Goal: Task Accomplishment & Management: Manage account settings

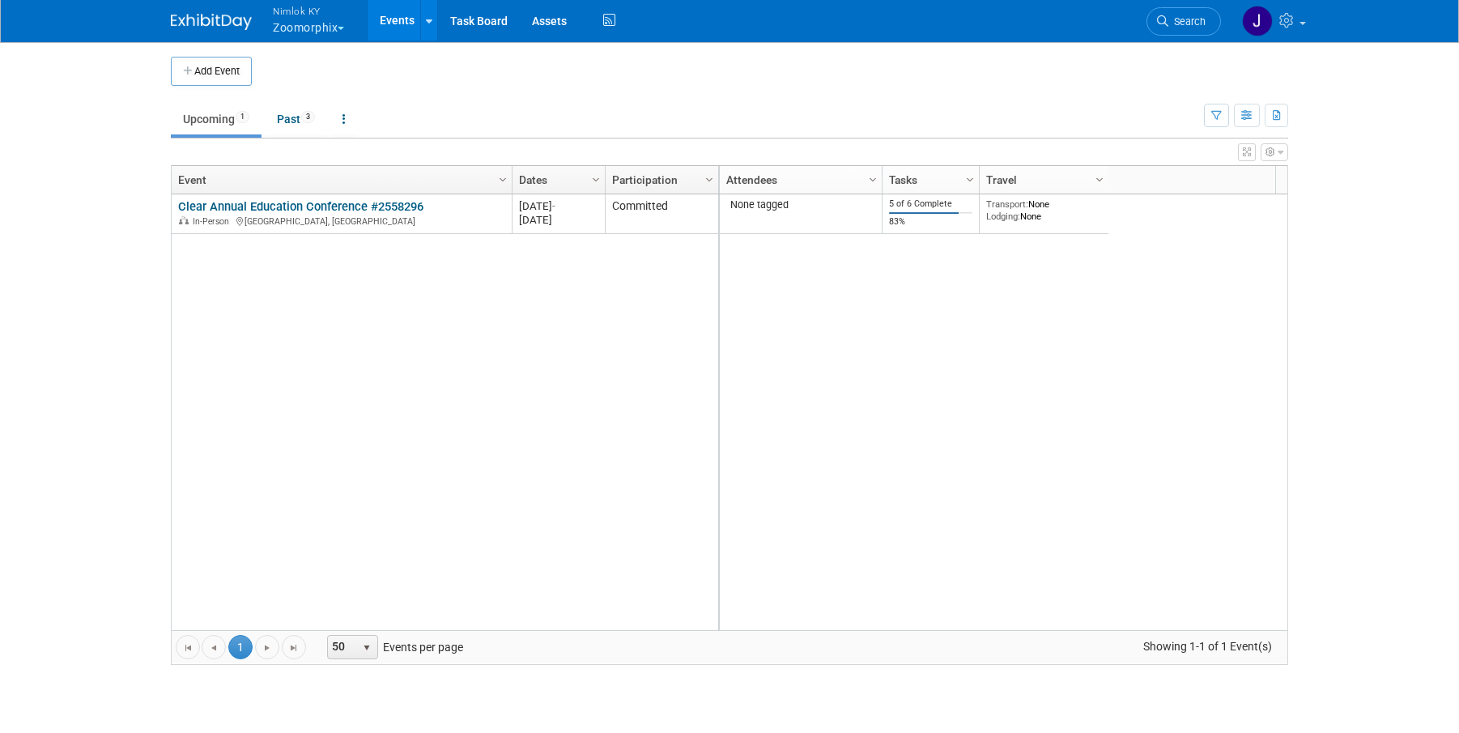
click at [329, 27] on button "Nimlok KY Zoomorphix" at bounding box center [317, 21] width 93 height 42
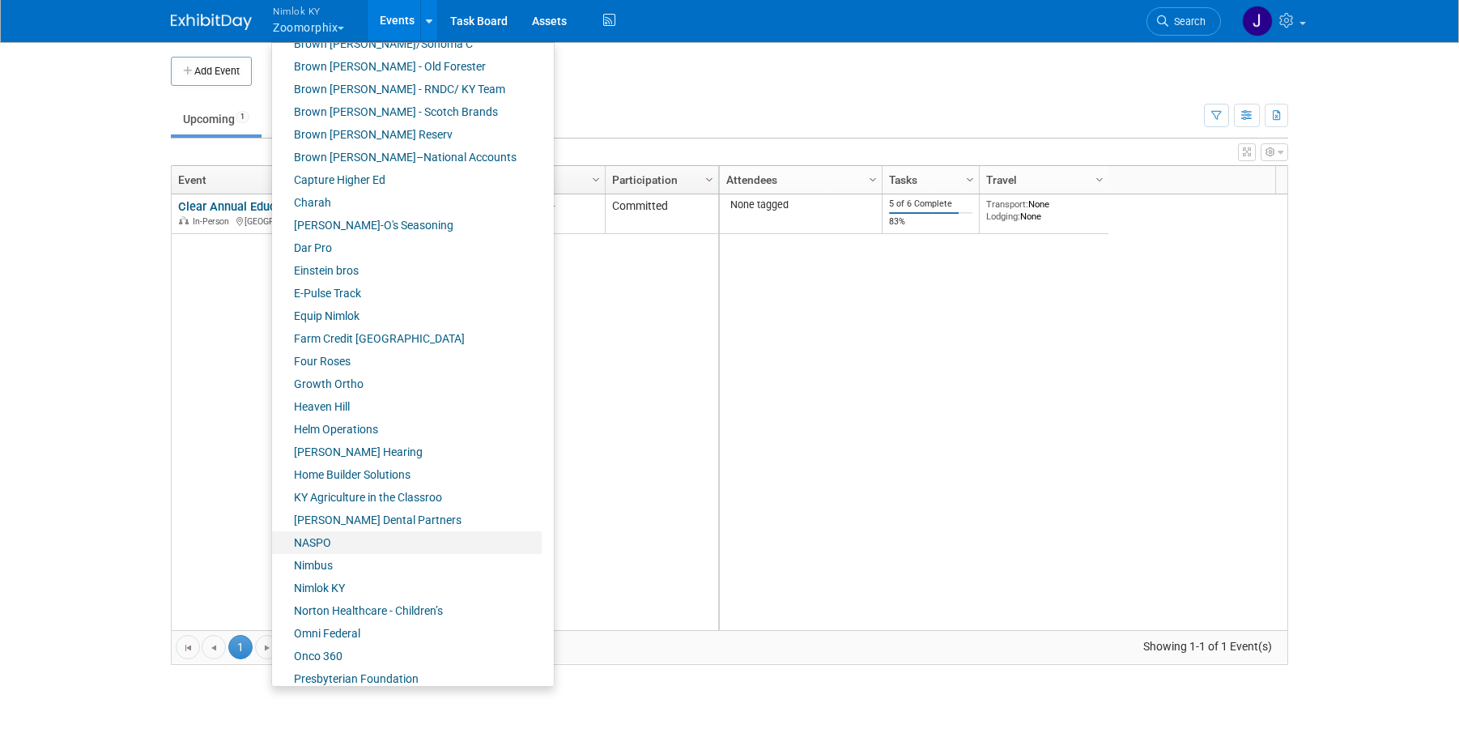
scroll to position [221, 0]
click at [331, 544] on link "NASPO" at bounding box center [407, 541] width 270 height 23
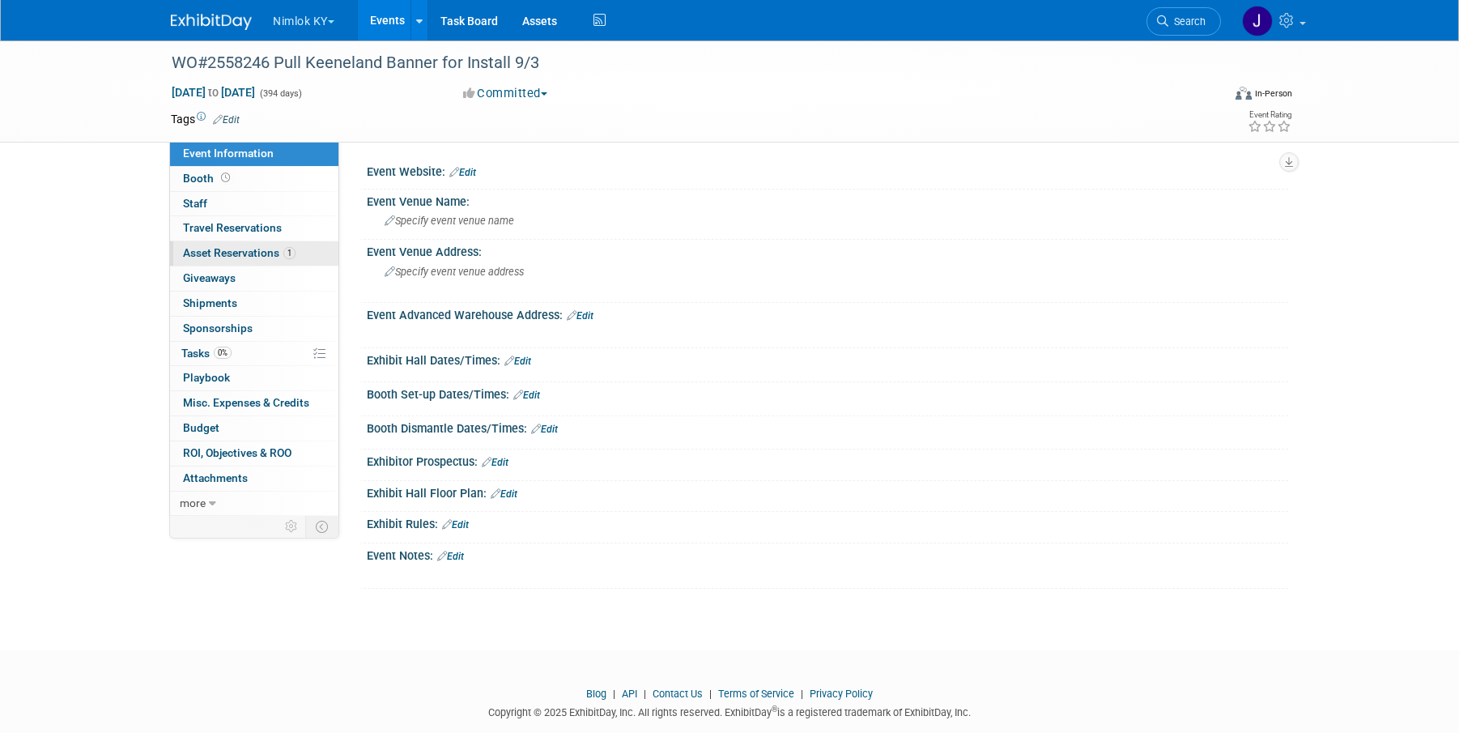
click at [229, 253] on span "Asset Reservations 1" at bounding box center [239, 252] width 113 height 13
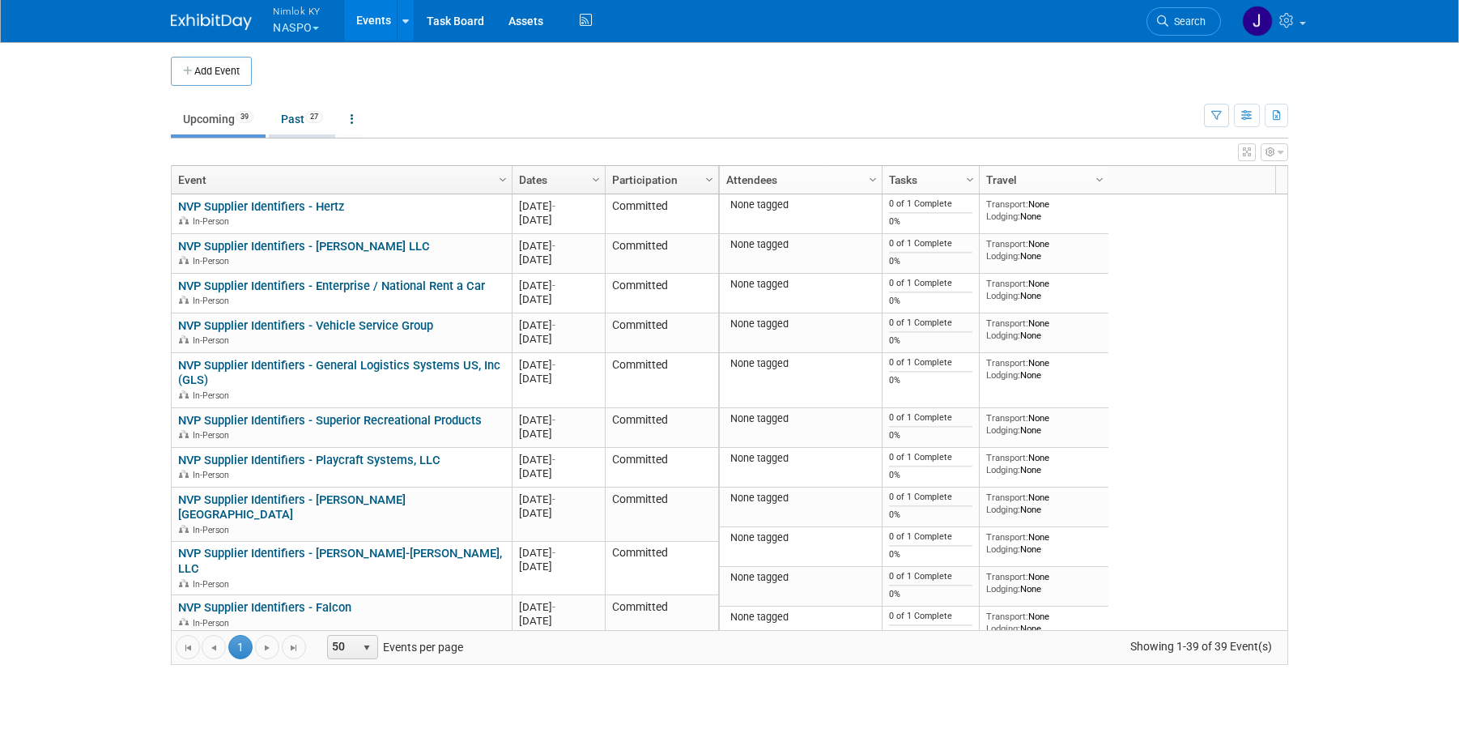
click at [312, 120] on span "27" at bounding box center [314, 117] width 18 height 12
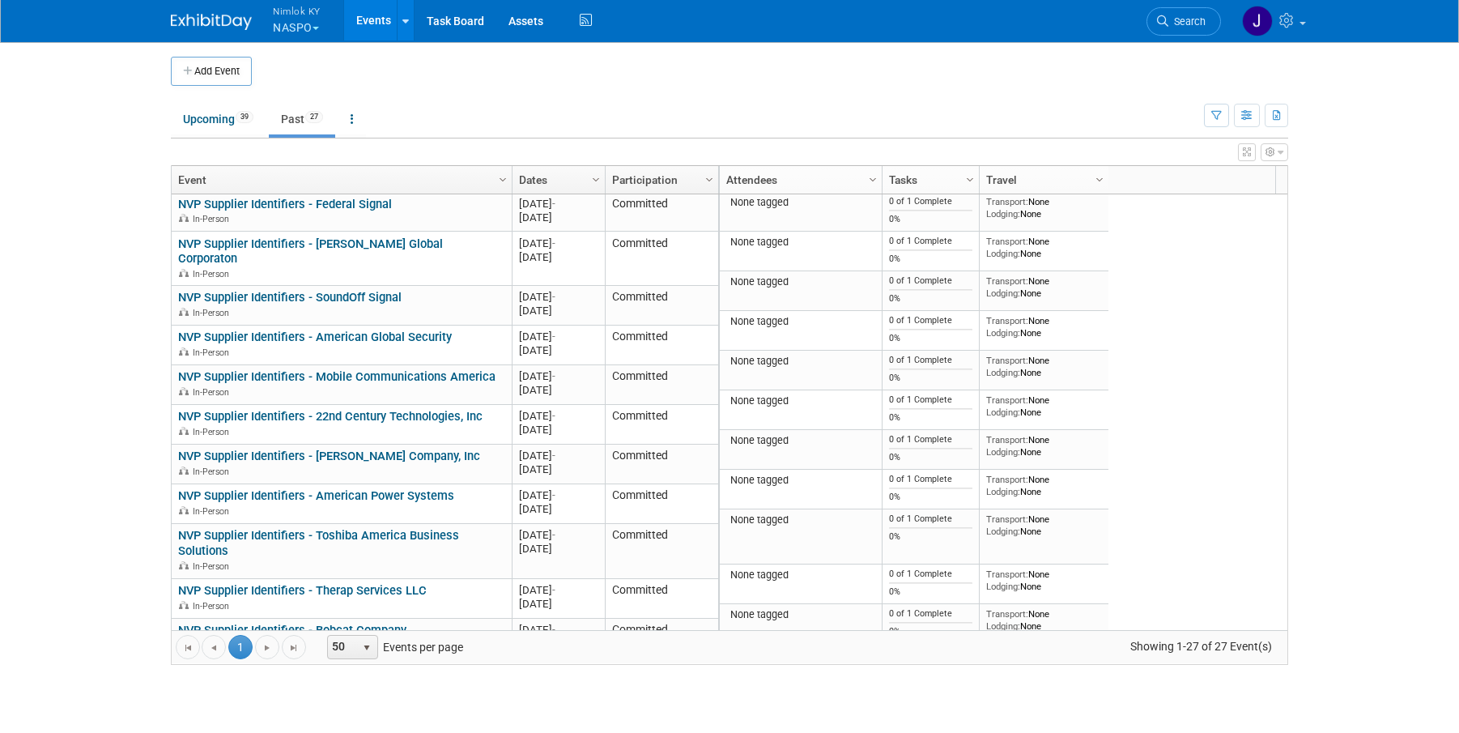
scroll to position [83, 0]
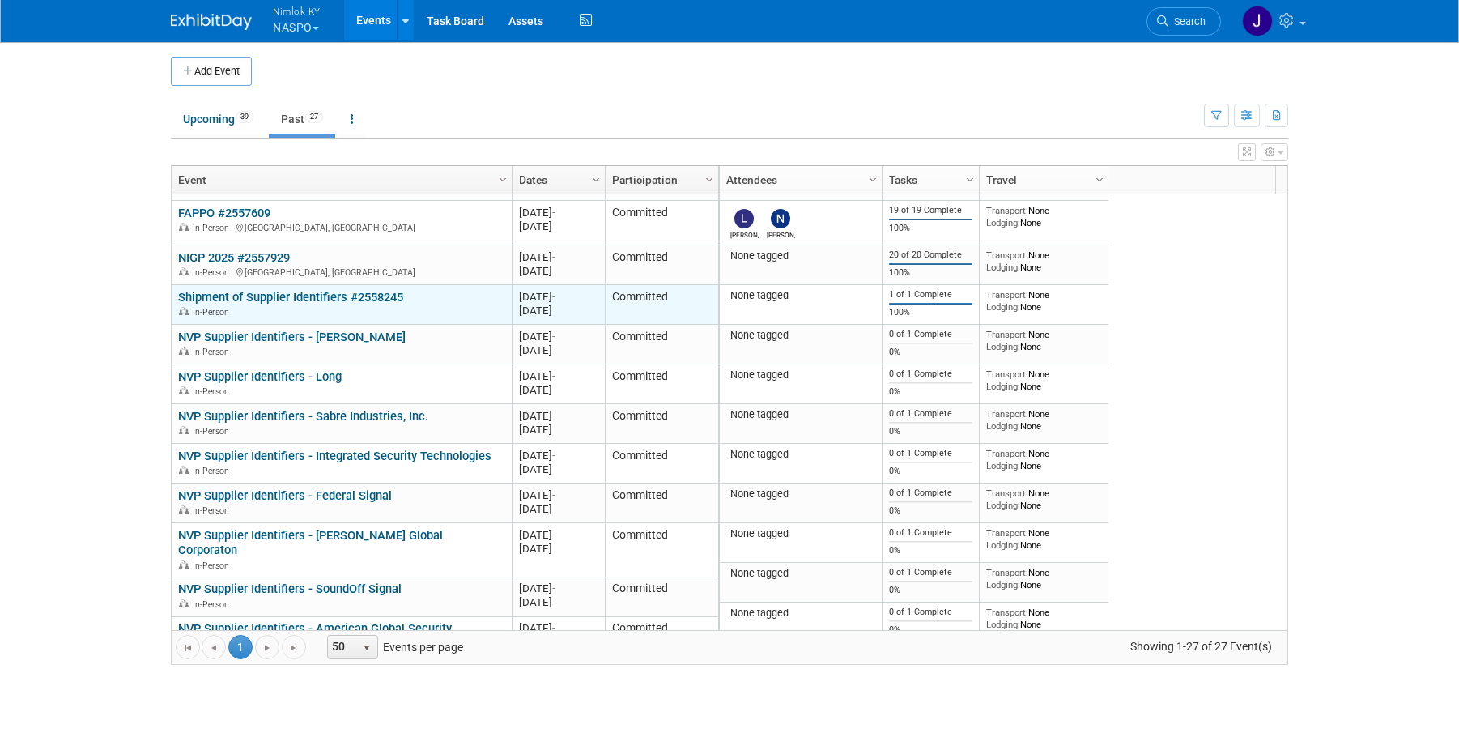
click at [351, 297] on link "Shipment of Supplier Identifiers #2558245" at bounding box center [290, 297] width 225 height 15
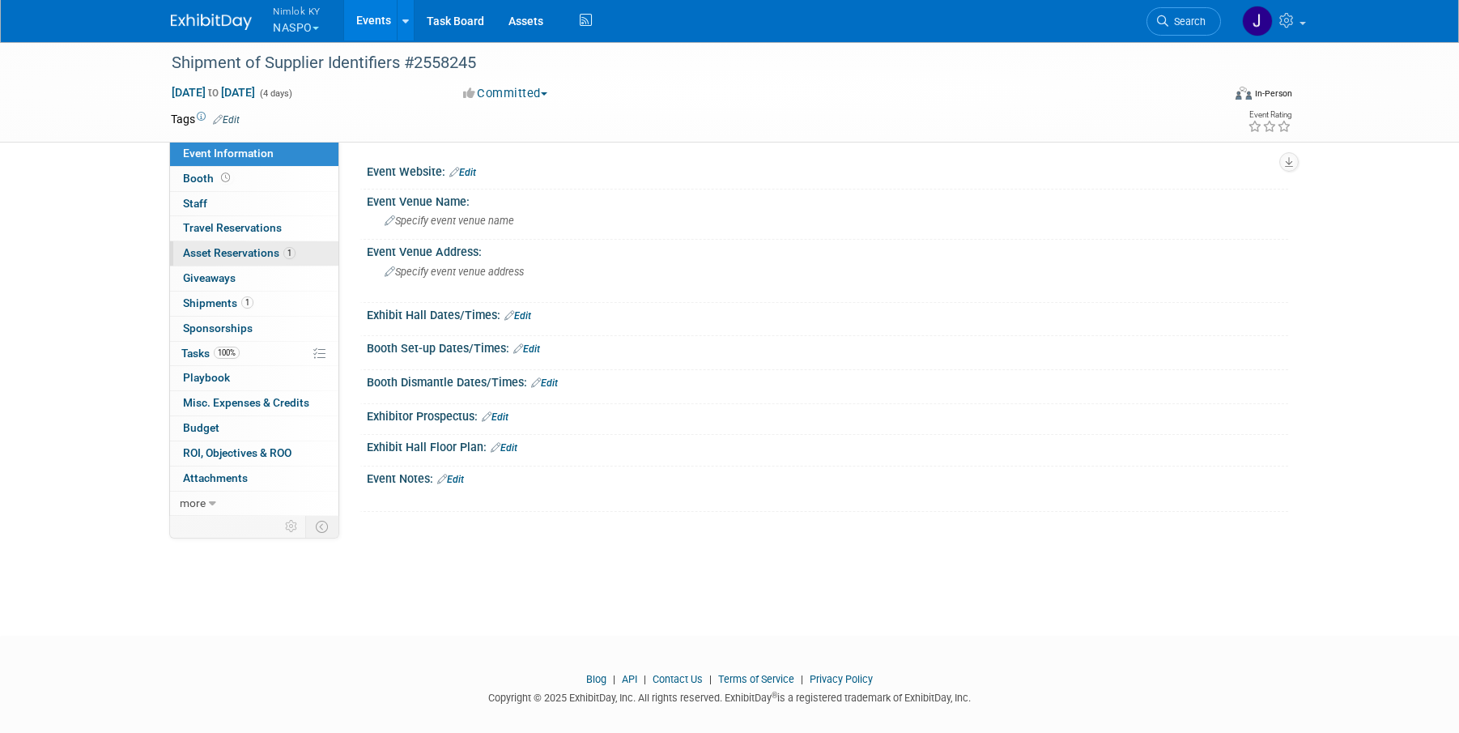
click at [282, 259] on link "1 Asset Reservations 1" at bounding box center [254, 253] width 168 height 24
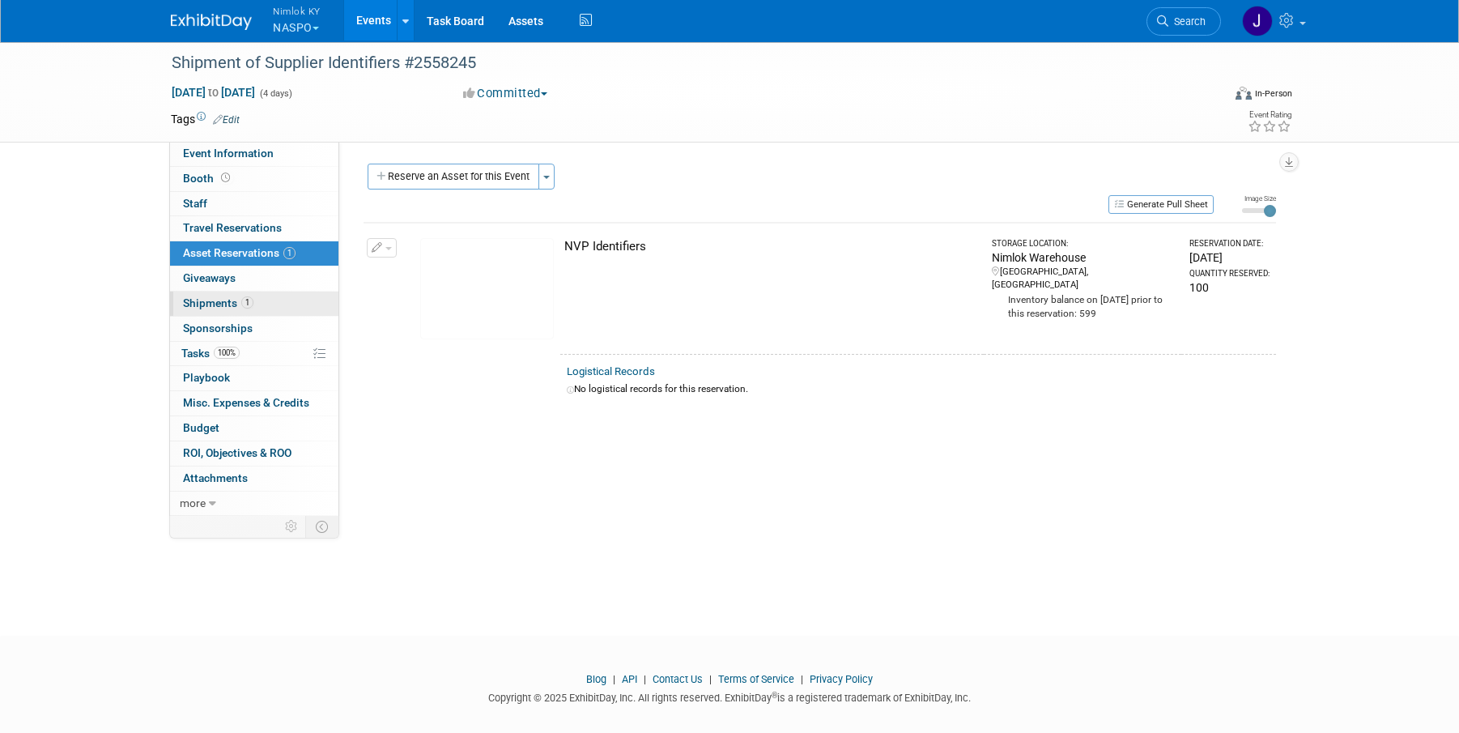
click at [275, 306] on link "1 Shipments 1" at bounding box center [254, 303] width 168 height 24
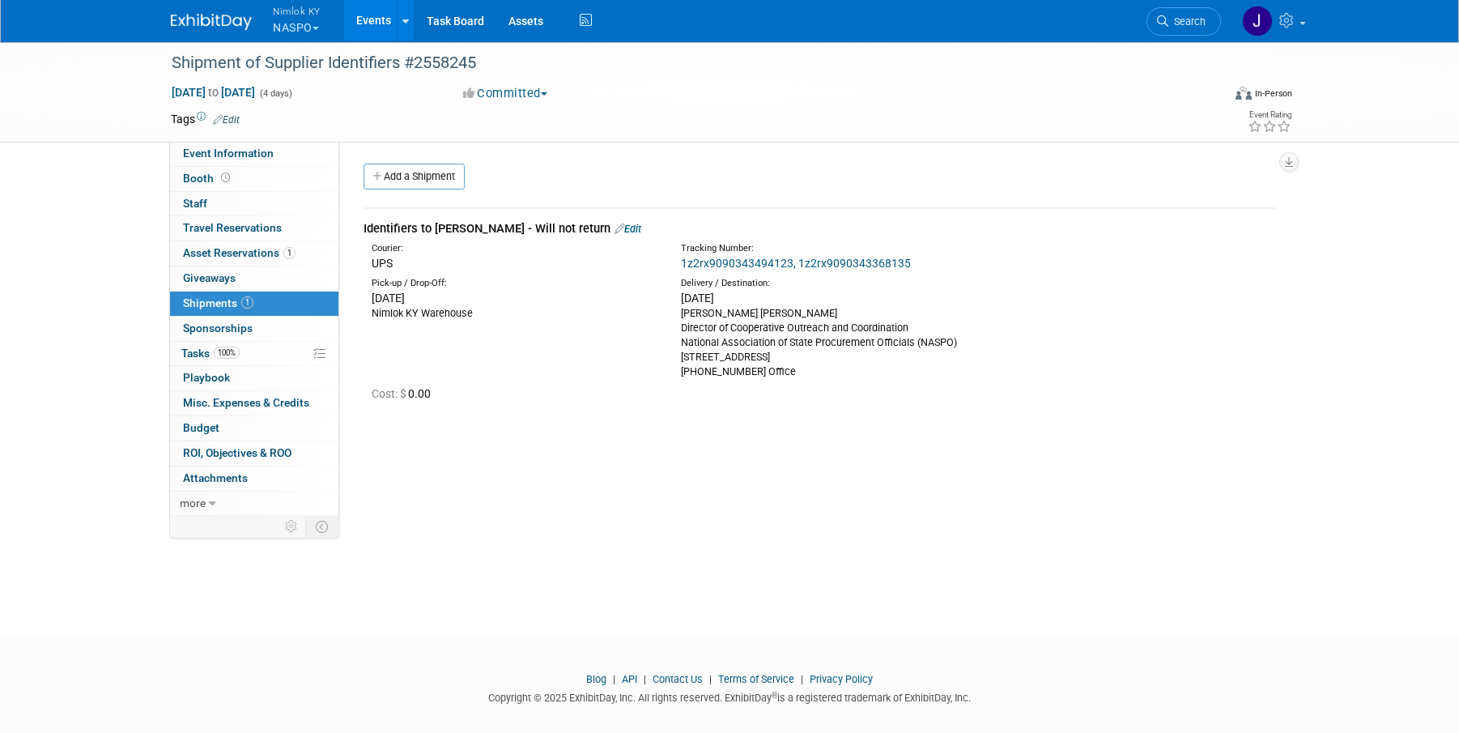
click at [370, 19] on link "Events" at bounding box center [373, 20] width 59 height 40
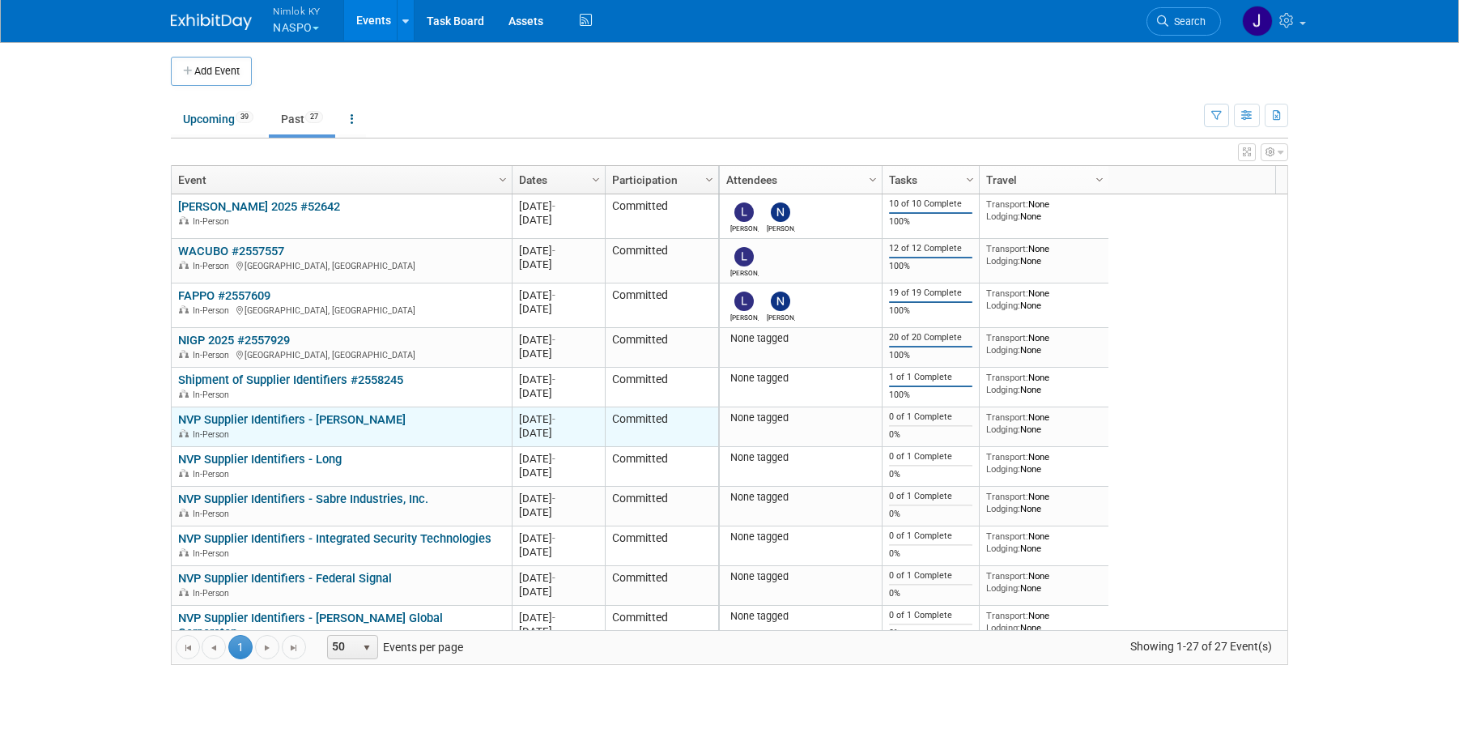
click at [332, 420] on link "NVP Supplier Identifiers - [PERSON_NAME]" at bounding box center [291, 419] width 227 height 15
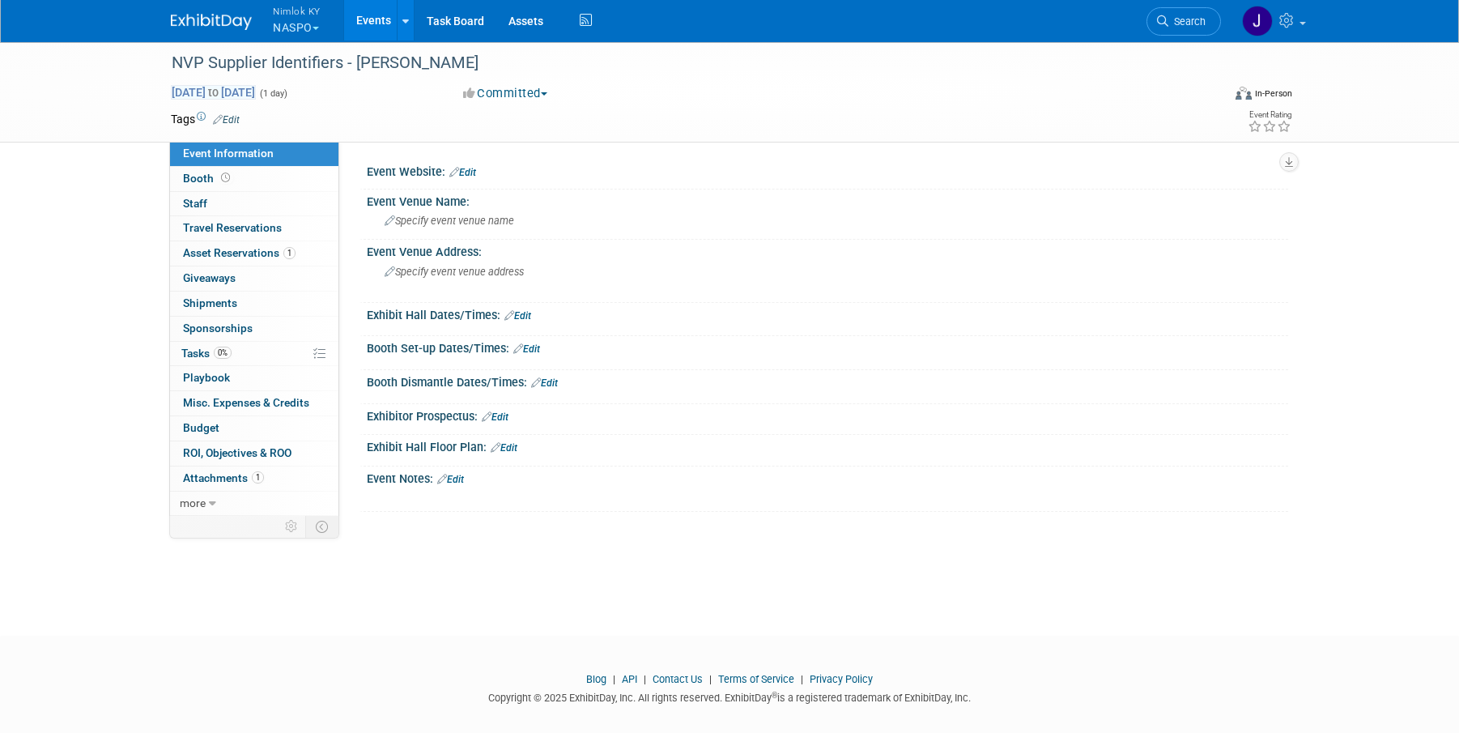
click at [236, 90] on span "[DATE] to [DATE]" at bounding box center [213, 92] width 85 height 15
type input "[DATE]"
select select "7"
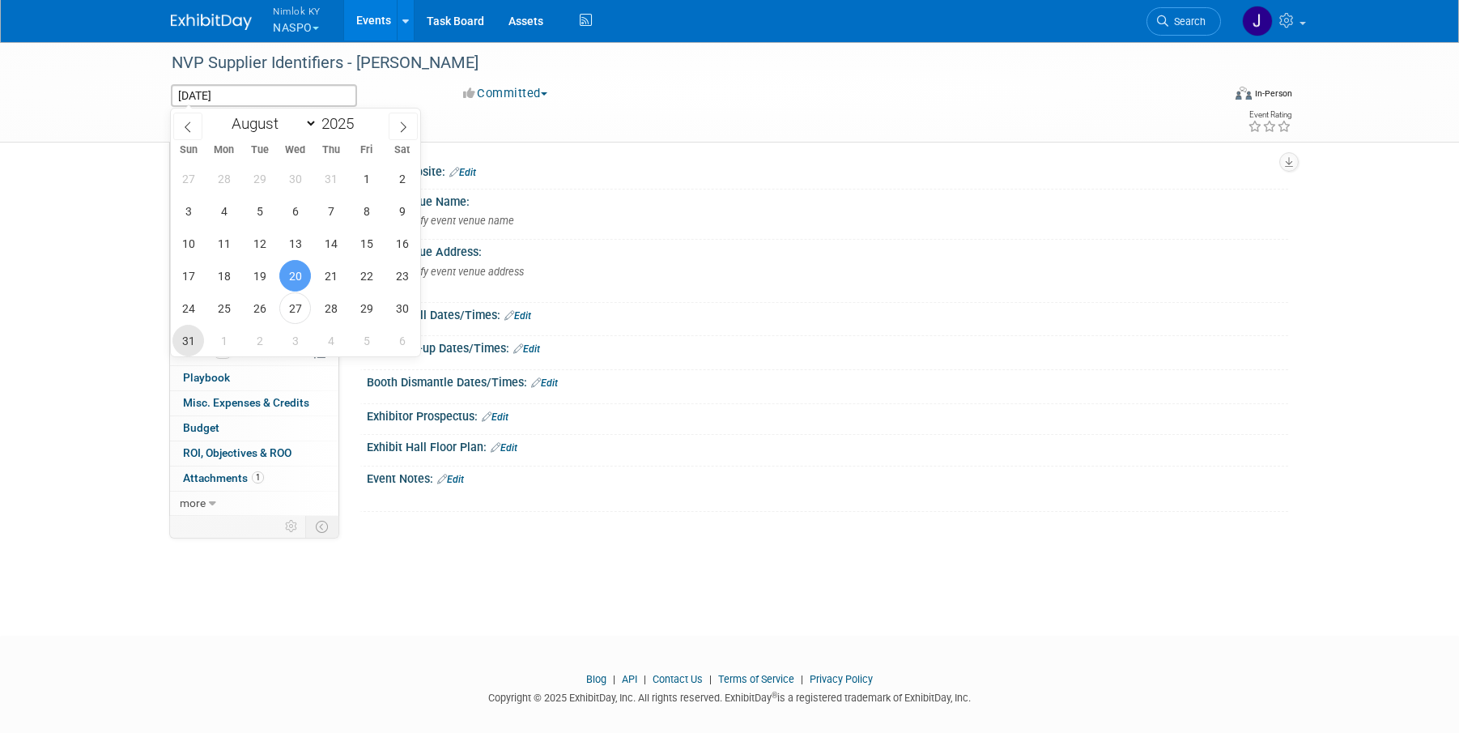
click at [197, 342] on span "31" at bounding box center [188, 341] width 32 height 32
type input "Aug 31, 2025"
click at [197, 342] on span "31" at bounding box center [188, 341] width 32 height 32
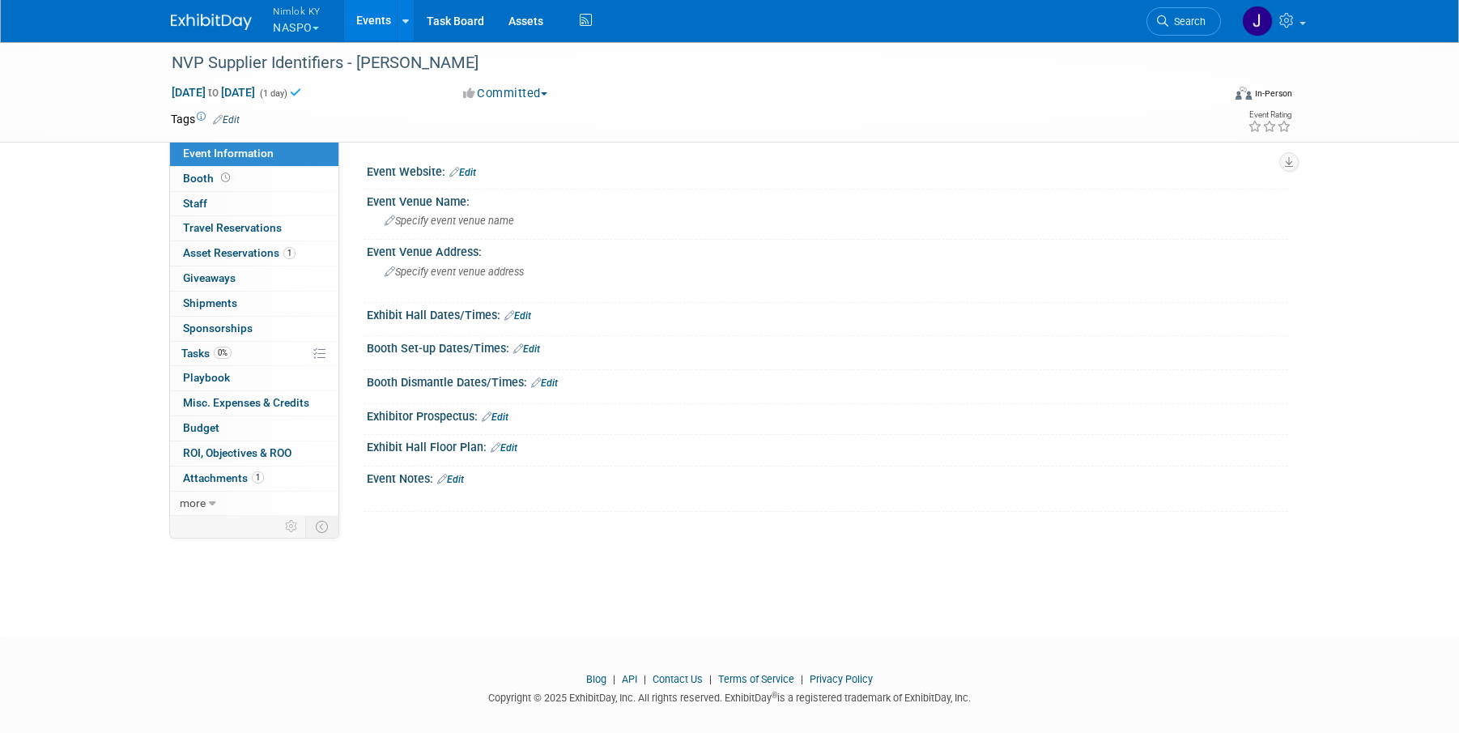
click at [376, 20] on link "Events" at bounding box center [373, 20] width 59 height 40
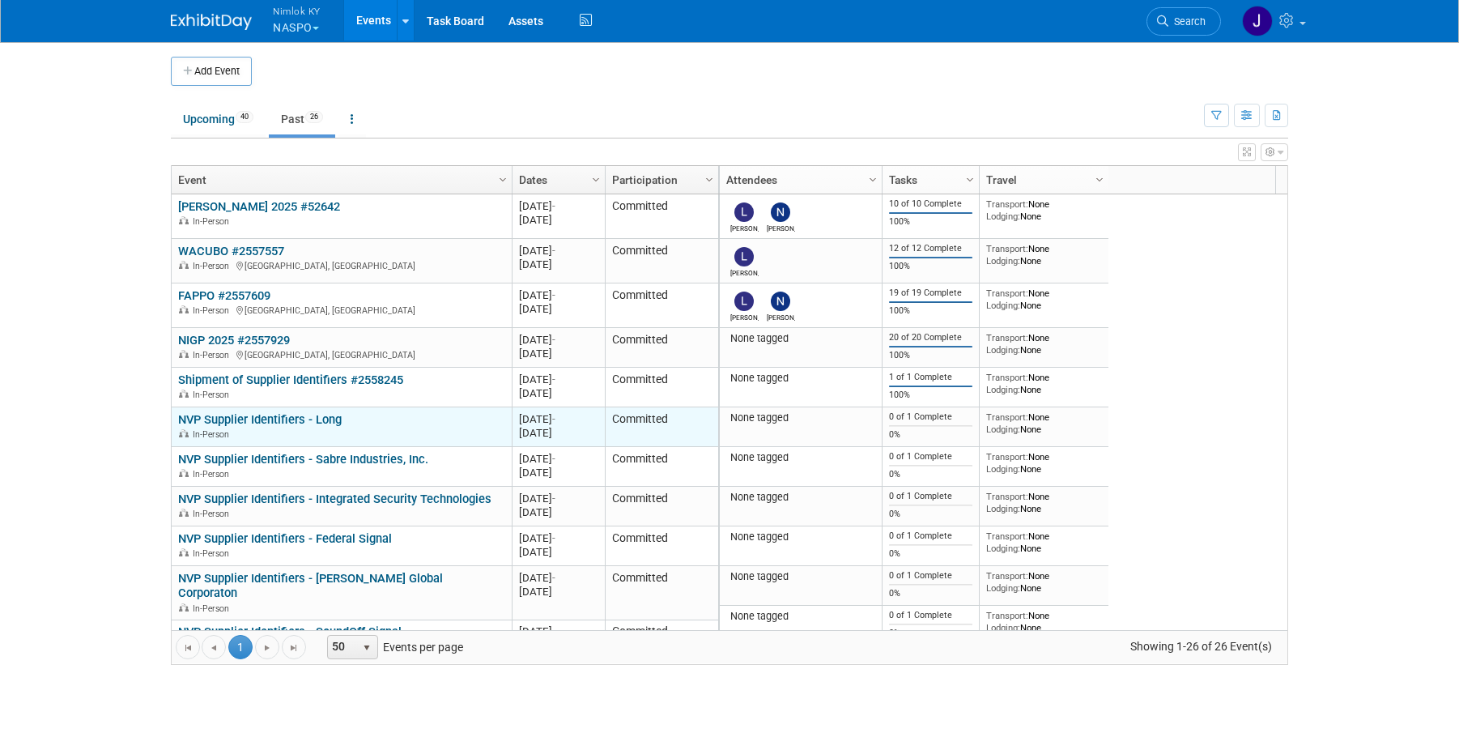
click at [329, 418] on link "NVP Supplier Identifiers - Long" at bounding box center [260, 419] width 164 height 15
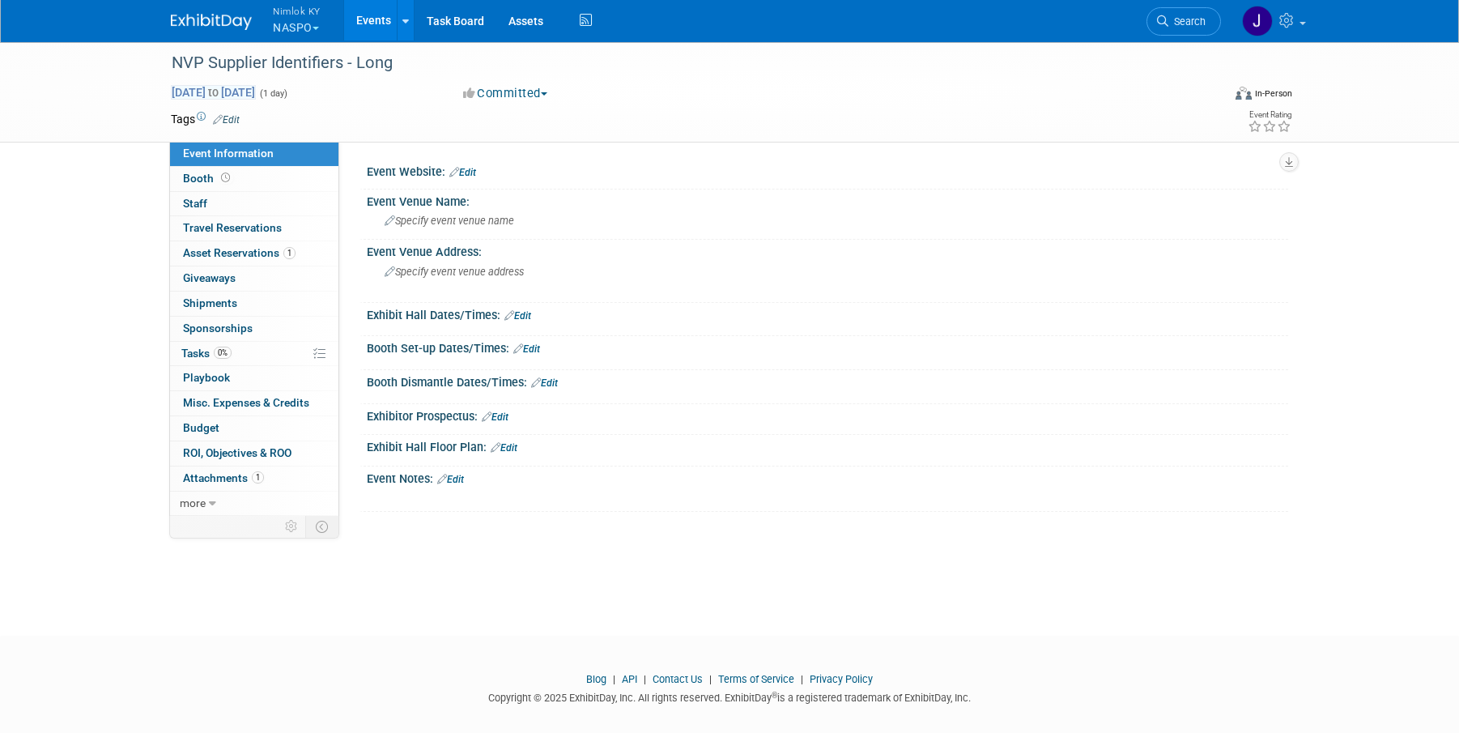
click at [256, 85] on span "Aug 20, 2025 to Aug 20, 2025" at bounding box center [213, 92] width 85 height 15
type input "[DATE]"
select select "7"
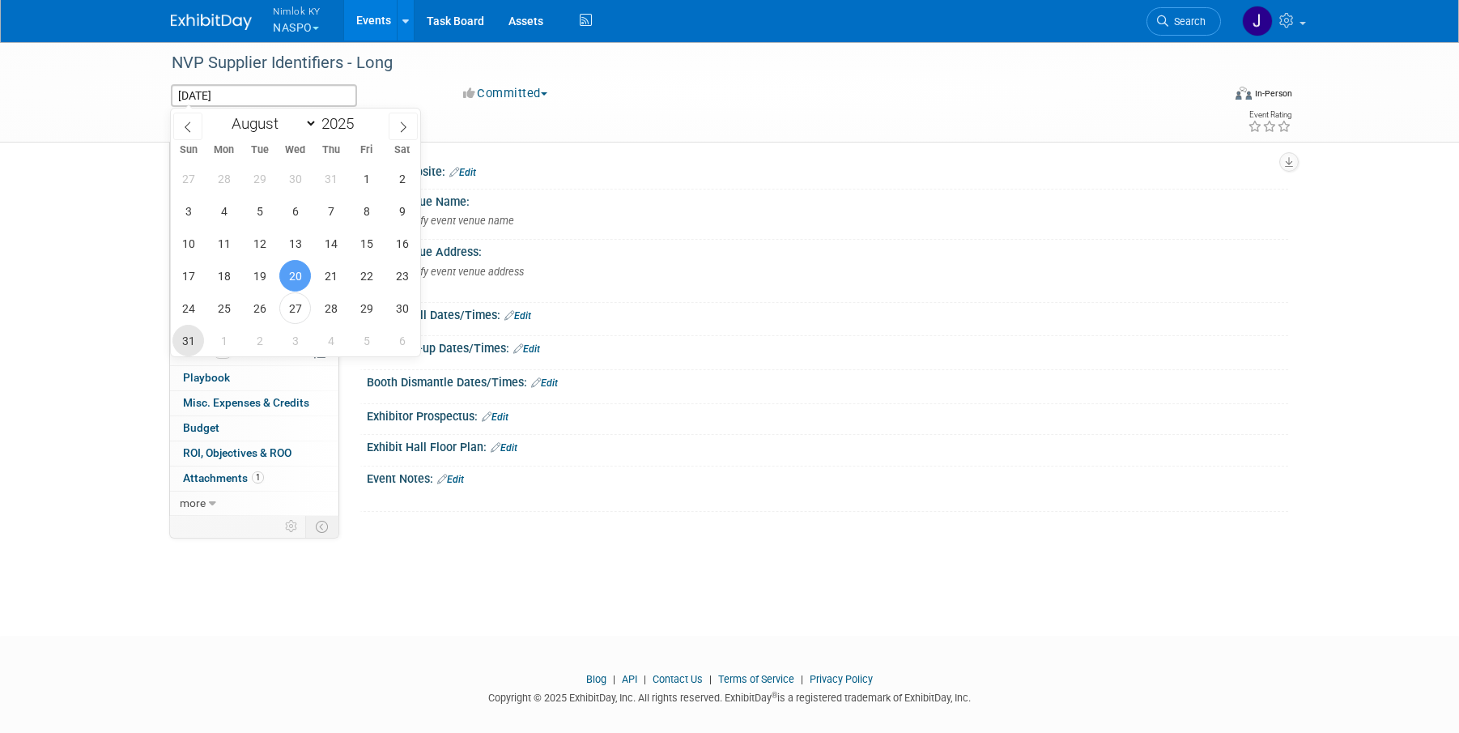
click at [190, 338] on span "31" at bounding box center [188, 341] width 32 height 32
type input "Aug 31, 2025"
click at [190, 338] on span "31" at bounding box center [188, 341] width 32 height 32
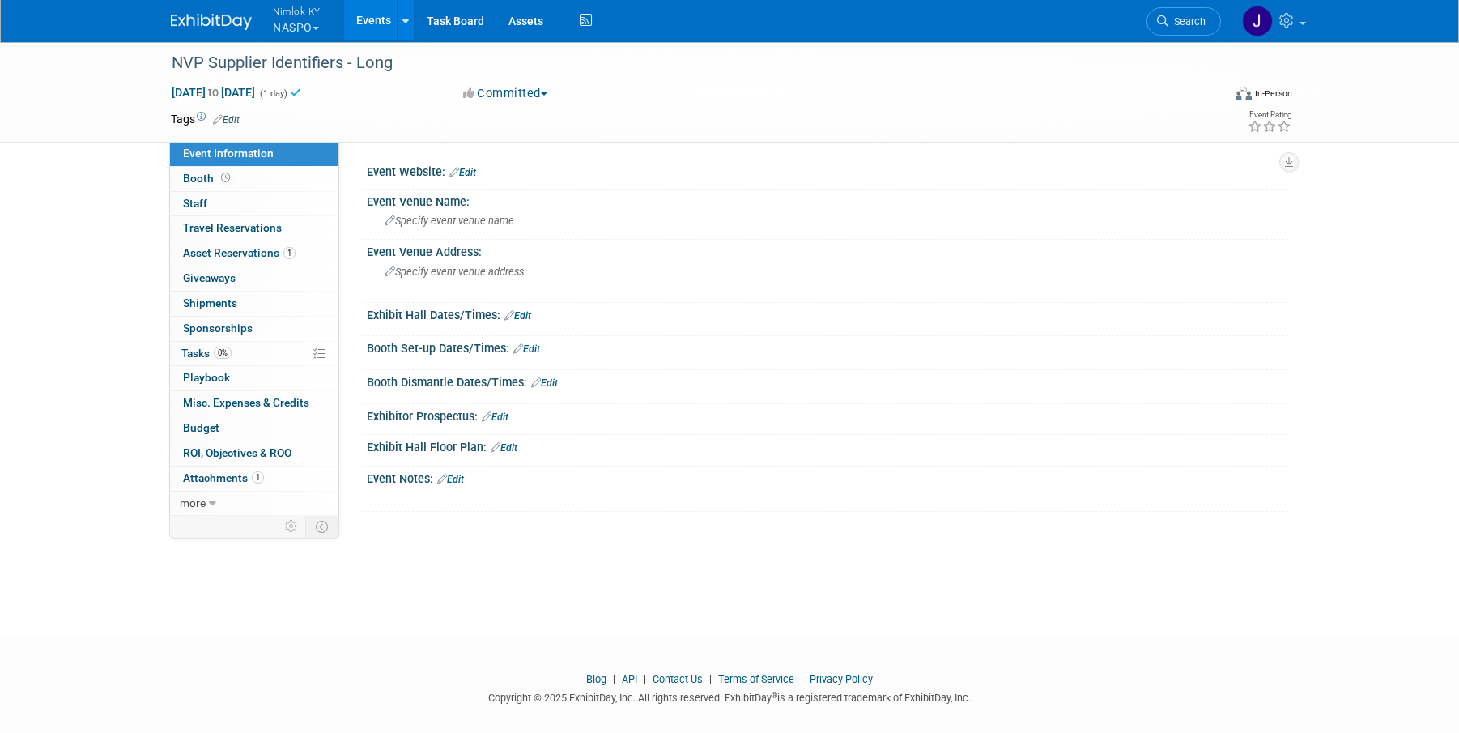
click at [380, 19] on link "Events" at bounding box center [373, 20] width 59 height 40
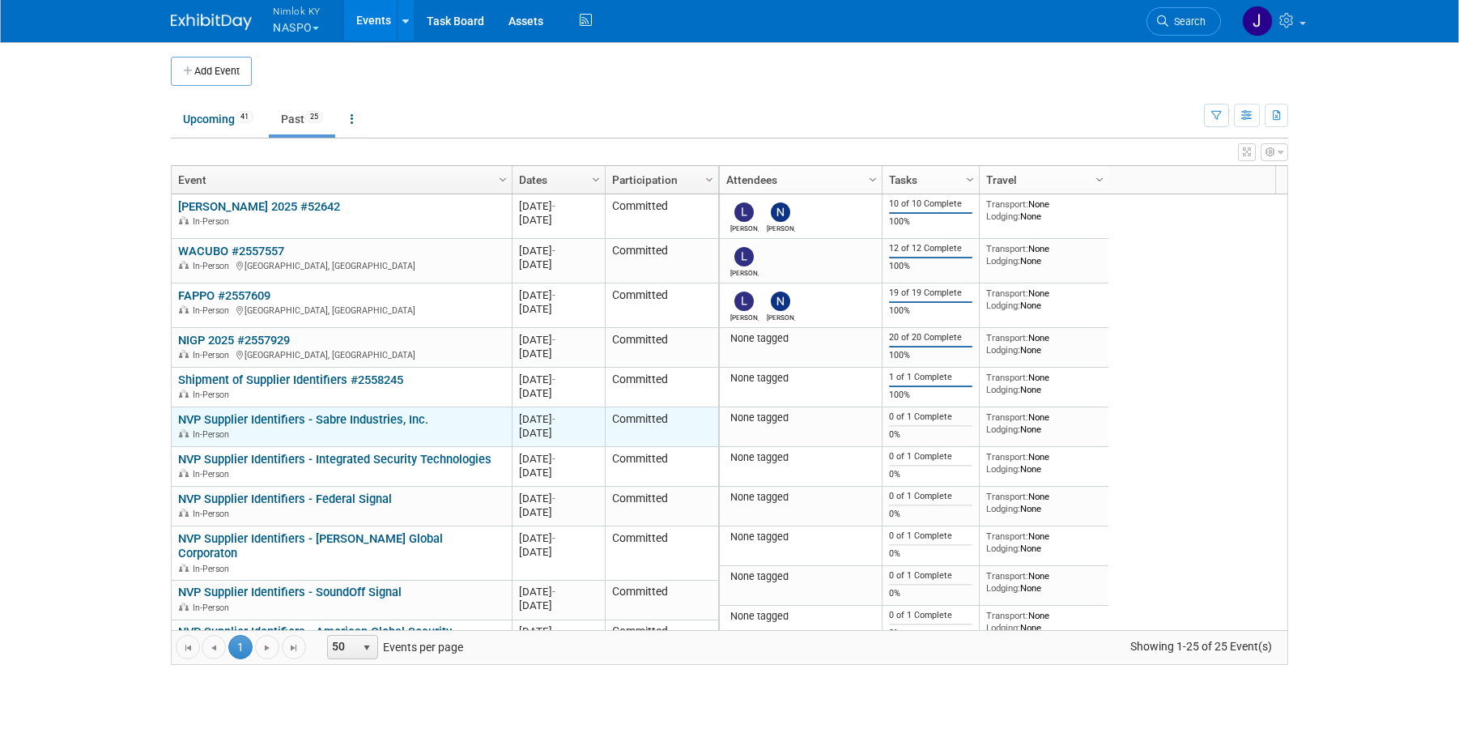
click at [367, 422] on link "NVP Supplier Identifiers - Sabre Industries, Inc." at bounding box center [303, 419] width 250 height 15
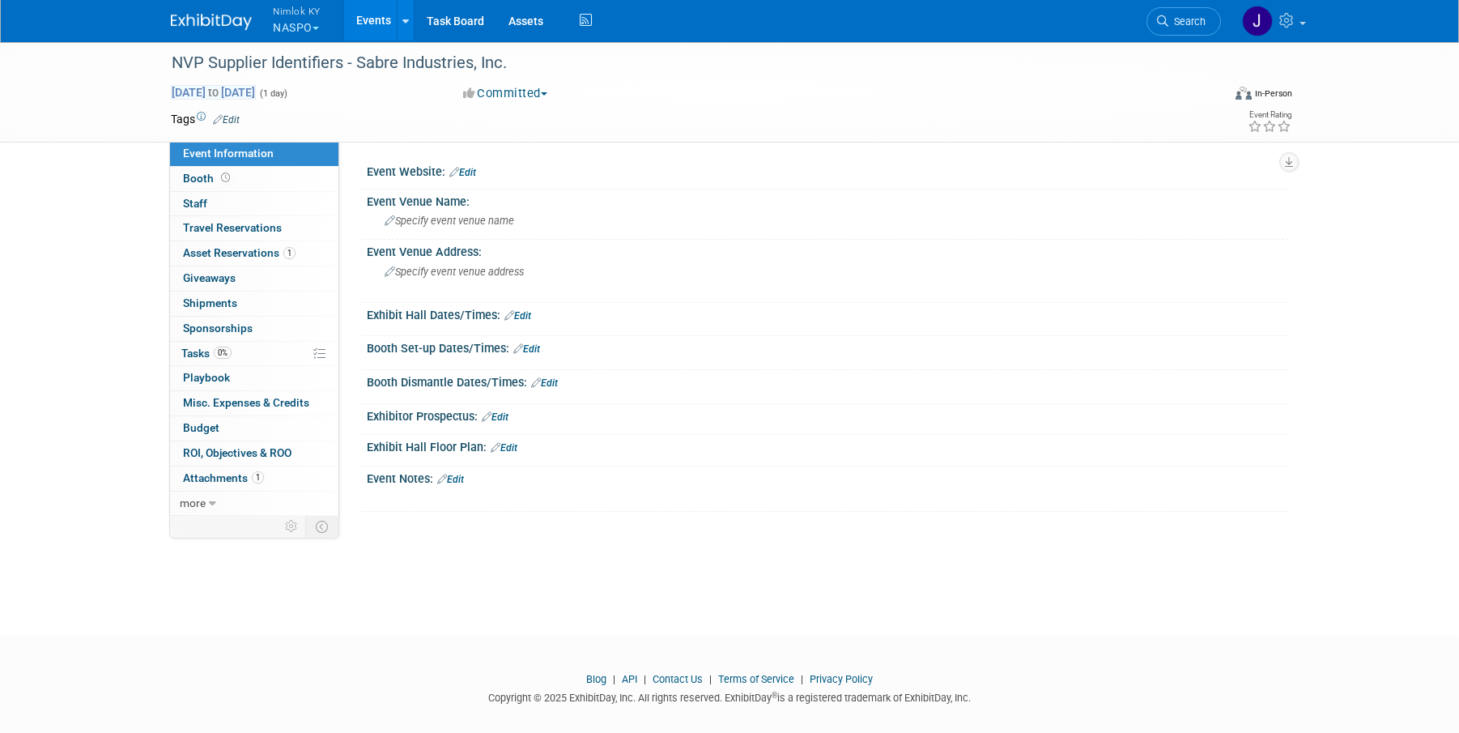
click at [256, 94] on span "[DATE] to [DATE]" at bounding box center [213, 92] width 85 height 15
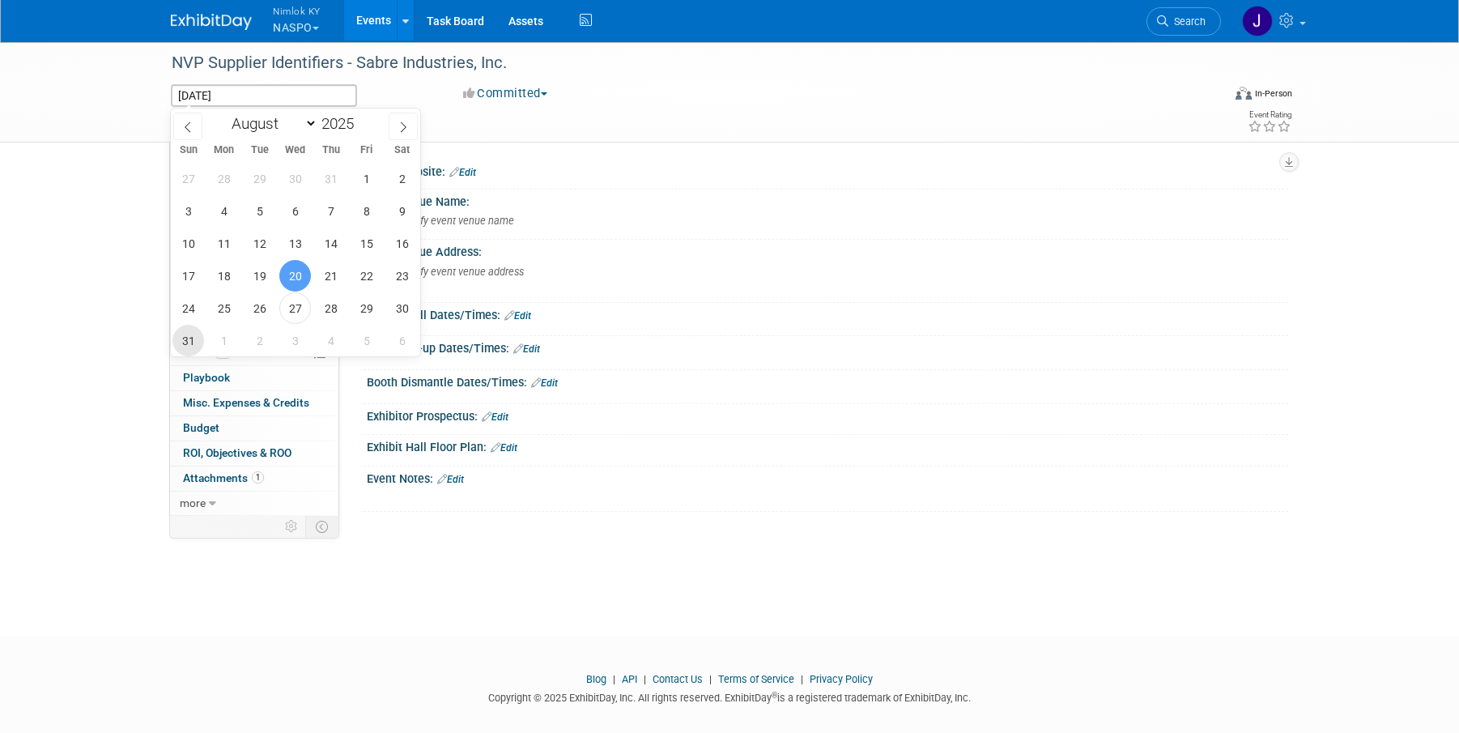
click at [196, 345] on span "31" at bounding box center [188, 341] width 32 height 32
type input "[DATE]"
click at [196, 345] on span "31" at bounding box center [188, 341] width 32 height 32
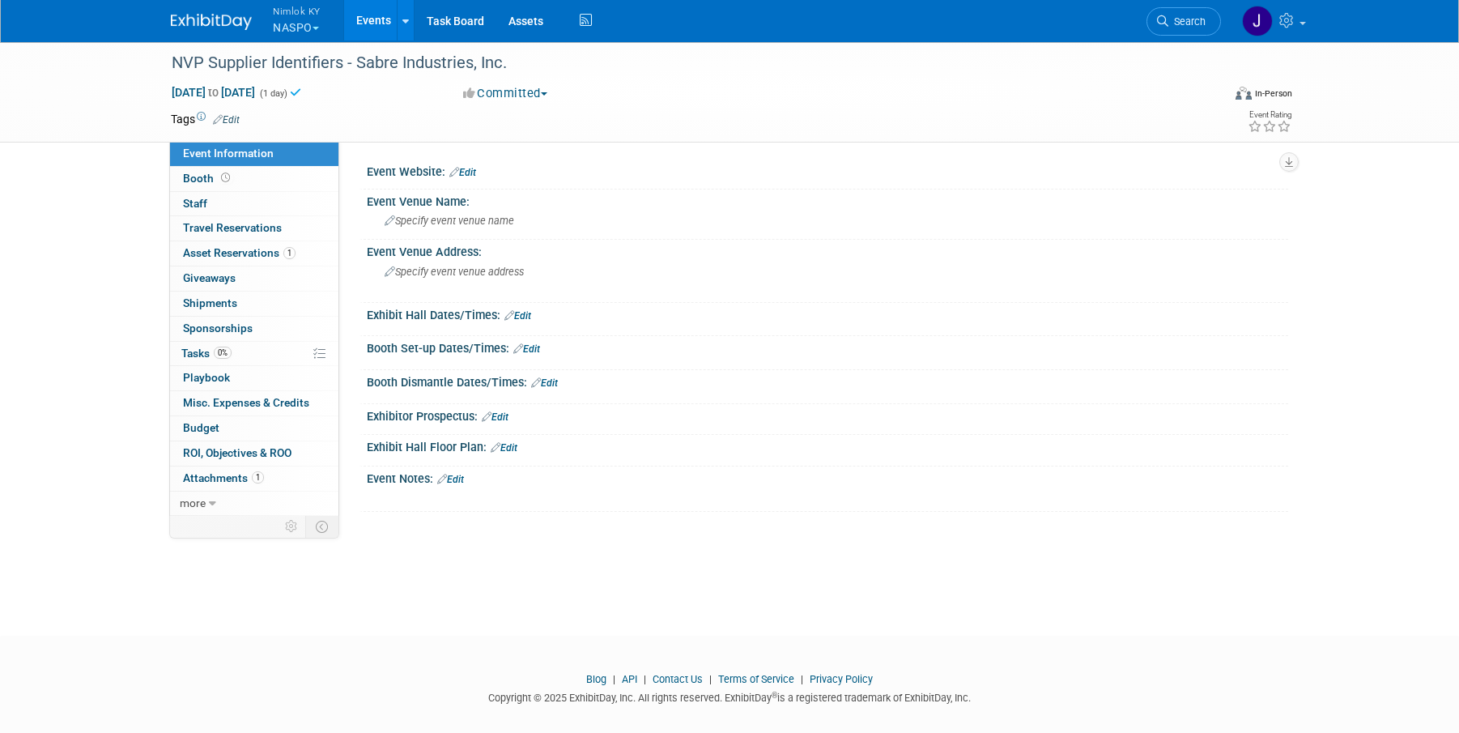
click at [379, 15] on link "Events" at bounding box center [373, 20] width 59 height 40
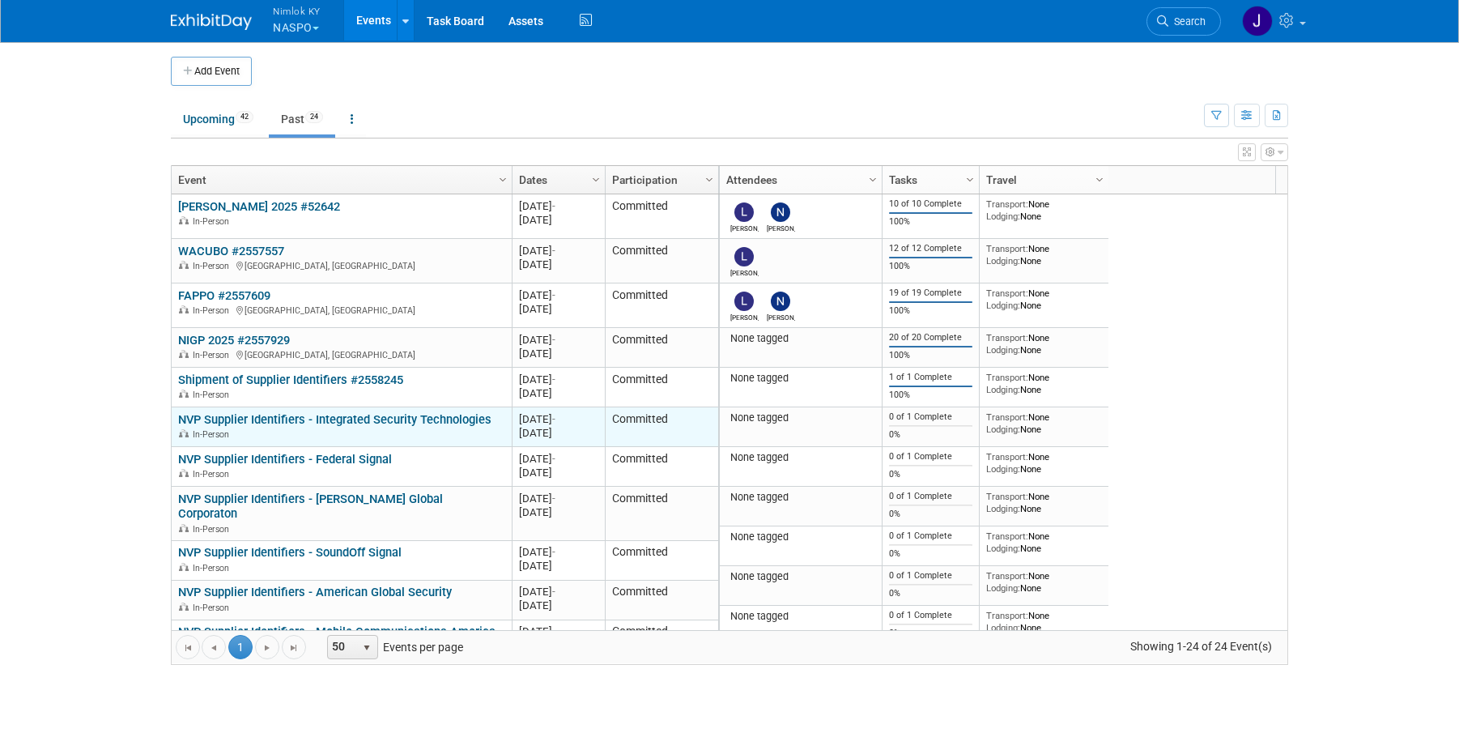
click at [333, 416] on link "NVP Supplier Identifiers - Integrated Security Technologies" at bounding box center [334, 419] width 313 height 15
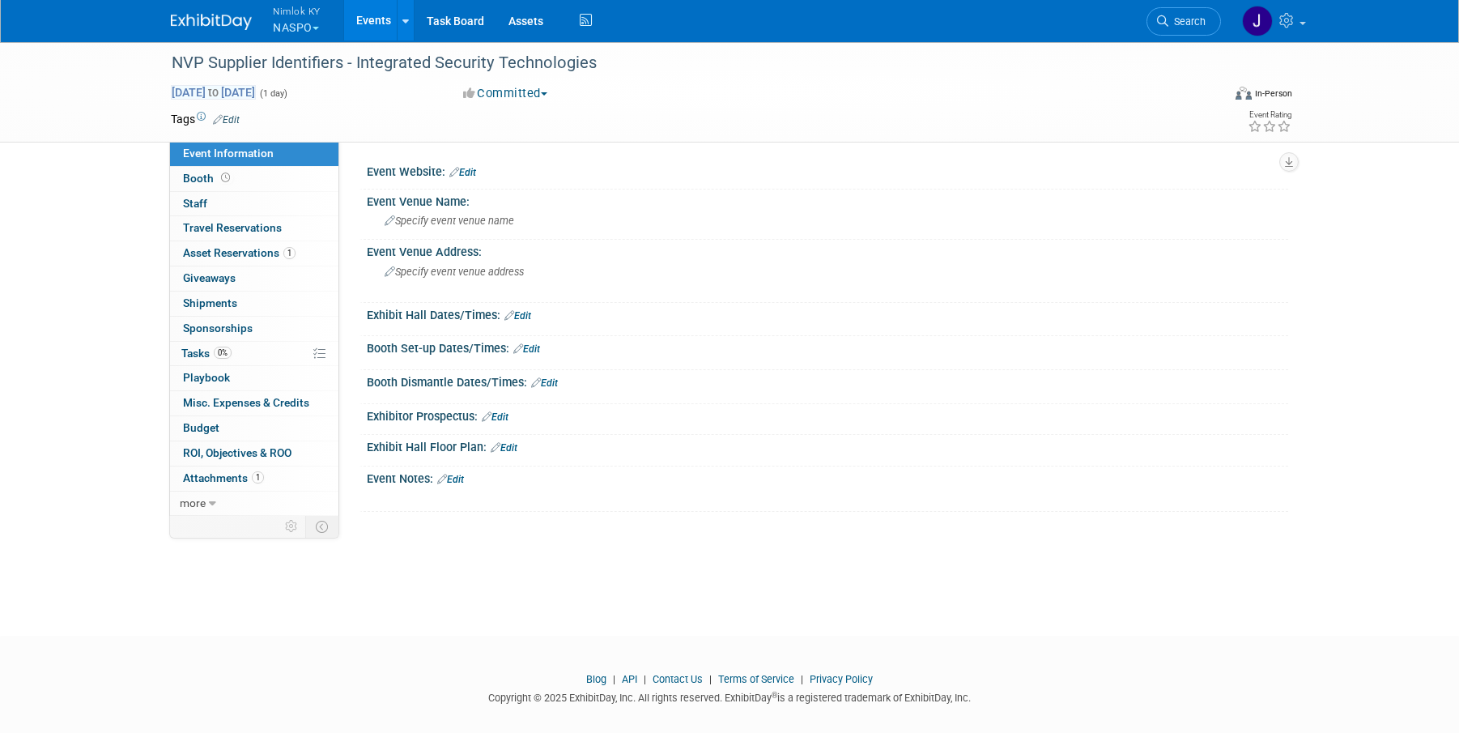
click at [221, 87] on span "to" at bounding box center [213, 92] width 15 height 13
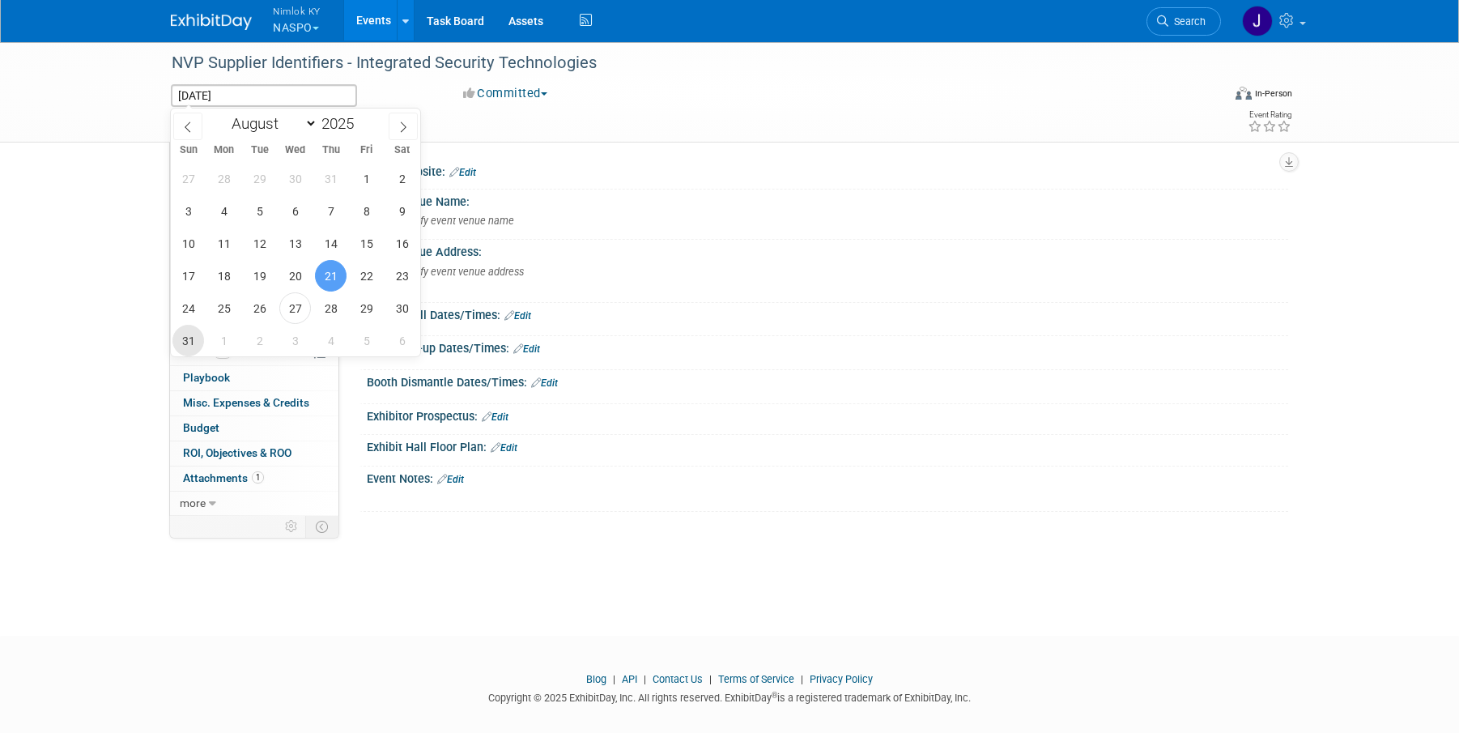
click at [185, 346] on span "31" at bounding box center [188, 341] width 32 height 32
type input "Aug 31, 2025"
click at [185, 346] on span "31" at bounding box center [188, 341] width 32 height 32
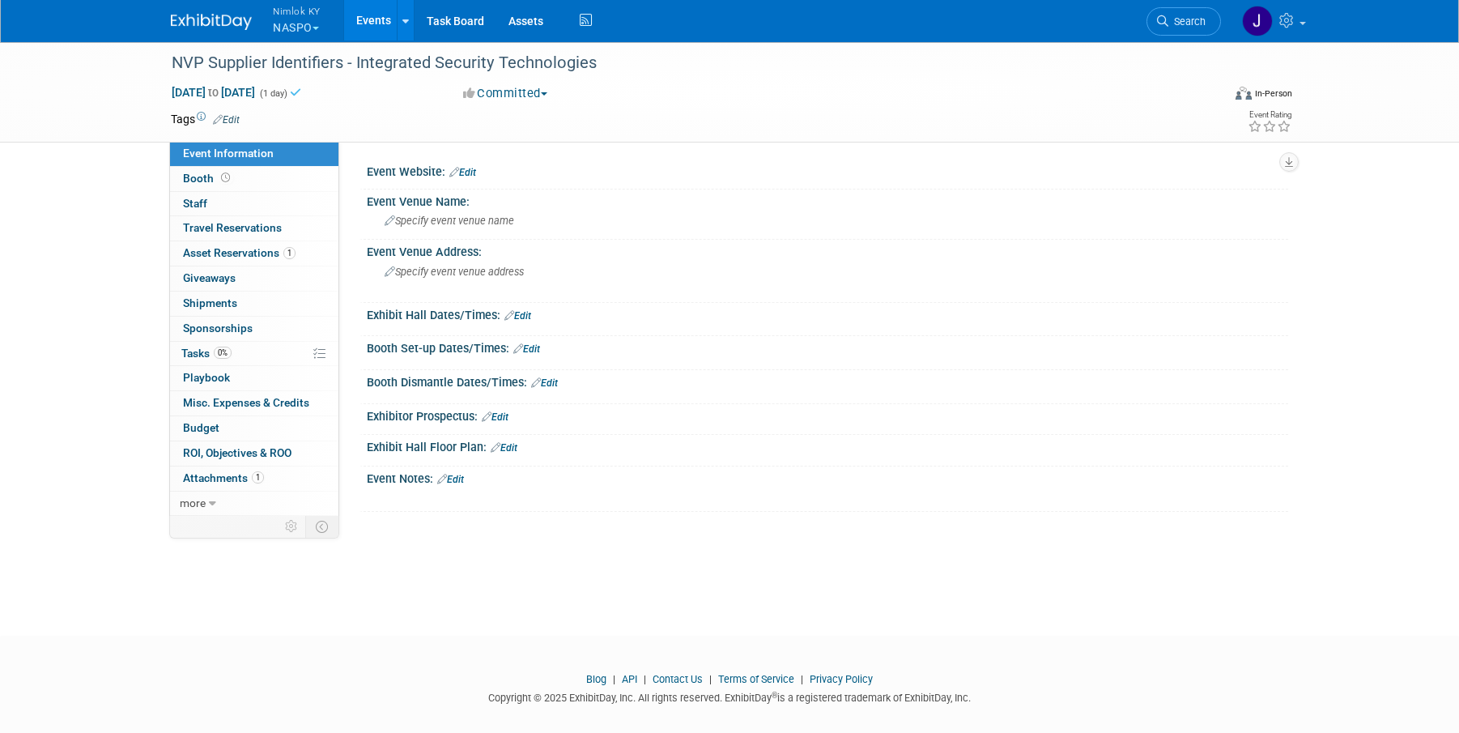
click at [377, 23] on link "Events" at bounding box center [373, 20] width 59 height 40
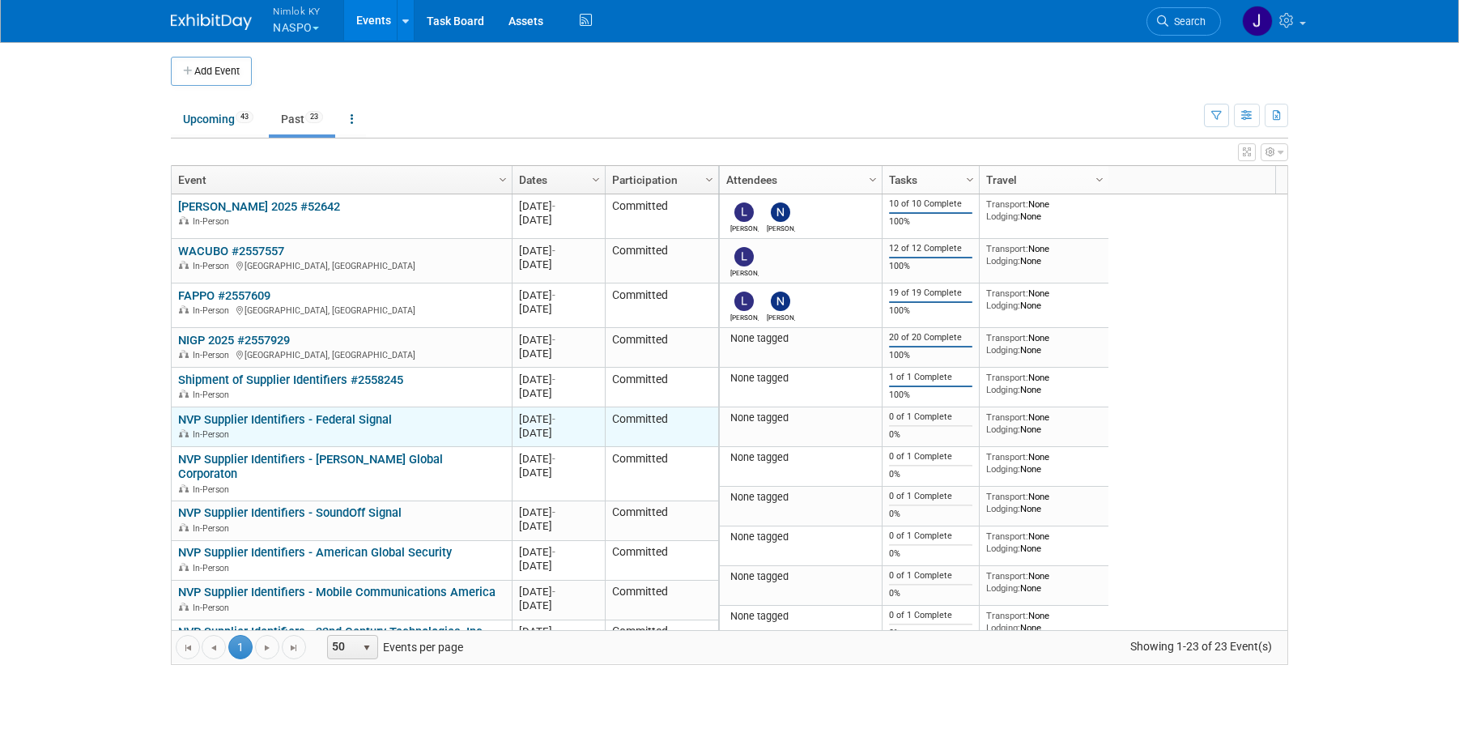
click at [355, 414] on link "NVP Supplier Identifiers - Federal Signal" at bounding box center [285, 419] width 214 height 15
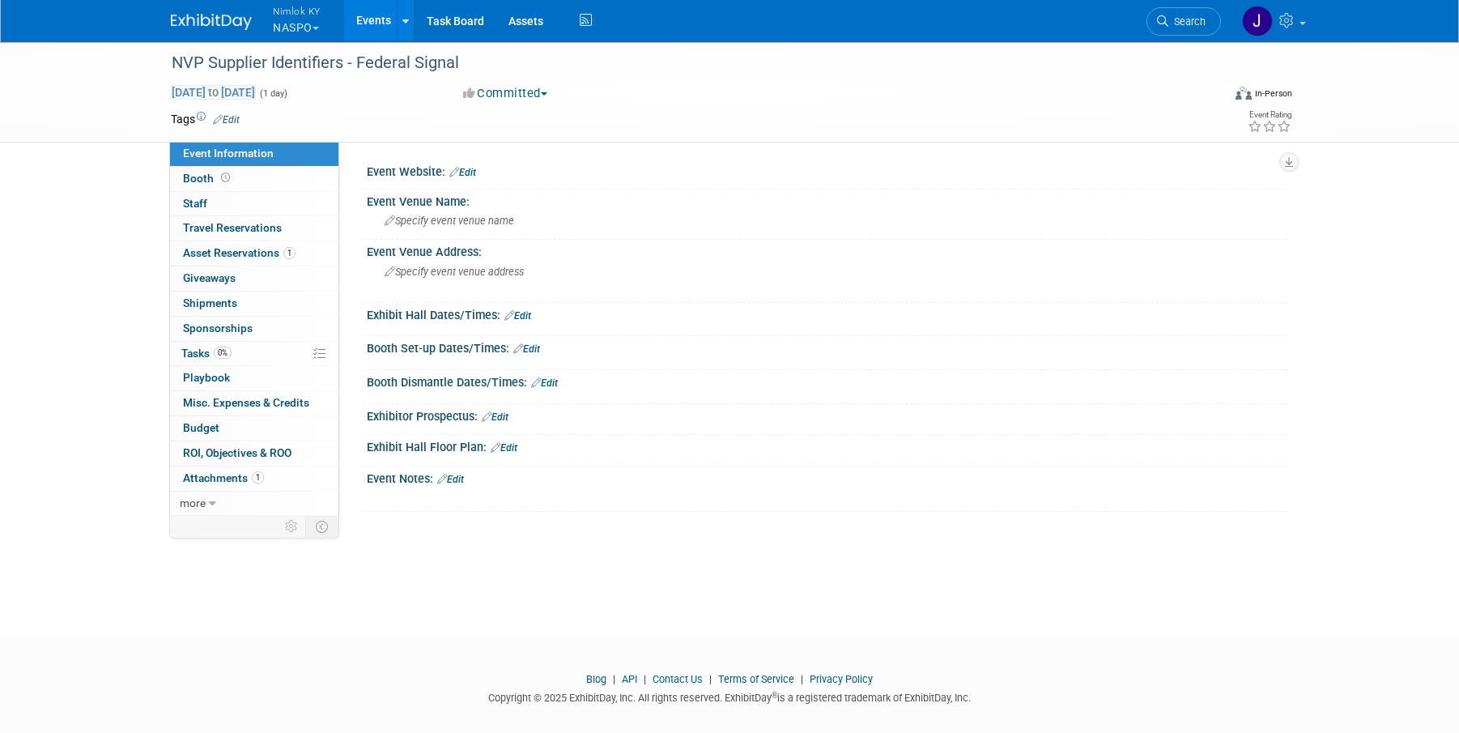
click at [227, 92] on span "[DATE] to [DATE]" at bounding box center [213, 92] width 85 height 15
type input "[DATE]"
select select "7"
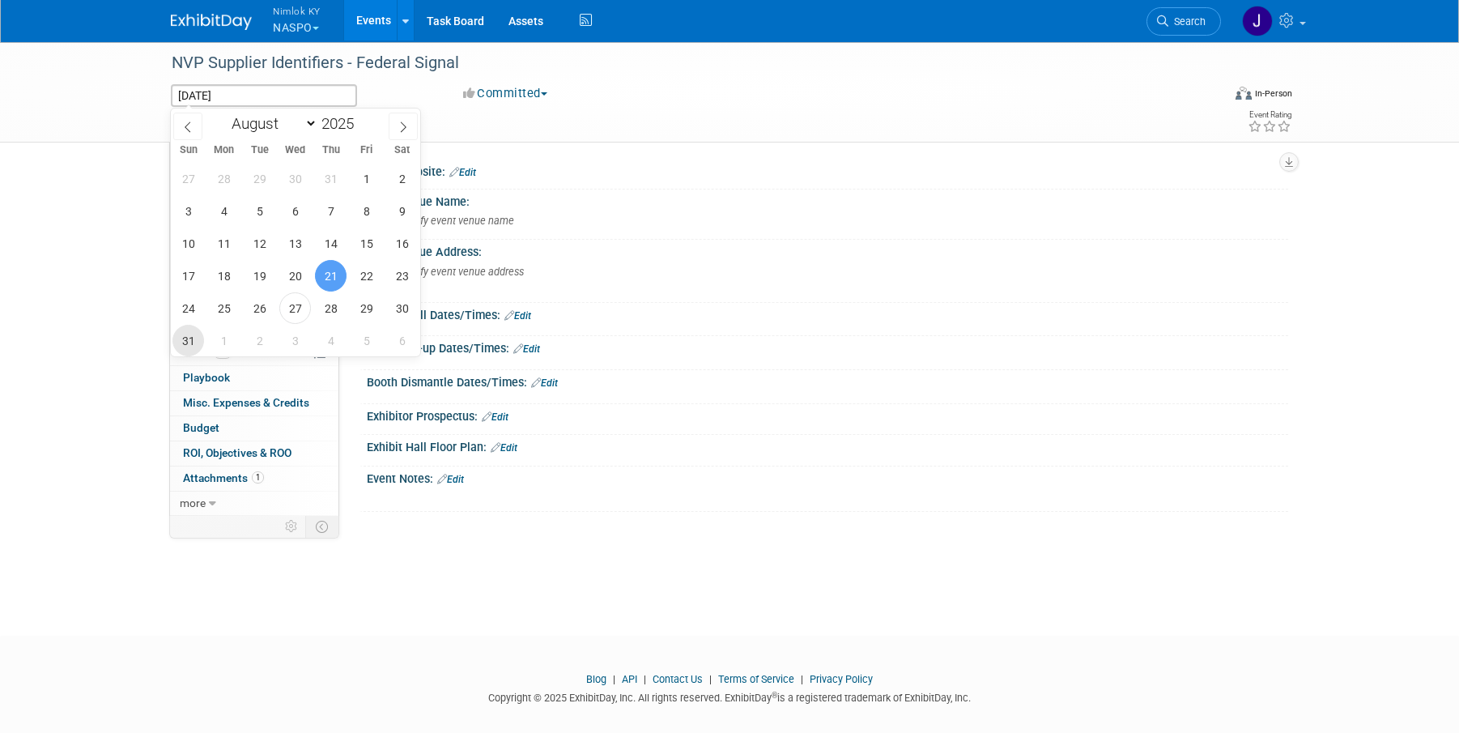
click at [183, 342] on span "31" at bounding box center [188, 341] width 32 height 32
type input "[DATE]"
click at [185, 342] on span "31" at bounding box center [188, 341] width 32 height 32
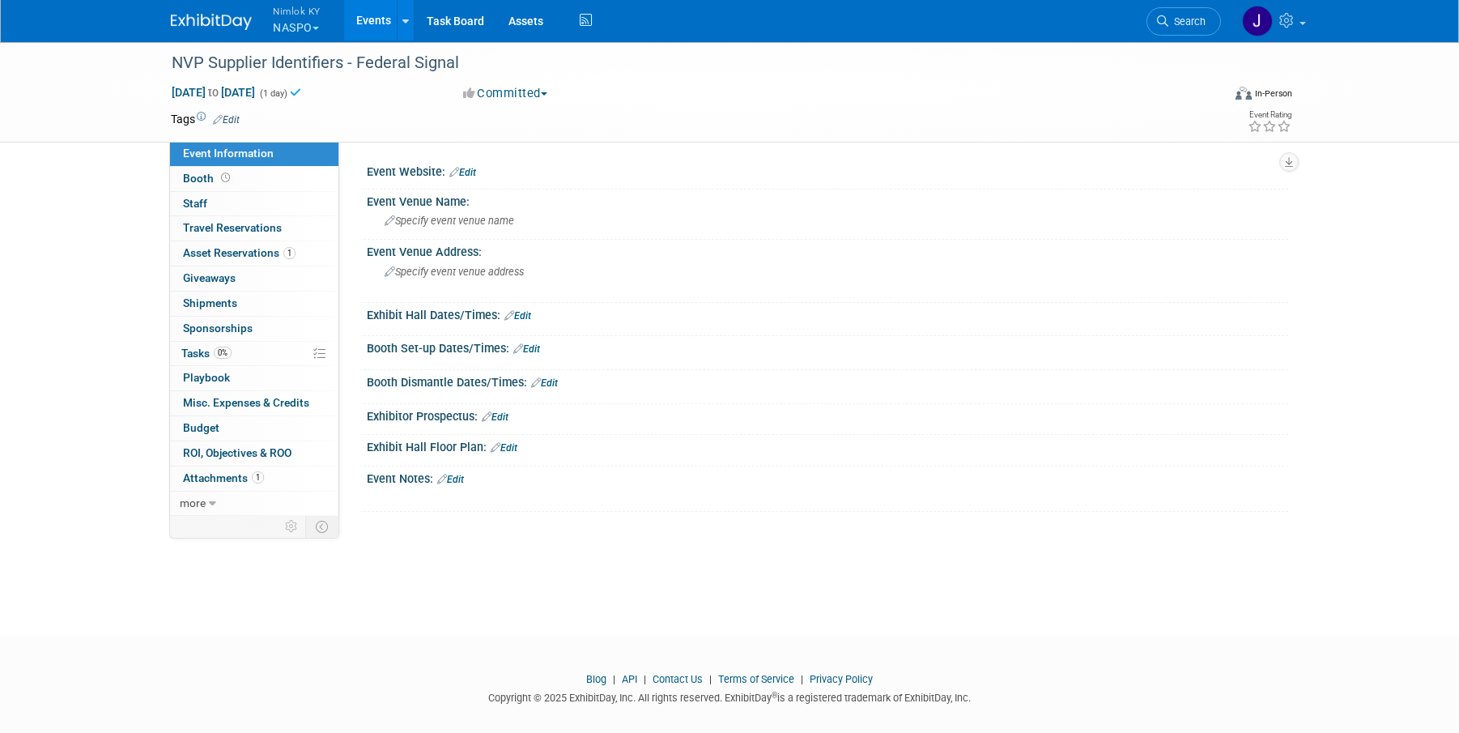
click at [370, 19] on link "Events" at bounding box center [373, 20] width 59 height 40
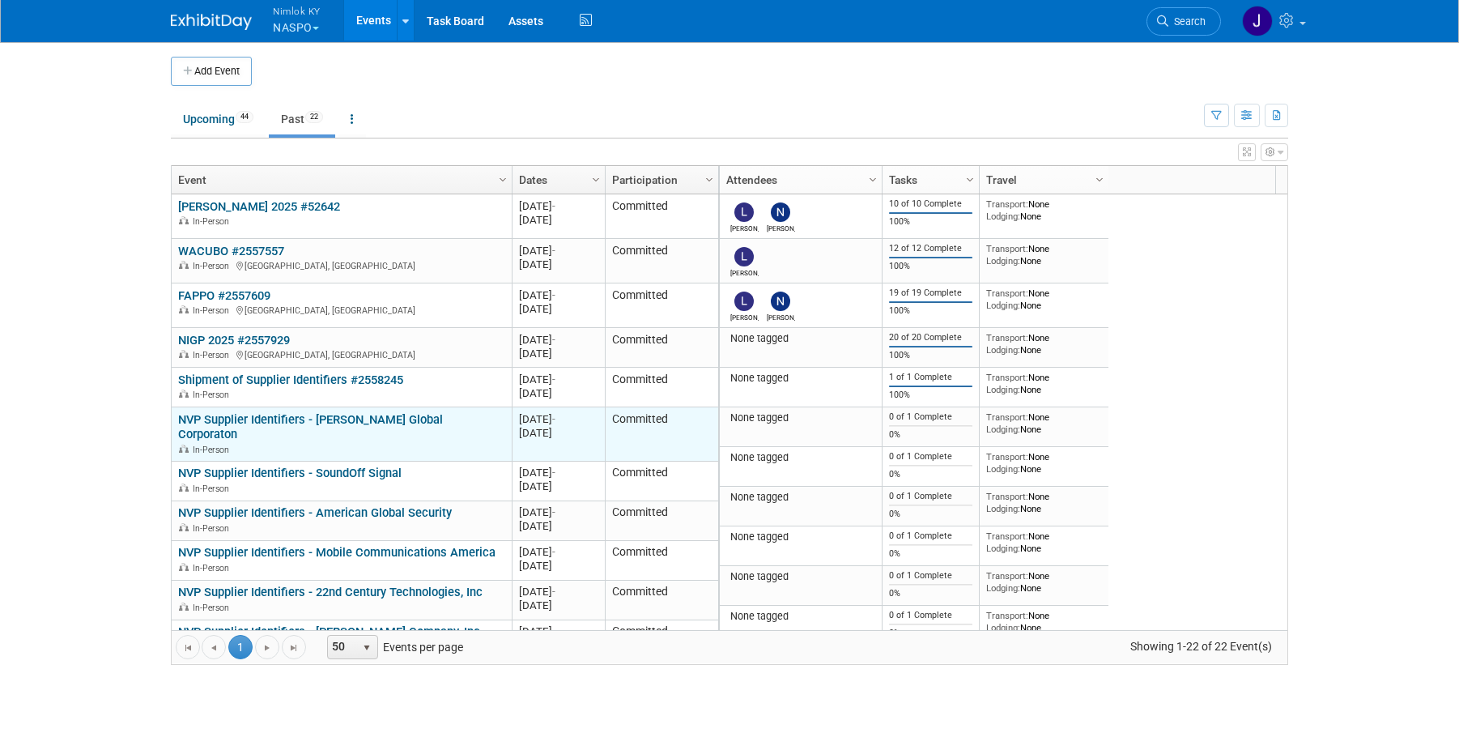
click at [353, 425] on link "NVP Supplier Identifiers - [PERSON_NAME] Global Corporaton" at bounding box center [310, 427] width 265 height 30
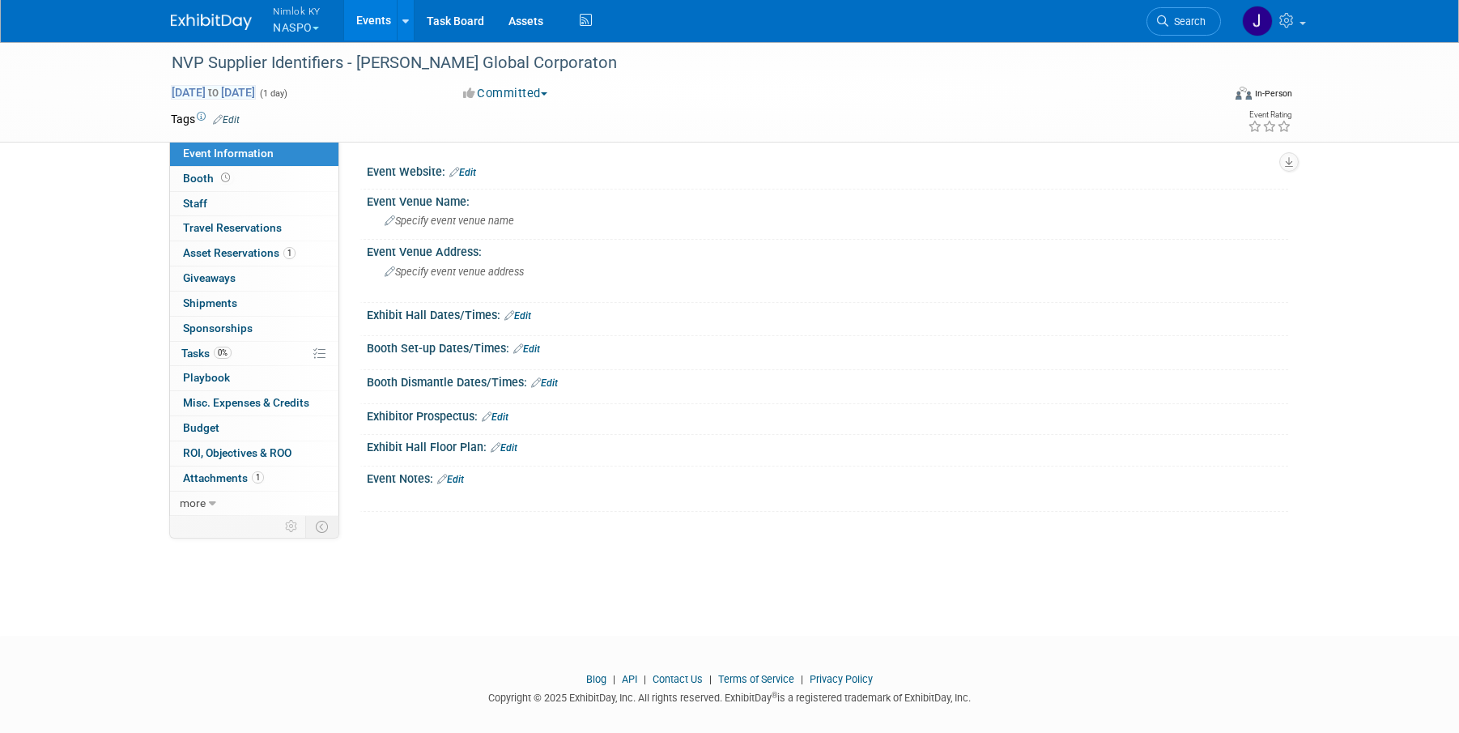
click at [226, 90] on span "[DATE] to [DATE]" at bounding box center [213, 92] width 85 height 15
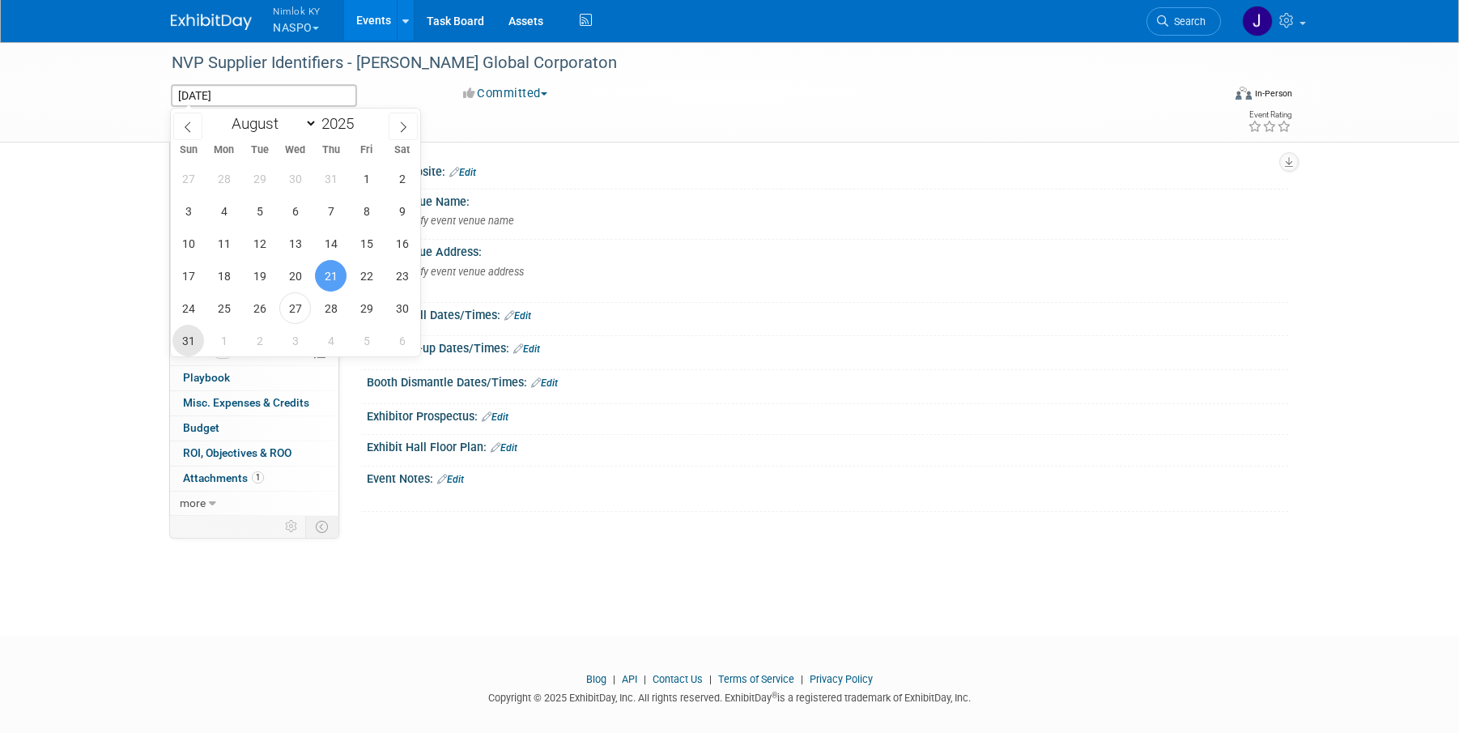
click at [190, 333] on span "31" at bounding box center [188, 341] width 32 height 32
type input "Aug 31, 2025"
click at [190, 333] on span "31" at bounding box center [188, 341] width 32 height 32
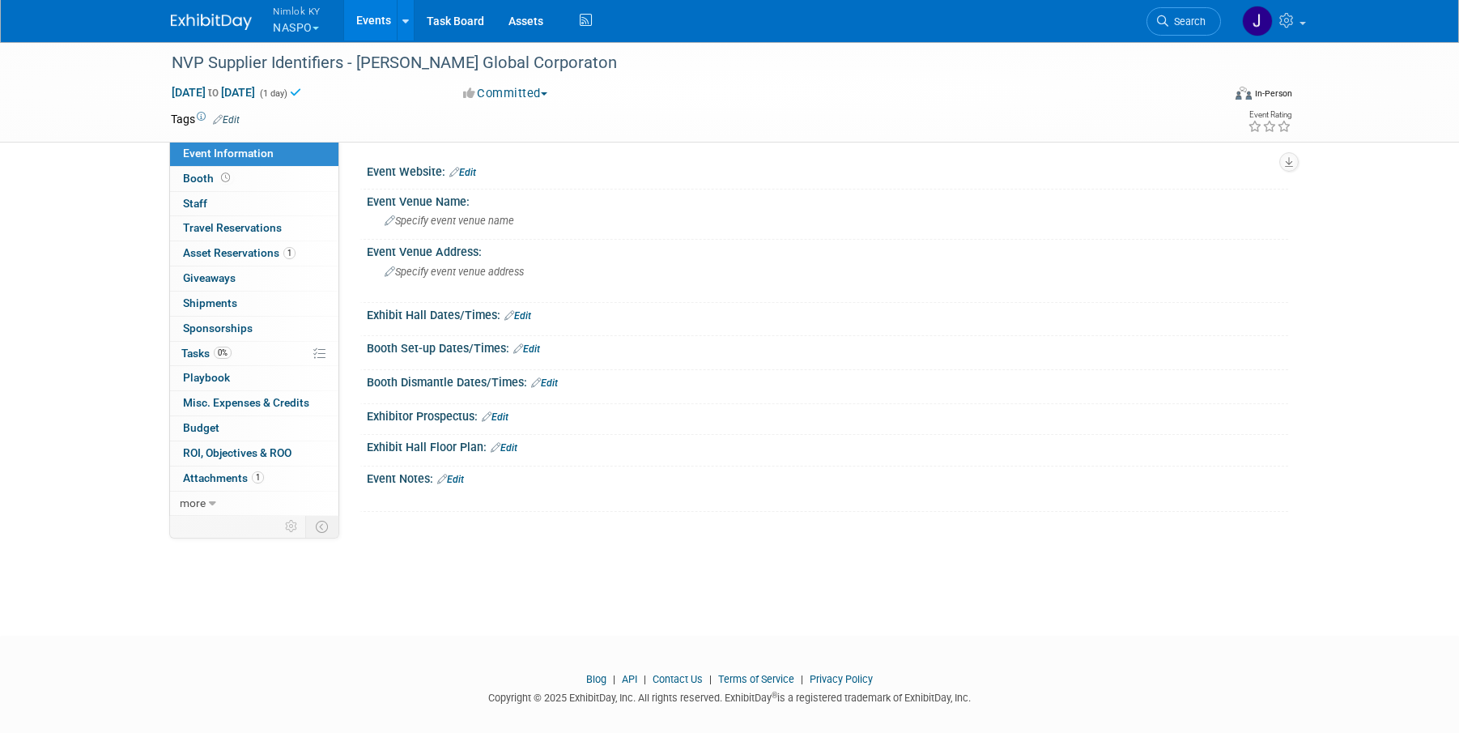
click at [366, 19] on link "Events" at bounding box center [373, 20] width 59 height 40
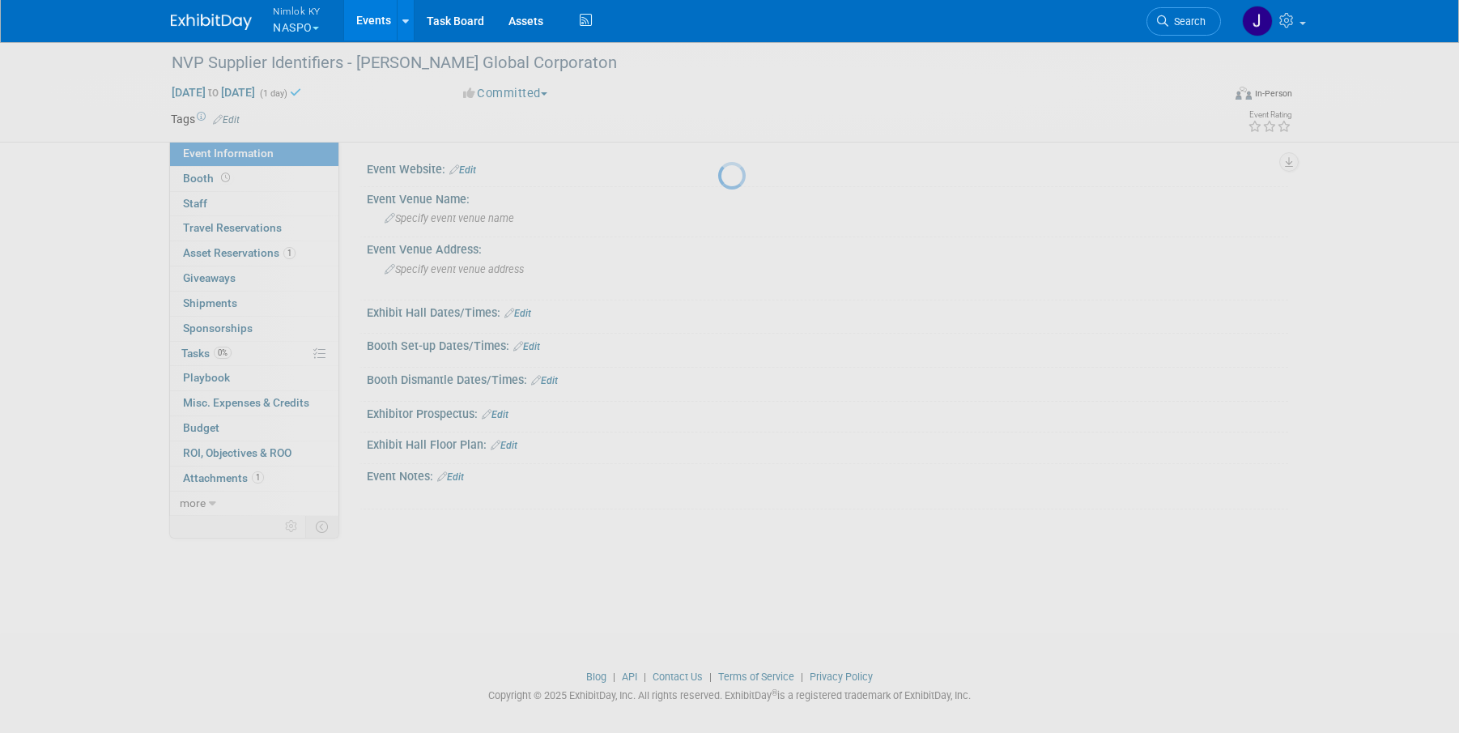
scroll to position [3, 0]
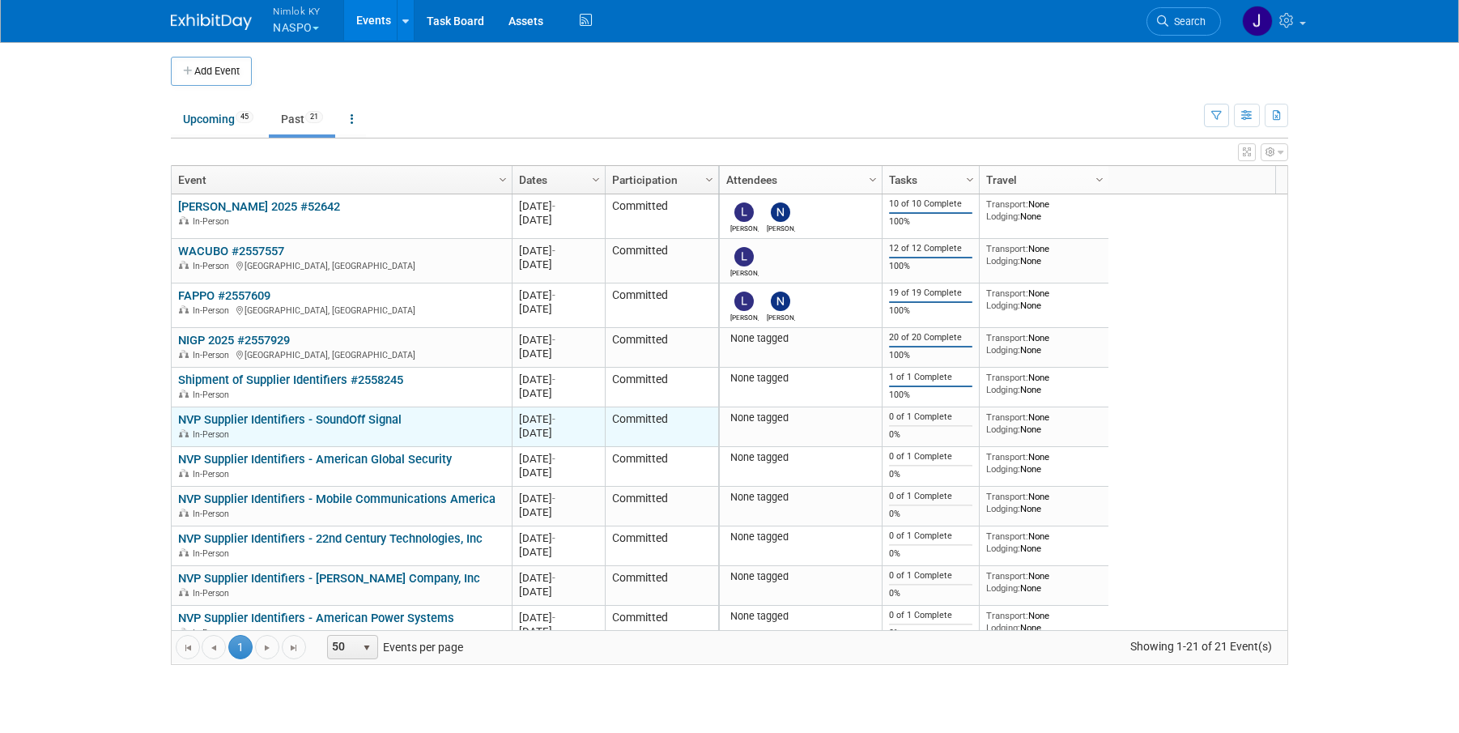
click at [338, 423] on link "NVP Supplier Identifiers - SoundOff Signal" at bounding box center [289, 419] width 223 height 15
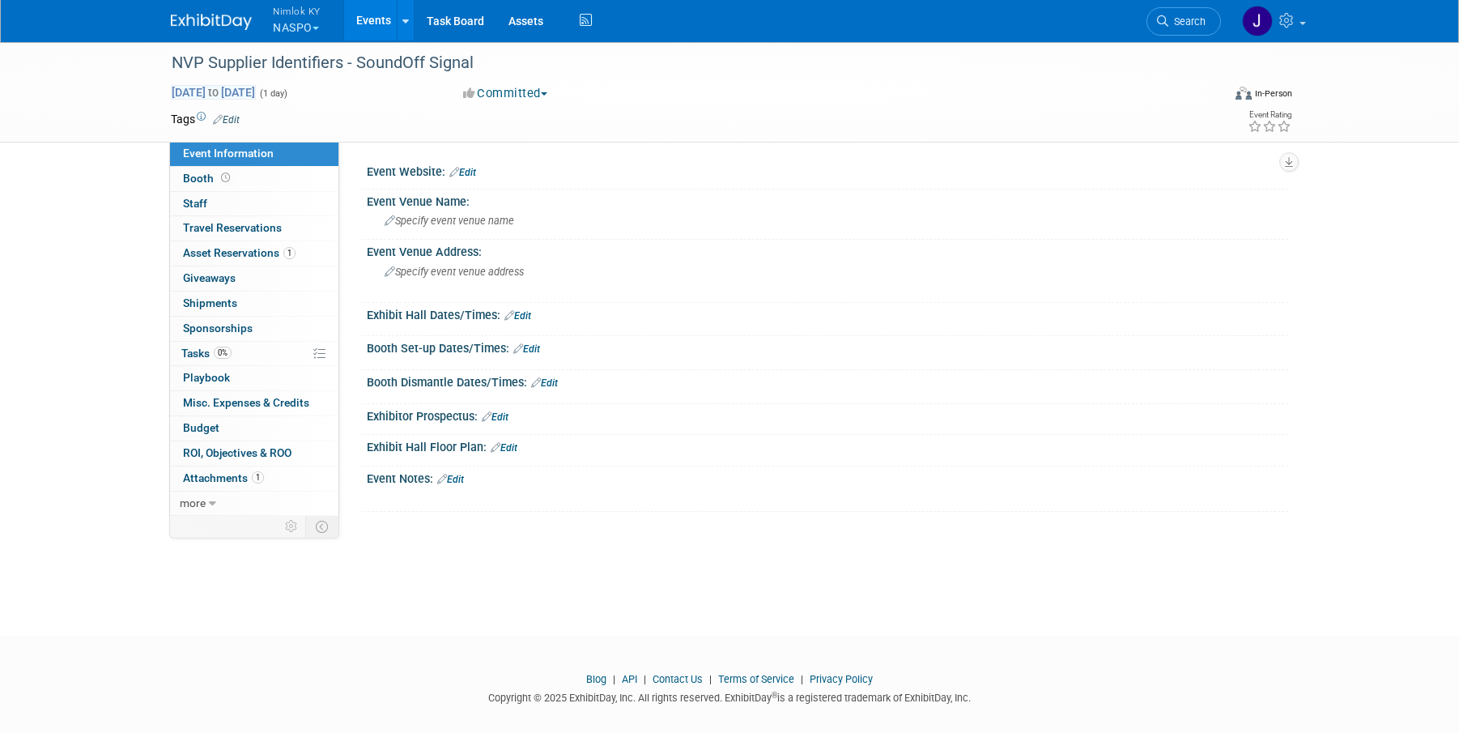
click at [223, 95] on span "Aug 21, 2025 to Aug 21, 2025" at bounding box center [213, 92] width 85 height 15
type input "[DATE]"
select select "7"
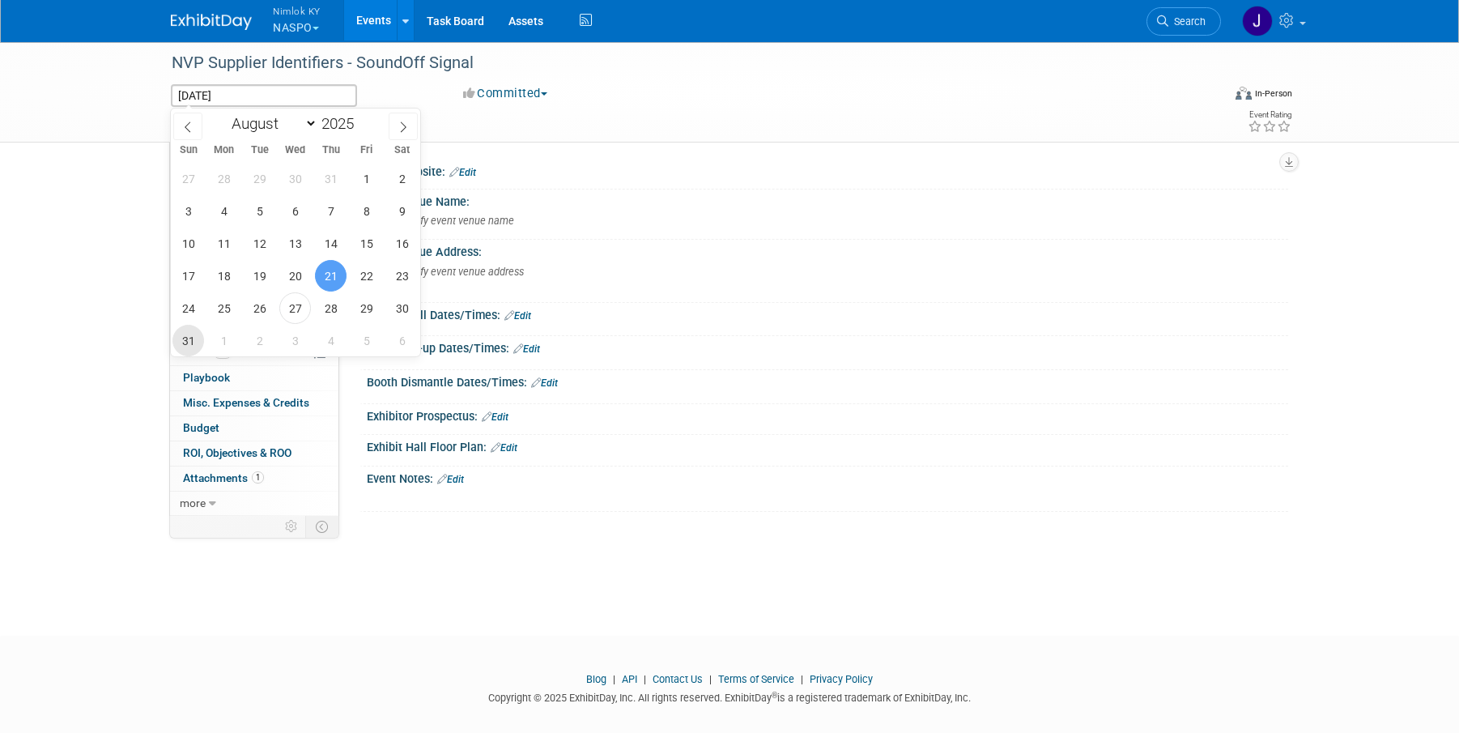
click at [191, 338] on span "31" at bounding box center [188, 341] width 32 height 32
type input "Aug 31, 2025"
click at [191, 338] on span "31" at bounding box center [188, 341] width 32 height 32
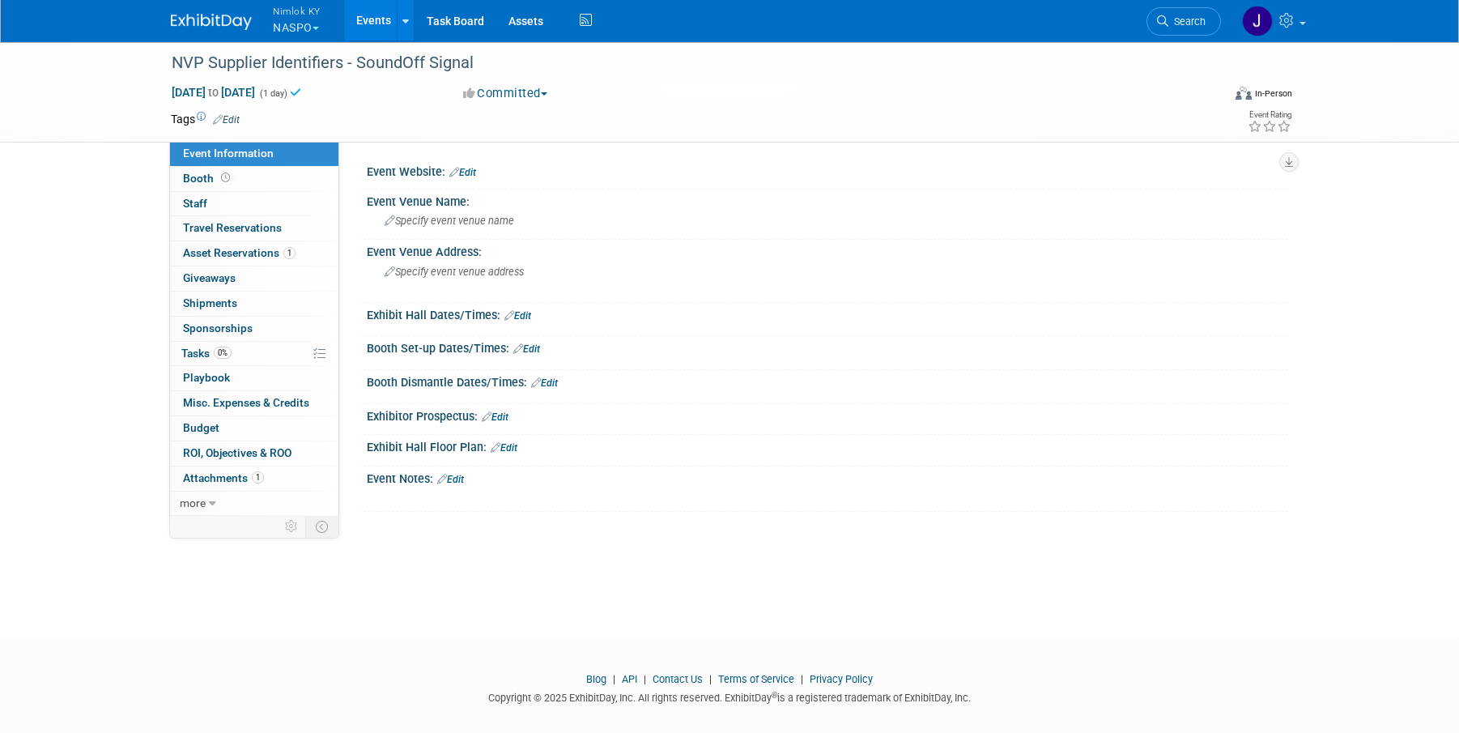
click at [380, 22] on link "Events" at bounding box center [373, 20] width 59 height 40
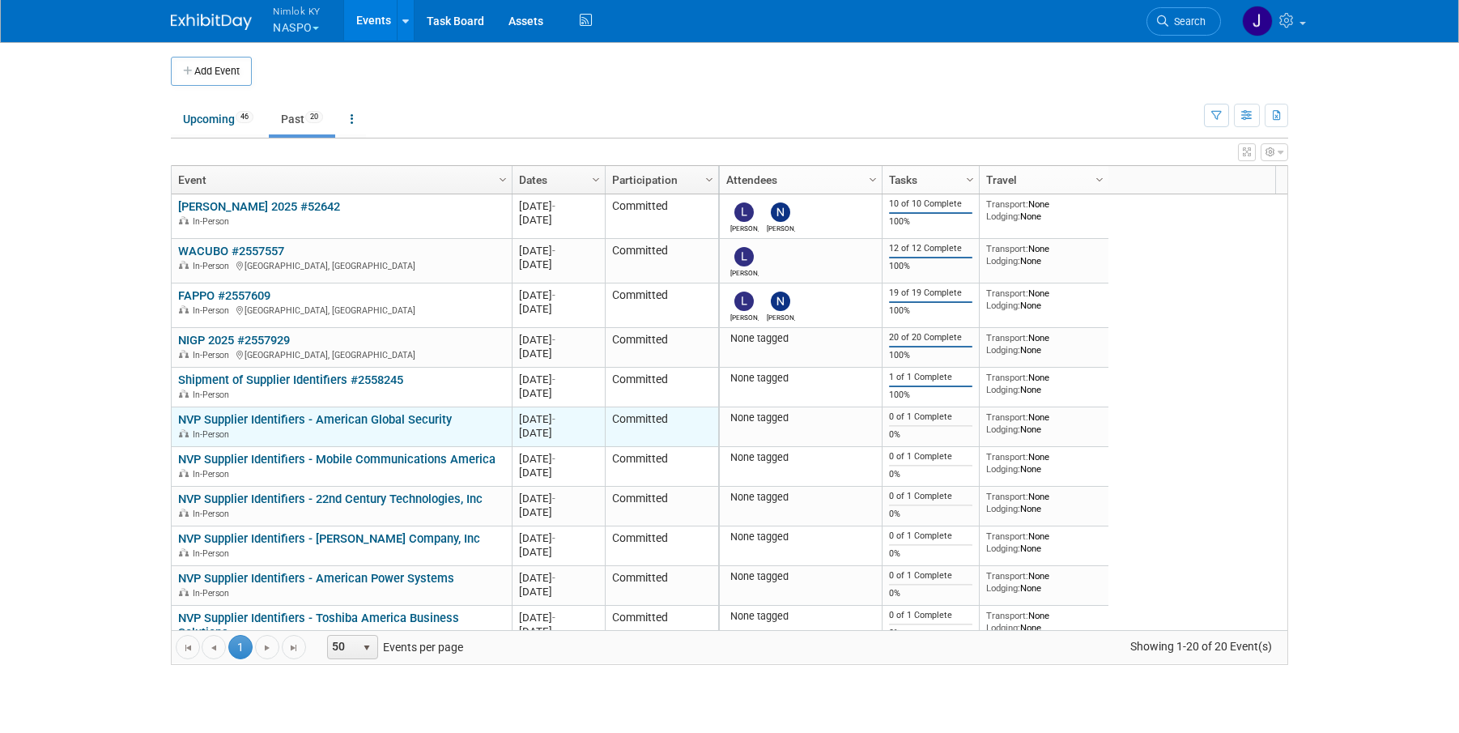
click at [339, 427] on div "In-Person" at bounding box center [341, 434] width 326 height 14
click at [329, 418] on link "NVP Supplier Identifiers - American Global Security" at bounding box center [315, 419] width 274 height 15
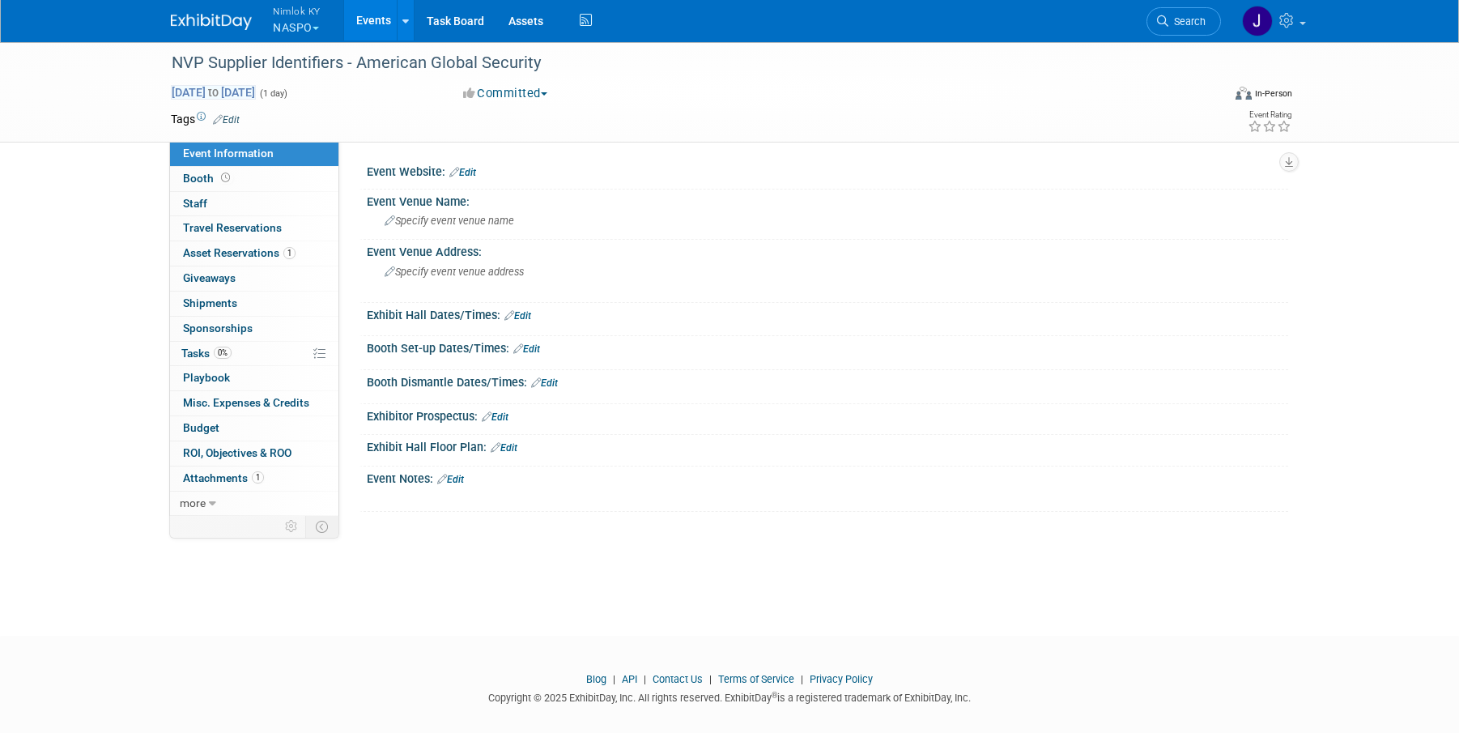
click at [223, 92] on span "Aug 21, 2025 to Aug 21, 2025" at bounding box center [213, 92] width 85 height 15
type input "[DATE]"
select select "7"
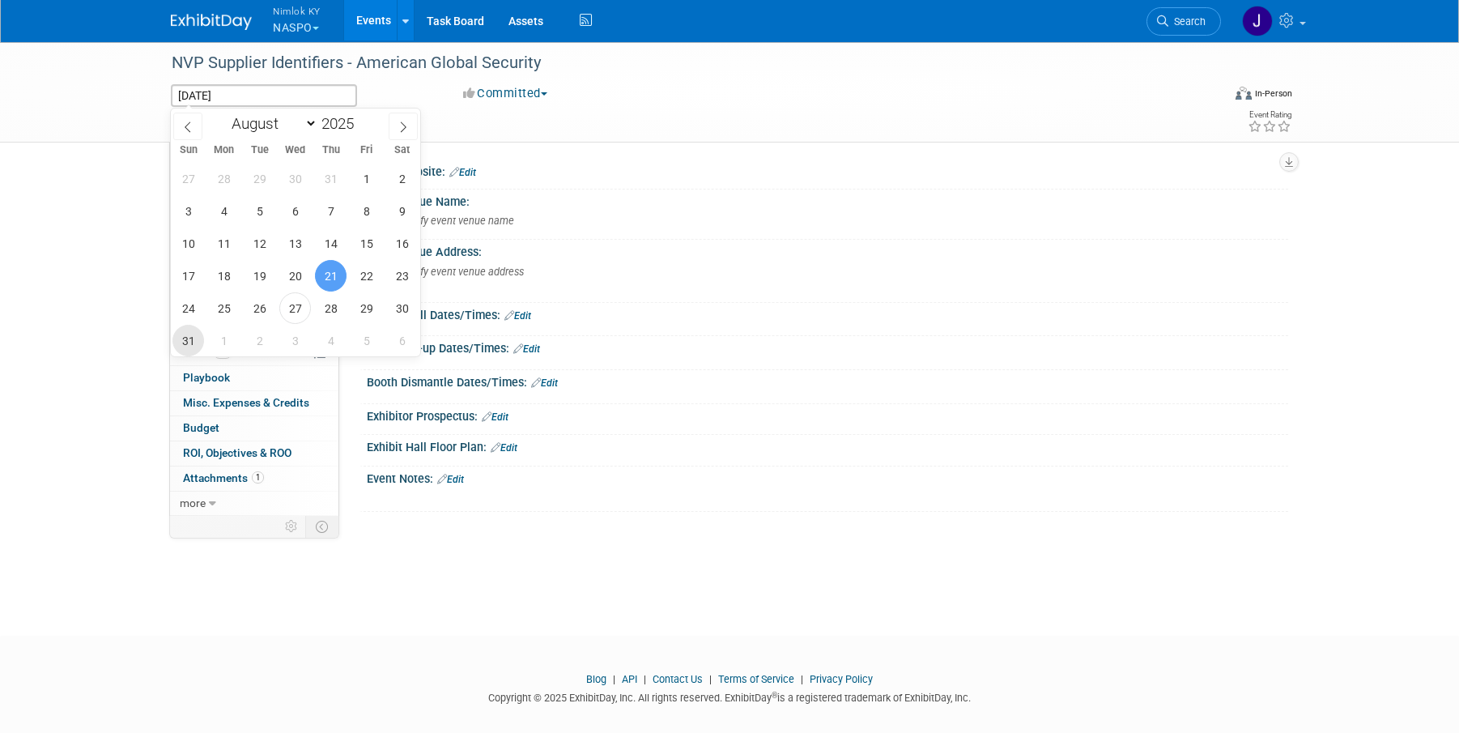
click at [194, 339] on span "31" at bounding box center [188, 341] width 32 height 32
type input "[DATE]"
click at [194, 339] on span "31" at bounding box center [188, 341] width 32 height 32
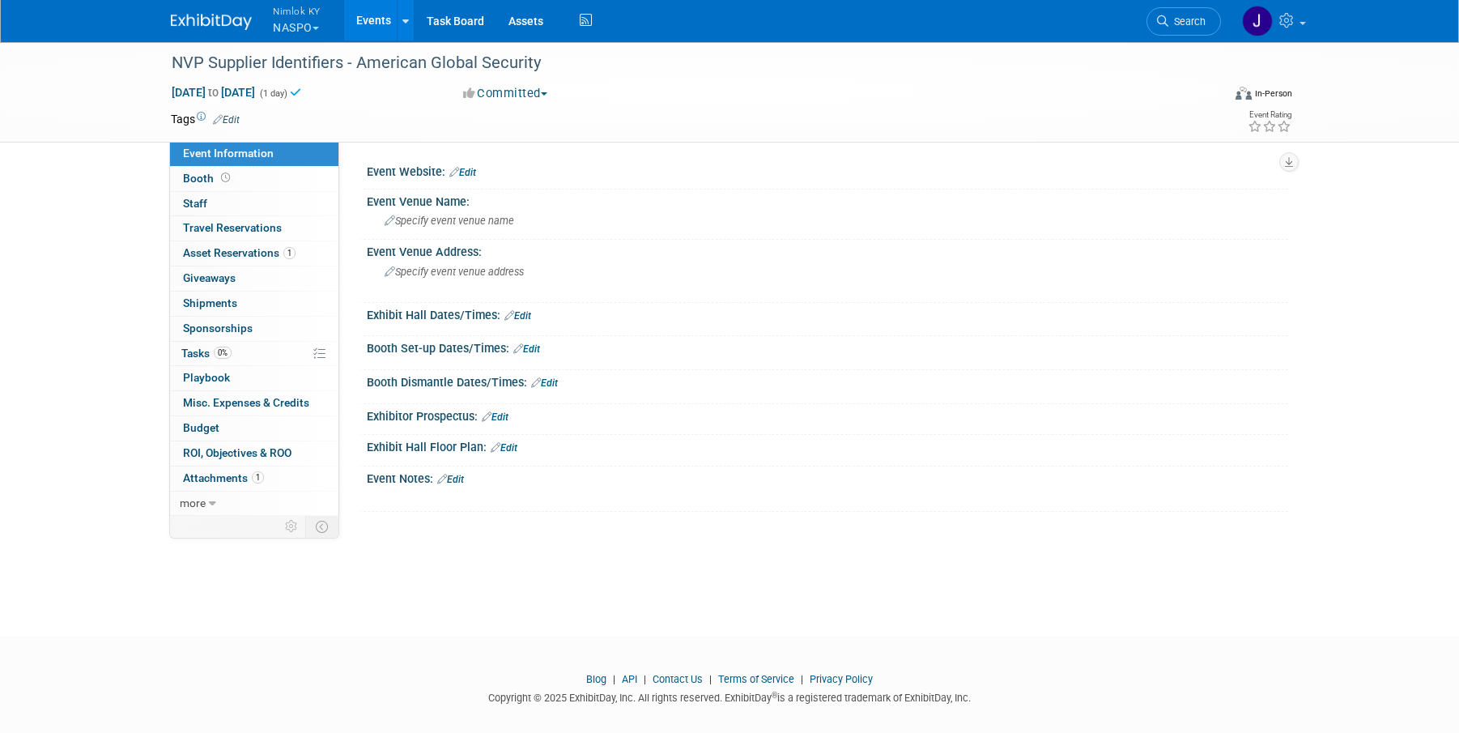
click at [384, 24] on link "Events" at bounding box center [373, 20] width 59 height 40
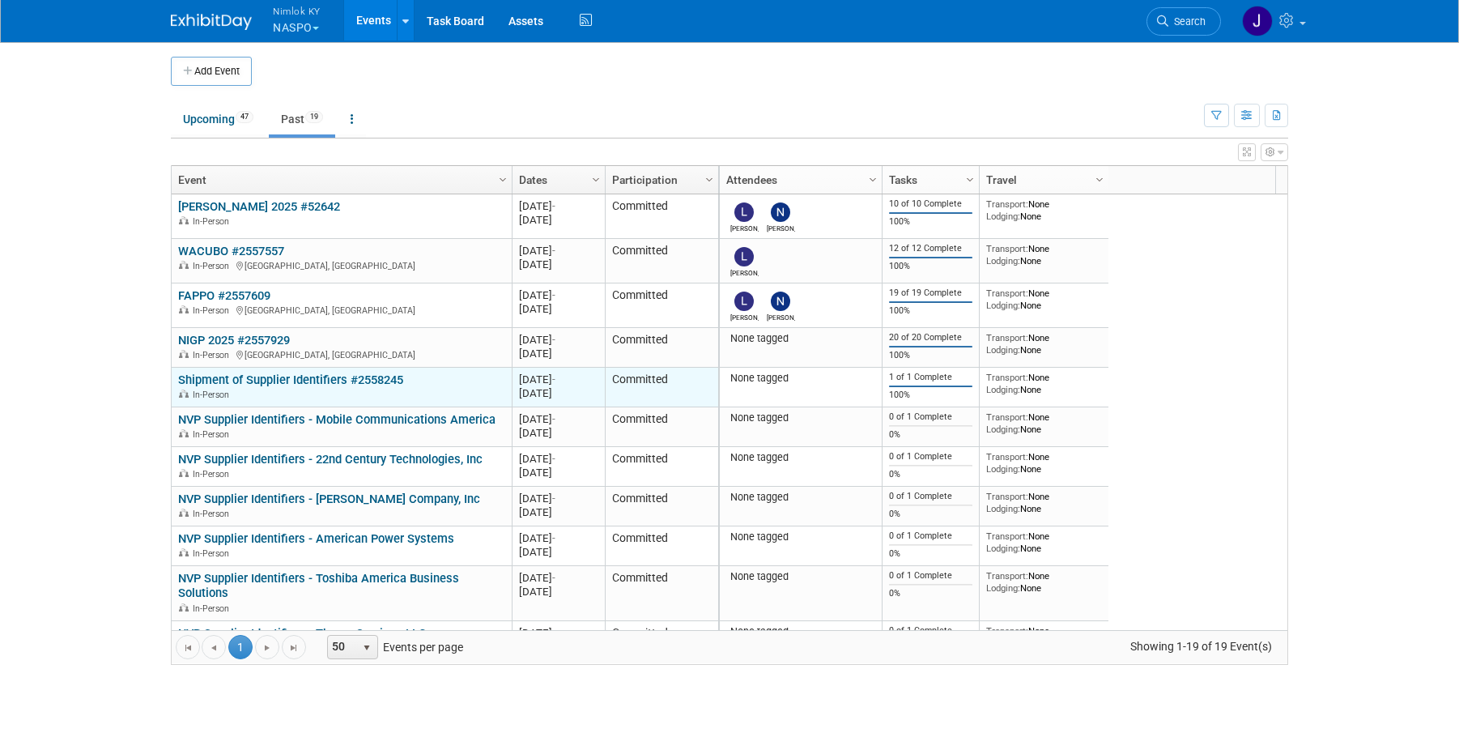
scroll to position [97, 0]
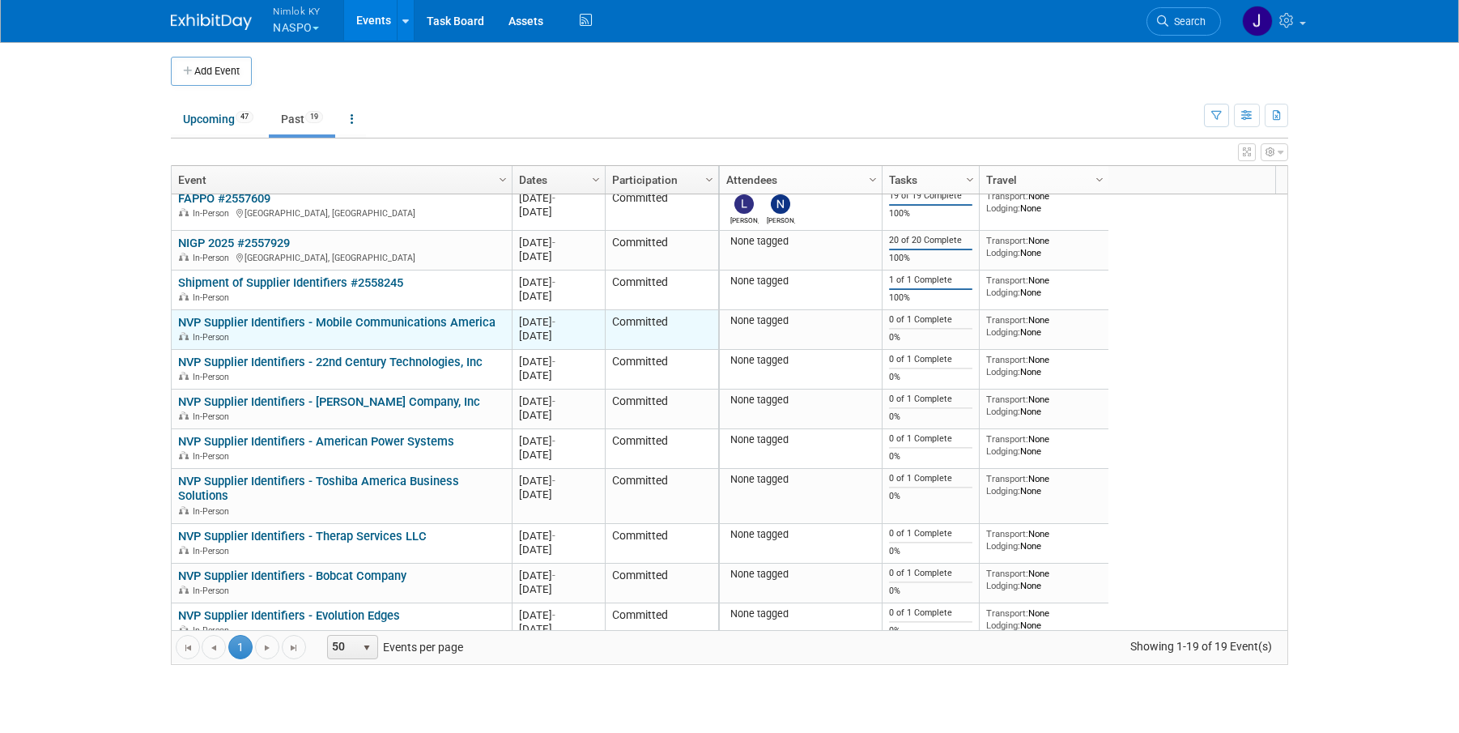
click at [383, 321] on link "NVP Supplier Identifiers - Mobile Communications America" at bounding box center [336, 322] width 317 height 15
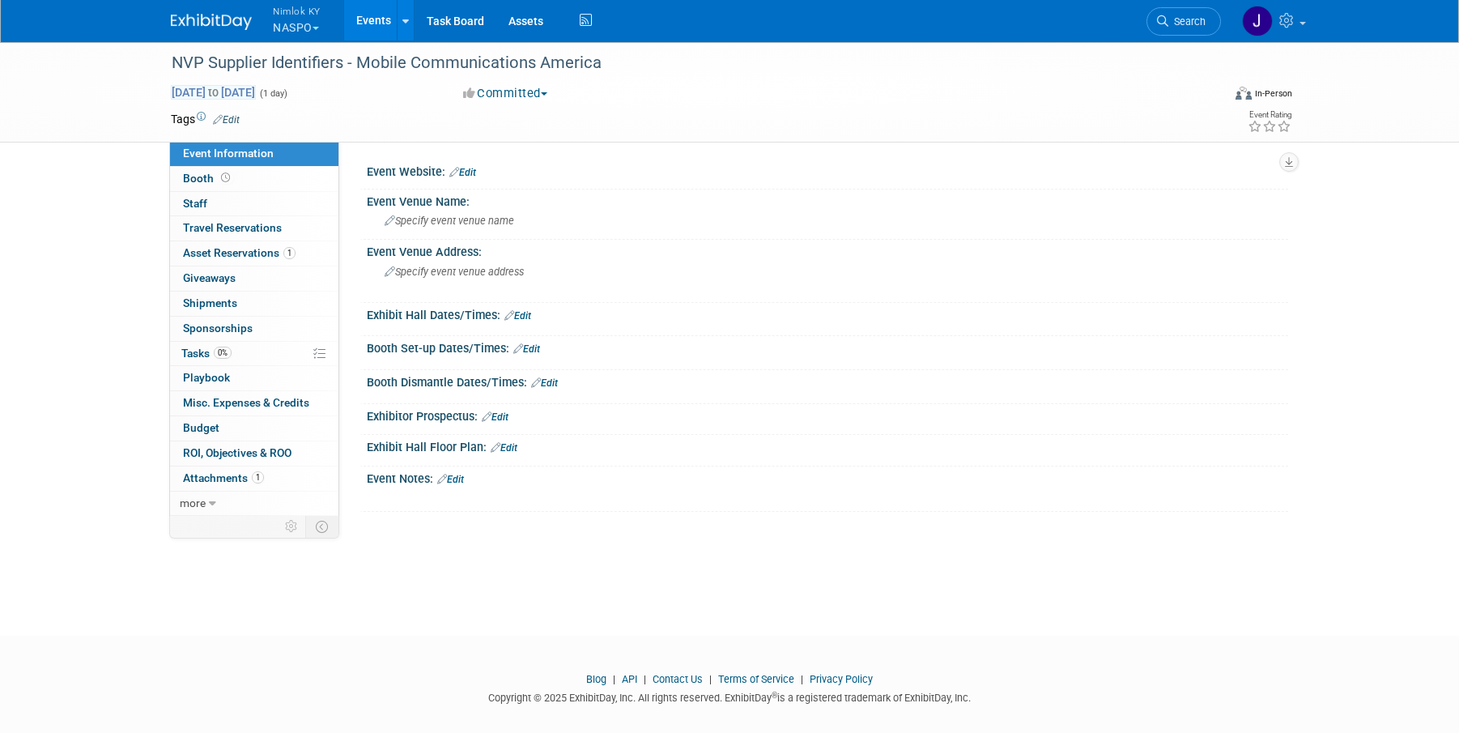
click at [226, 93] on span "Aug 25, 2025 to Aug 25, 2025" at bounding box center [213, 92] width 85 height 15
type input "[DATE]"
select select "7"
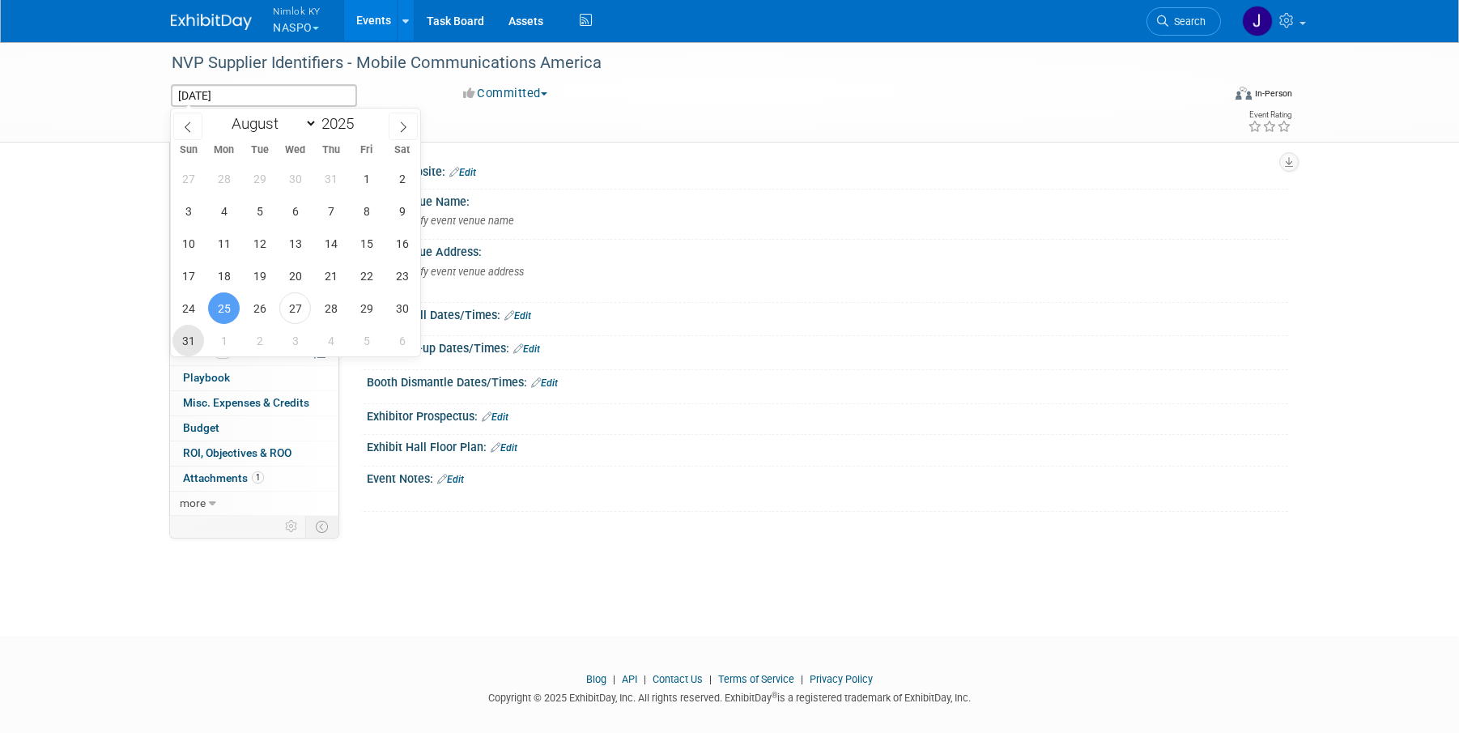
click at [190, 347] on span "31" at bounding box center [188, 341] width 32 height 32
type input "Aug 31, 2025"
click at [190, 347] on span "31" at bounding box center [188, 341] width 32 height 32
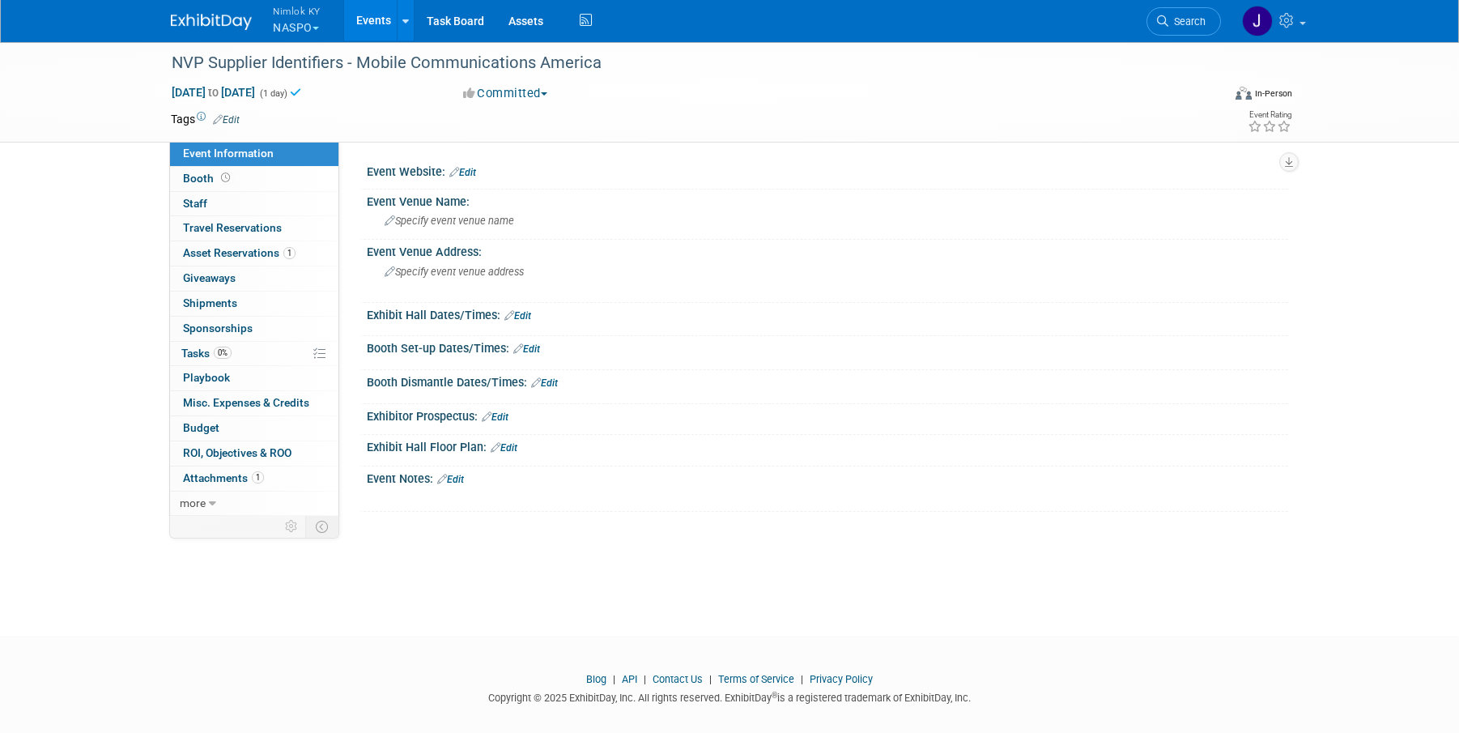
click at [370, 28] on link "Events" at bounding box center [373, 20] width 59 height 40
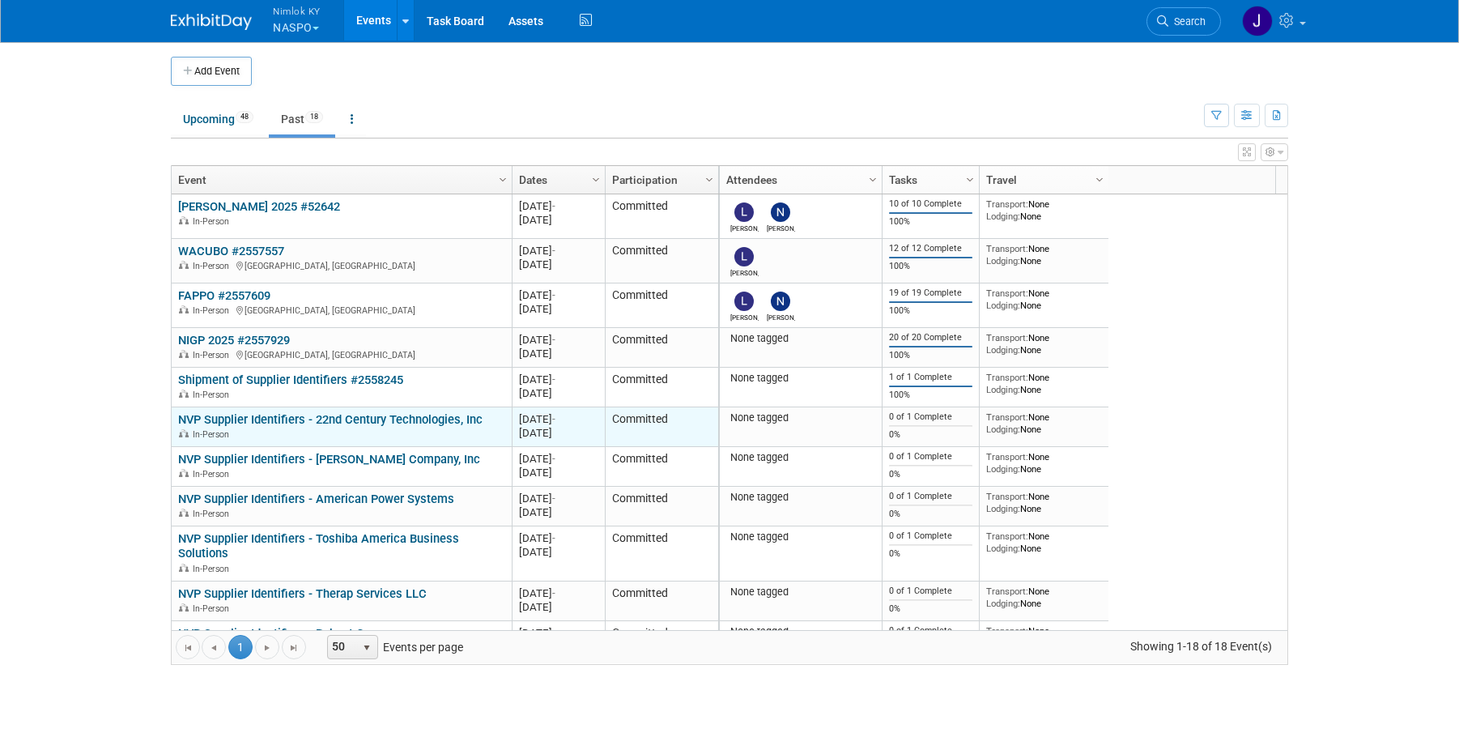
click at [340, 425] on link "NVP Supplier Identifiers - 22nd Century Technologies, Inc" at bounding box center [330, 419] width 304 height 15
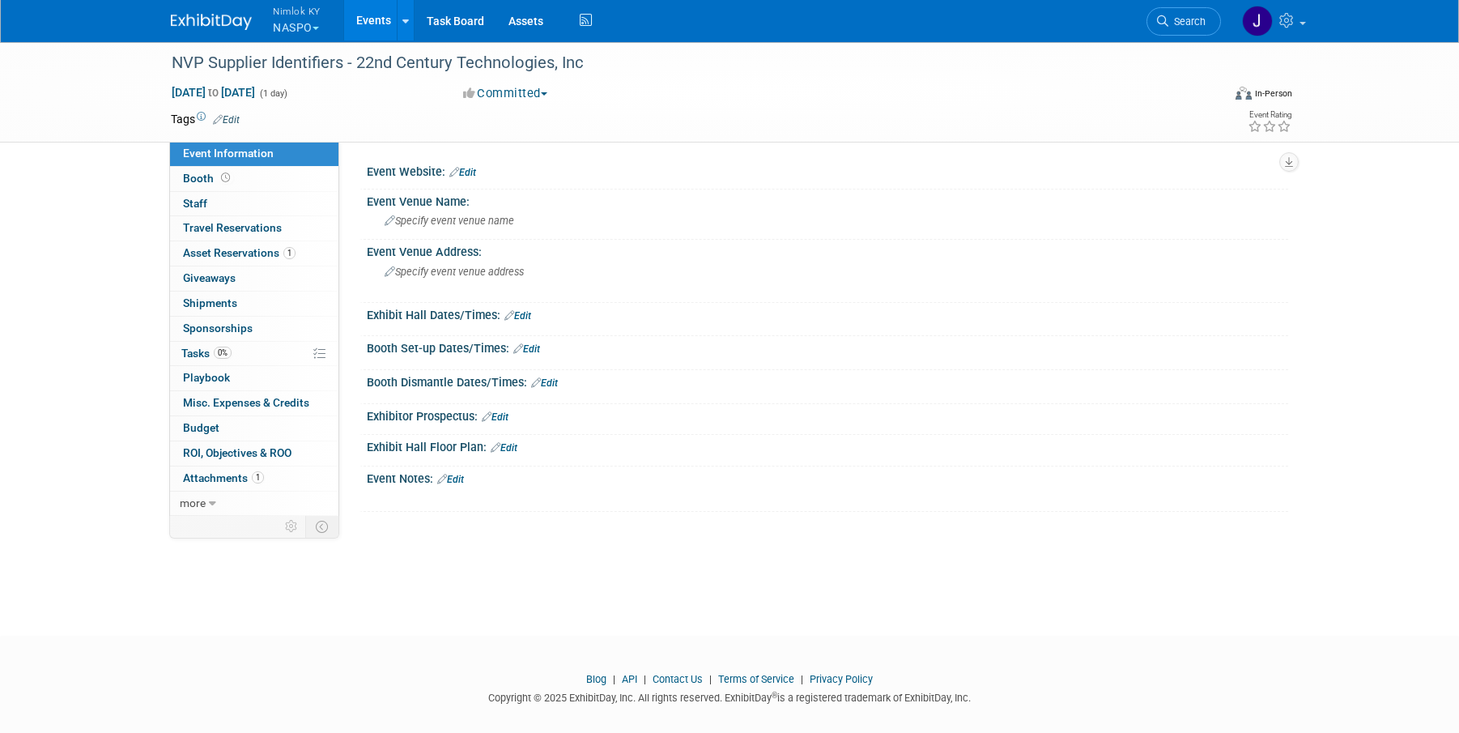
click at [199, 86] on span "Aug 25, 2025 to Aug 25, 2025" at bounding box center [213, 92] width 85 height 15
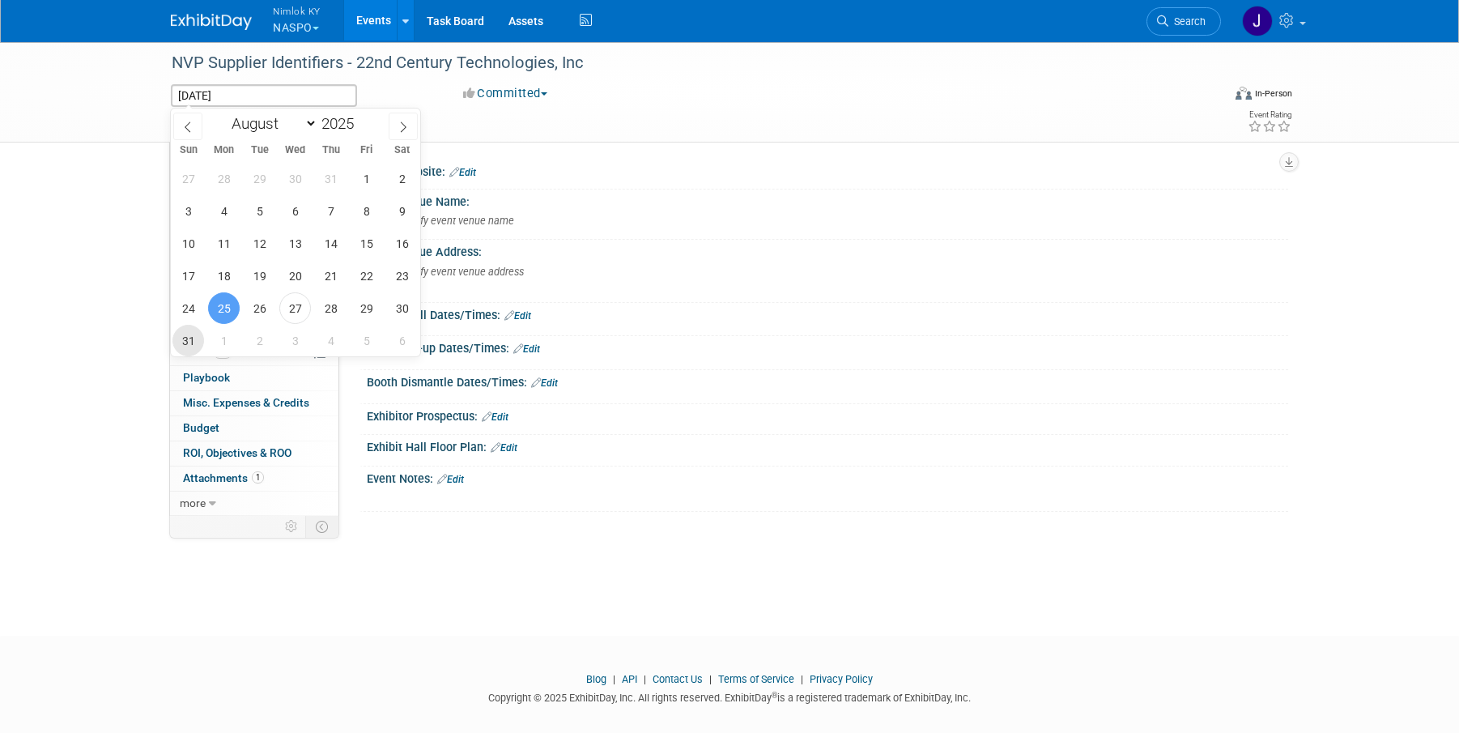
click at [181, 330] on span "31" at bounding box center [188, 341] width 32 height 32
type input "Aug 31, 2025"
click at [183, 333] on span "31" at bounding box center [188, 341] width 32 height 32
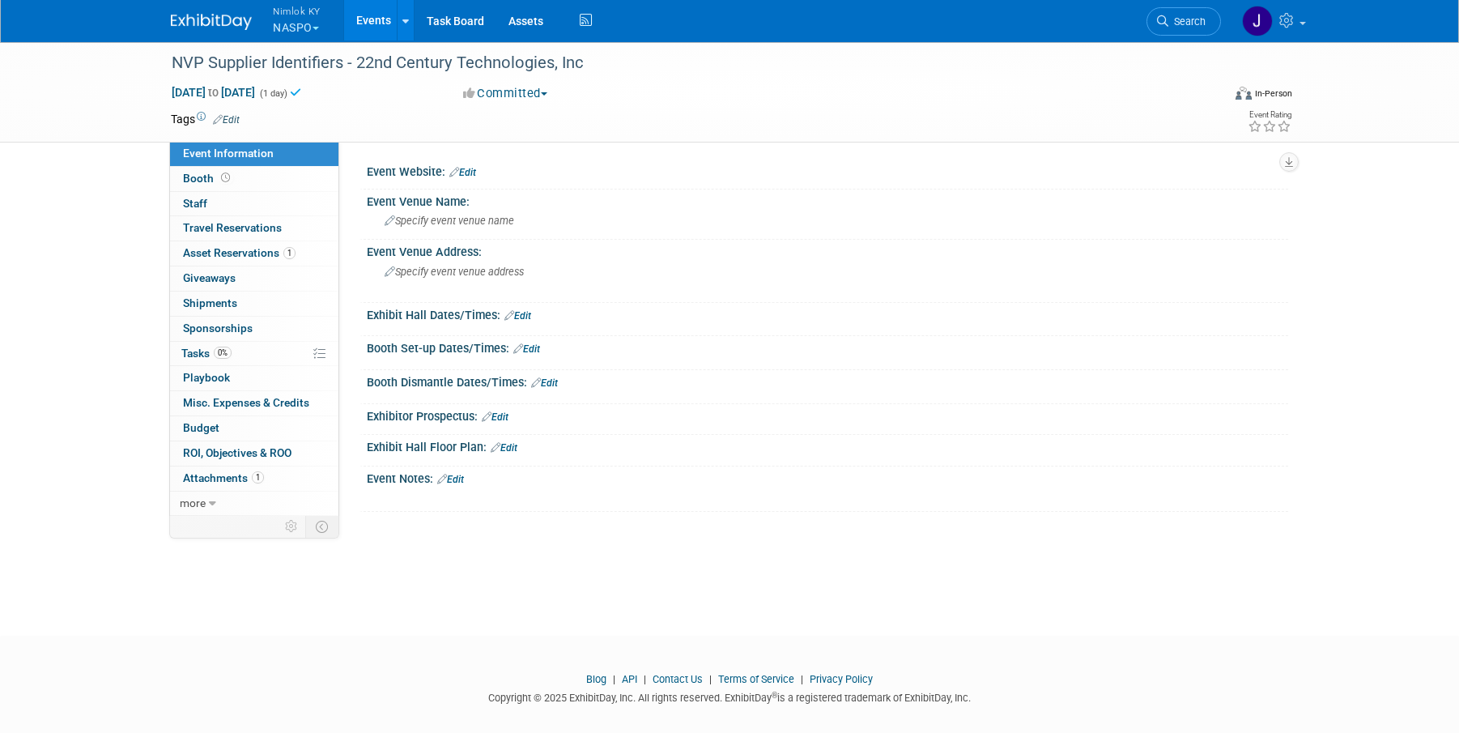
click at [376, 24] on link "Events" at bounding box center [373, 20] width 59 height 40
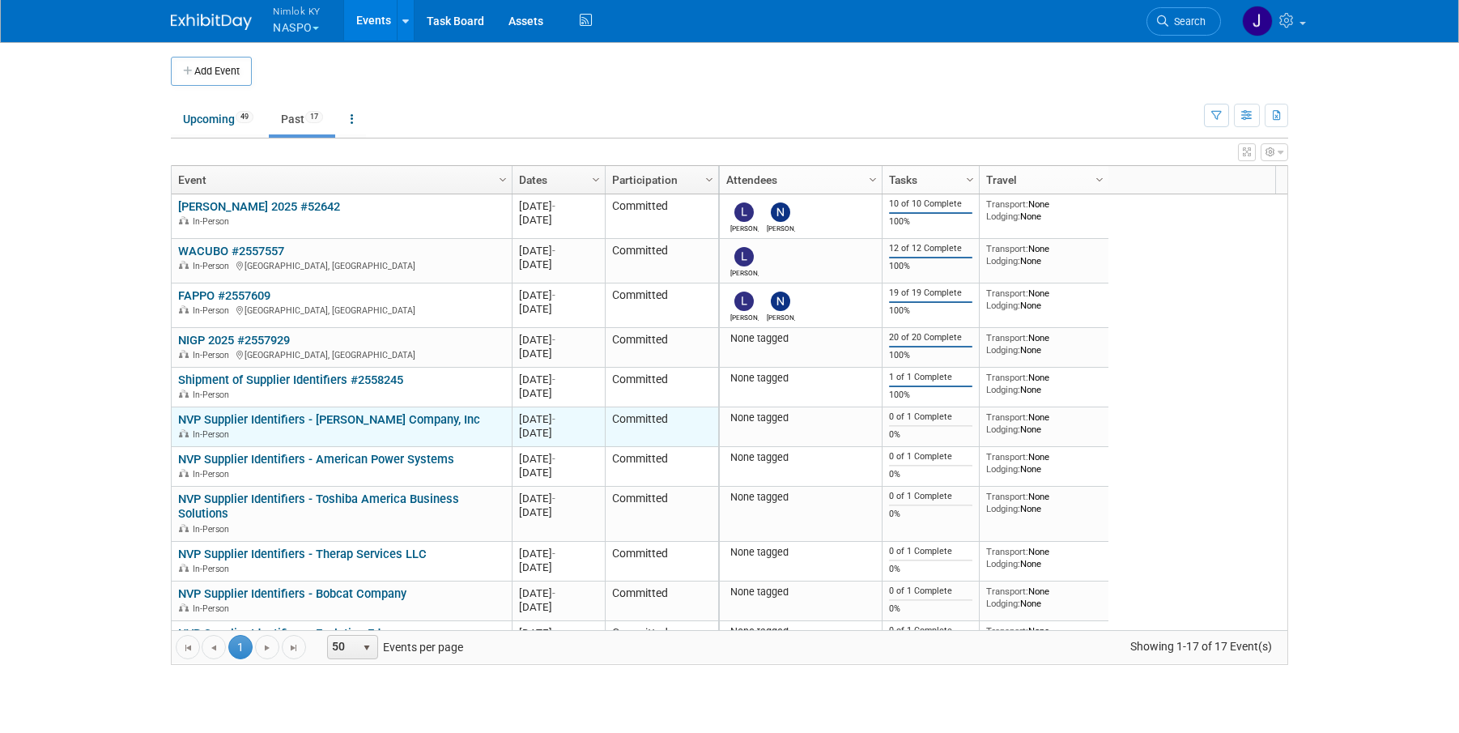
click at [327, 421] on link "NVP Supplier Identifiers - [PERSON_NAME] Company, Inc" at bounding box center [329, 419] width 302 height 15
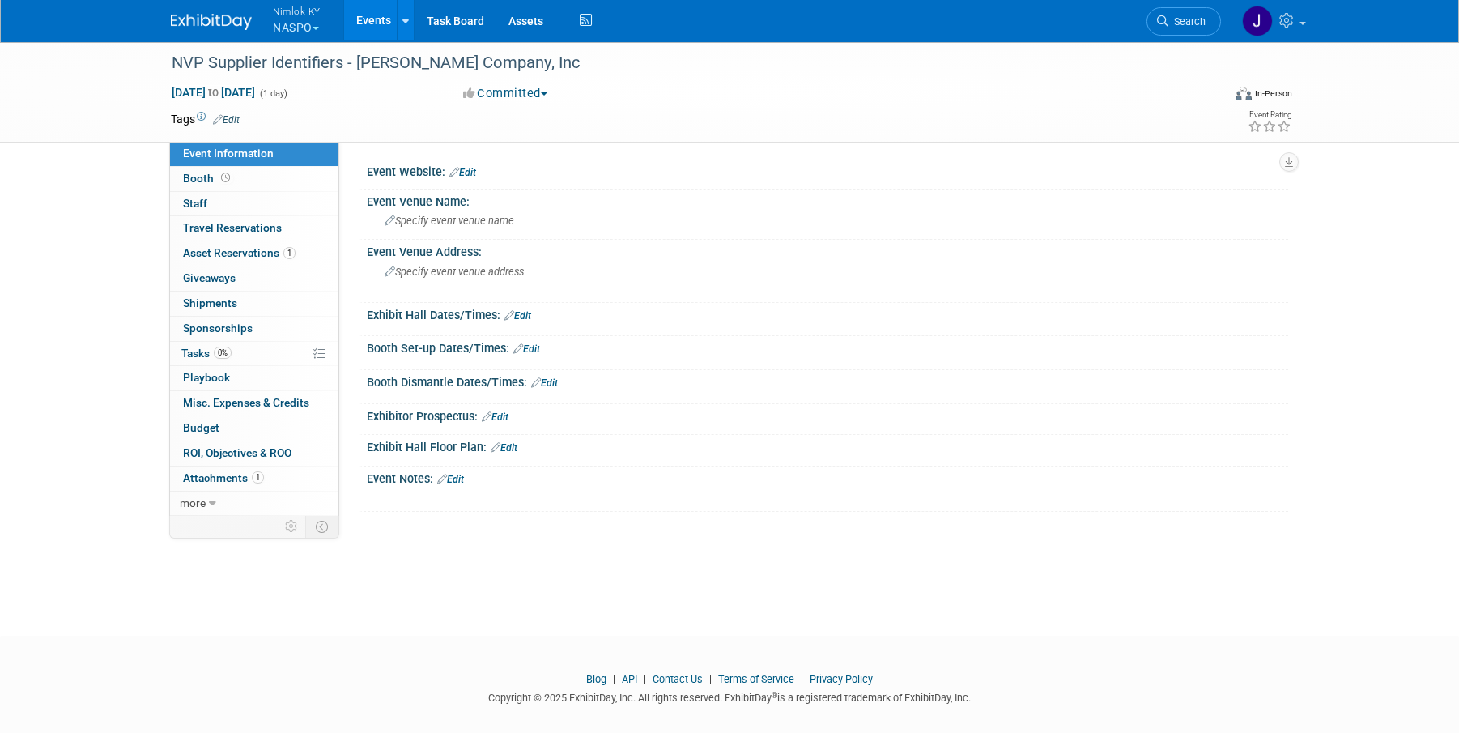
click at [201, 94] on span "Aug 25, 2025 to Aug 25, 2025" at bounding box center [213, 92] width 85 height 15
type input "[DATE]"
select select "7"
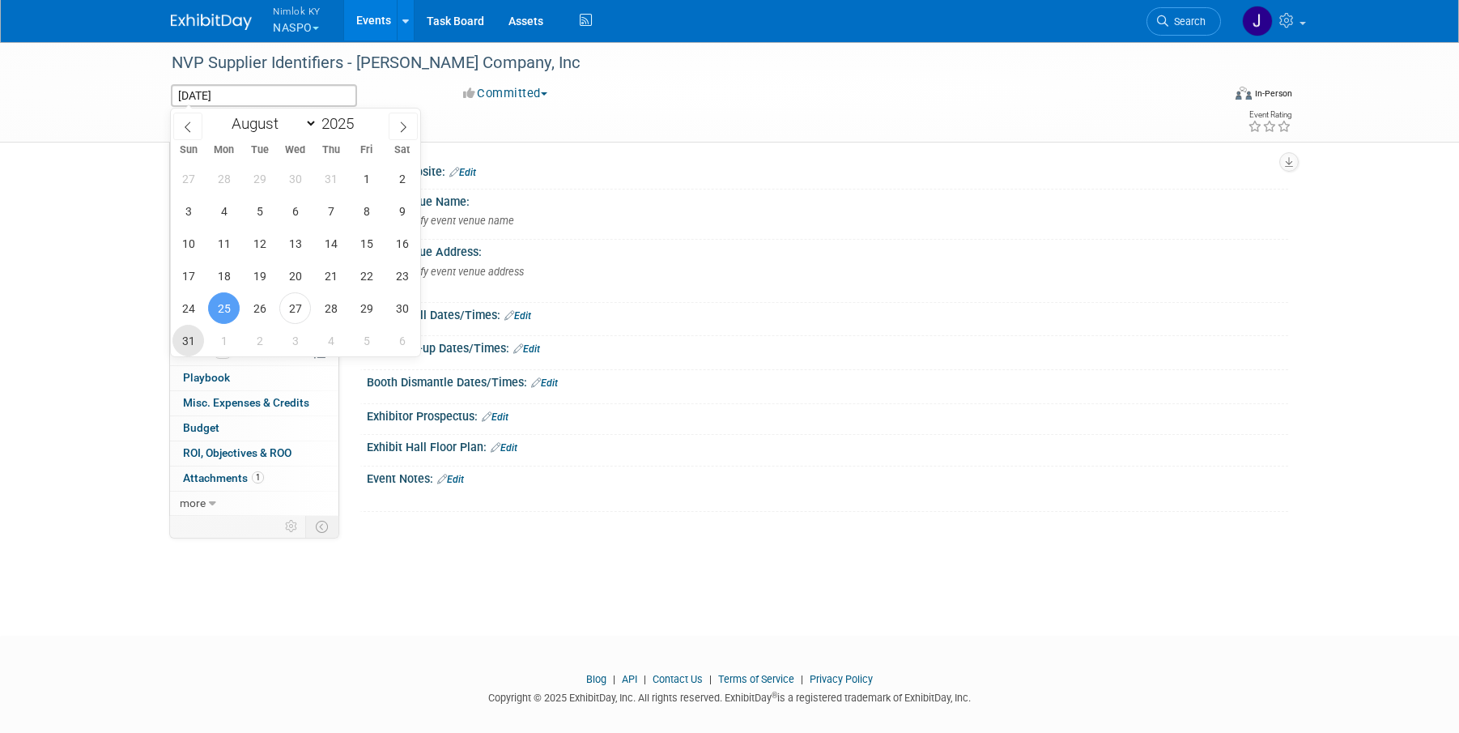
click at [189, 338] on span "31" at bounding box center [188, 341] width 32 height 32
type input "[DATE]"
click at [189, 338] on span "31" at bounding box center [188, 341] width 32 height 32
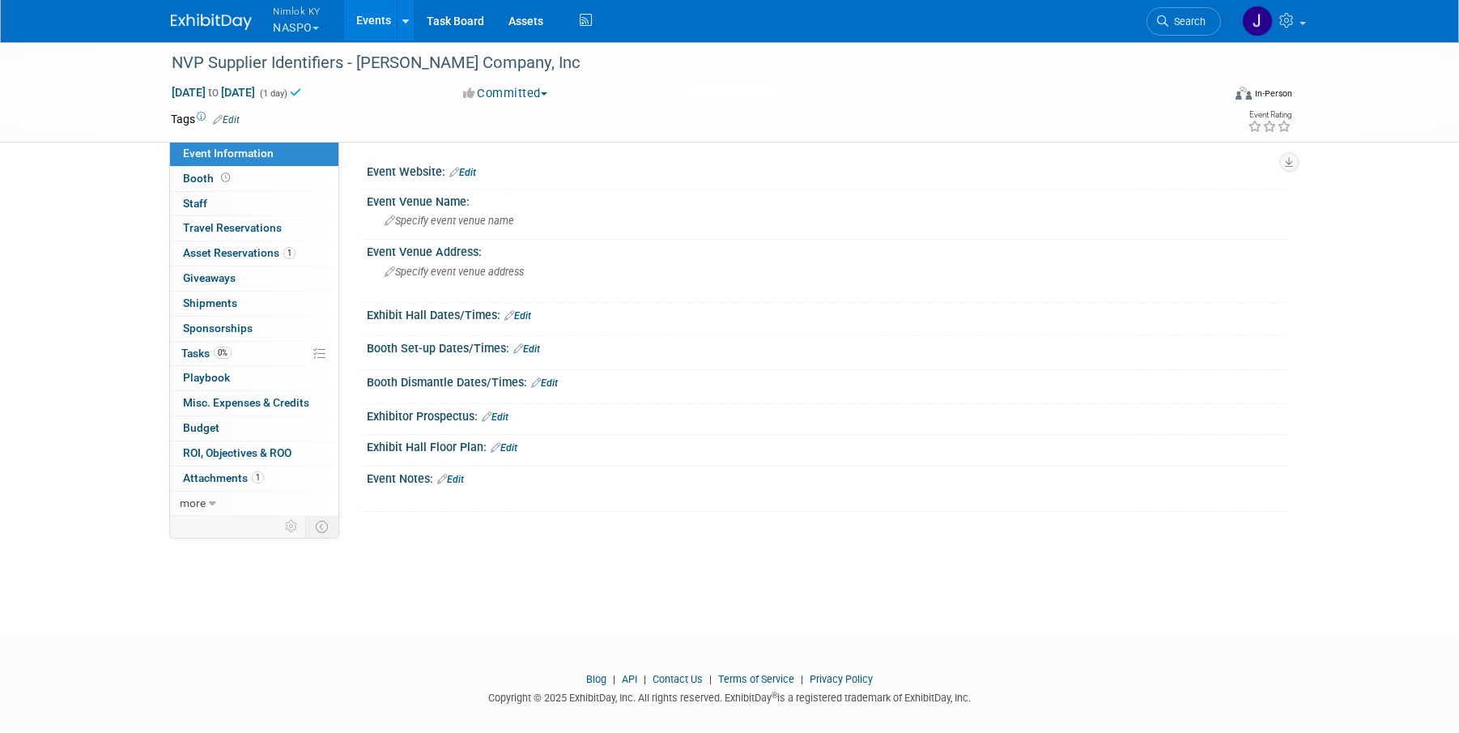
click at [364, 21] on link "Events" at bounding box center [373, 20] width 59 height 40
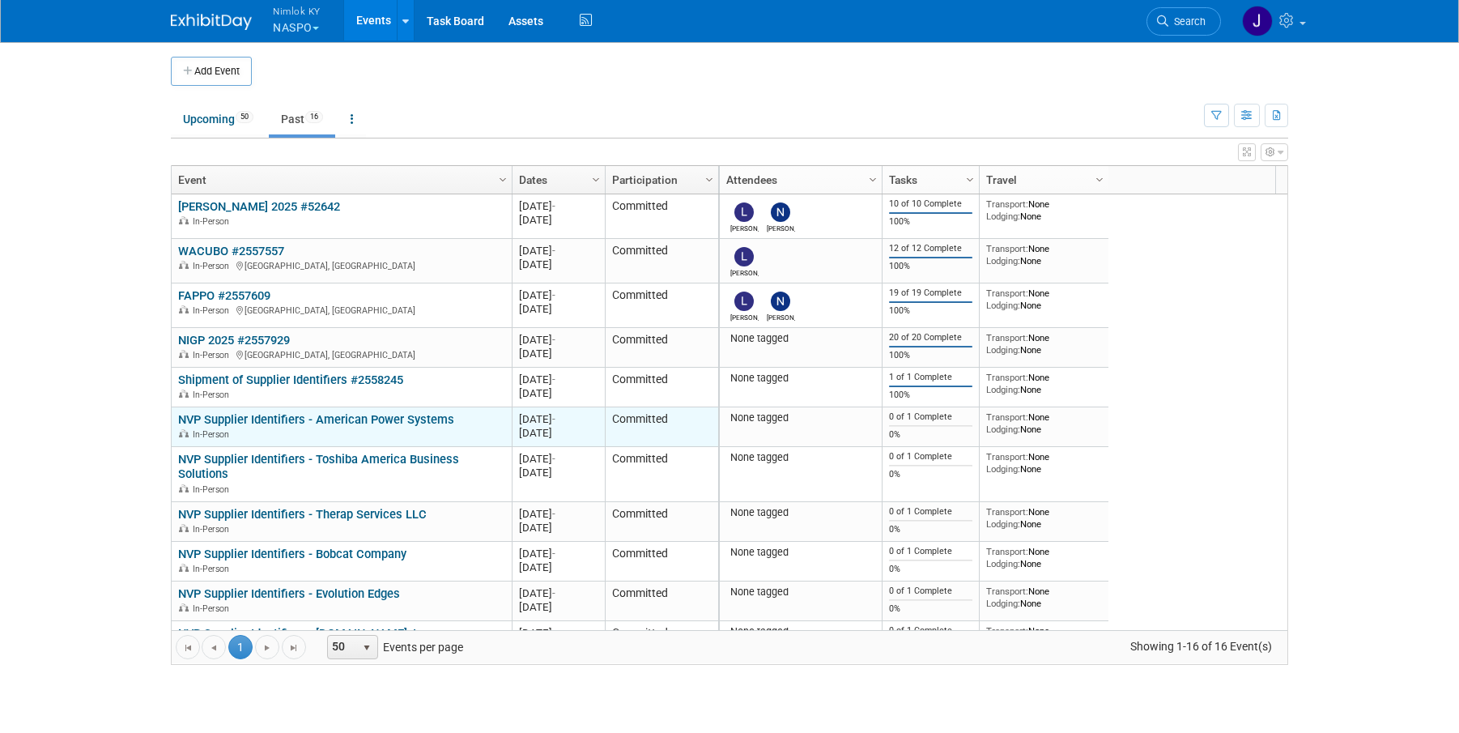
click at [378, 418] on link "NVP Supplier Identifiers - American Power Systems" at bounding box center [316, 419] width 276 height 15
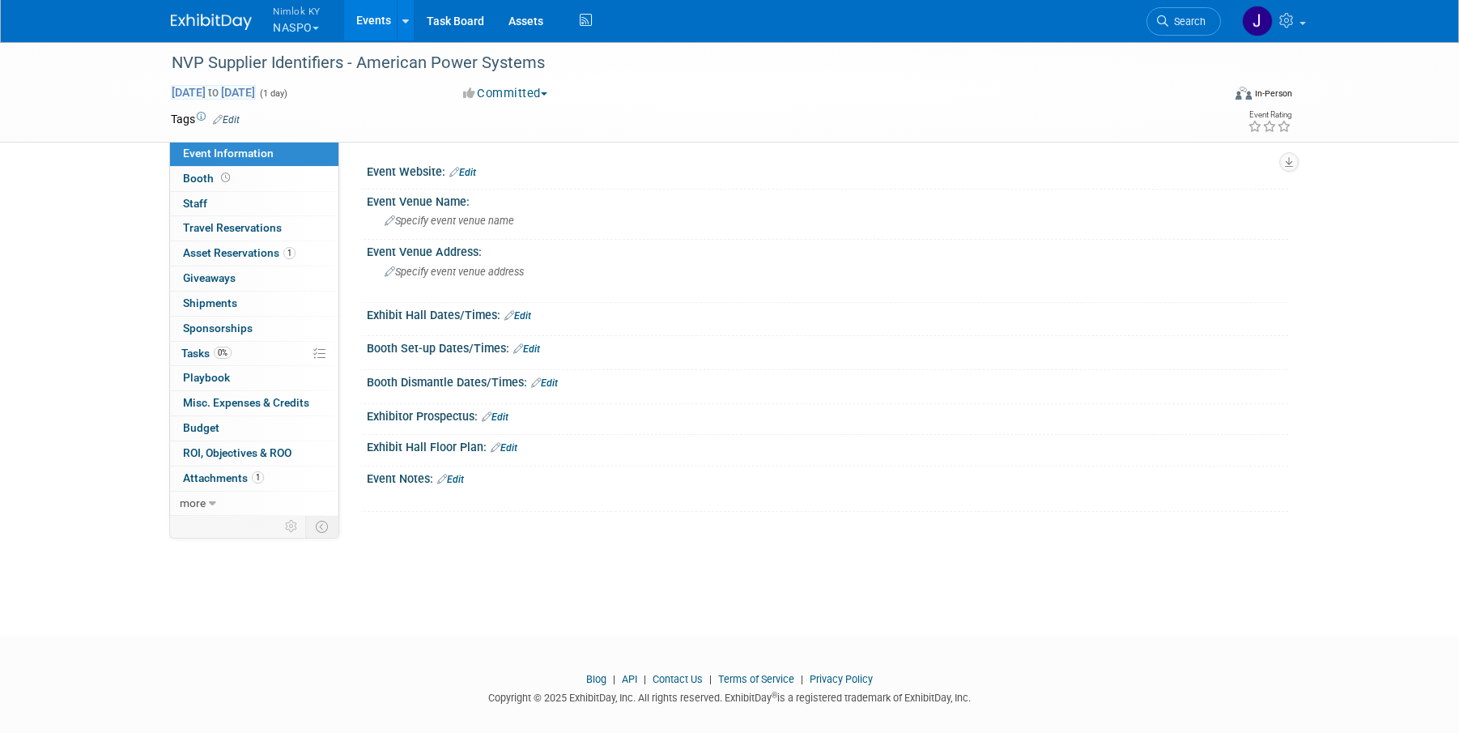
click at [229, 96] on span "[DATE] to [DATE]" at bounding box center [213, 92] width 85 height 15
type input "[DATE]"
select select "7"
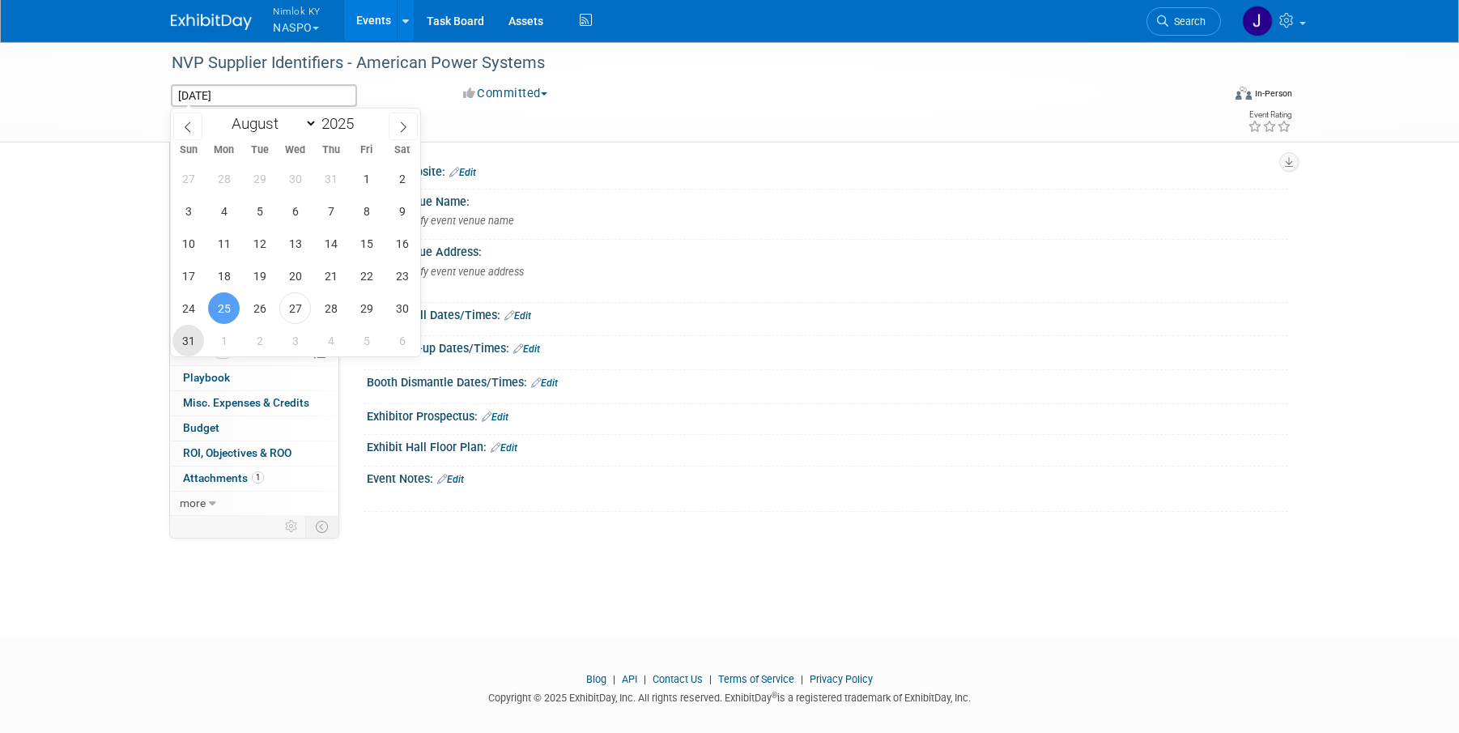
click at [193, 343] on span "31" at bounding box center [188, 341] width 32 height 32
type input "[DATE]"
click at [193, 343] on span "31" at bounding box center [188, 341] width 32 height 32
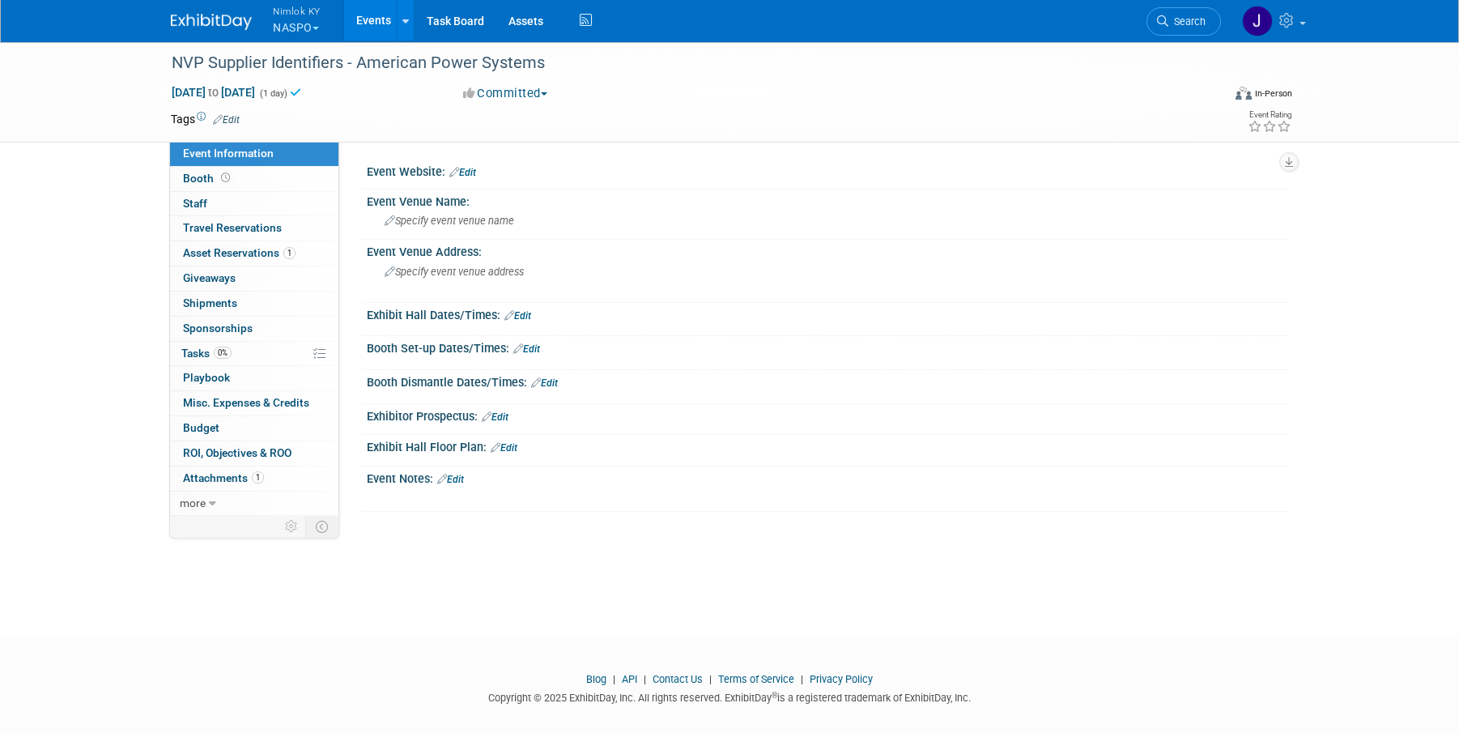
click at [371, 15] on link "Events" at bounding box center [373, 20] width 59 height 40
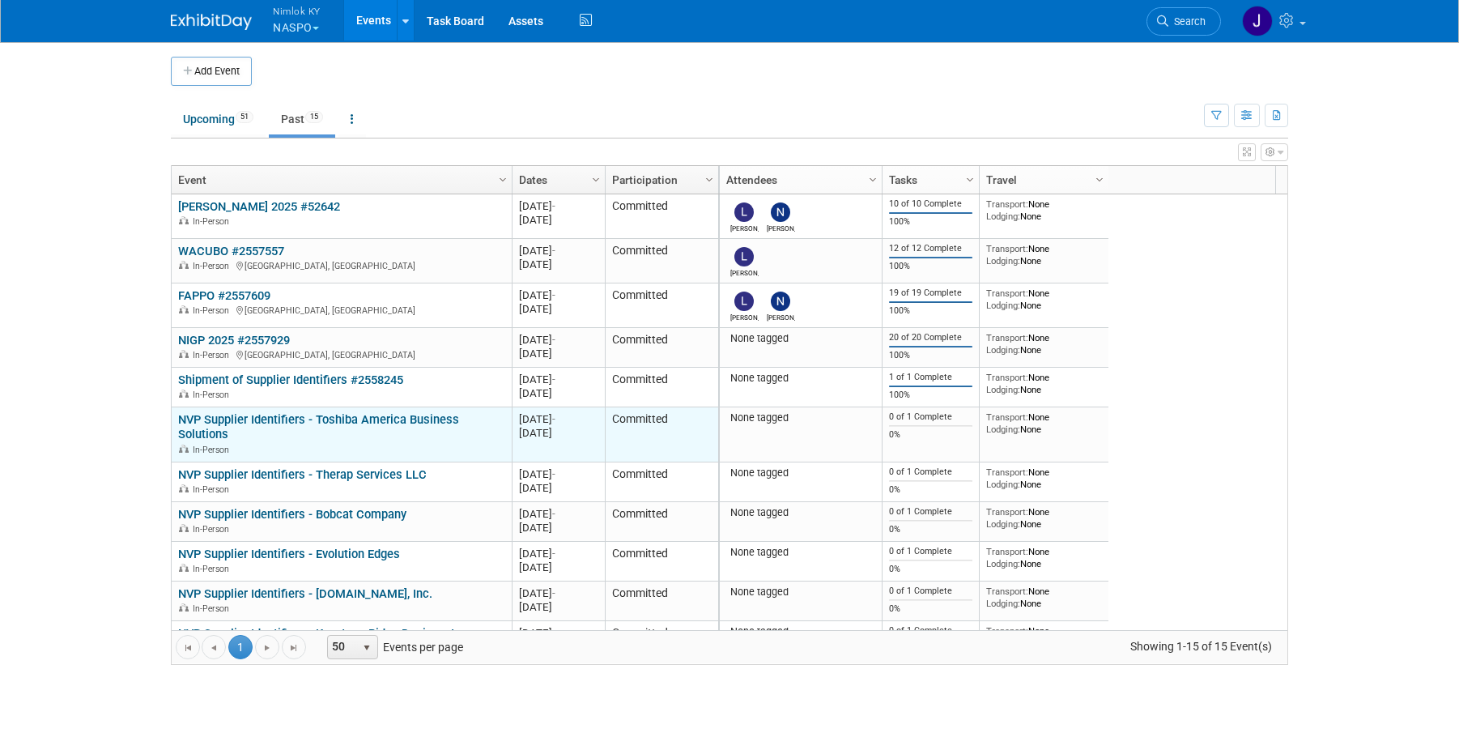
click at [340, 418] on link "NVP Supplier Identifiers - Toshiba America Business Solutions" at bounding box center [318, 427] width 281 height 30
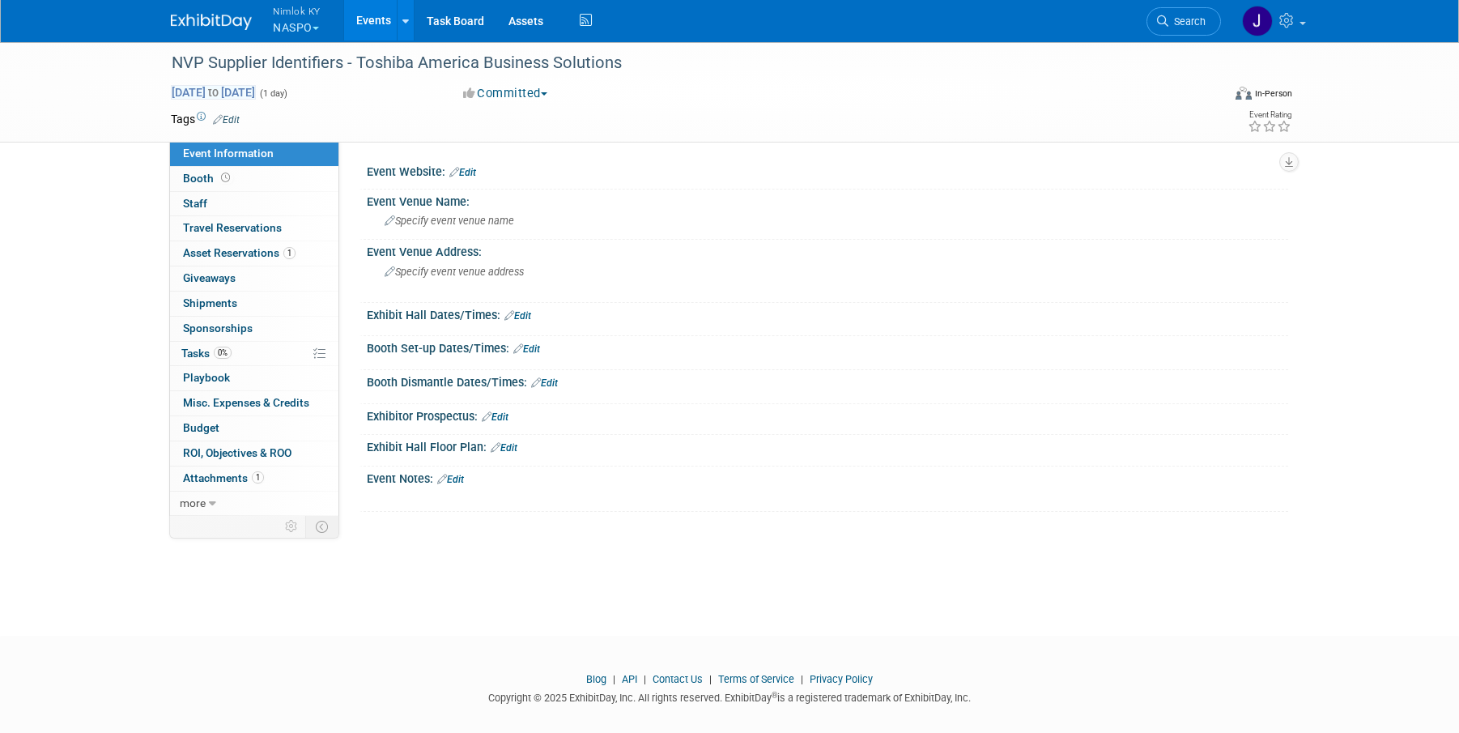
click at [213, 88] on span "[DATE] to [DATE]" at bounding box center [213, 92] width 85 height 15
type input "Aug 25, 2025"
select select "7"
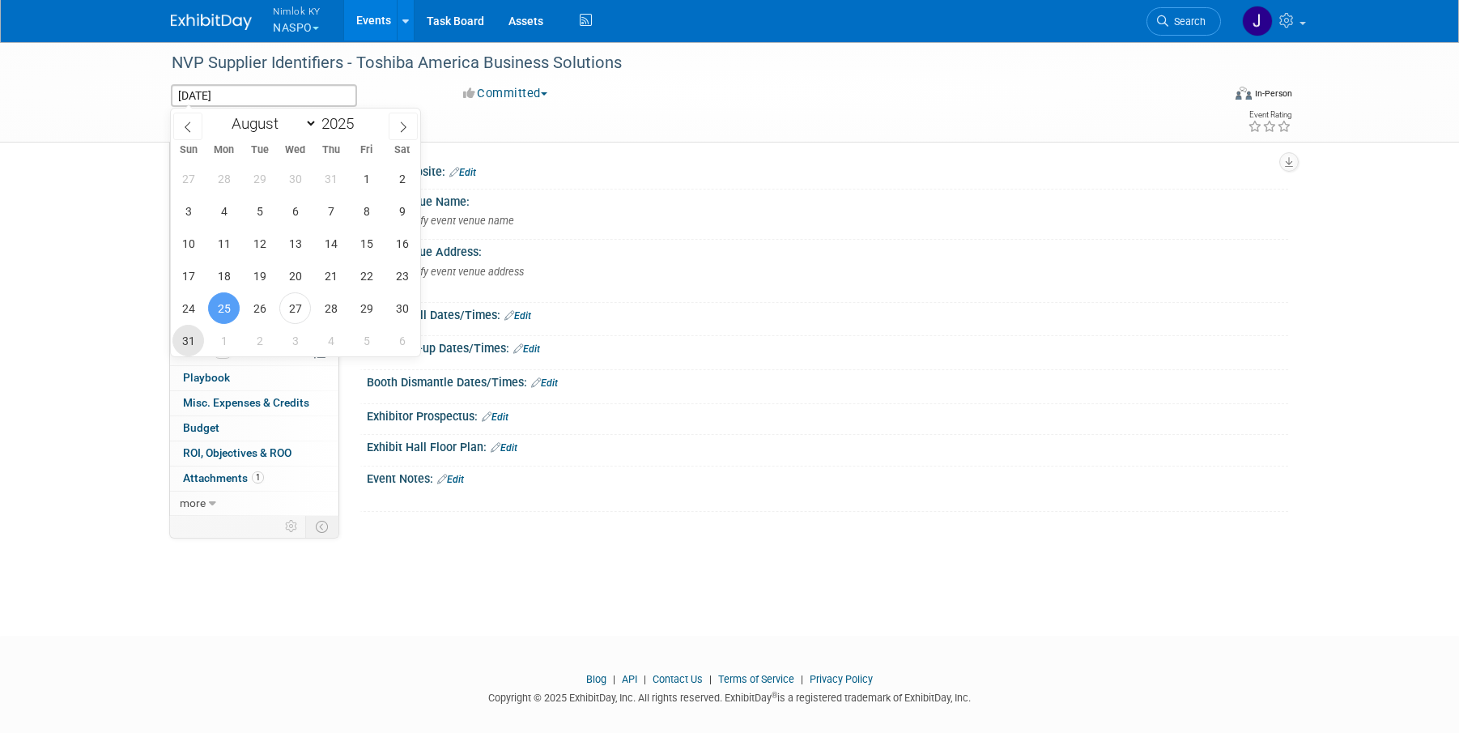
click at [191, 343] on span "31" at bounding box center [188, 341] width 32 height 32
type input "[DATE]"
click at [191, 343] on span "31" at bounding box center [188, 341] width 32 height 32
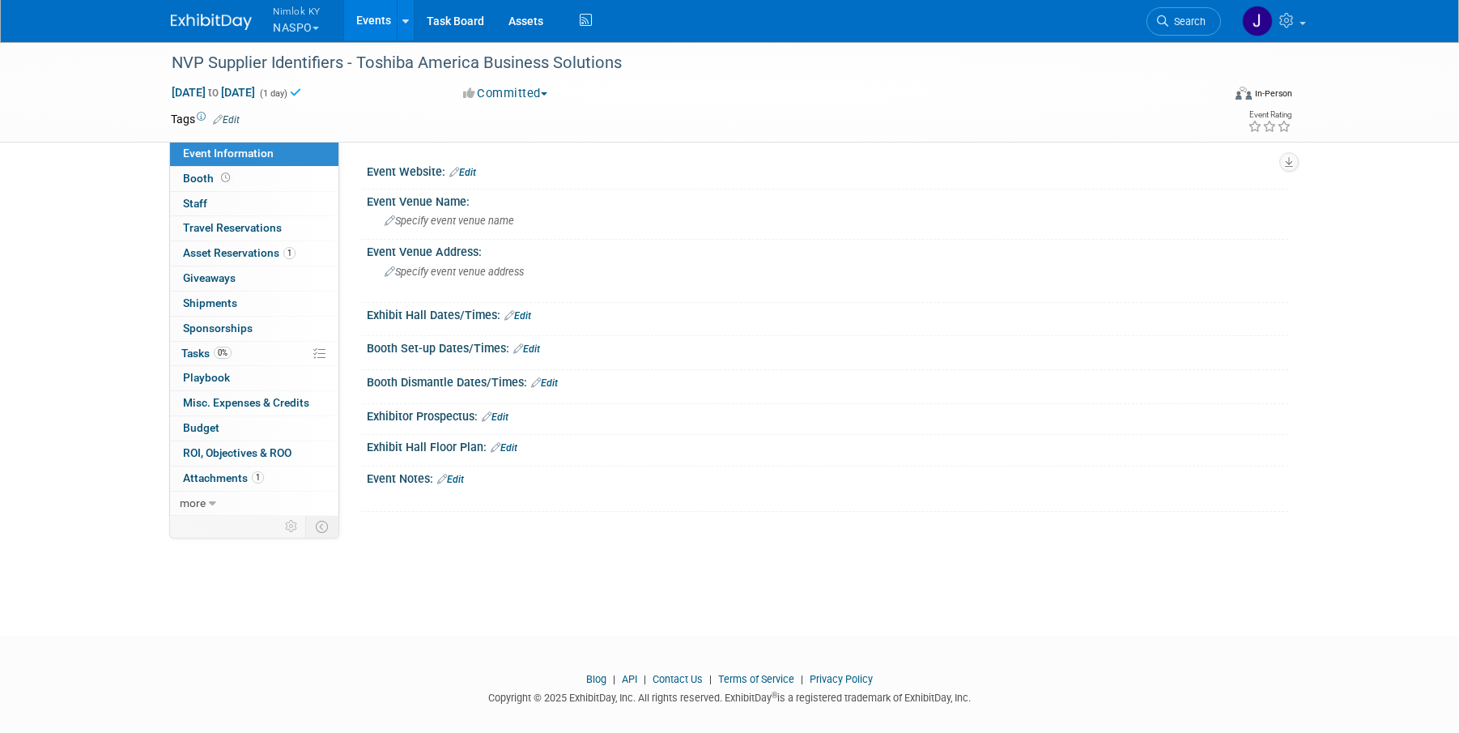
click at [358, 23] on link "Events" at bounding box center [373, 20] width 59 height 40
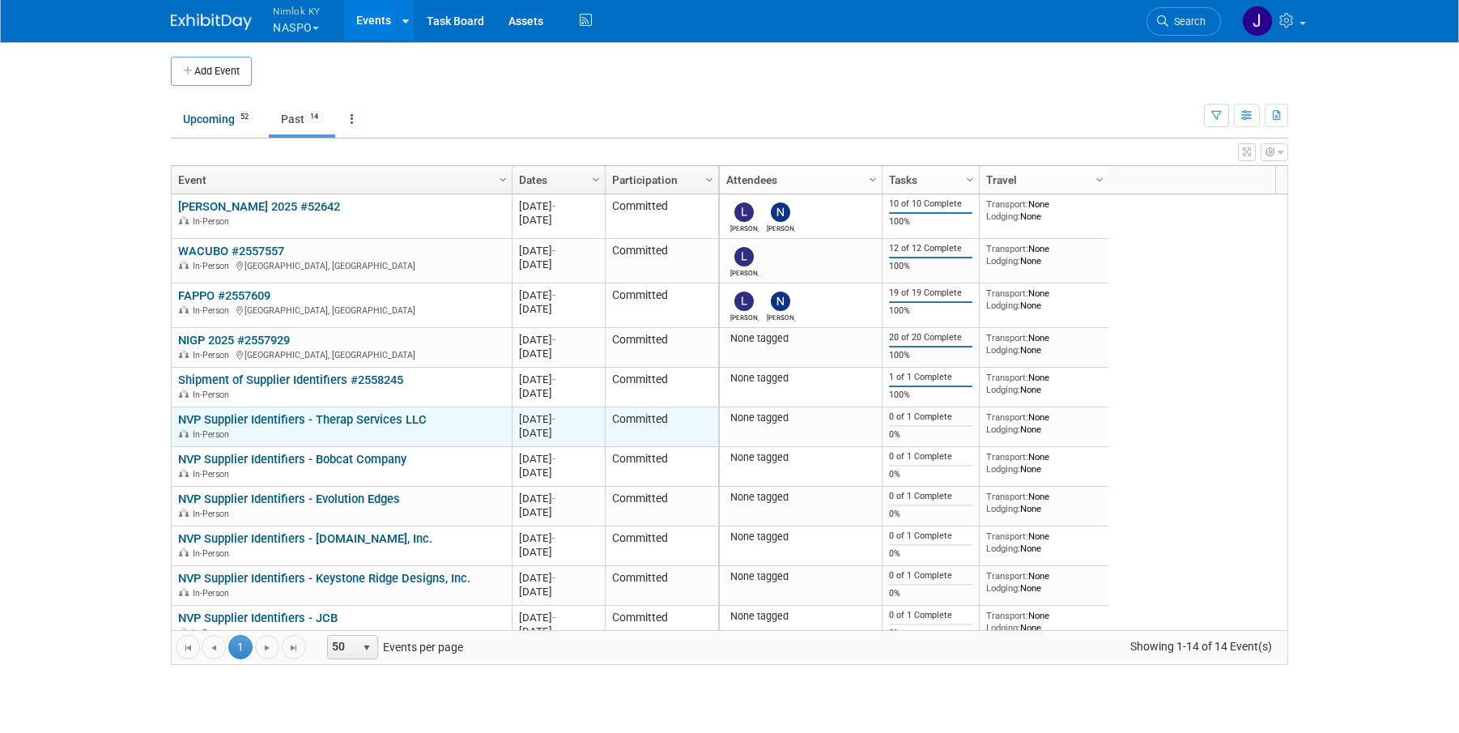
click at [342, 422] on link "NVP Supplier Identifiers - Therap Services LLC" at bounding box center [302, 419] width 248 height 15
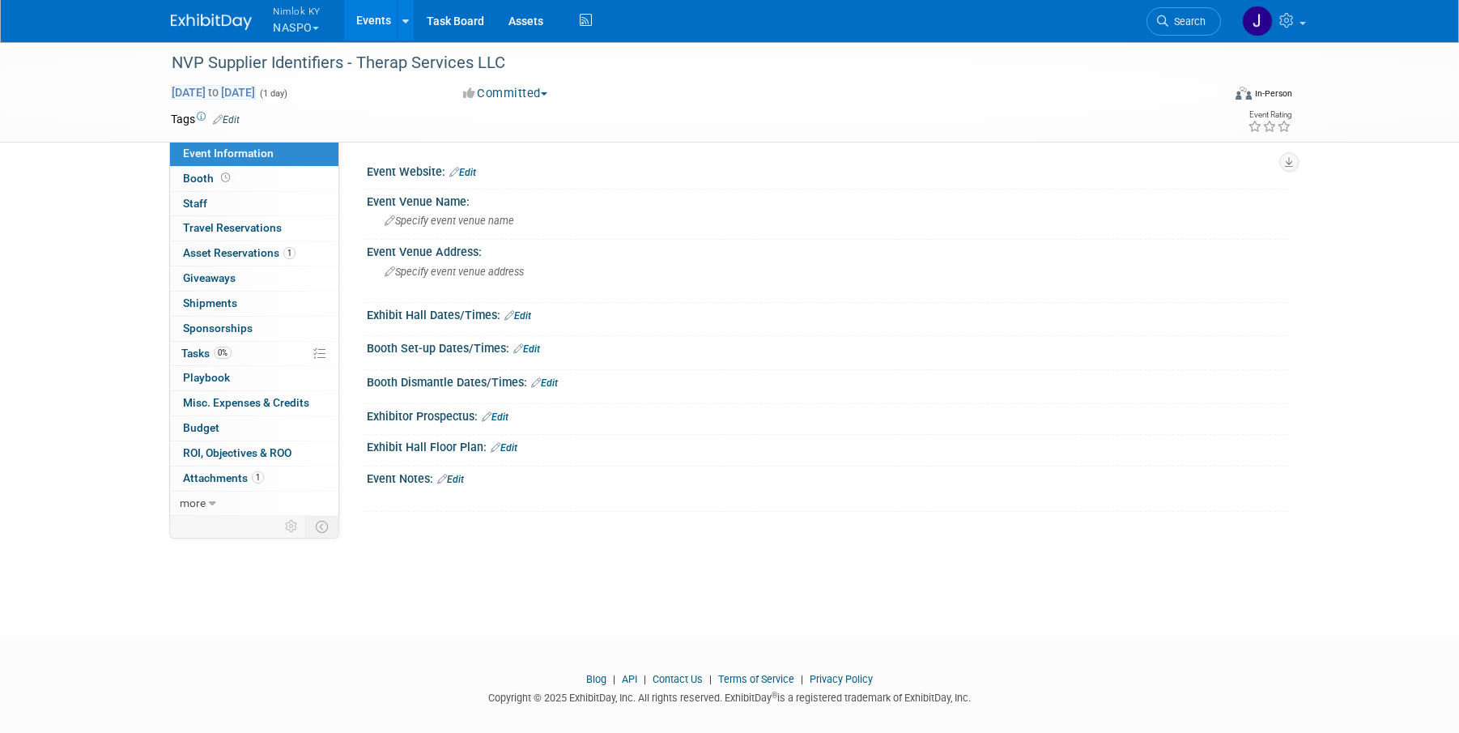
click at [202, 86] on span "[DATE] to [DATE]" at bounding box center [213, 92] width 85 height 15
type input "[DATE]"
select select "7"
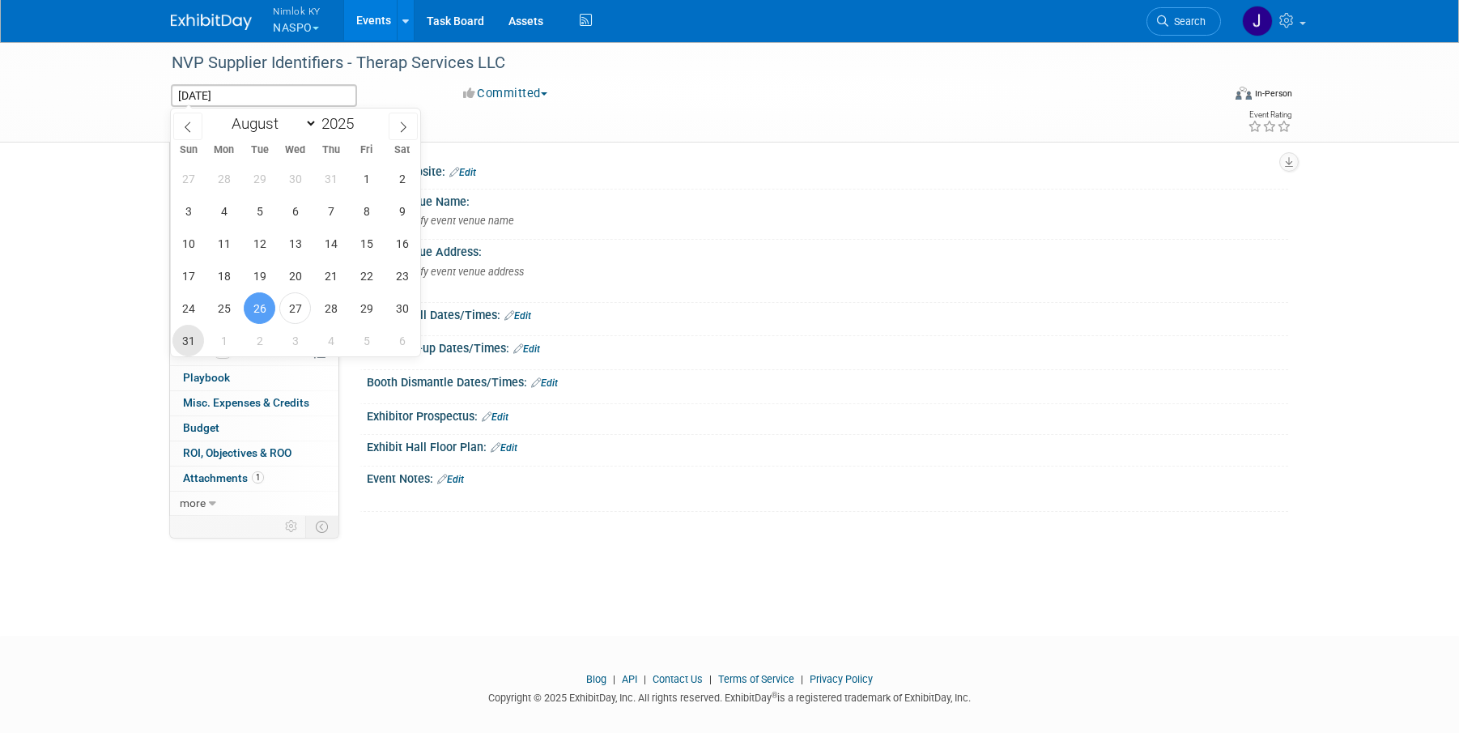
click at [182, 338] on span "31" at bounding box center [188, 341] width 32 height 32
type input "[DATE]"
click at [183, 341] on span "31" at bounding box center [188, 341] width 32 height 32
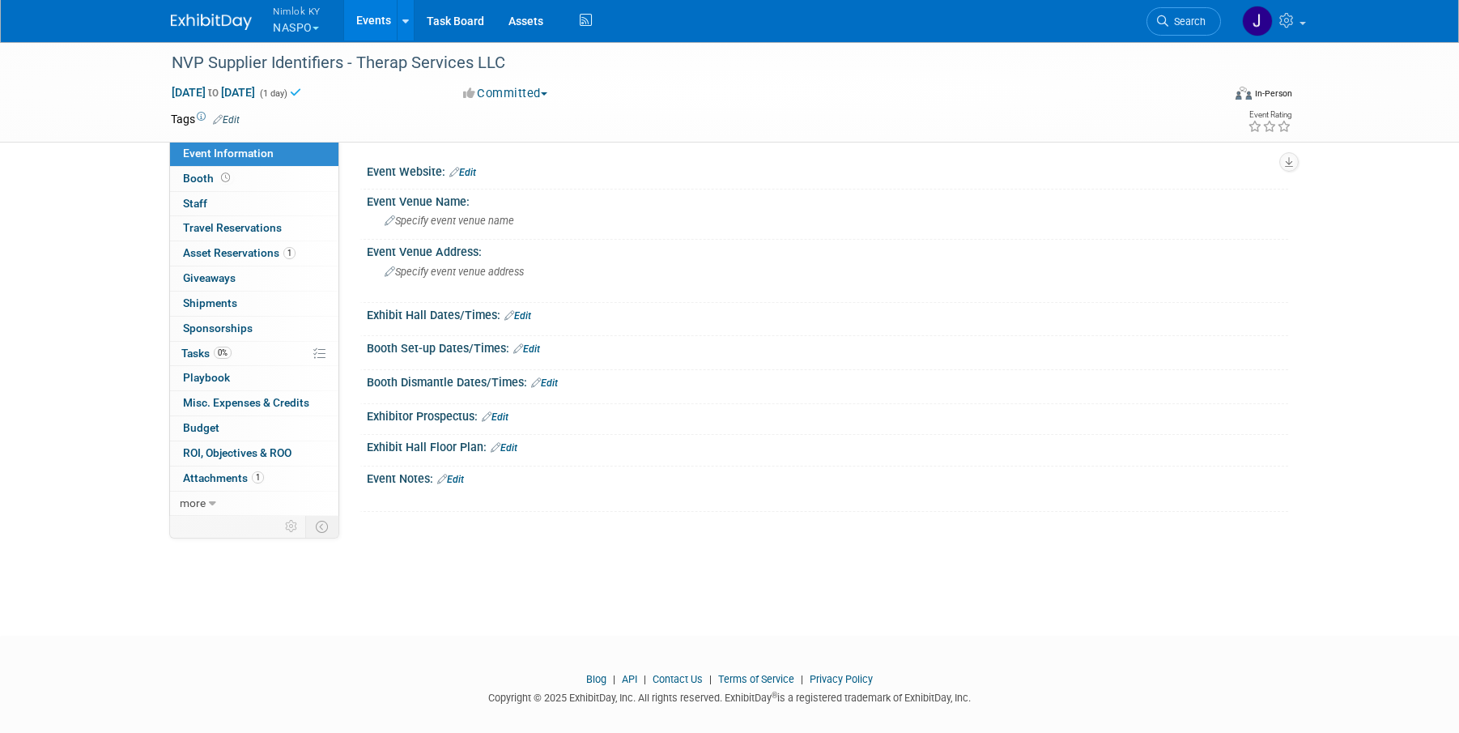
click at [373, 16] on link "Events" at bounding box center [373, 20] width 59 height 40
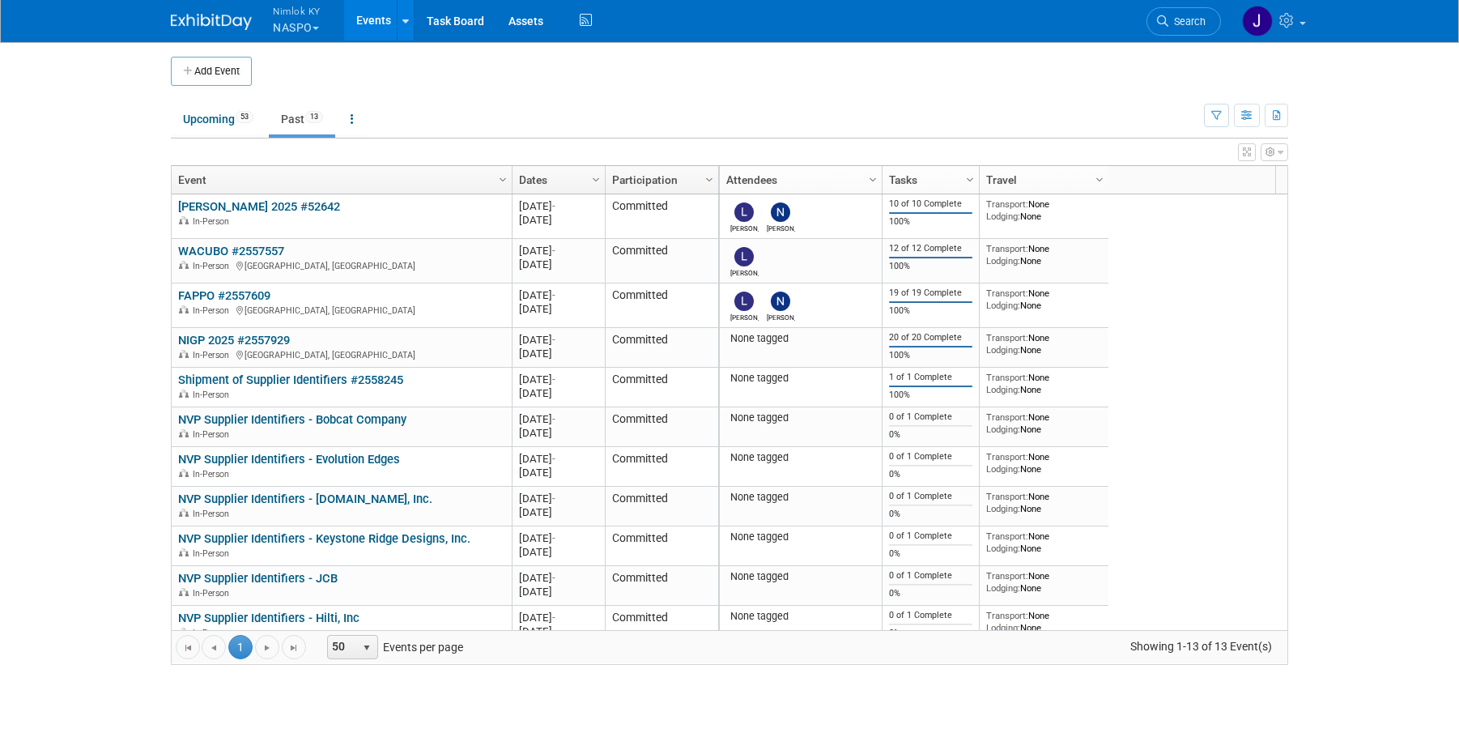
click at [354, 418] on link "NVP Supplier Identifiers - Bobcat Company" at bounding box center [292, 419] width 228 height 15
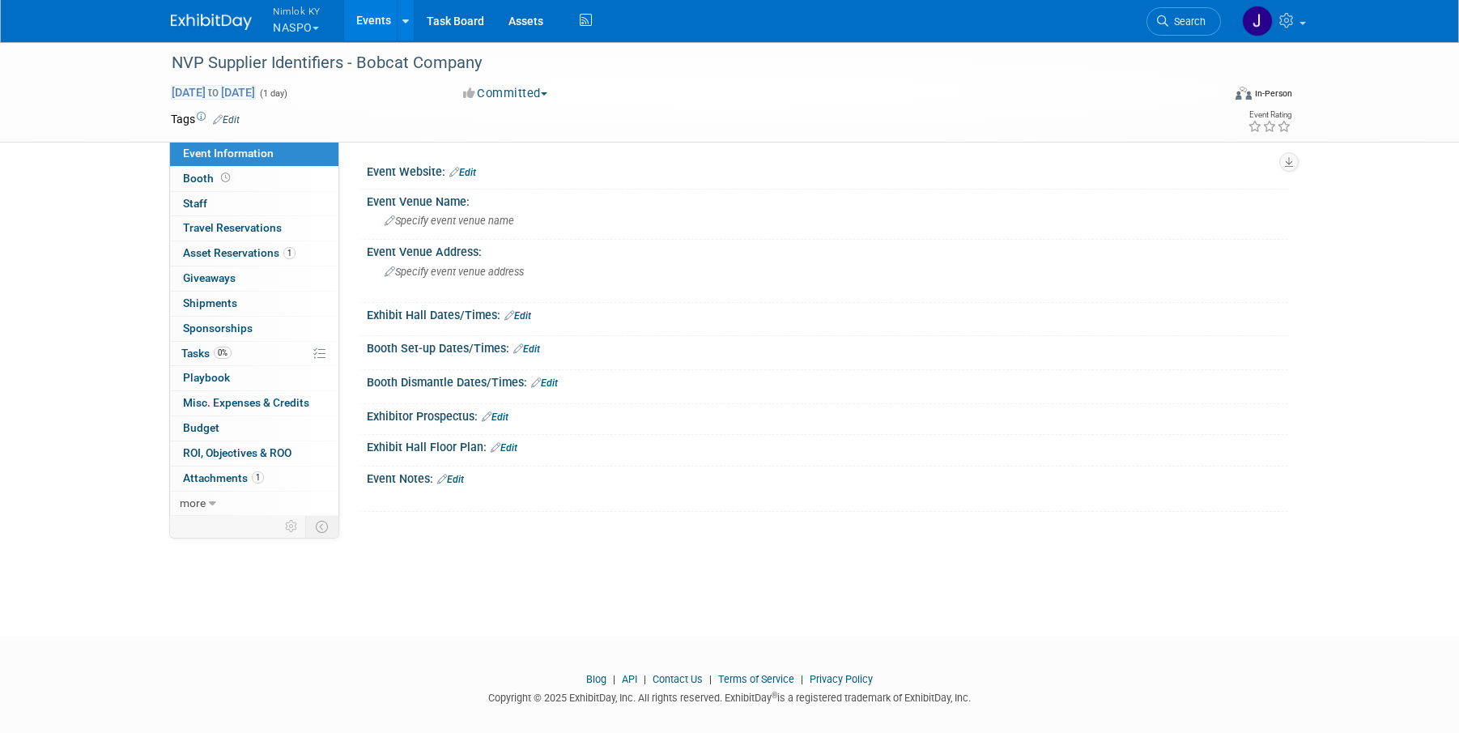
click at [236, 94] on span "Aug 26, 2025 to Aug 26, 2025" at bounding box center [213, 92] width 85 height 15
type input "[DATE]"
select select "7"
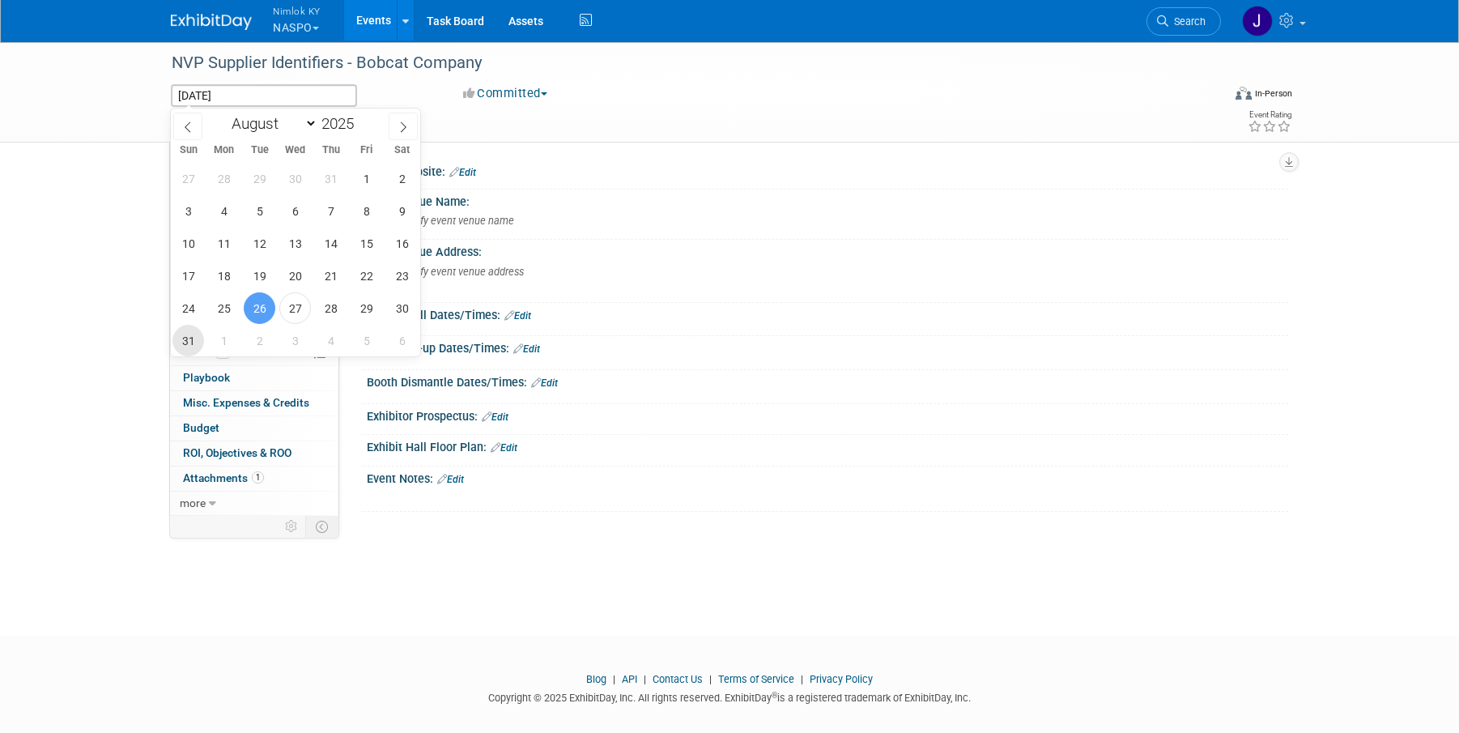
click at [200, 334] on span "31" at bounding box center [188, 341] width 32 height 32
type input "[DATE]"
click at [200, 334] on span "31" at bounding box center [188, 341] width 32 height 32
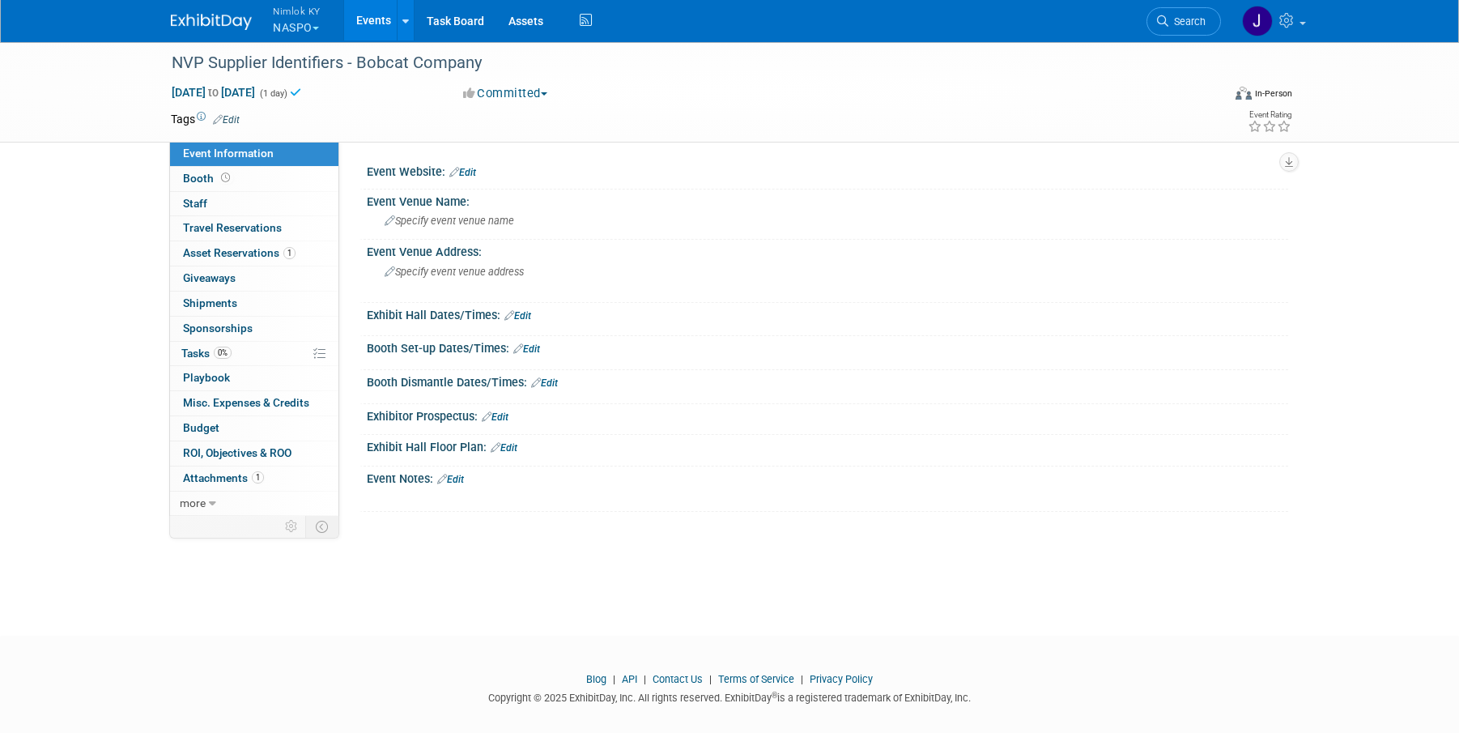
click at [375, 23] on link "Events" at bounding box center [373, 20] width 59 height 40
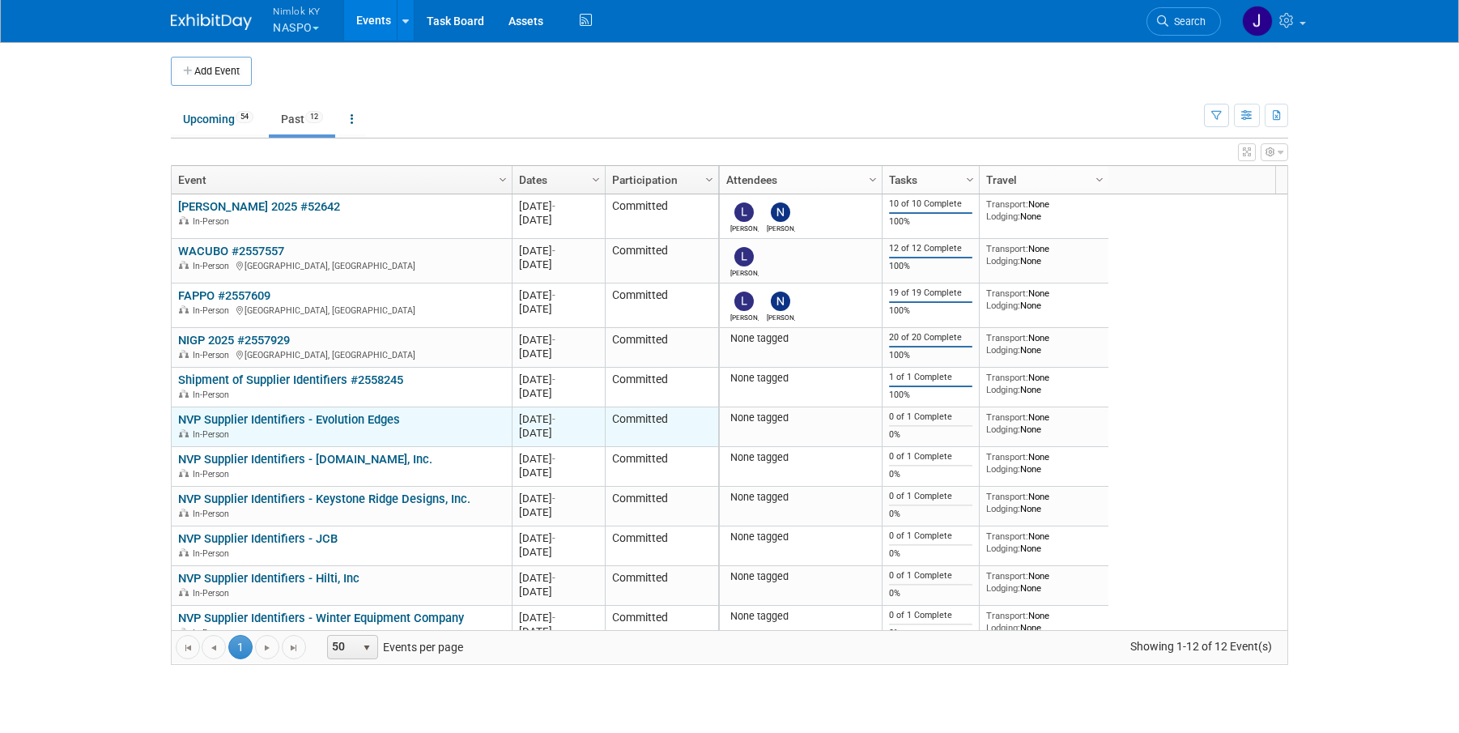
click at [315, 414] on link "NVP Supplier Identifiers - Evolution Edges" at bounding box center [289, 419] width 222 height 15
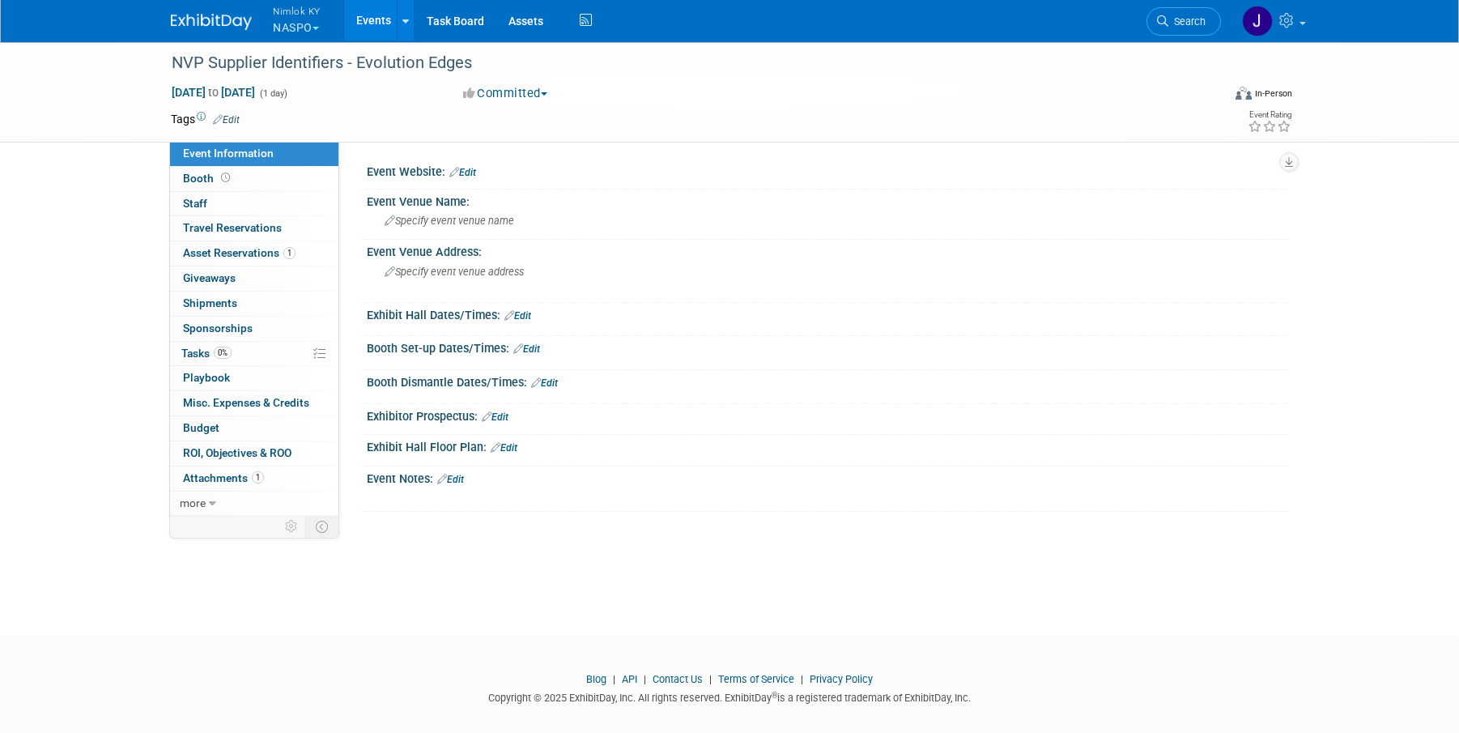
click at [256, 91] on span "[DATE] to [DATE]" at bounding box center [213, 92] width 85 height 15
type input "[DATE]"
select select "7"
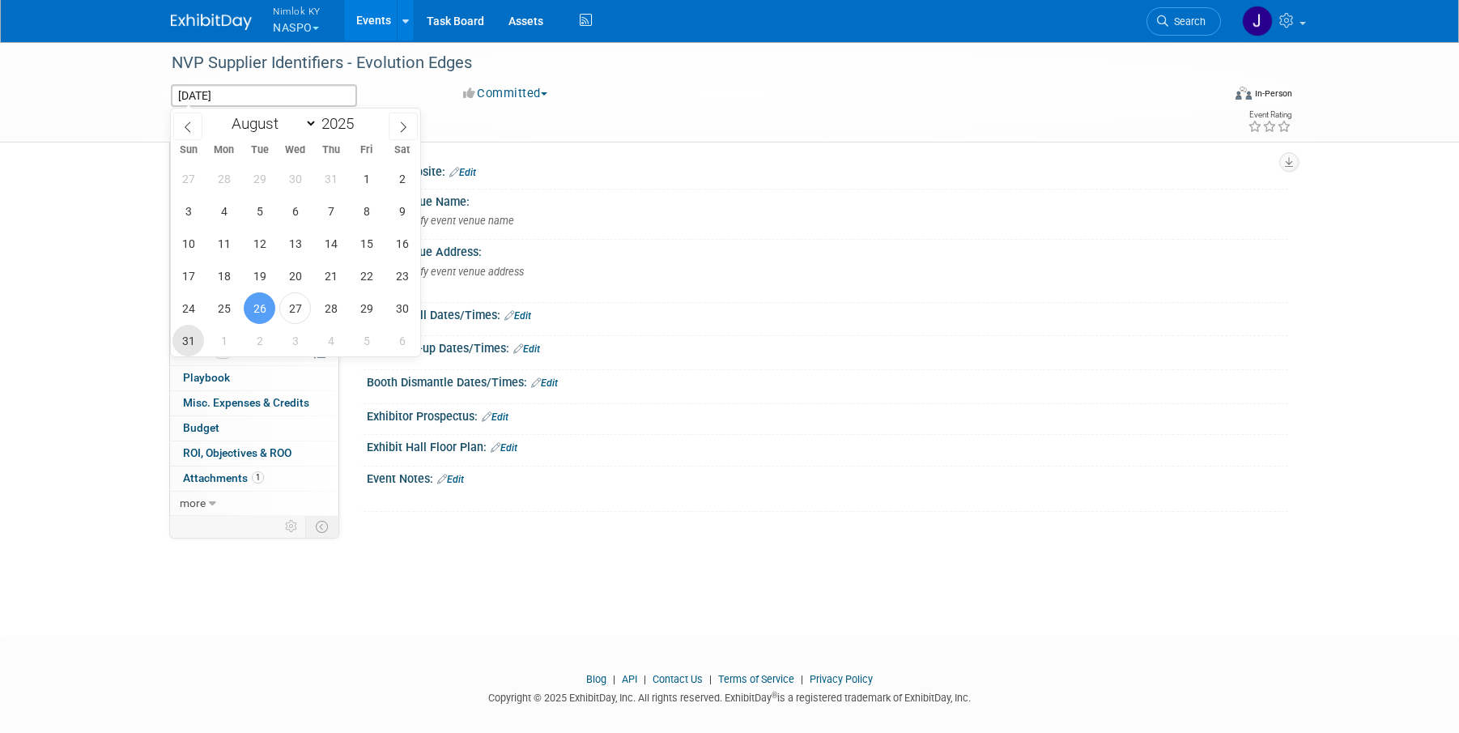
click at [189, 335] on span "31" at bounding box center [188, 341] width 32 height 32
type input "[DATE]"
click at [189, 335] on span "31" at bounding box center [188, 341] width 32 height 32
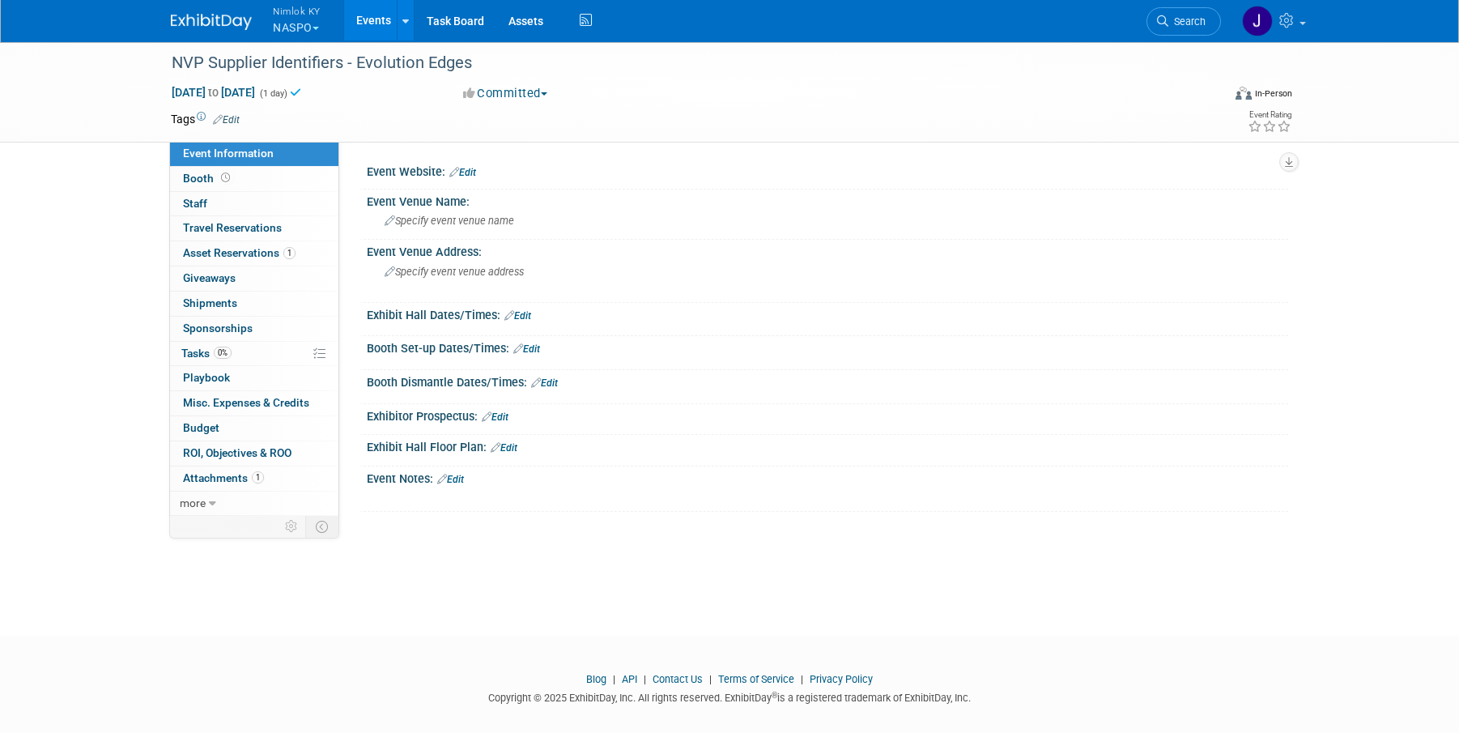
click at [370, 14] on link "Events" at bounding box center [373, 20] width 59 height 40
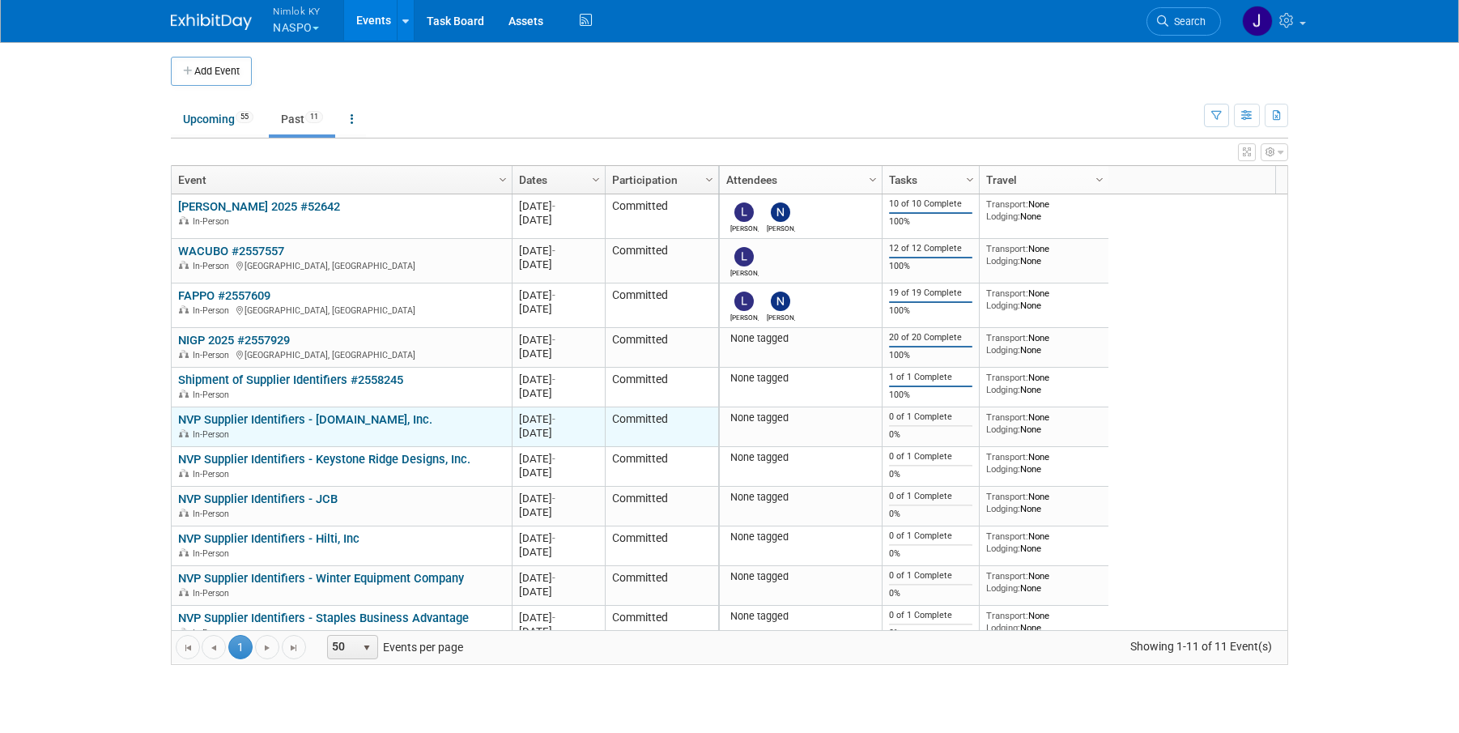
click at [333, 417] on link "NVP Supplier Identifiers - [DOMAIN_NAME], Inc." at bounding box center [305, 419] width 254 height 15
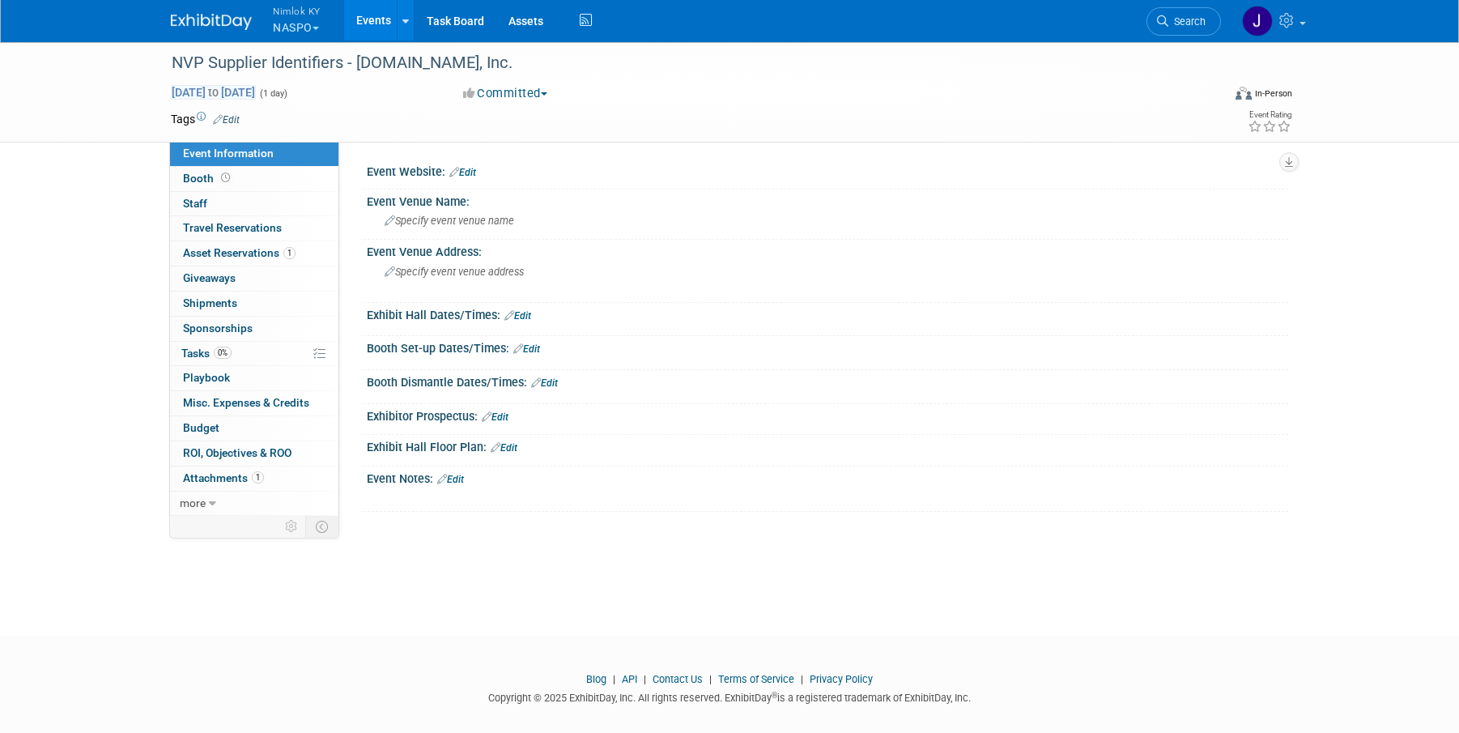
click at [221, 91] on span "to" at bounding box center [213, 92] width 15 height 13
type input "[DATE]"
select select "7"
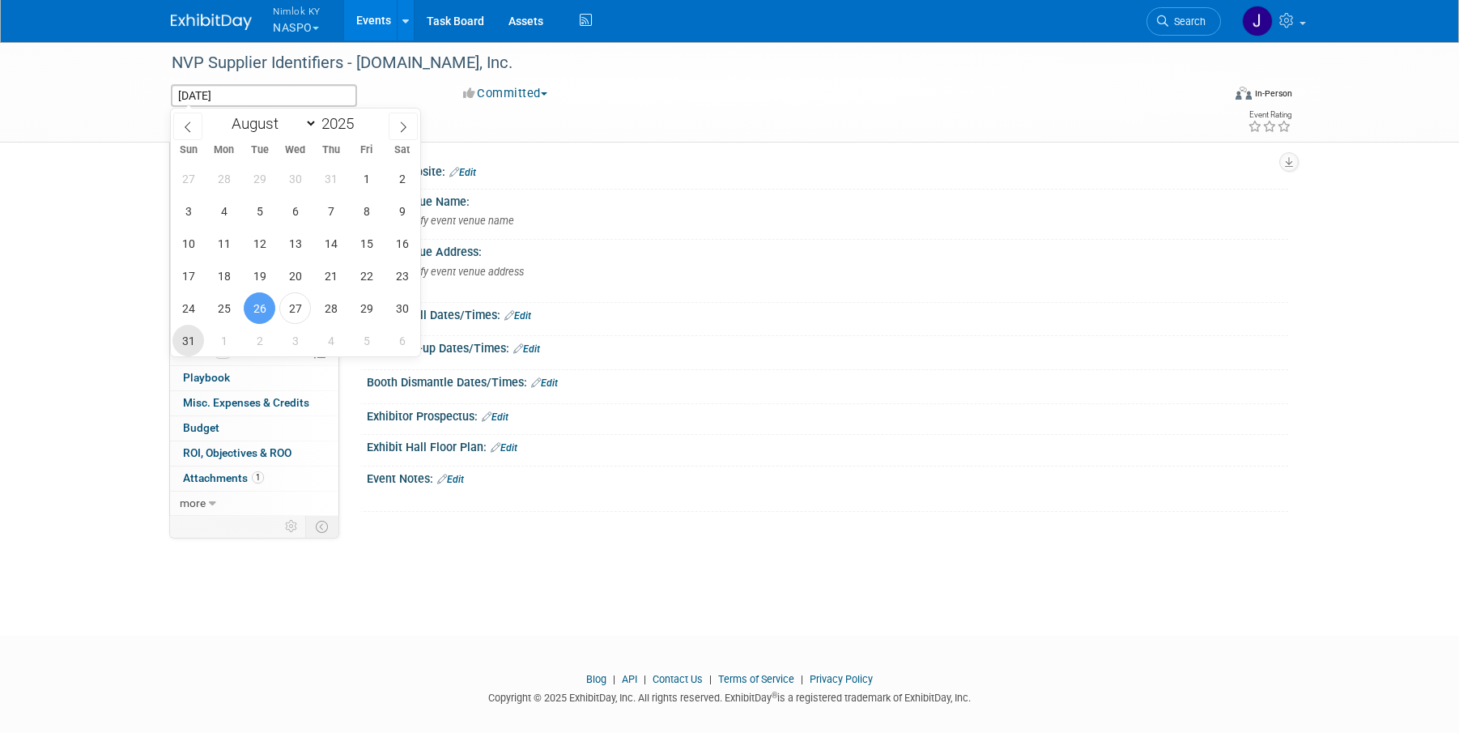
click at [193, 344] on span "31" at bounding box center [188, 341] width 32 height 32
type input "Aug 31, 2025"
click at [193, 344] on span "31" at bounding box center [188, 341] width 32 height 32
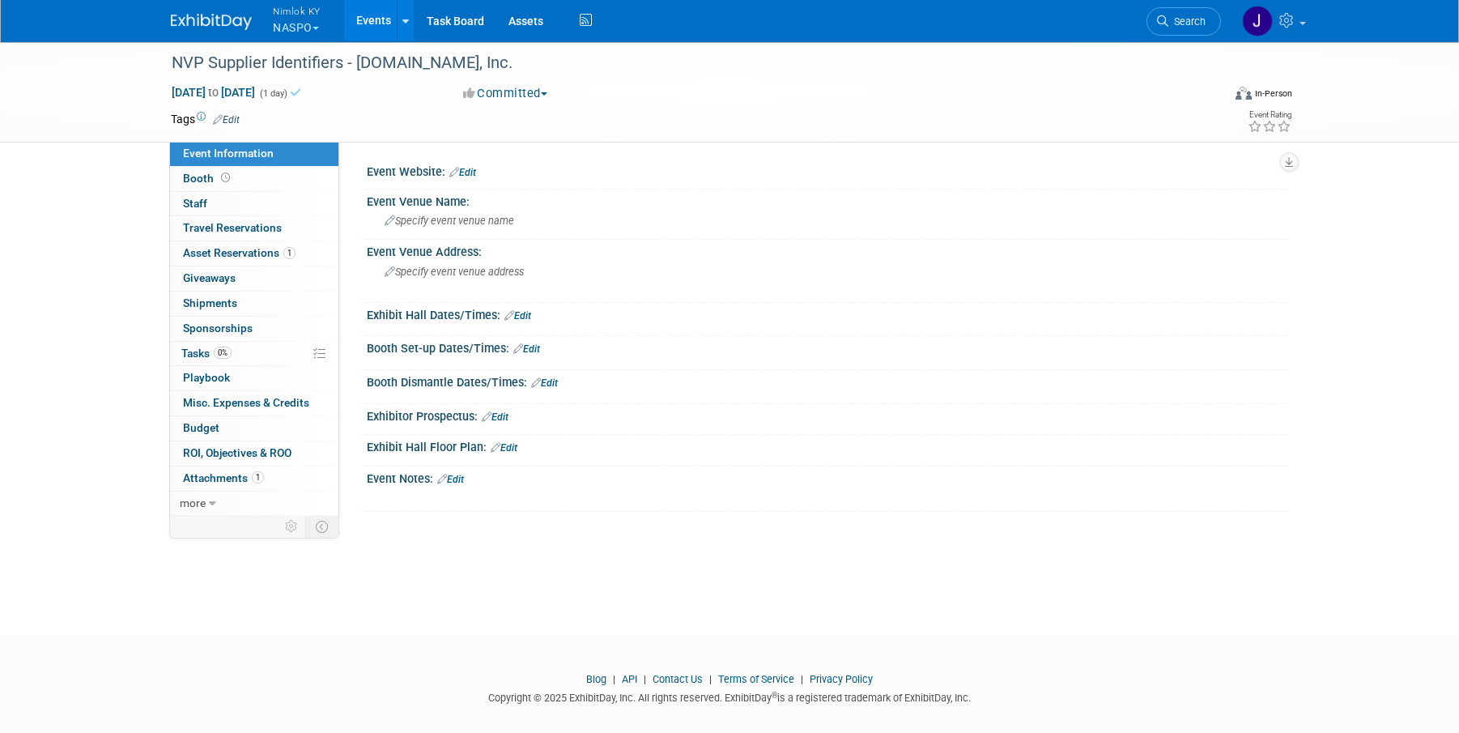
click at [385, 19] on link "Events" at bounding box center [373, 20] width 59 height 40
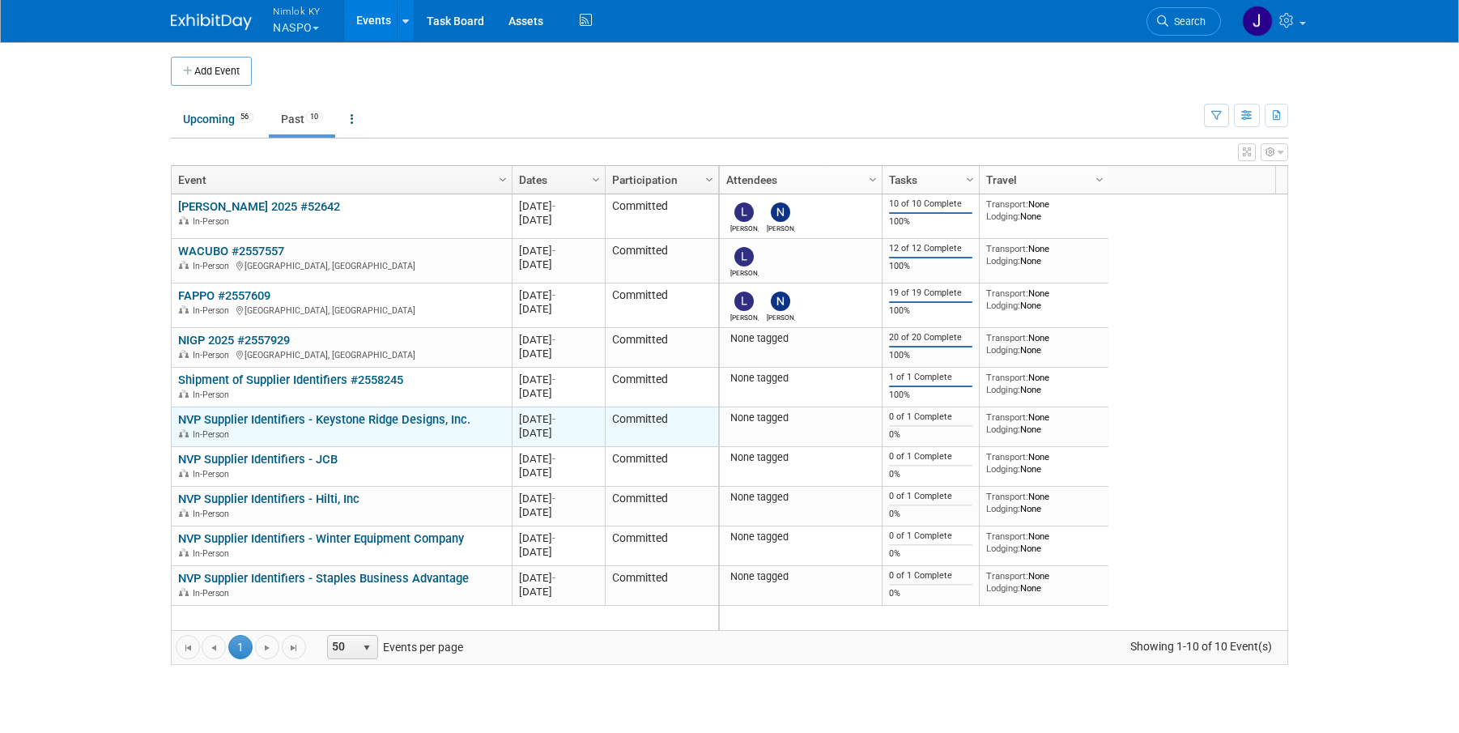
click at [370, 416] on link "NVP Supplier Identifiers - Keystone Ridge Designs, Inc." at bounding box center [324, 419] width 292 height 15
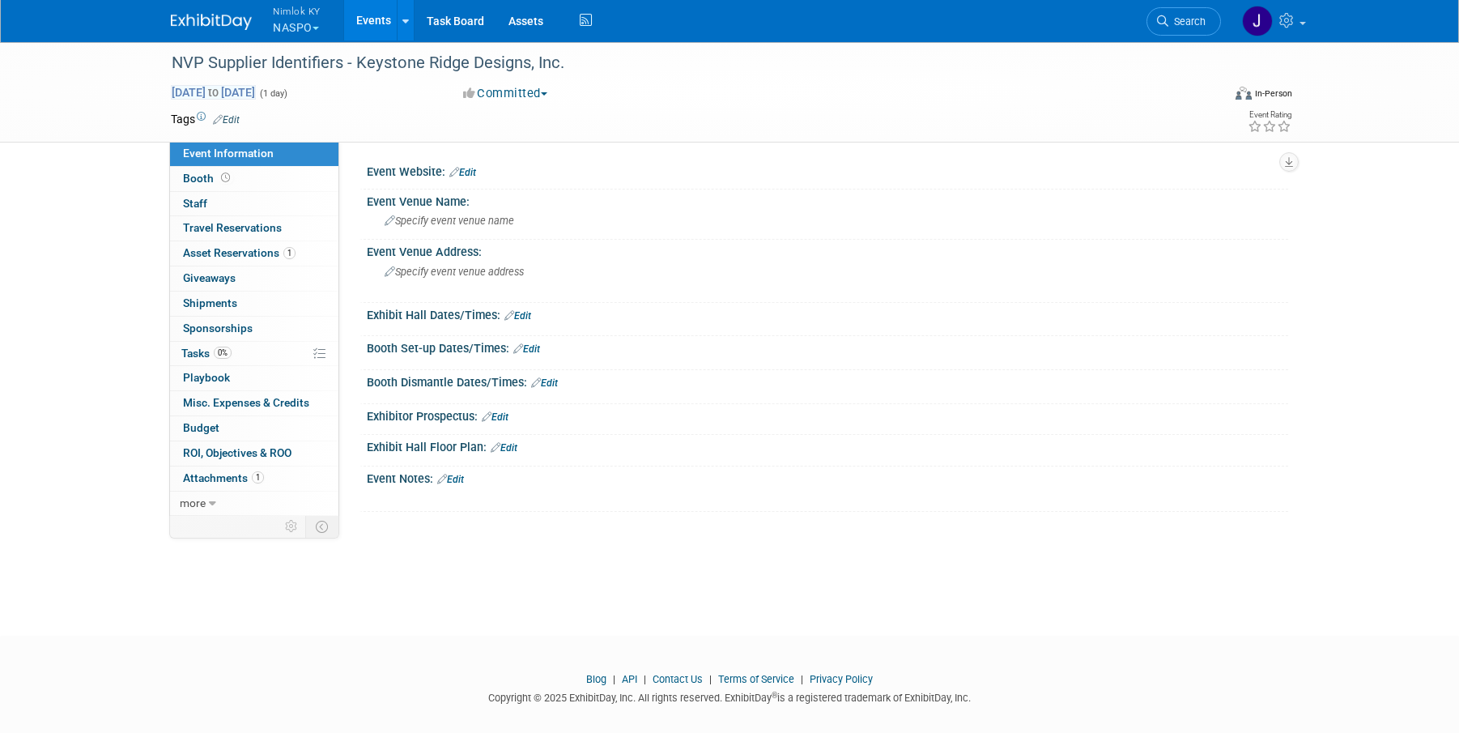
click at [221, 91] on span "to" at bounding box center [213, 92] width 15 height 13
type input "[DATE]"
select select "7"
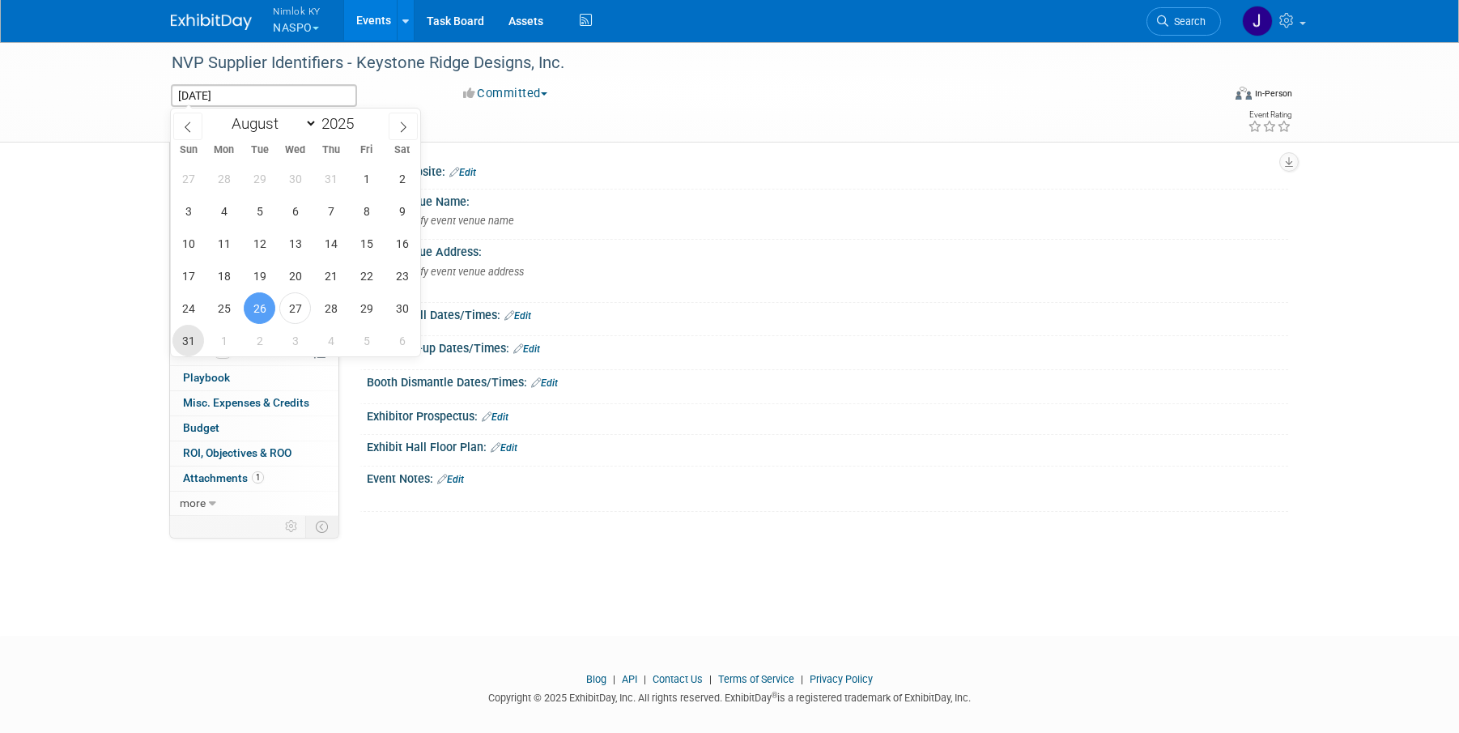
click at [196, 338] on span "31" at bounding box center [188, 341] width 32 height 32
type input "Aug 31, 2025"
click at [196, 339] on span "31" at bounding box center [188, 341] width 32 height 32
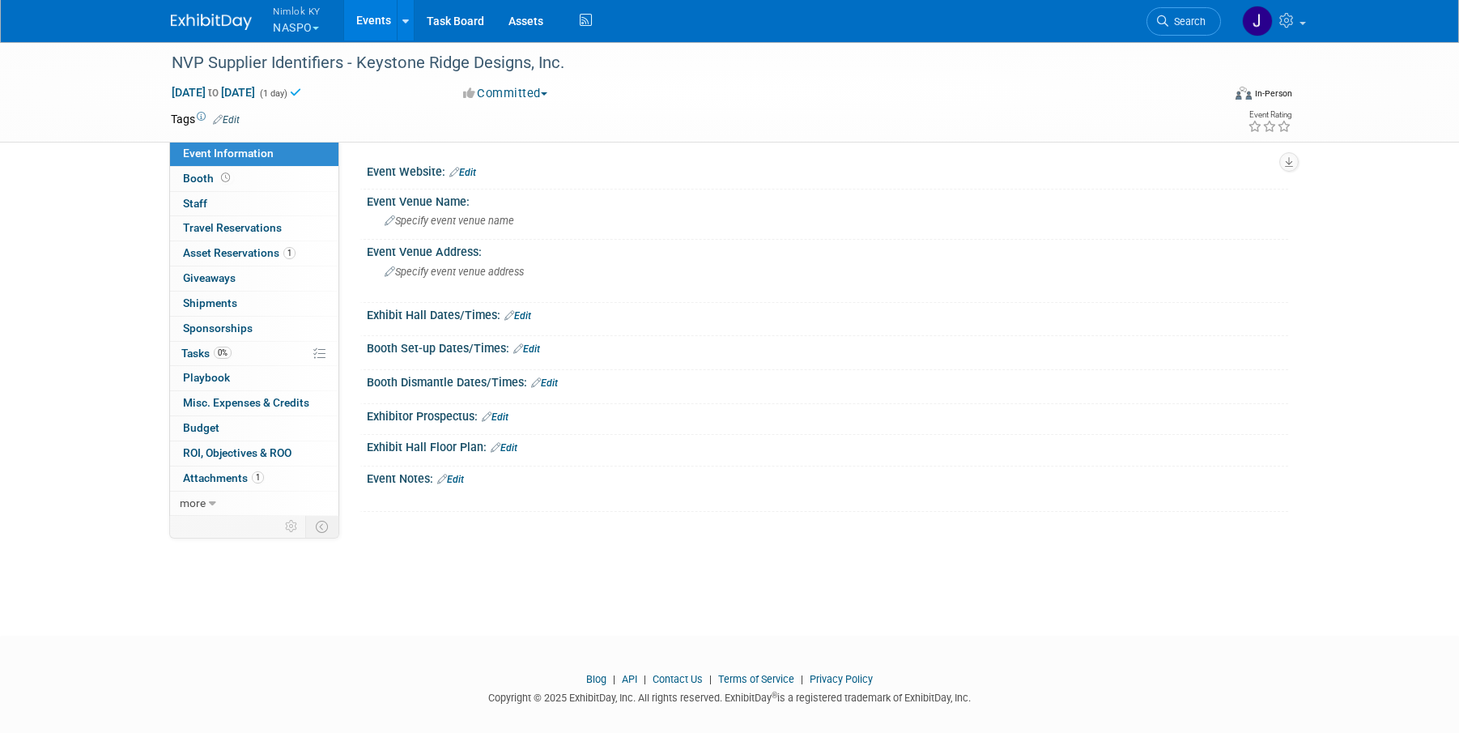
click at [389, 22] on link "Events" at bounding box center [373, 20] width 59 height 40
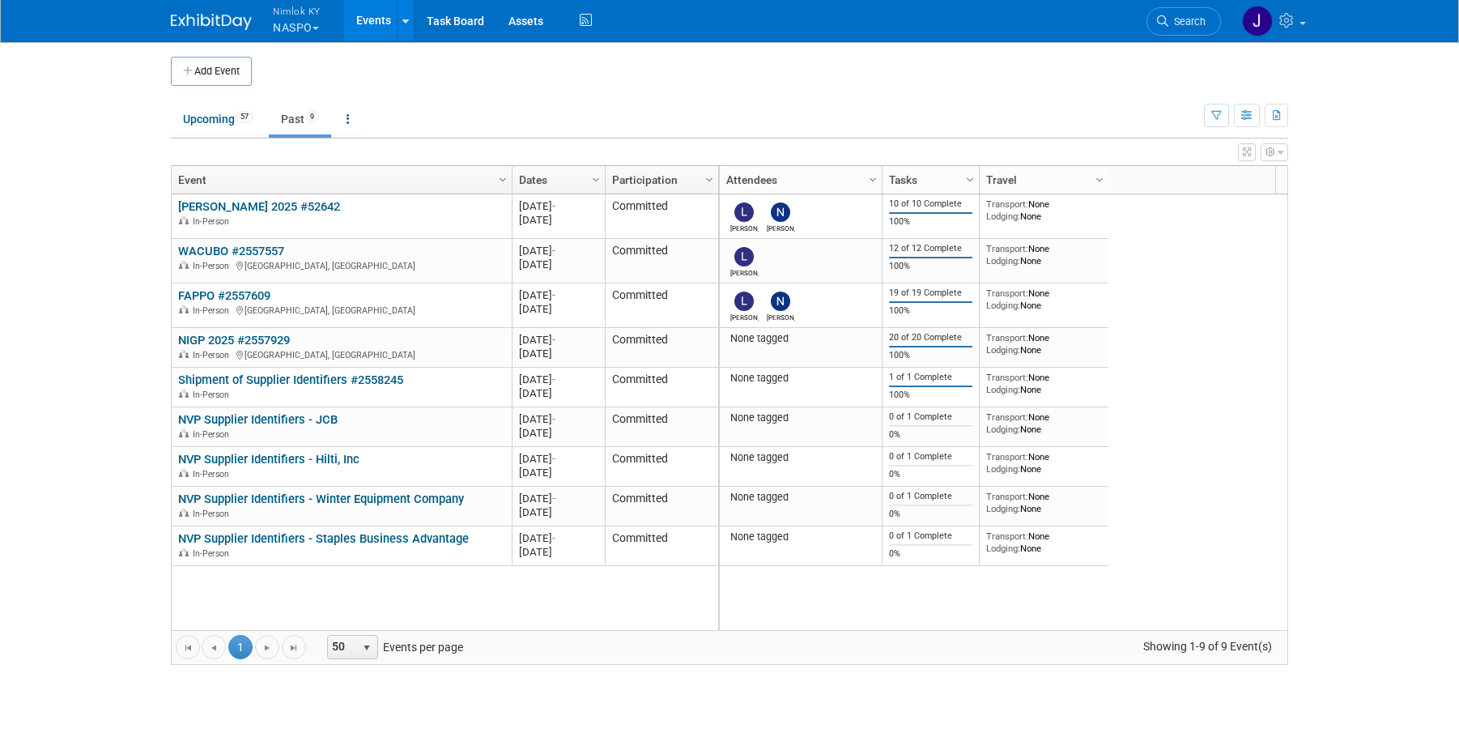
click at [329, 423] on link "NVP Supplier Identifiers - JCB" at bounding box center [257, 419] width 159 height 15
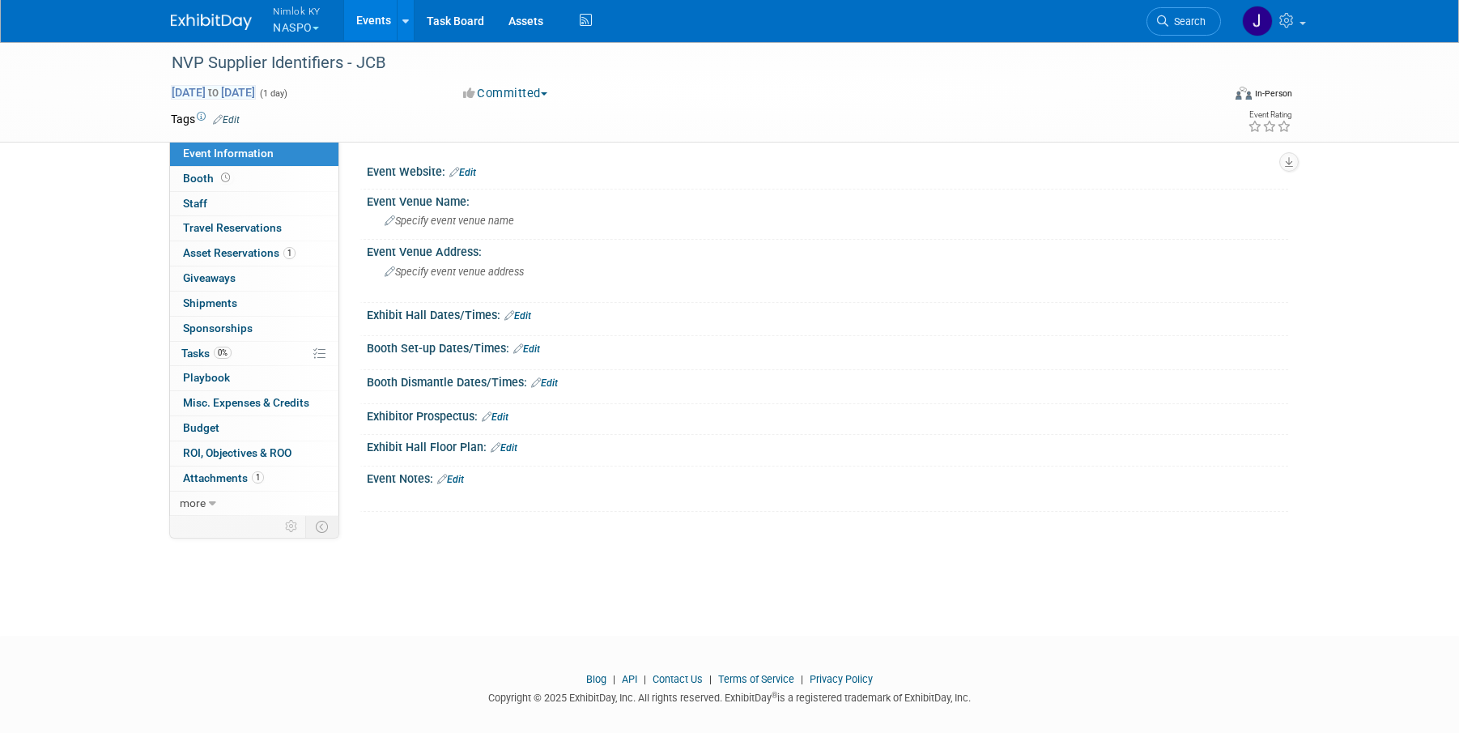
click at [256, 96] on span "[DATE] to [DATE]" at bounding box center [213, 92] width 85 height 15
type input "[DATE]"
select select "7"
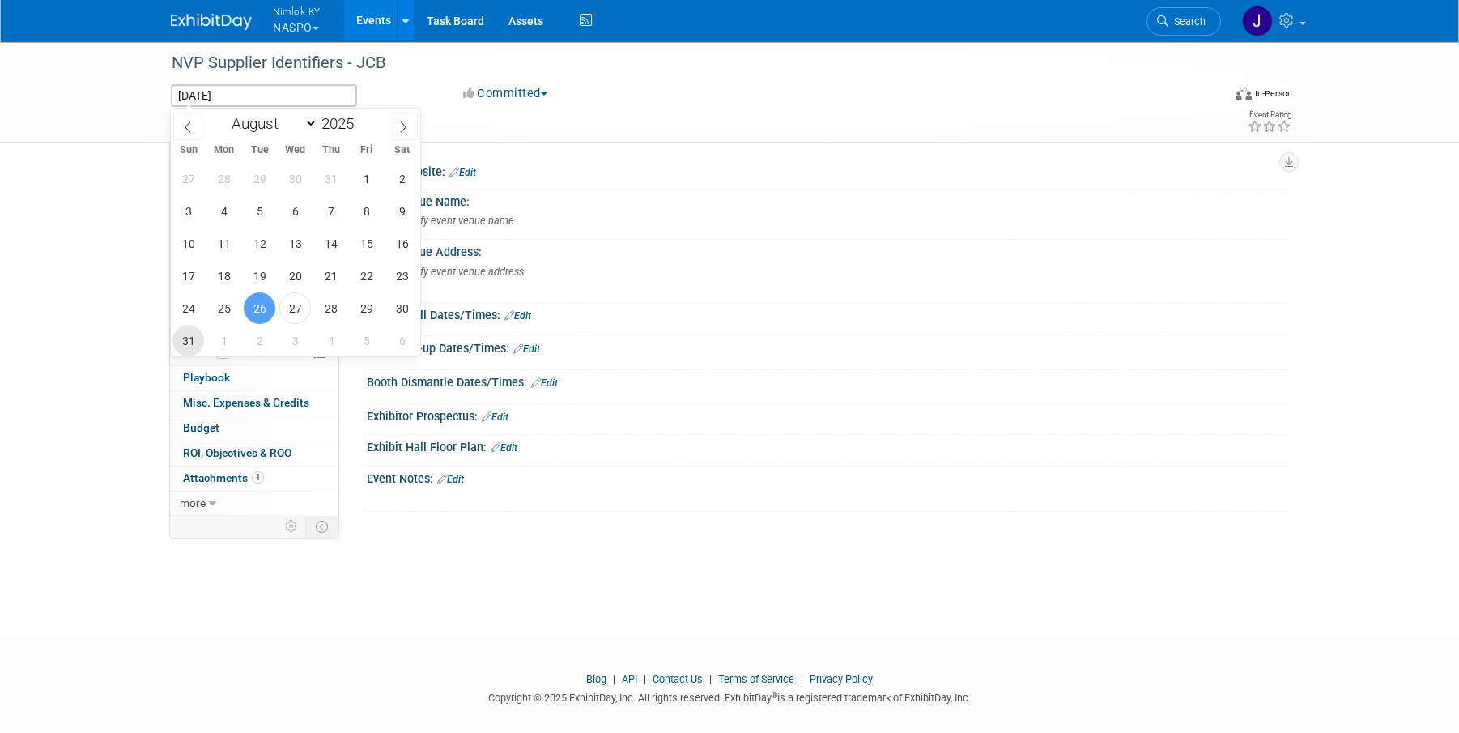
click at [189, 338] on span "31" at bounding box center [188, 341] width 32 height 32
type input "[DATE]"
click at [189, 338] on span "31" at bounding box center [188, 341] width 32 height 32
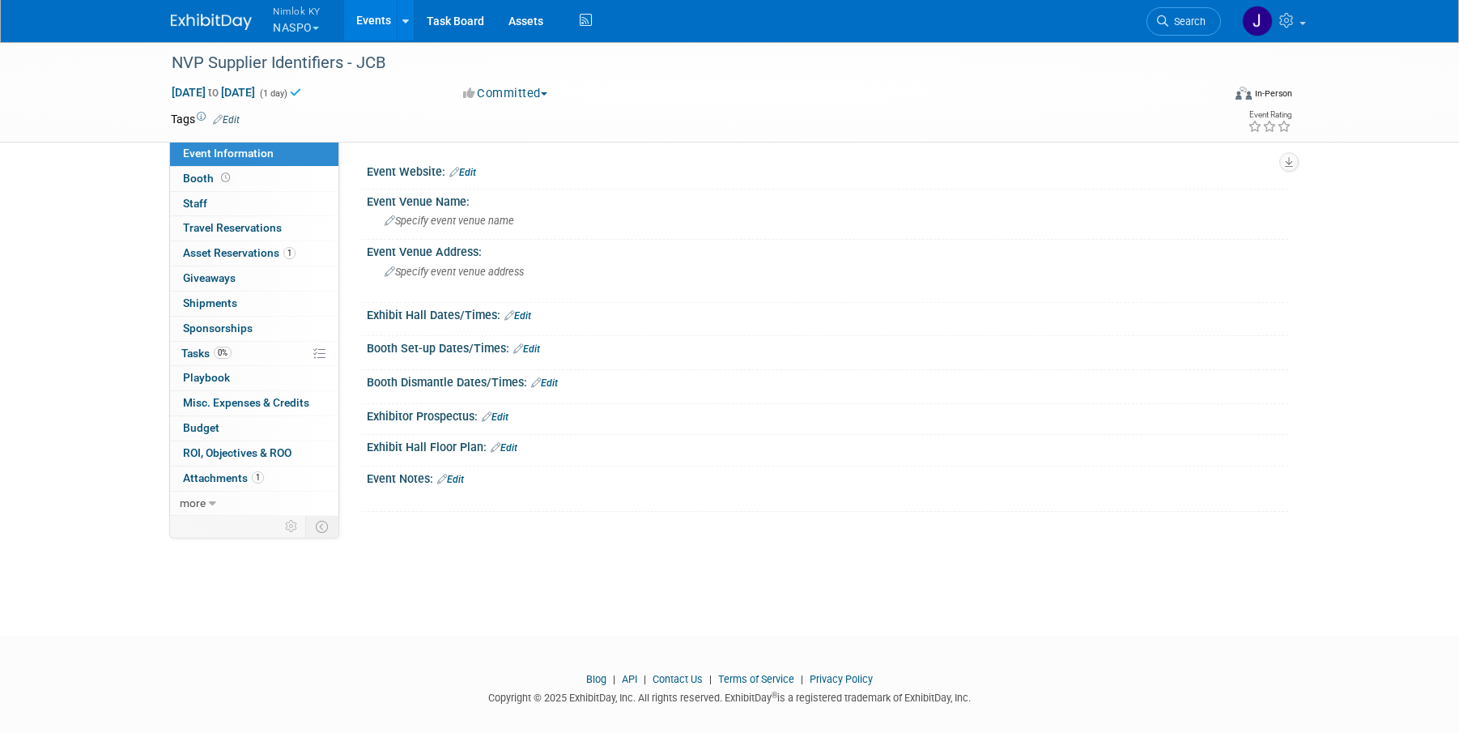
click at [368, 11] on link "Events" at bounding box center [373, 20] width 59 height 40
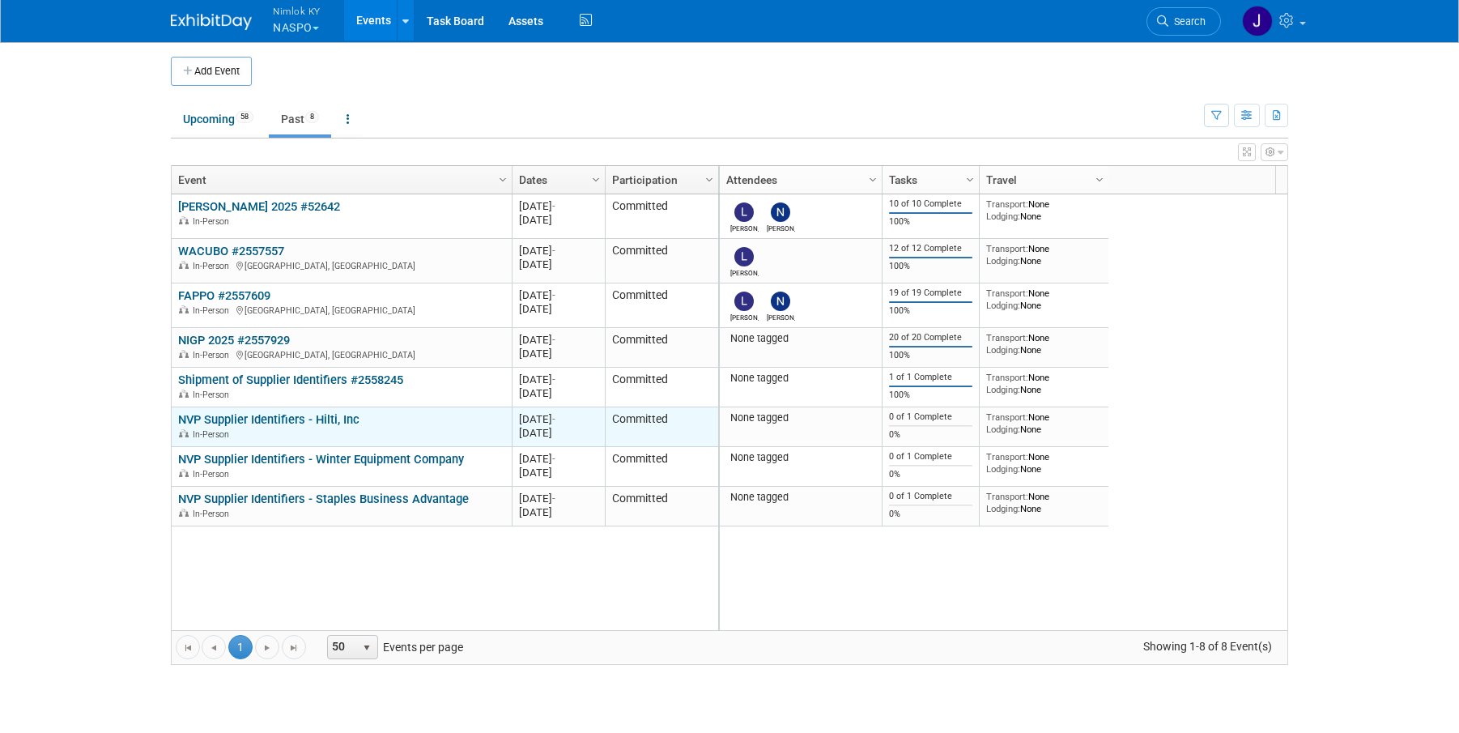
click at [316, 413] on link "NVP Supplier Identifiers - Hilti, Inc" at bounding box center [268, 419] width 181 height 15
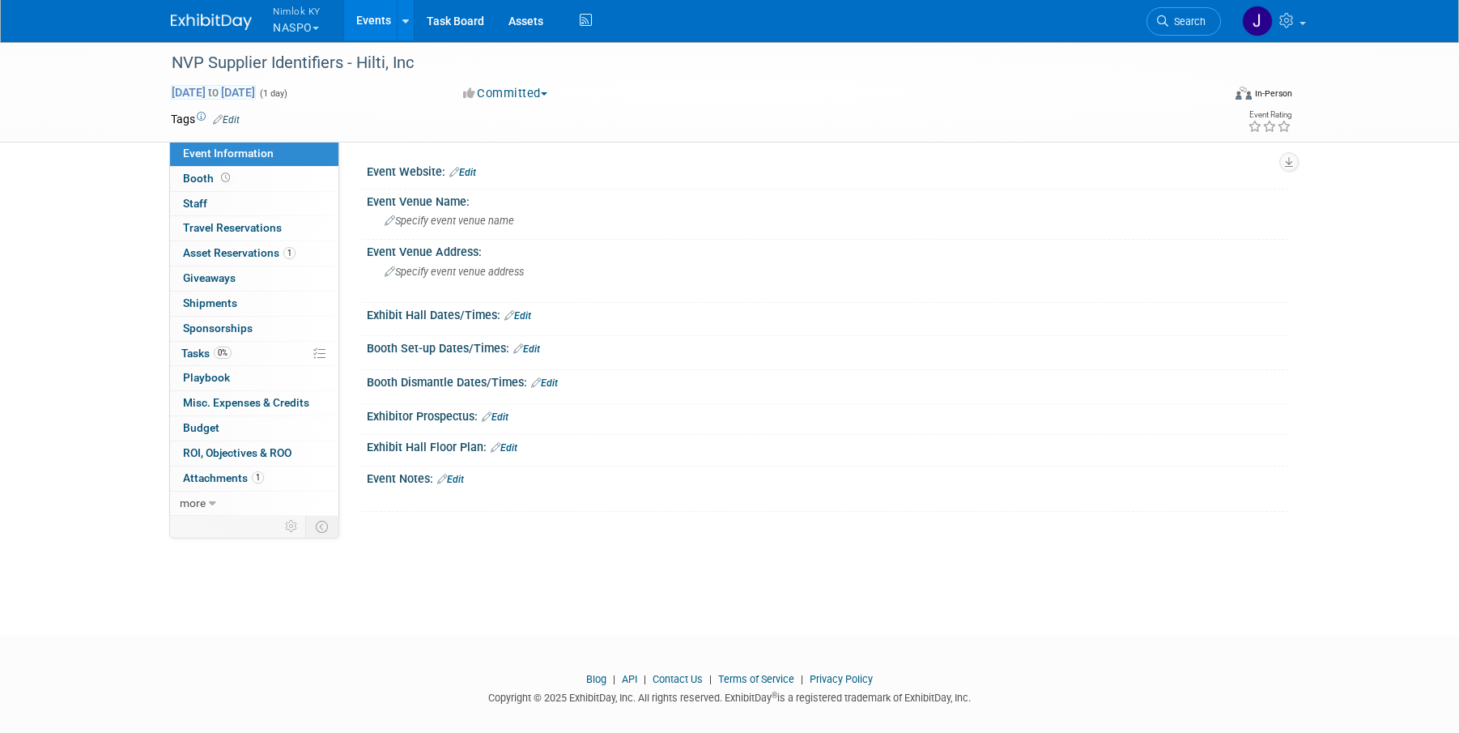
click at [212, 89] on span "[DATE] to [DATE]" at bounding box center [213, 92] width 85 height 15
type input "[DATE]"
select select "7"
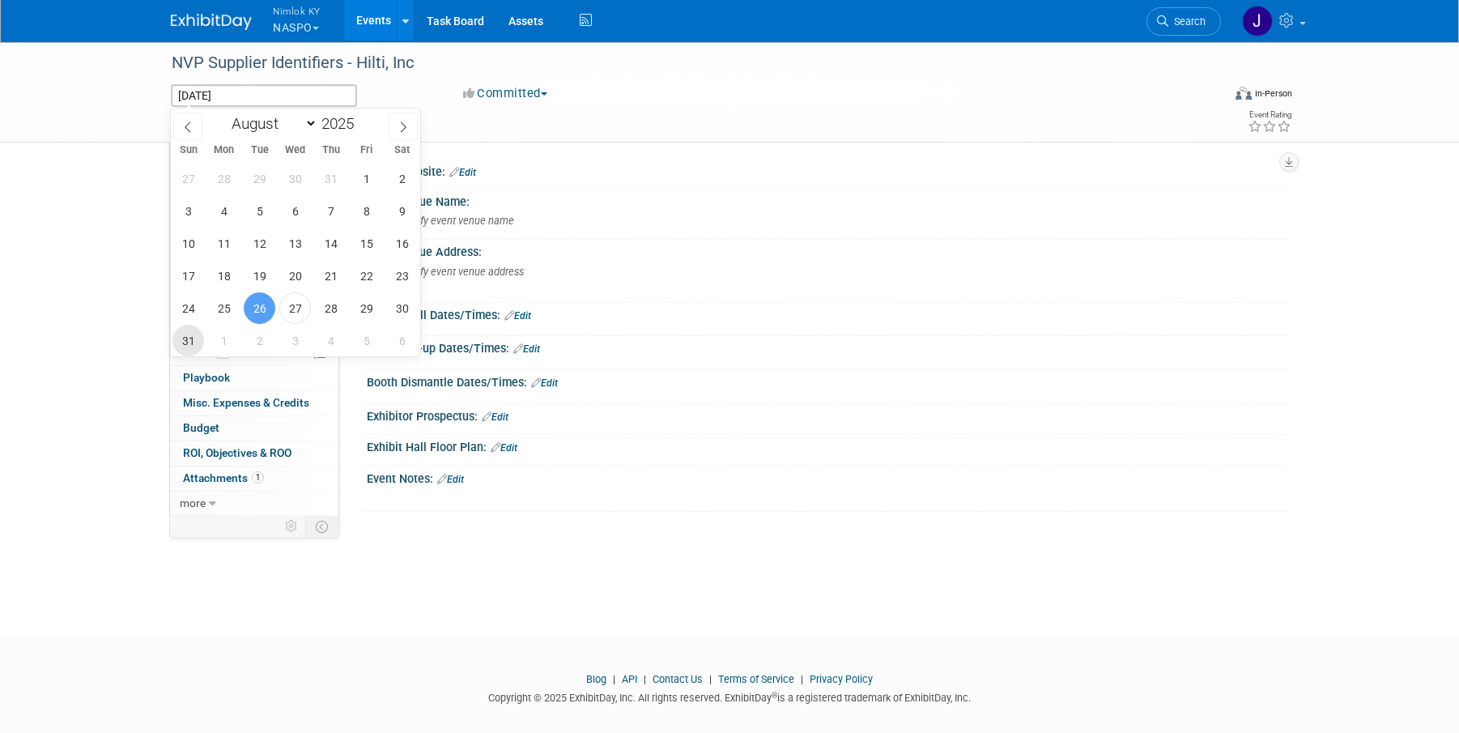
click at [193, 346] on span "31" at bounding box center [188, 341] width 32 height 32
type input "[DATE]"
click at [193, 346] on span "31" at bounding box center [188, 341] width 32 height 32
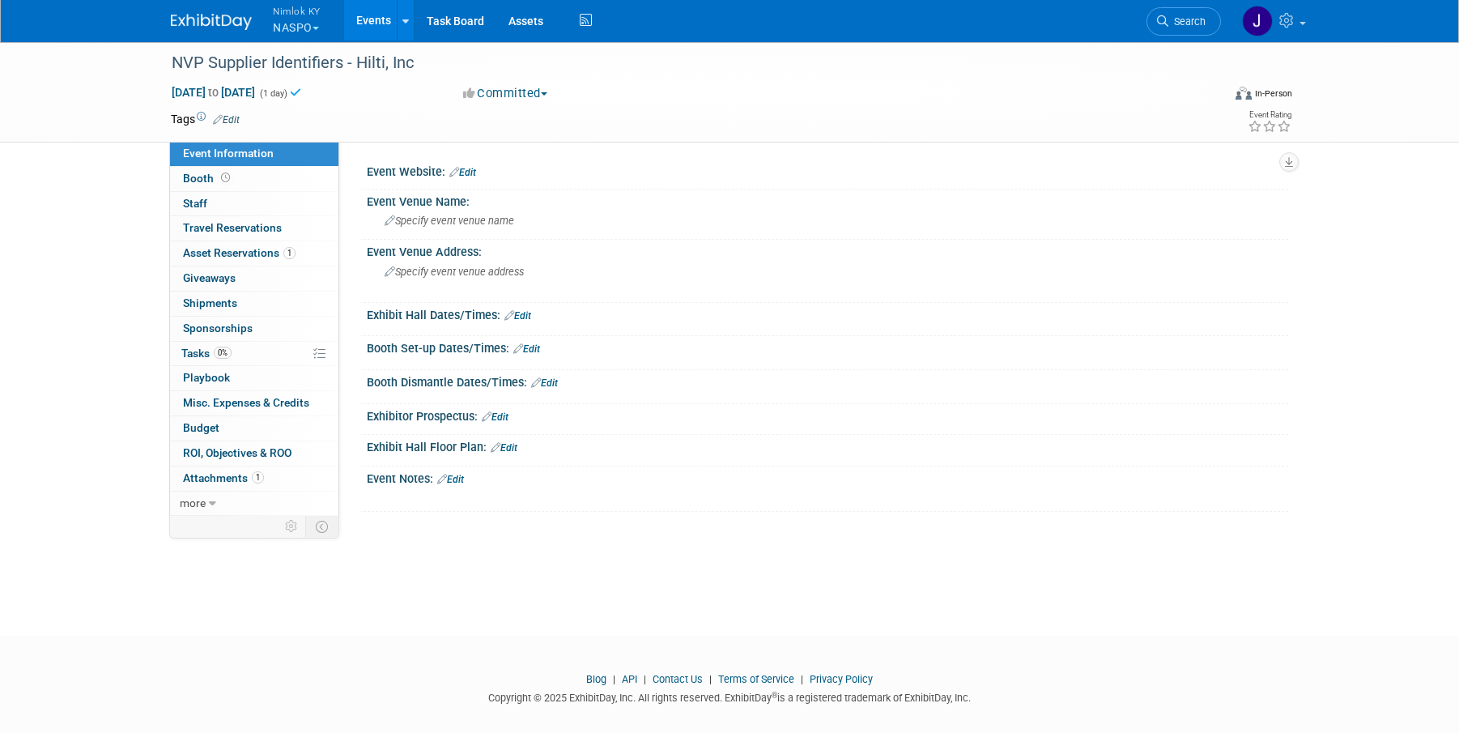
click at [363, 21] on link "Events" at bounding box center [373, 20] width 59 height 40
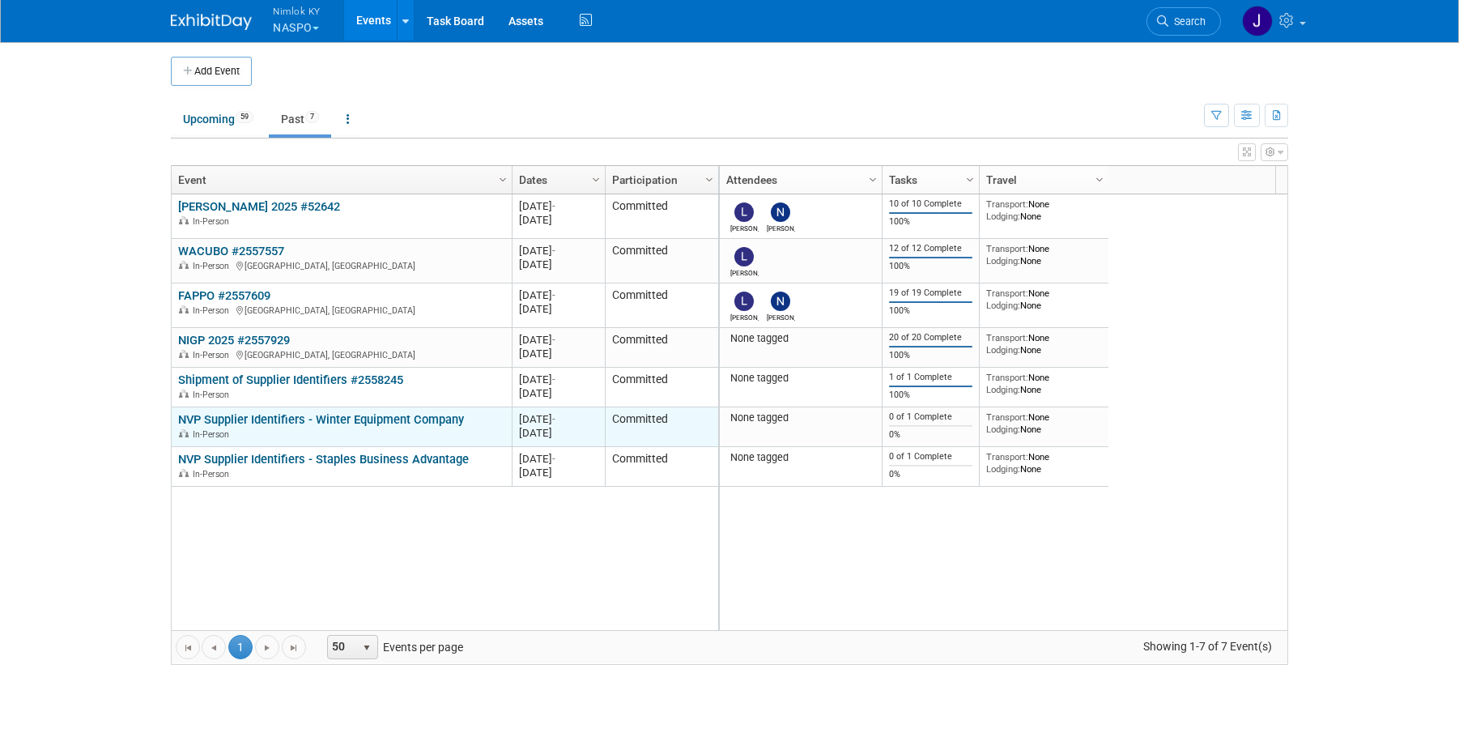
click at [317, 426] on link "NVP Supplier Identifiers - Winter Equipment Company" at bounding box center [321, 419] width 286 height 15
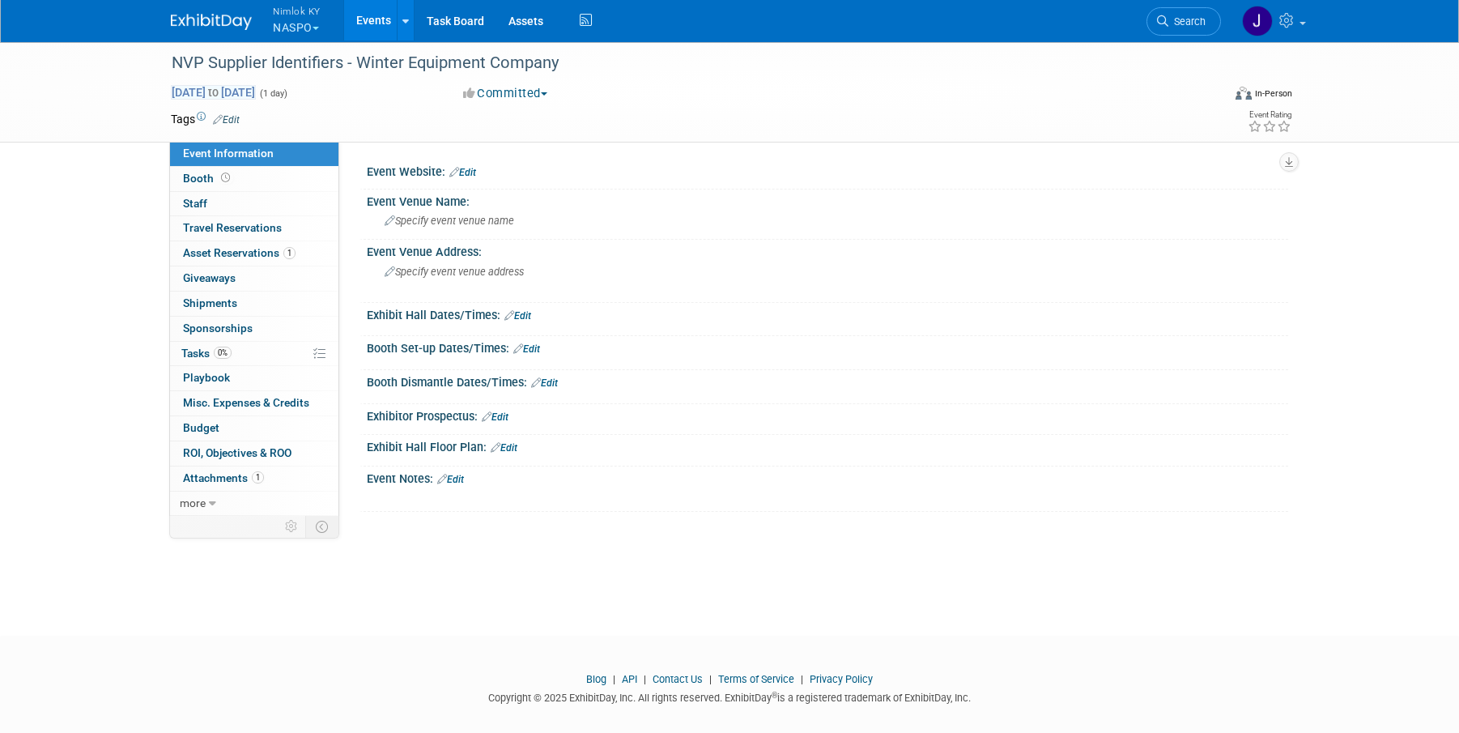
click at [231, 96] on span "[DATE] to [DATE]" at bounding box center [213, 92] width 85 height 15
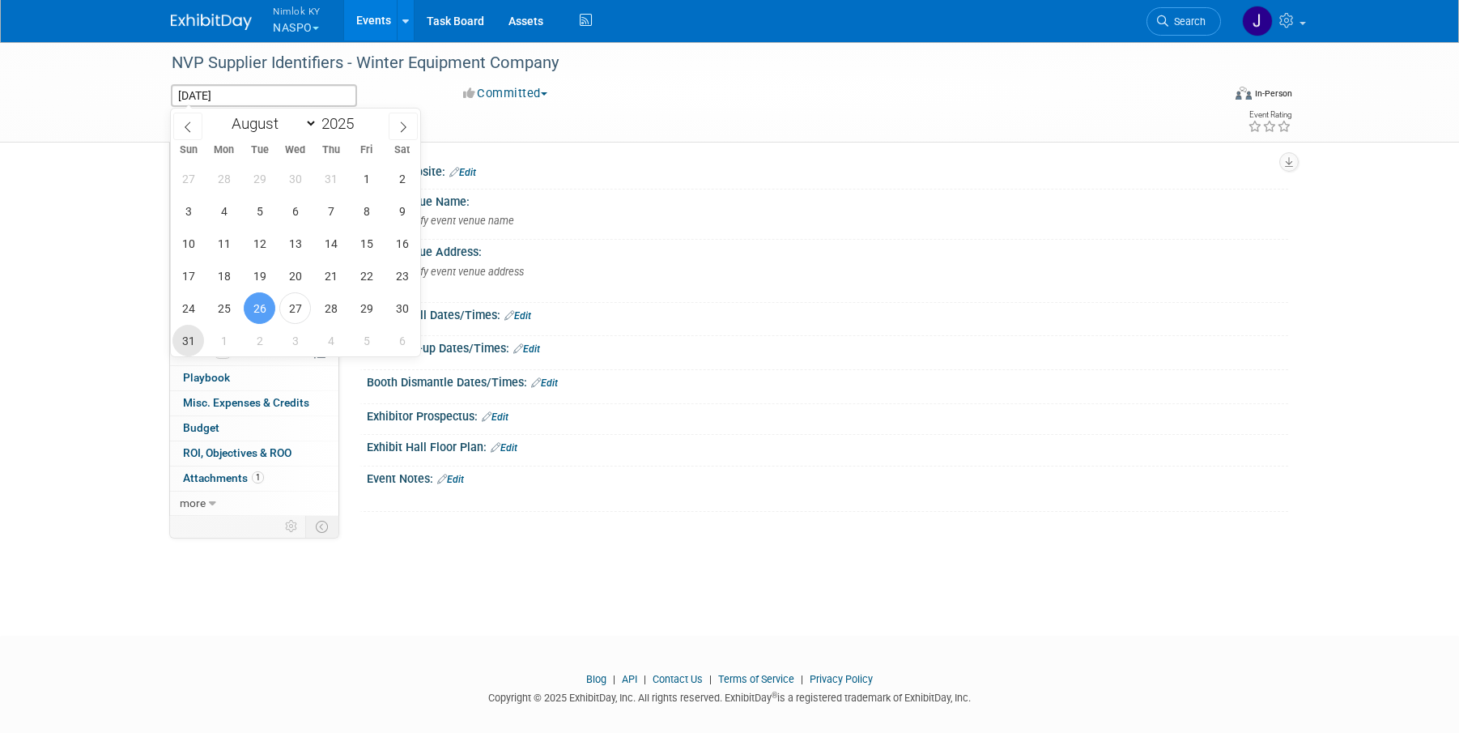
click at [192, 345] on span "31" at bounding box center [188, 341] width 32 height 32
type input "[DATE]"
click at [192, 344] on span "31" at bounding box center [188, 341] width 32 height 32
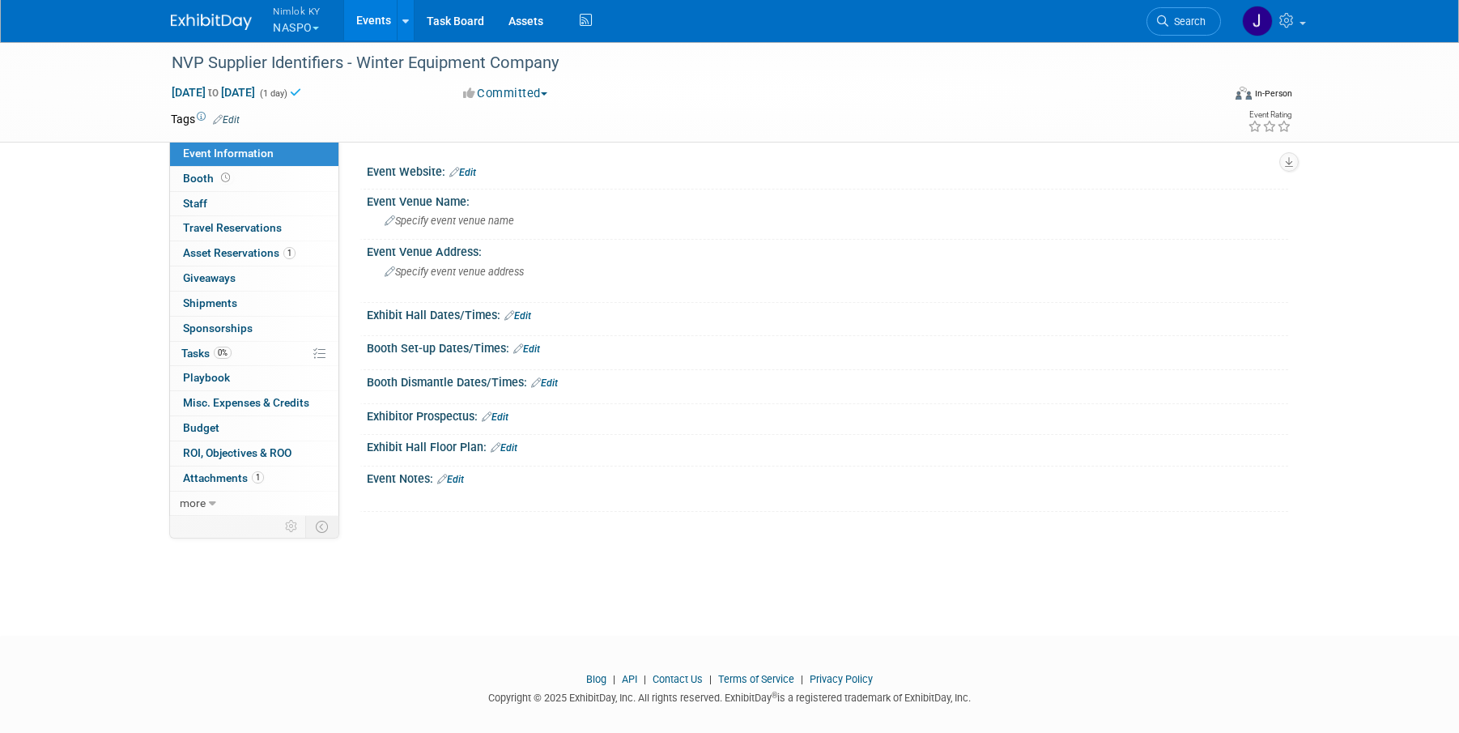
click at [371, 25] on link "Events" at bounding box center [373, 20] width 59 height 40
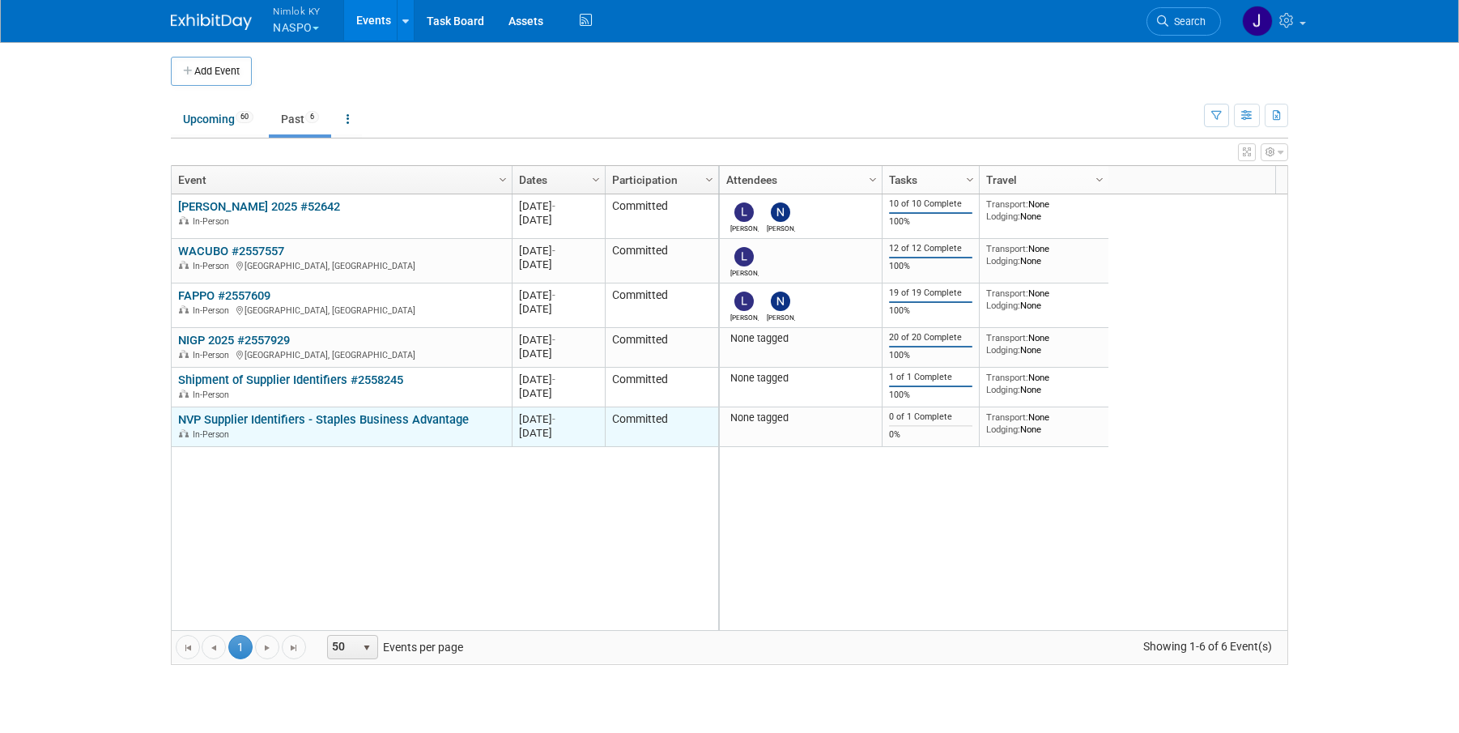
click at [322, 418] on link "NVP Supplier Identifiers - Staples Business Advantage" at bounding box center [323, 419] width 291 height 15
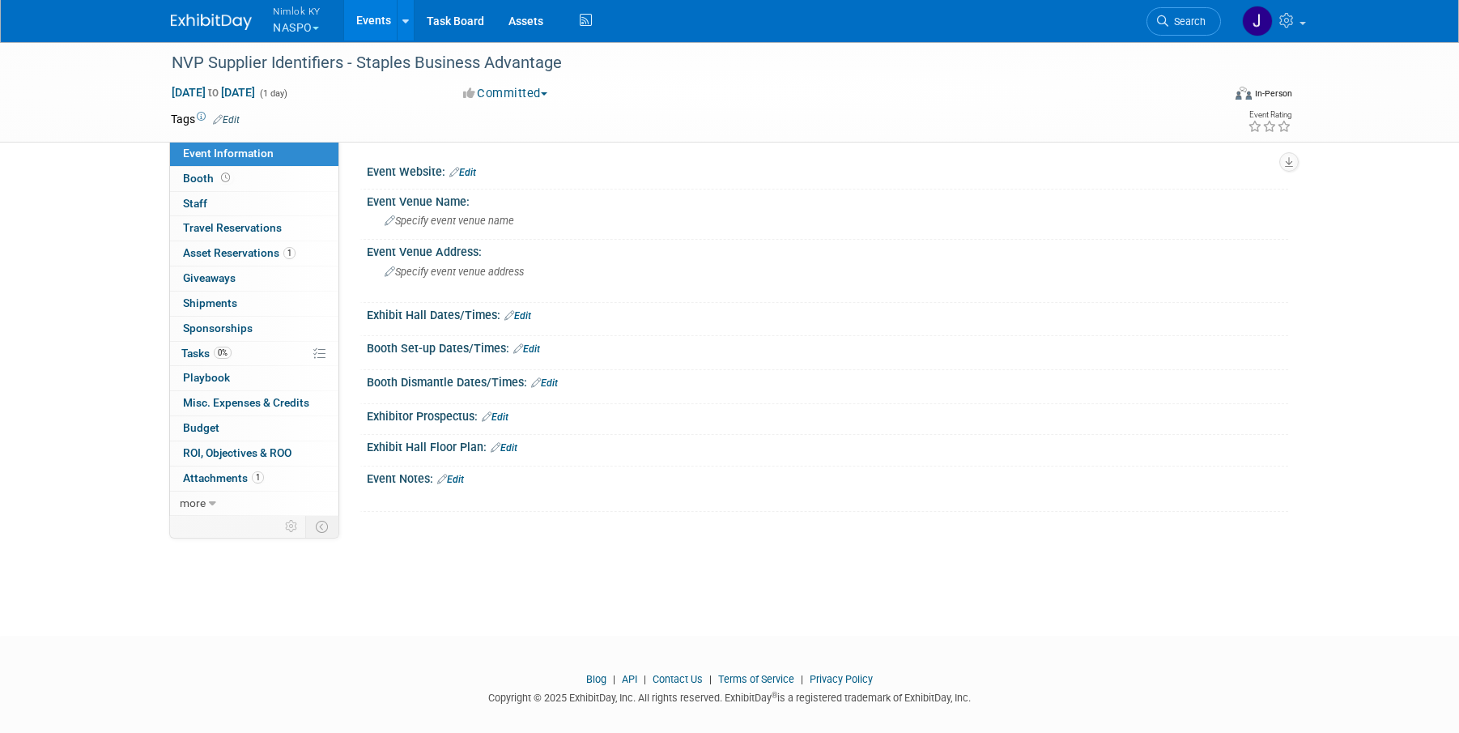
click at [231, 84] on div "[DATE] to [DATE] (1 day)" at bounding box center [302, 92] width 262 height 16
click at [229, 95] on span "Aug 26, 2025 to Aug 26, 2025" at bounding box center [213, 92] width 85 height 15
type input "Aug 26, 2025"
select select "7"
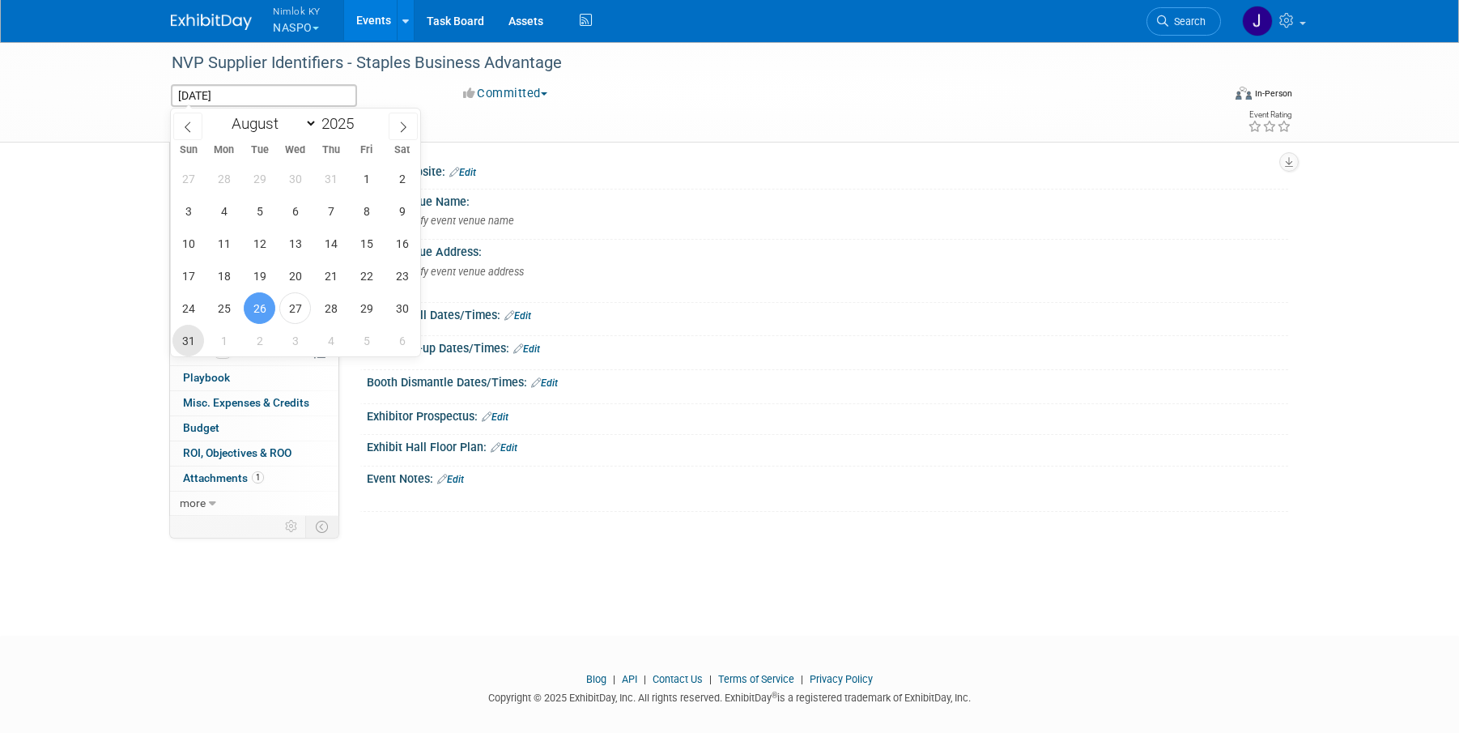
click at [192, 343] on span "31" at bounding box center [188, 341] width 32 height 32
type input "[DATE]"
click at [192, 343] on span "31" at bounding box center [188, 341] width 32 height 32
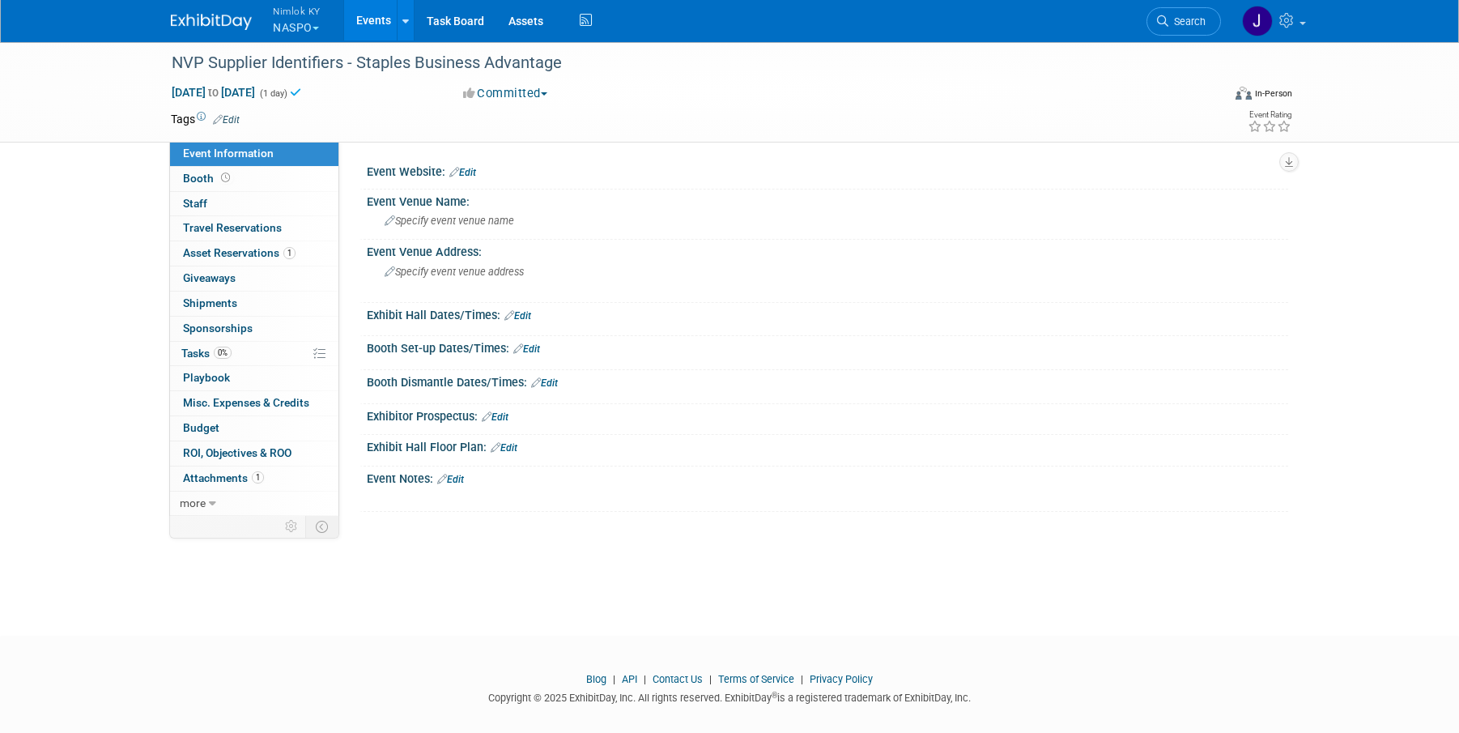
click at [384, 19] on link "Events" at bounding box center [373, 20] width 59 height 40
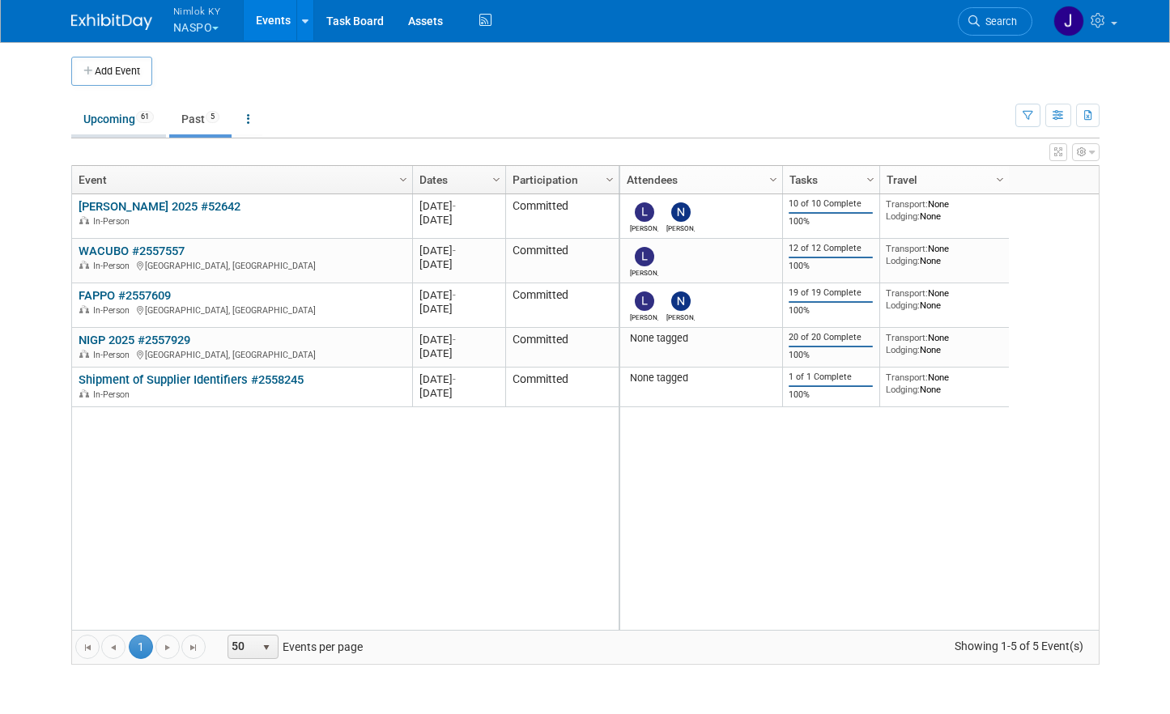
click at [109, 119] on link "Upcoming 61" at bounding box center [118, 119] width 95 height 31
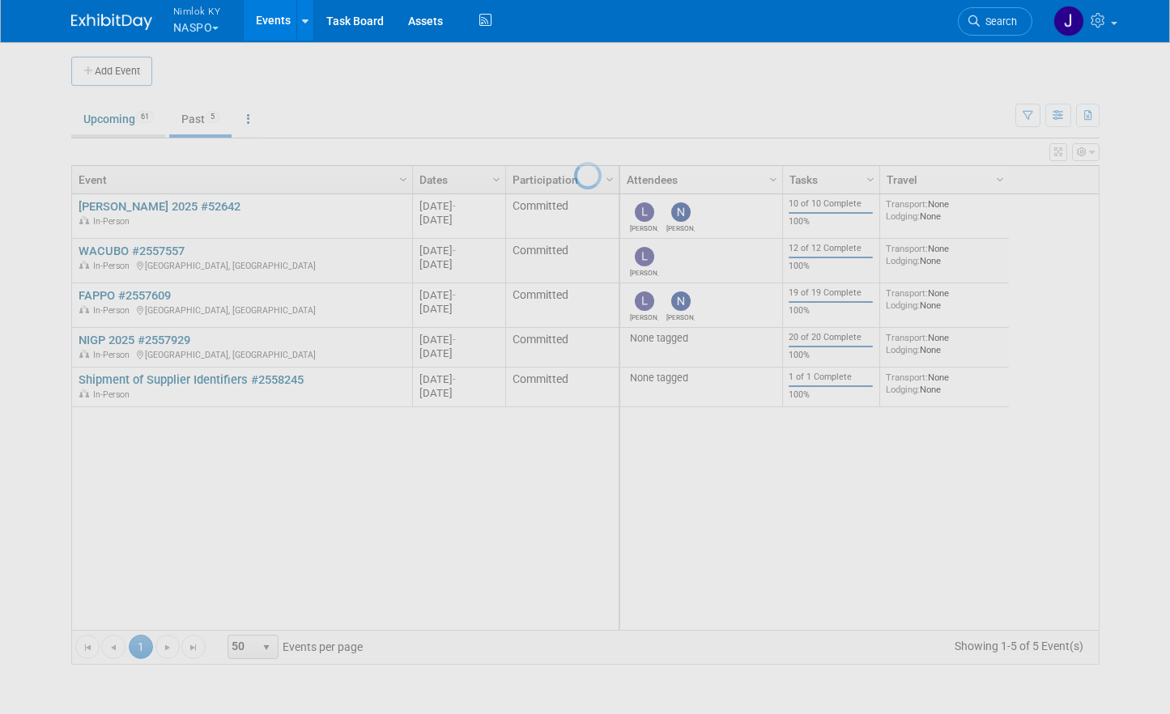
click at [109, 119] on body "Nimlok KY NASPO Explore: My Workspaces 47 Go to Workspace: Amerita Brown Forman…" at bounding box center [585, 357] width 1170 height 714
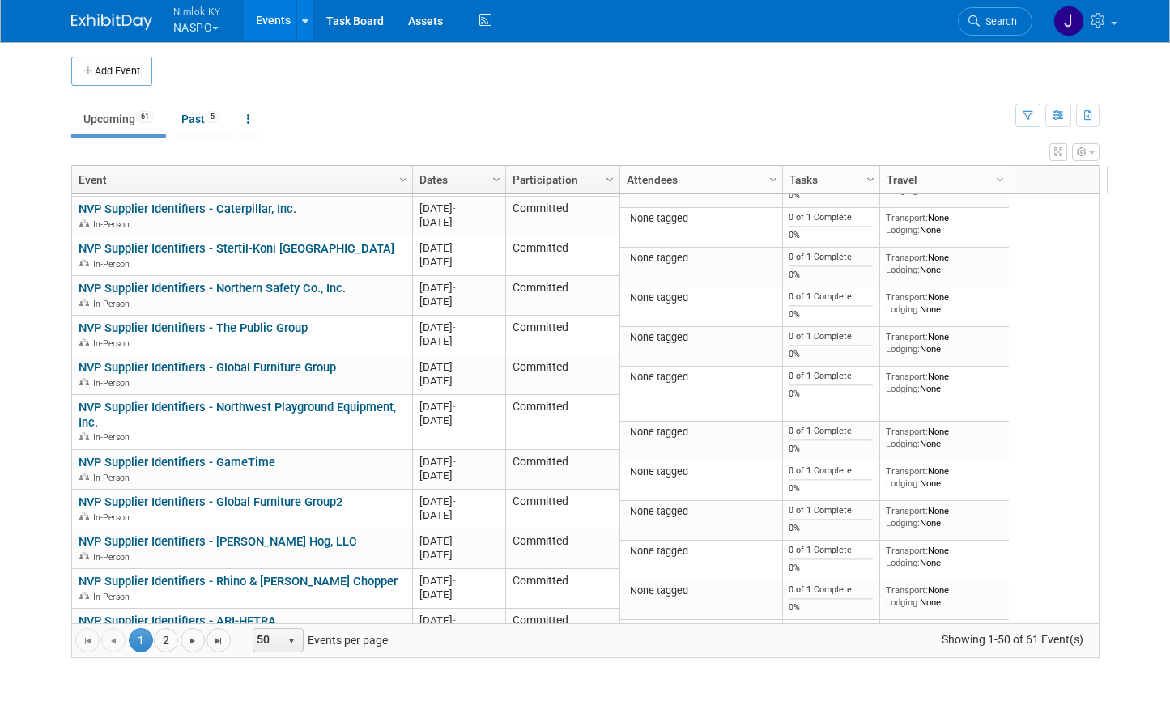
scroll to position [1585, 0]
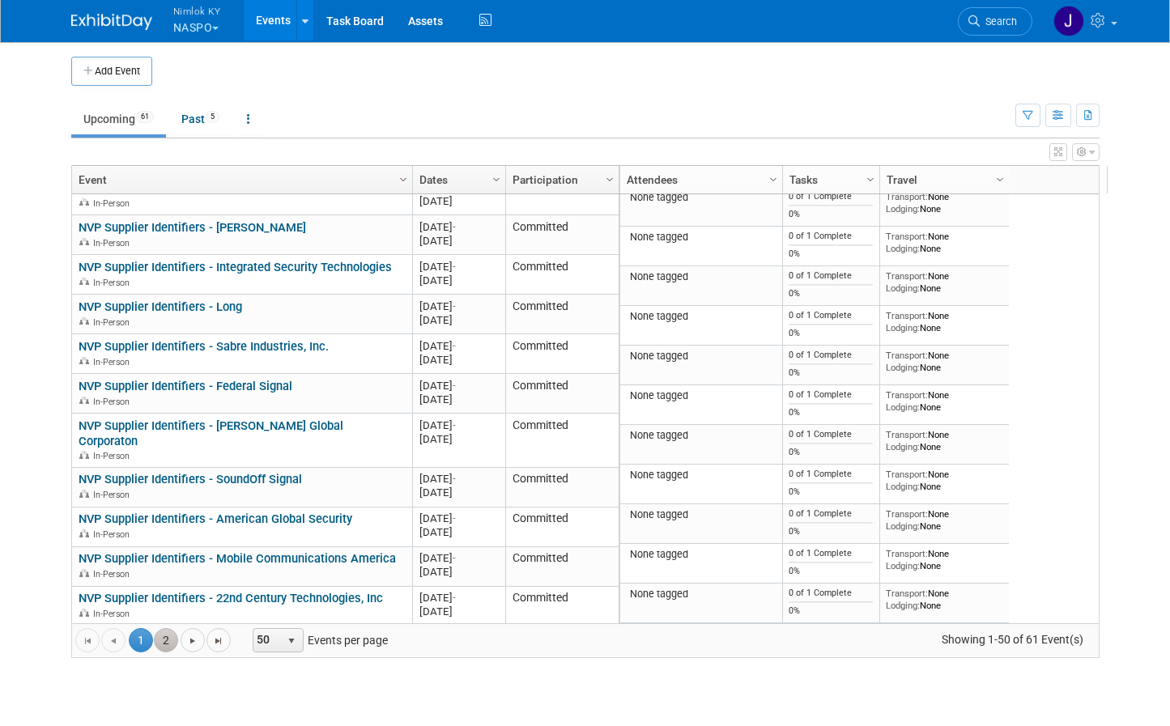
click at [156, 637] on link "2" at bounding box center [166, 640] width 24 height 24
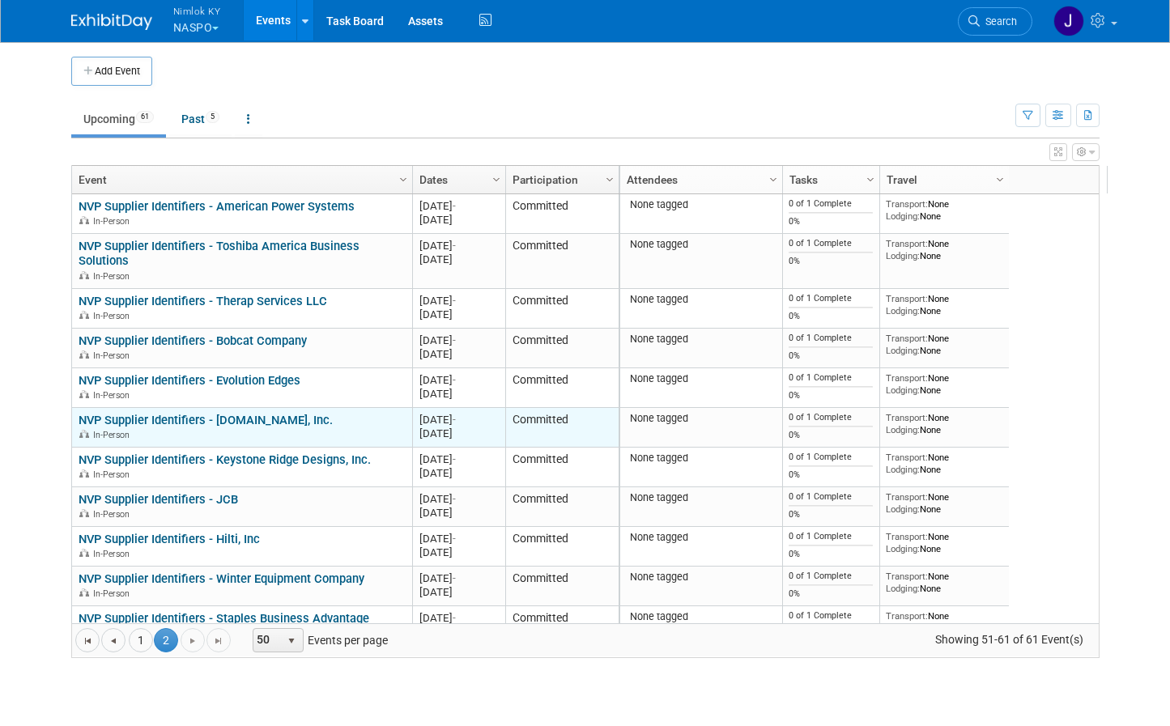
scroll to position [23, 0]
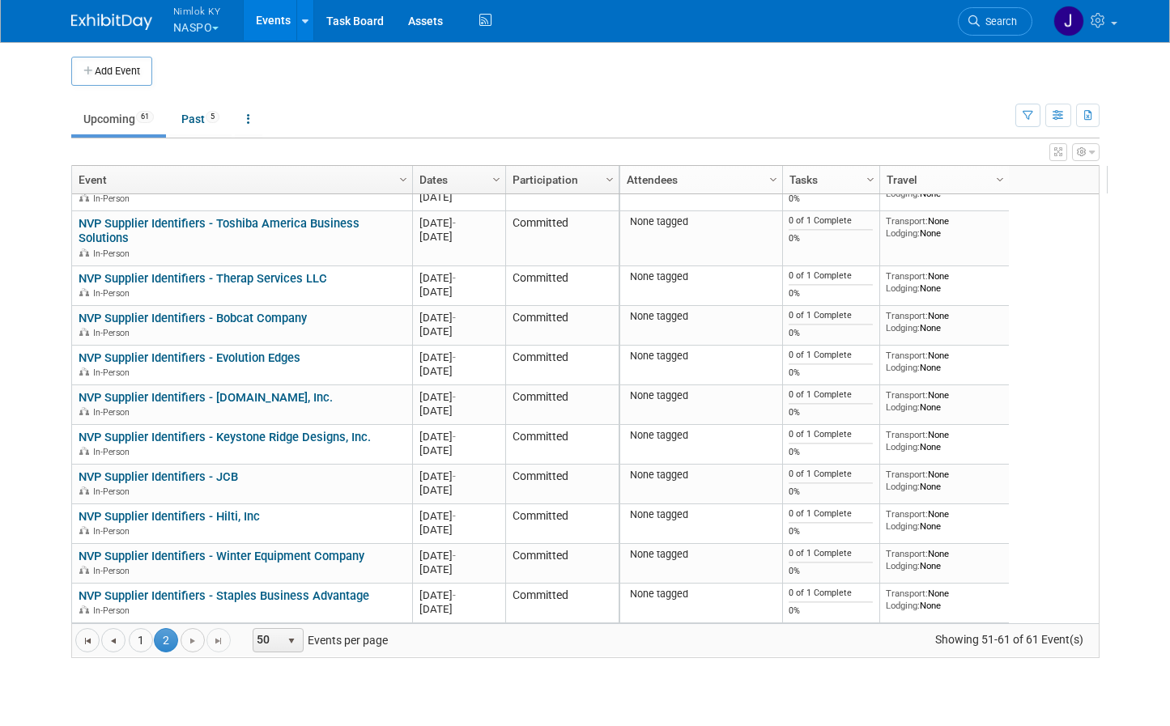
click at [186, 639] on span "Go to the next page" at bounding box center [192, 641] width 13 height 13
click at [186, 637] on span "Go to the next page" at bounding box center [192, 641] width 13 height 13
click at [129, 644] on link "1" at bounding box center [141, 640] width 24 height 24
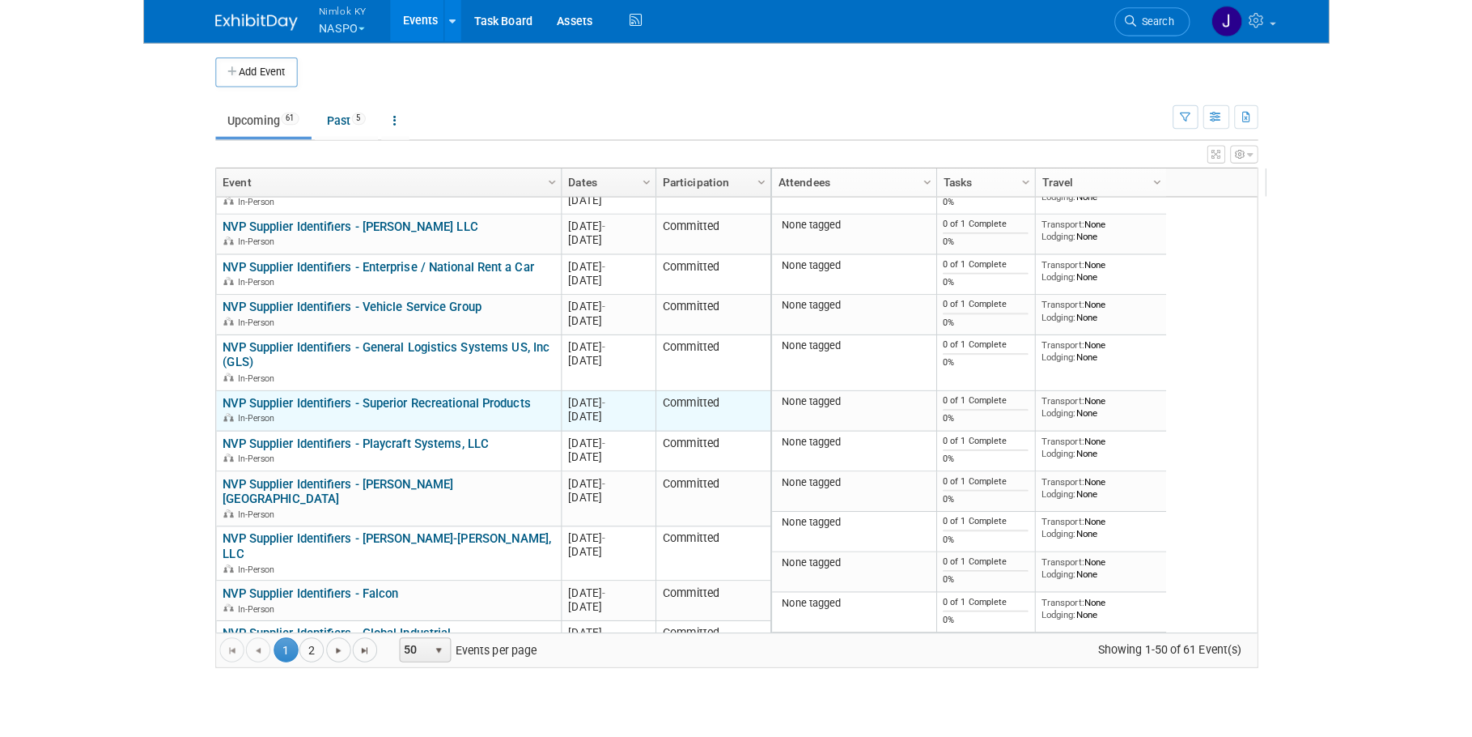
scroll to position [0, 0]
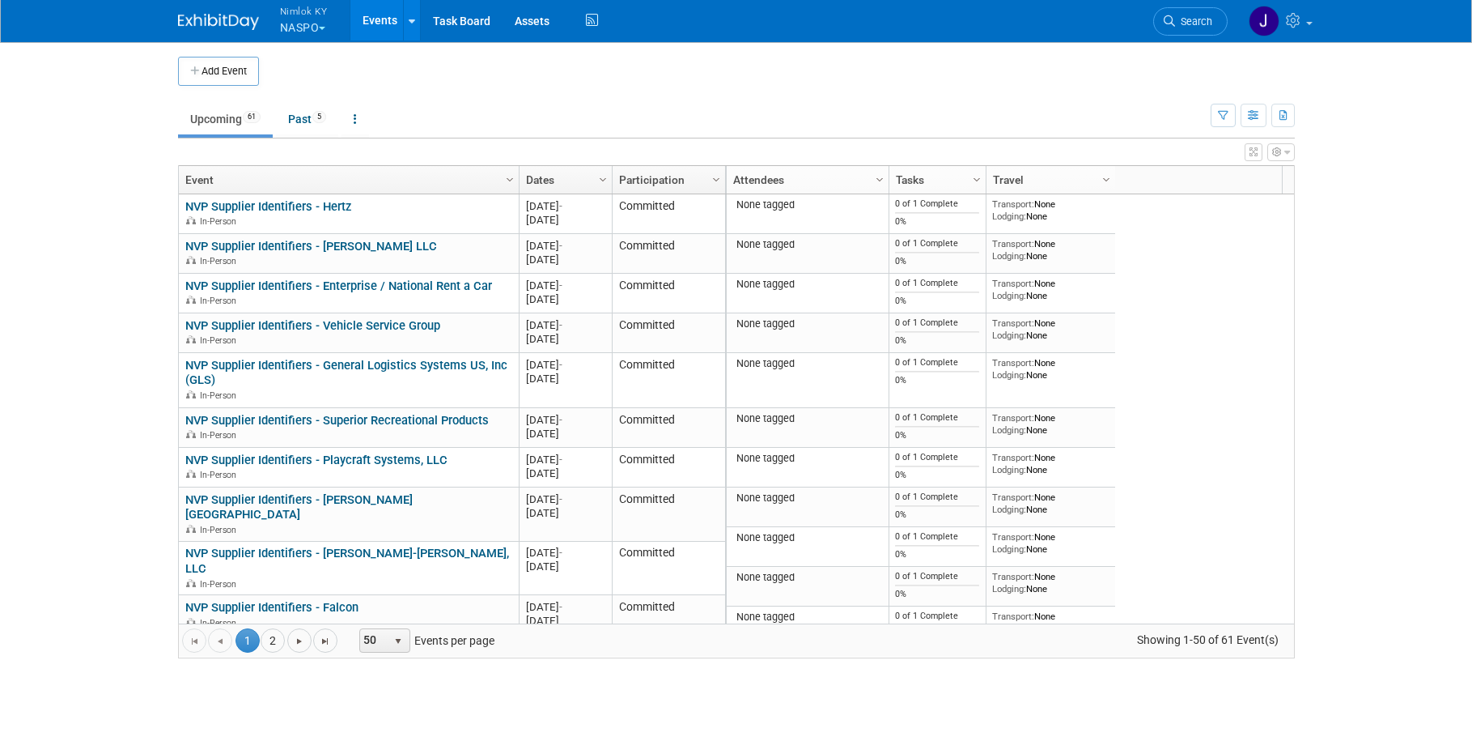
click at [318, 29] on button "Nimlok KY NASPO" at bounding box center [313, 21] width 70 height 42
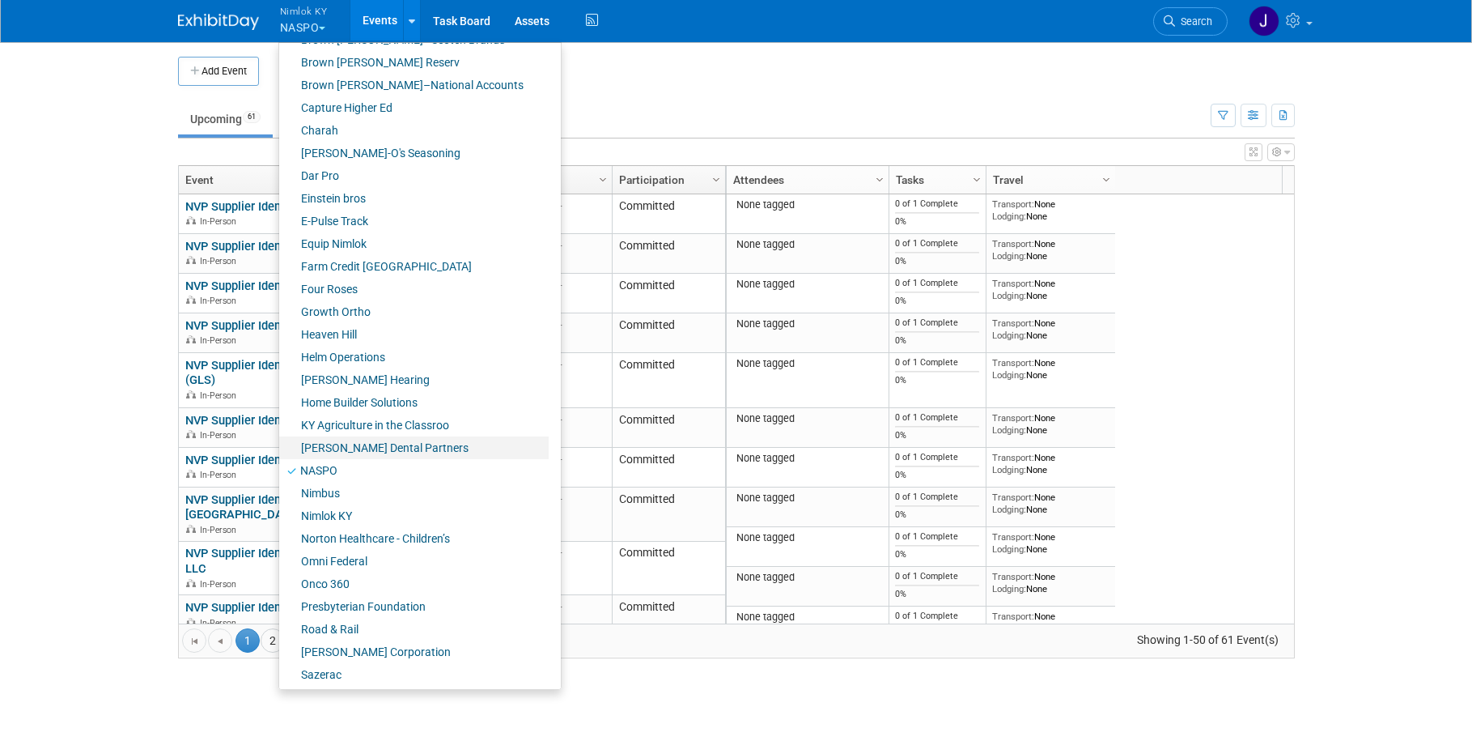
scroll to position [295, 0]
click at [355, 578] on link "Onco 360" at bounding box center [414, 580] width 270 height 23
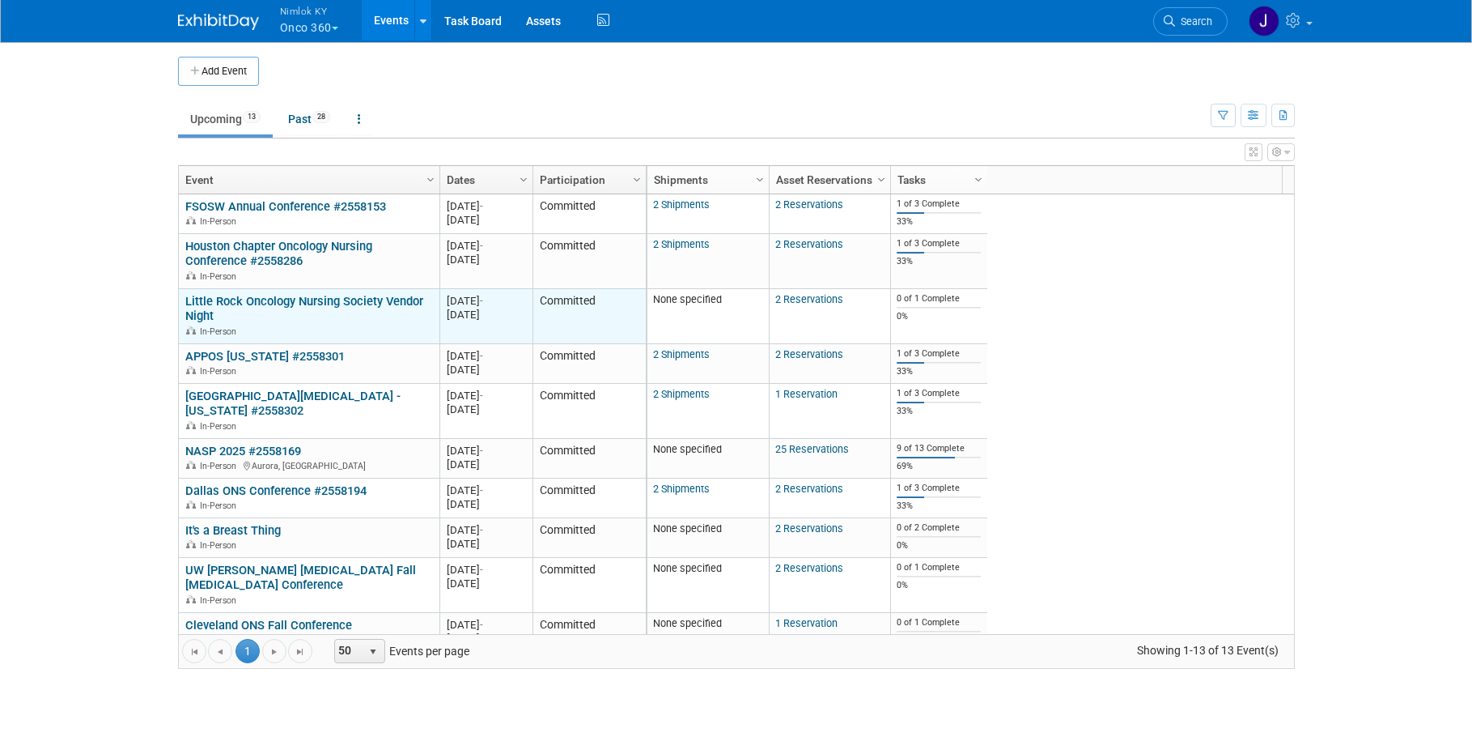
click at [319, 300] on link "Little Rock Oncology Nursing Society Vendor Night" at bounding box center [304, 309] width 238 height 30
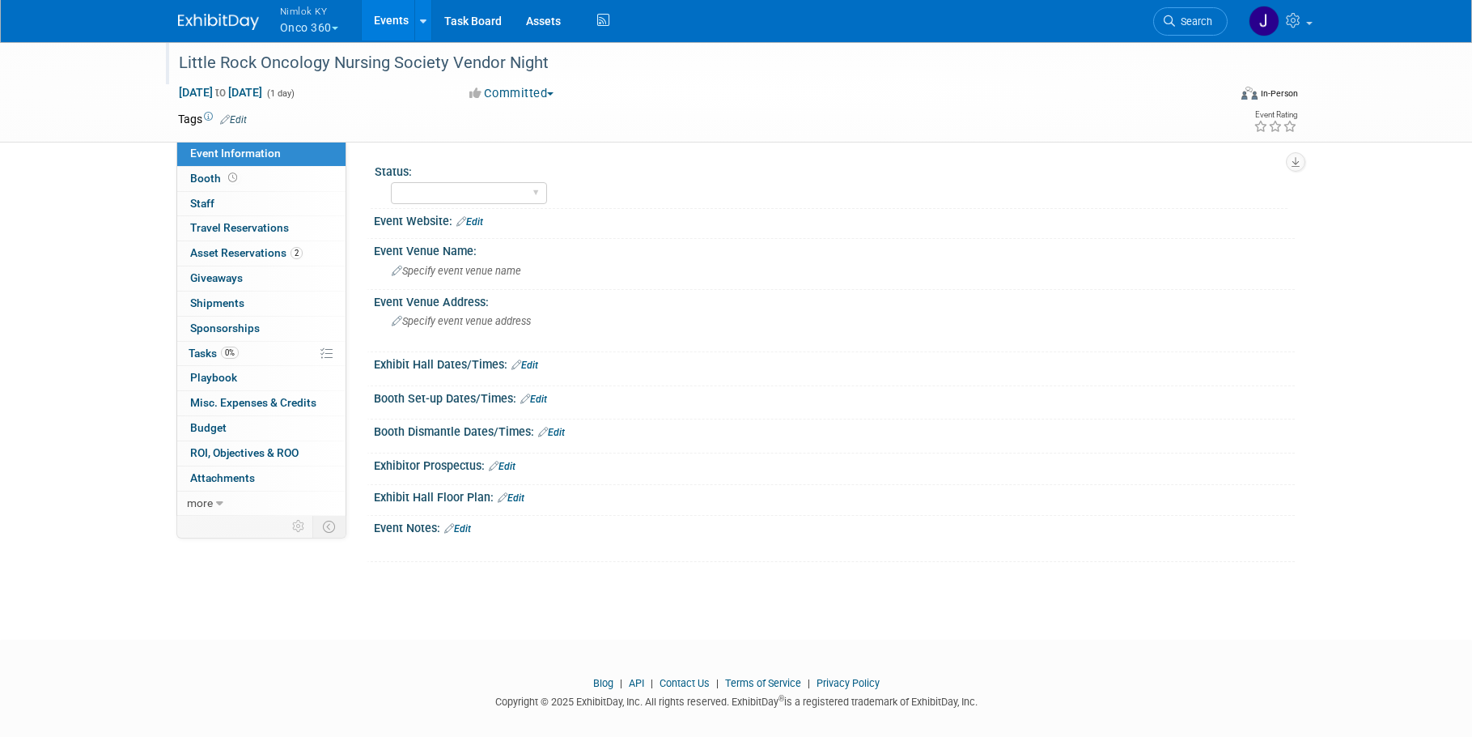
click at [575, 66] on div "Little Rock Oncology Nursing Society Vendor Night" at bounding box center [688, 63] width 1030 height 29
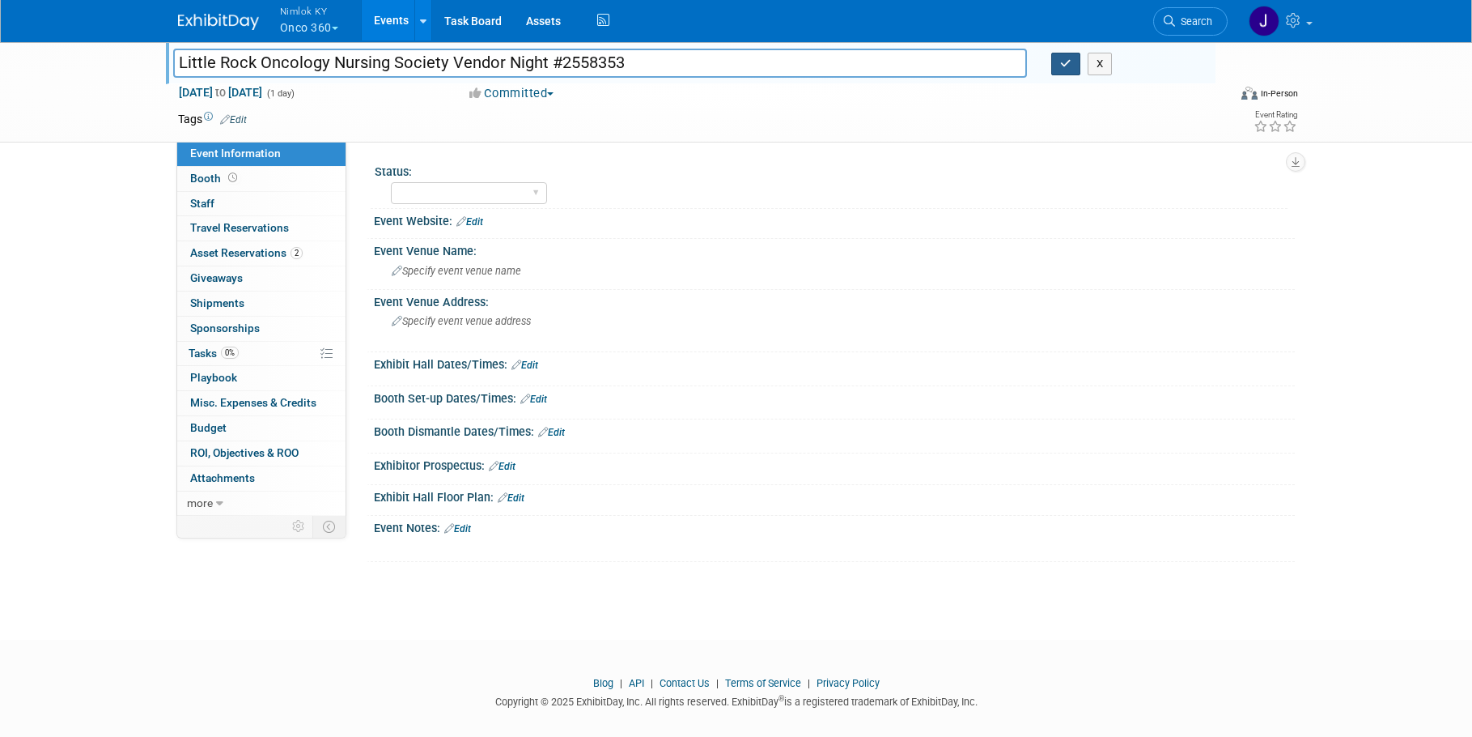
type input "Little Rock Oncology Nursing Society Vendor Night #2558353"
click at [1060, 65] on icon "button" at bounding box center [1065, 63] width 11 height 11
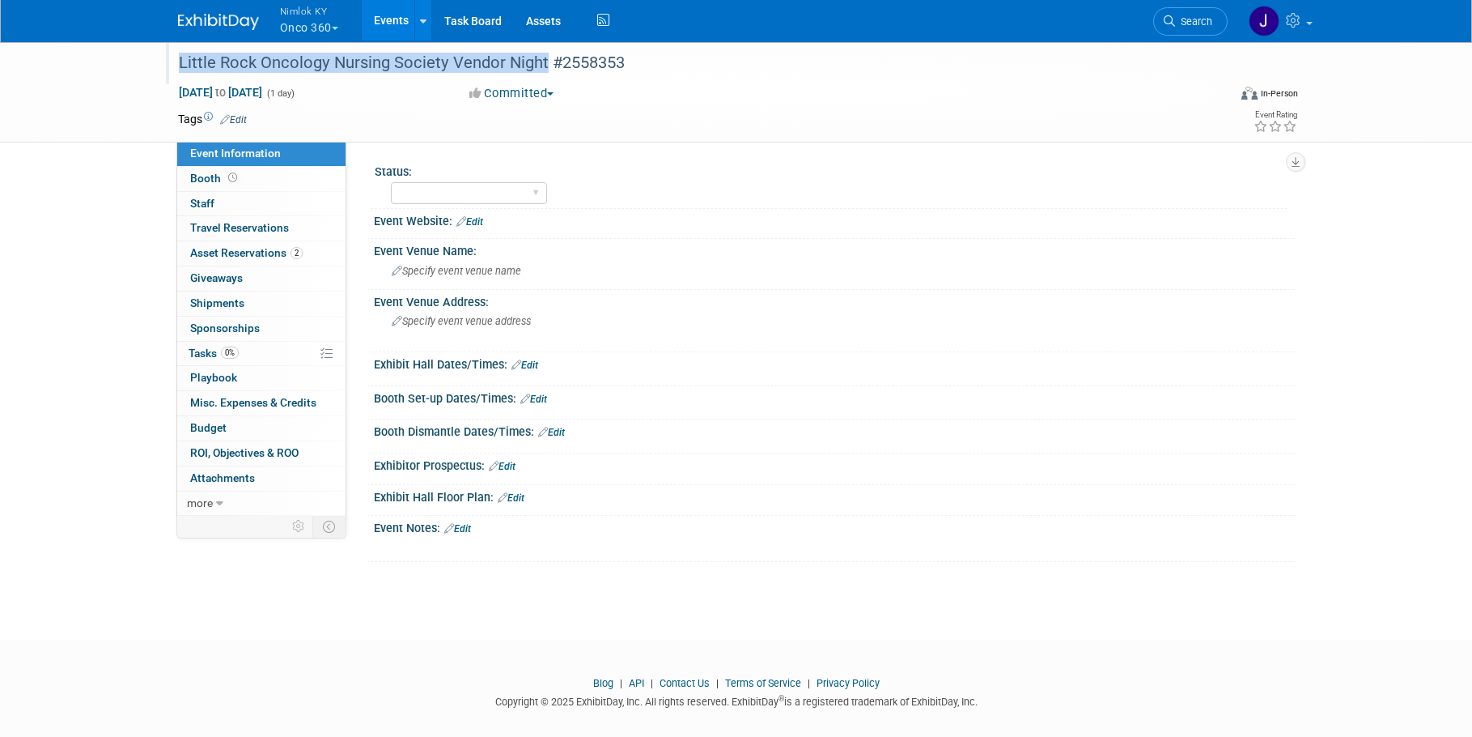
drag, startPoint x: 174, startPoint y: 60, endPoint x: 543, endPoint y: 61, distance: 369.1
click at [543, 61] on div "Little Rock Oncology Nursing Society Vendor Night #2558353" at bounding box center [688, 63] width 1030 height 29
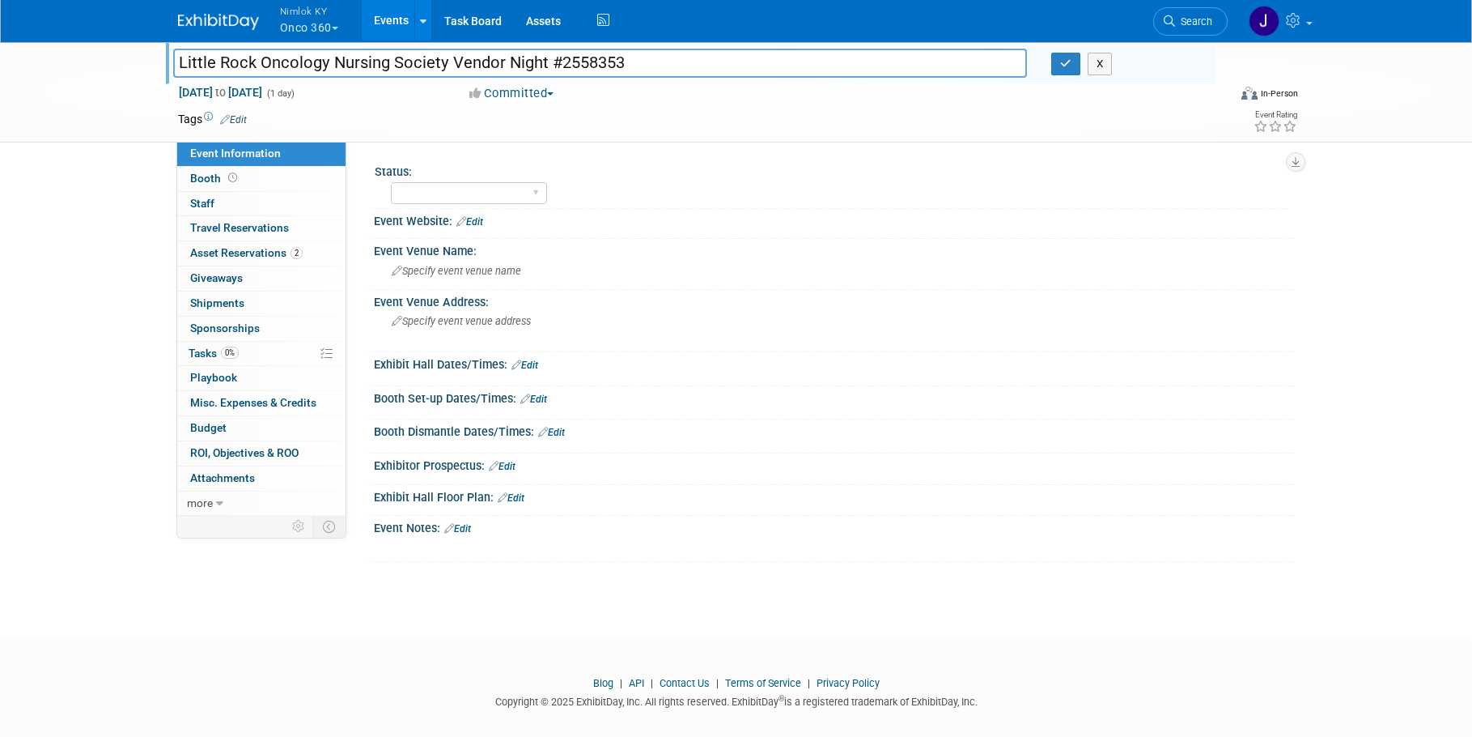
drag, startPoint x: 543, startPoint y: 63, endPoint x: 166, endPoint y: 66, distance: 377.2
click at [166, 66] on div "Little Rock Oncology Nursing Society Vendor Night #2558353" at bounding box center [600, 65] width 879 height 24
click at [534, 191] on select "Preparing to Ship Shipping to destination Show in Progress Waiting on freight r…" at bounding box center [469, 193] width 156 height 22
select select "Preparing to Ship"
click at [391, 182] on select "Preparing to Ship Shipping to destination Show in Progress Waiting on freight r…" at bounding box center [469, 193] width 156 height 22
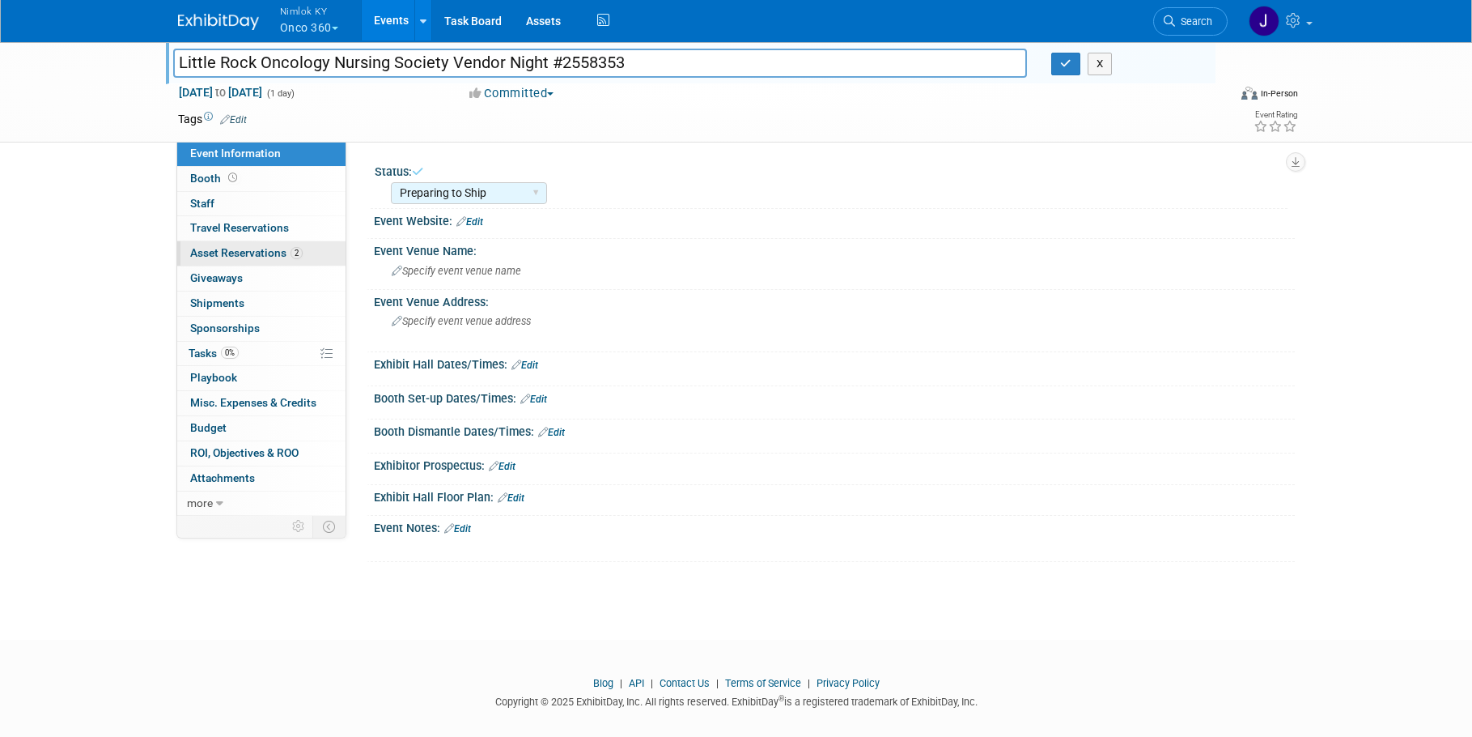
click at [270, 253] on span "Asset Reservations 2" at bounding box center [246, 252] width 113 height 13
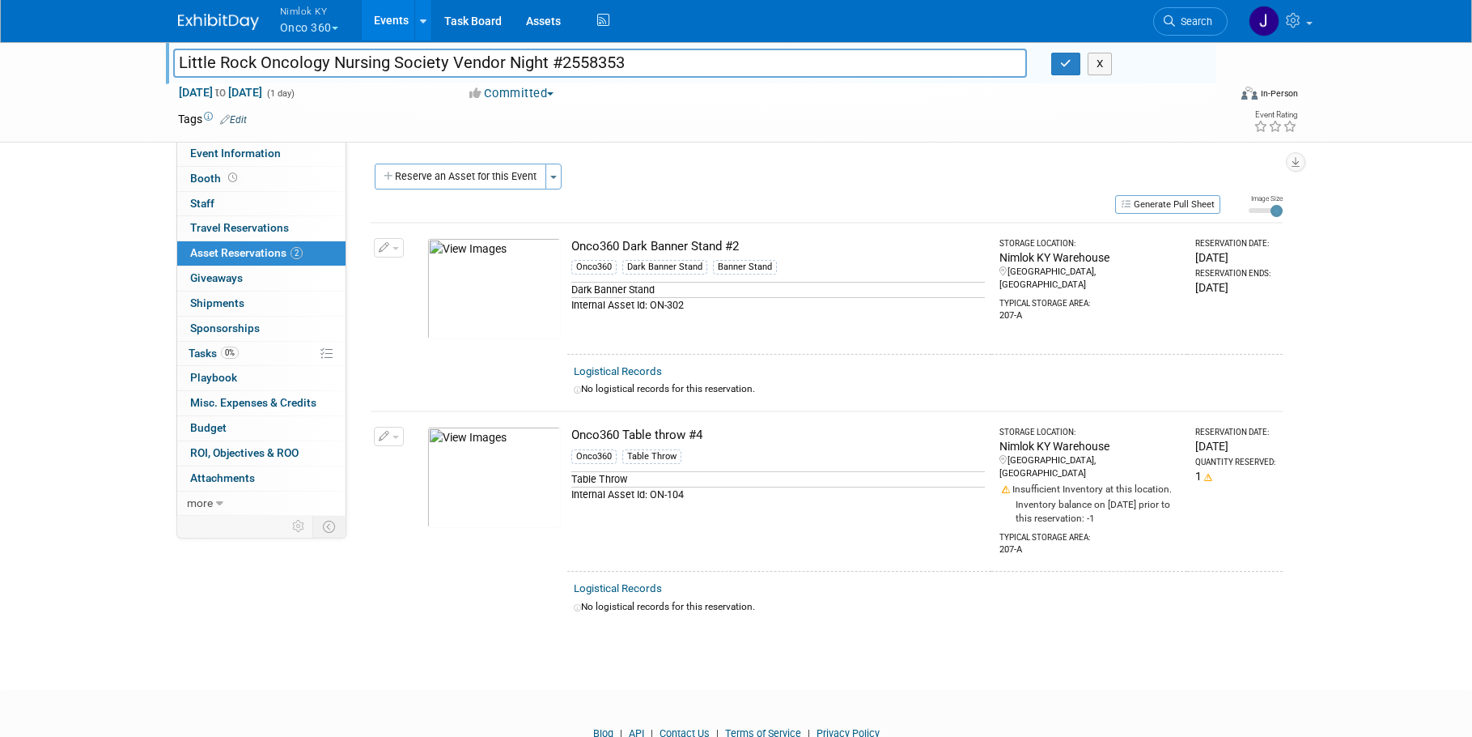
click at [735, 223] on td "Onco360 Dark Banner Stand #2 Onco360 Dark Banner Stand Banner Stand Dark Banner…" at bounding box center [779, 288] width 424 height 131
click at [744, 243] on div "Onco360 Dark Banner Stand #2" at bounding box center [778, 246] width 414 height 17
click at [253, 354] on link "0% Tasks 0%" at bounding box center [261, 354] width 168 height 24
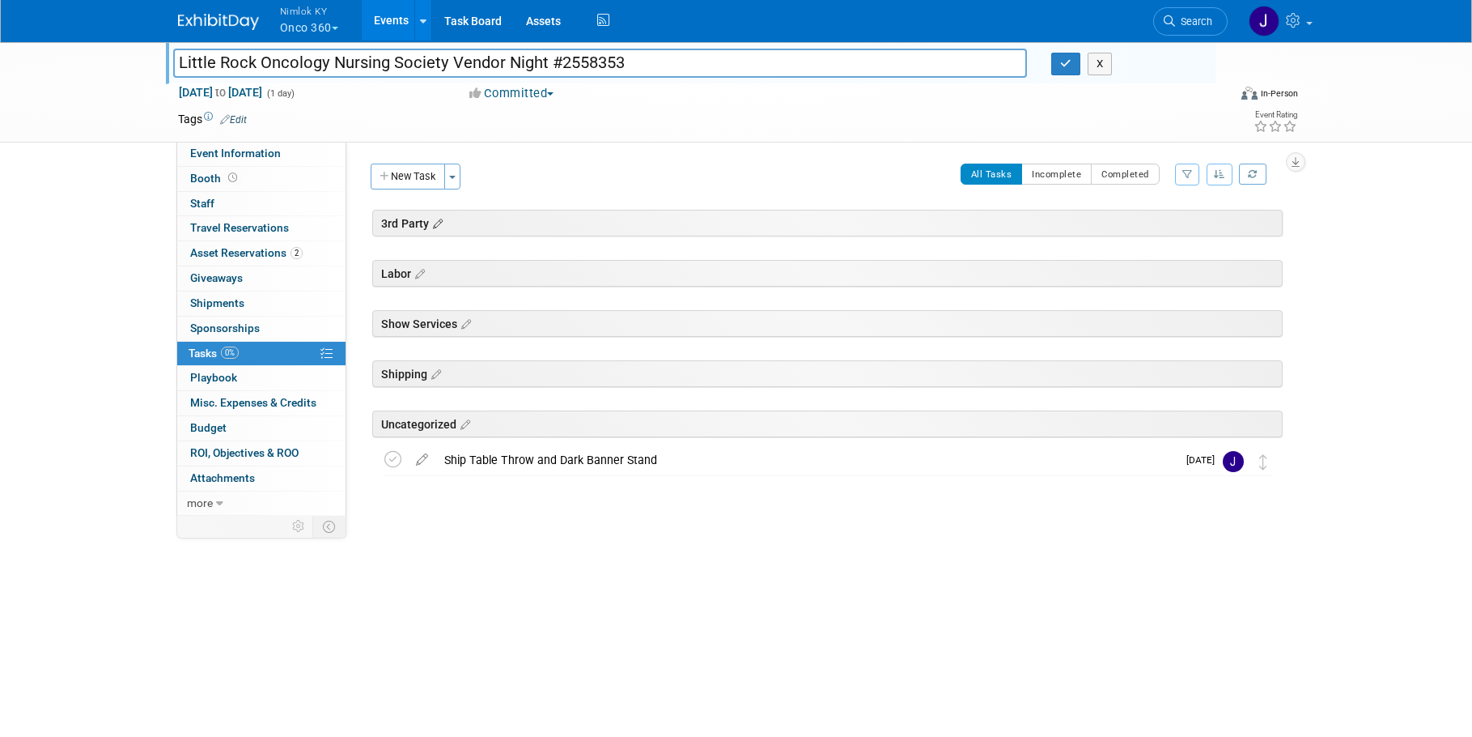
click at [443, 219] on icon at bounding box center [436, 224] width 14 height 15
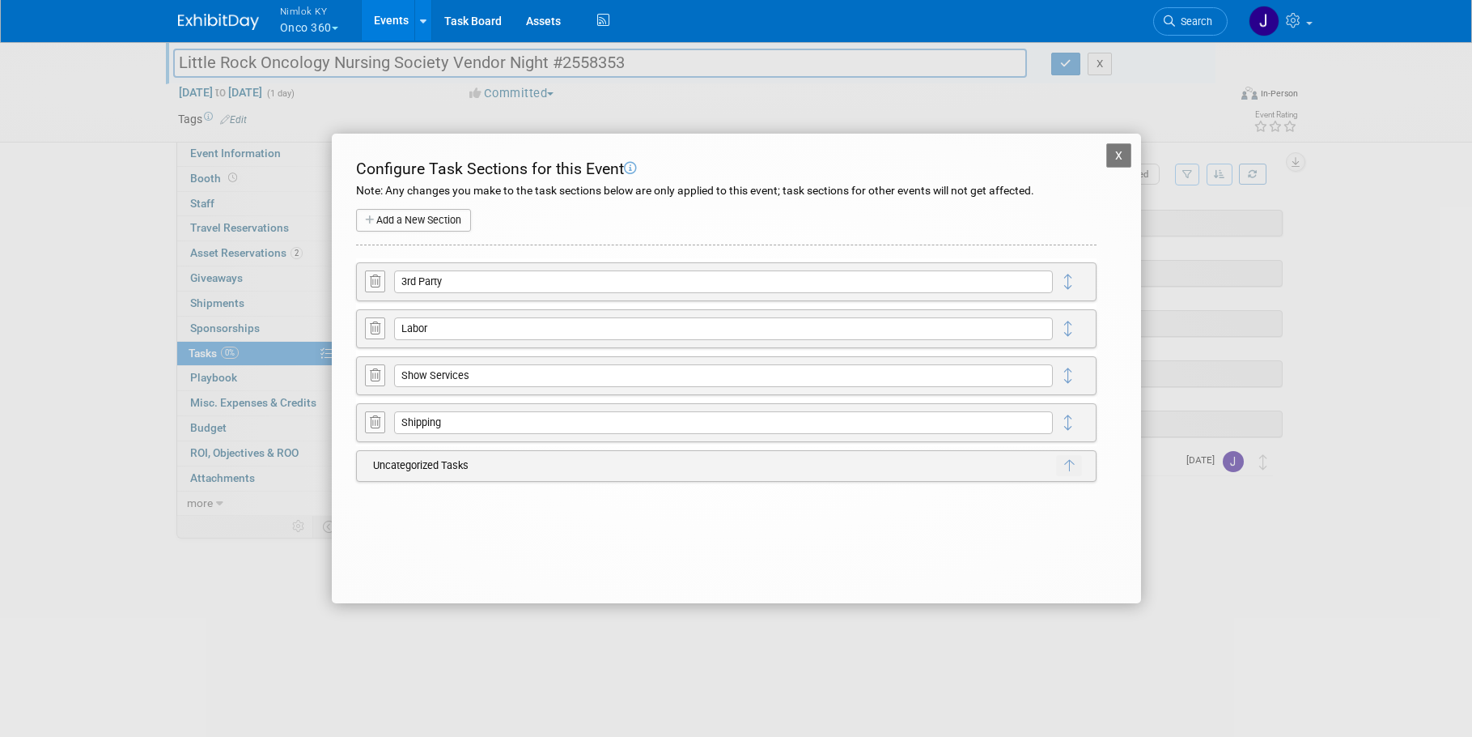
click at [378, 279] on icon at bounding box center [375, 281] width 11 height 12
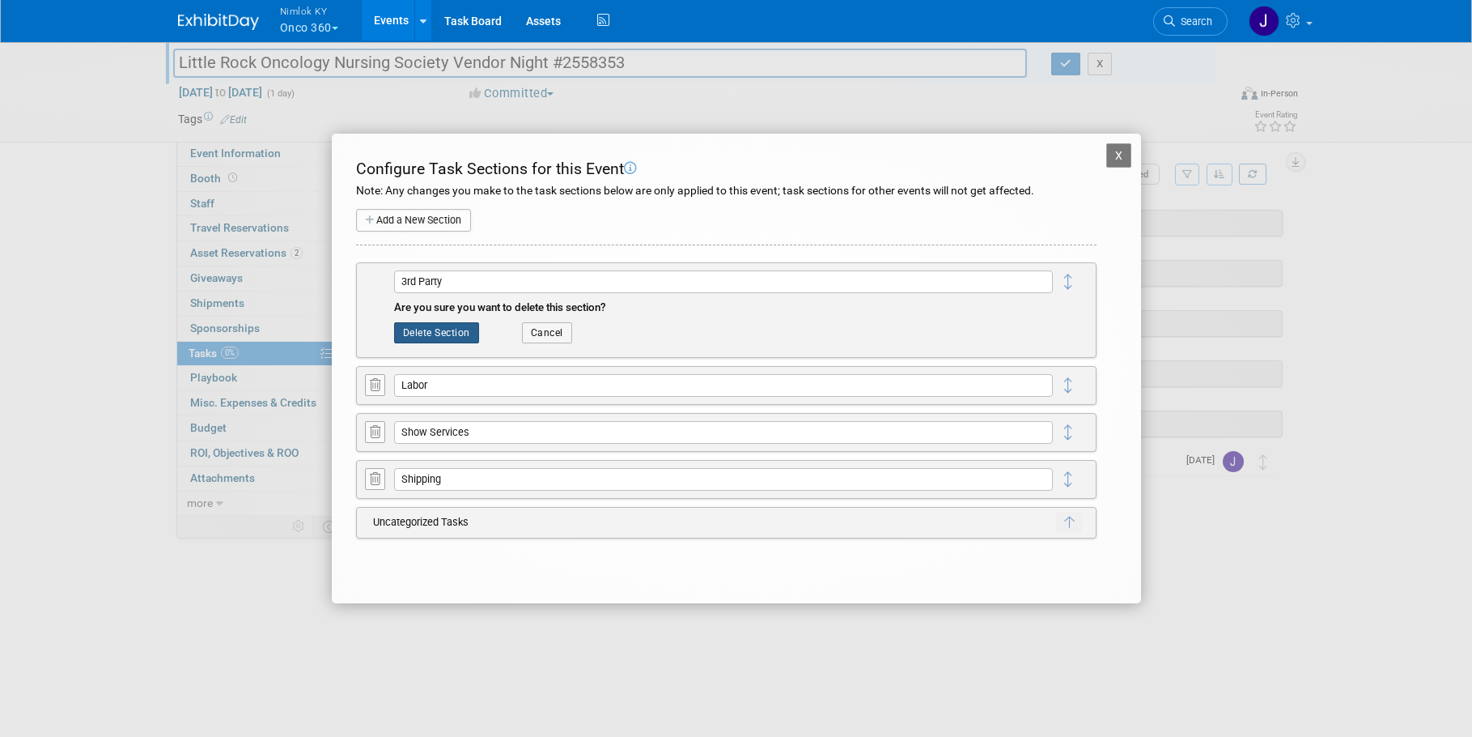
click at [427, 331] on button "Delete Section" at bounding box center [436, 332] width 85 height 21
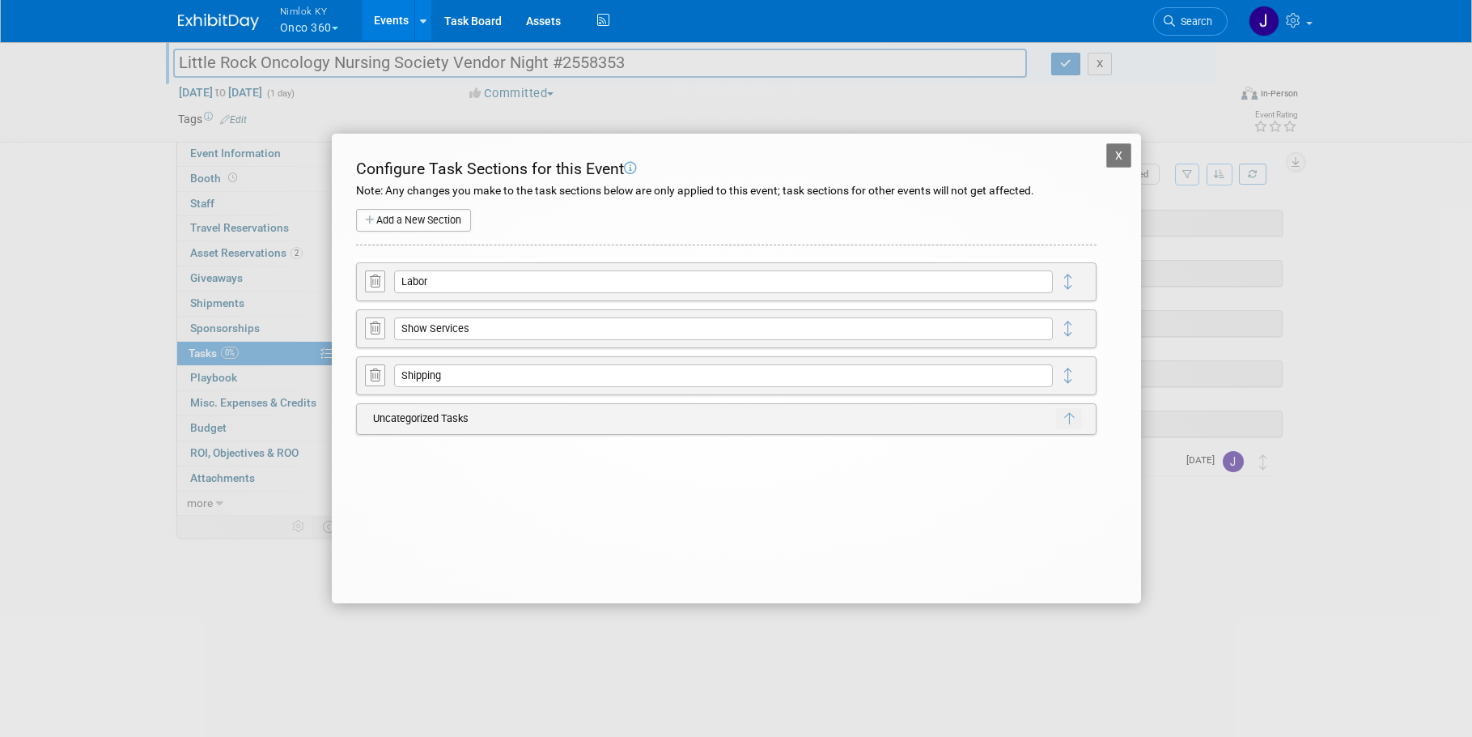
click at [373, 286] on icon at bounding box center [375, 281] width 11 height 12
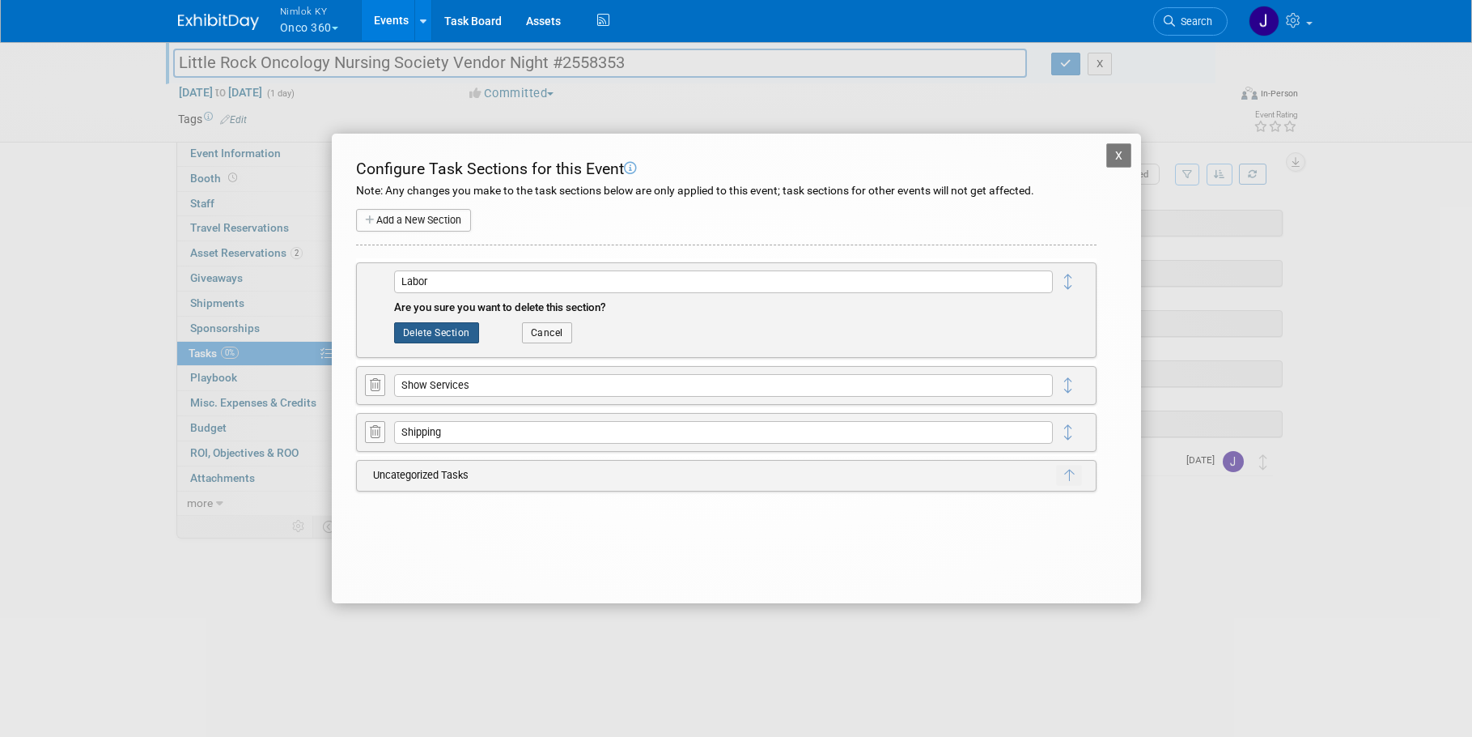
click at [439, 333] on button "Delete Section" at bounding box center [436, 332] width 85 height 21
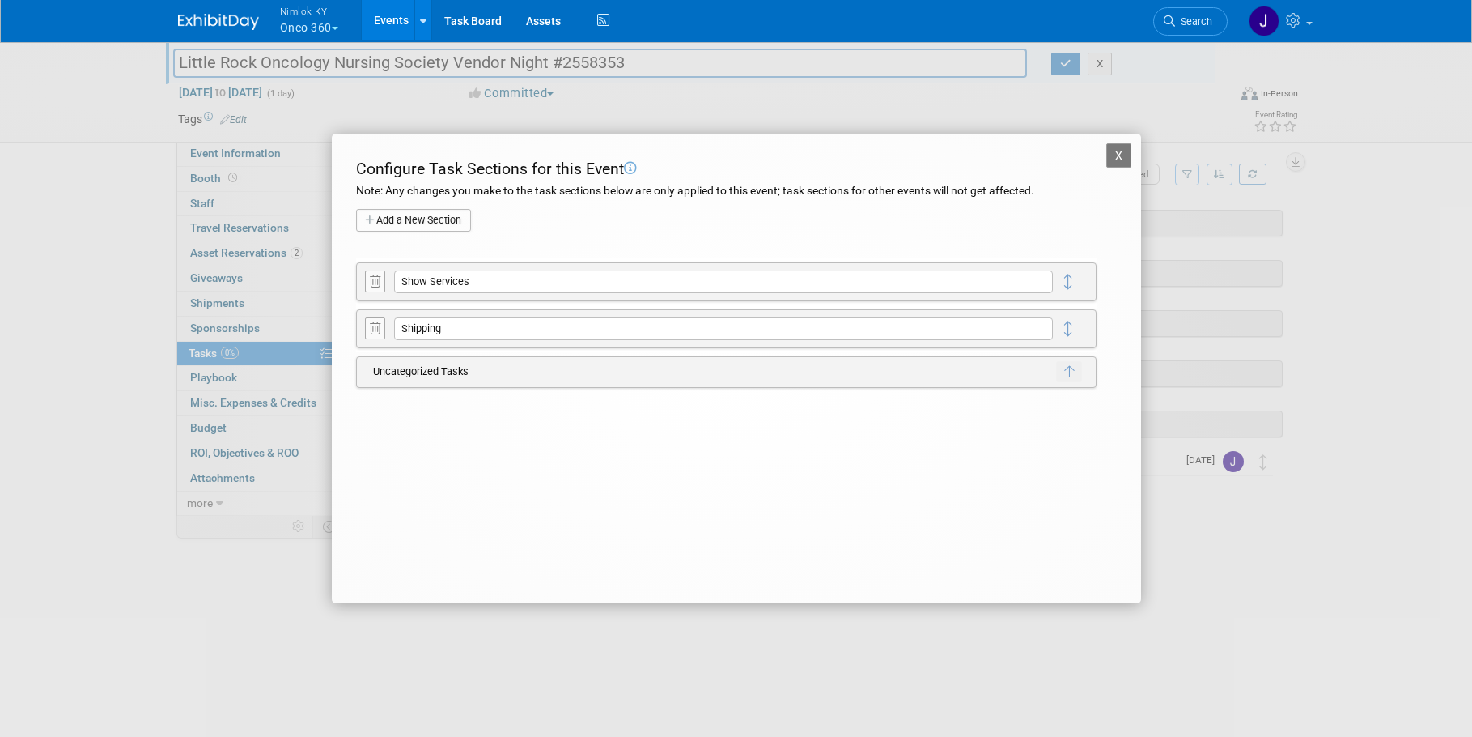
click at [376, 275] on icon at bounding box center [375, 281] width 11 height 12
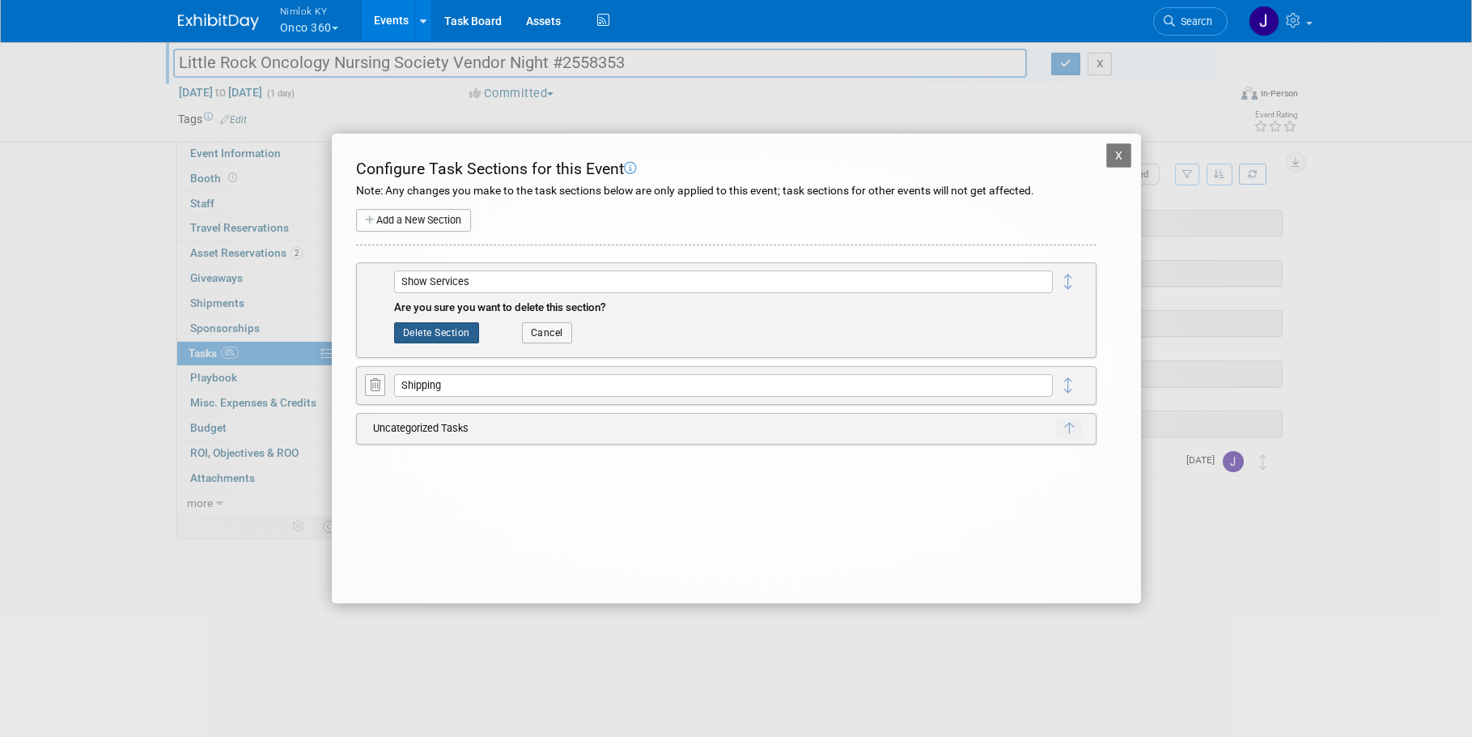
click at [444, 332] on button "Delete Section" at bounding box center [436, 332] width 85 height 21
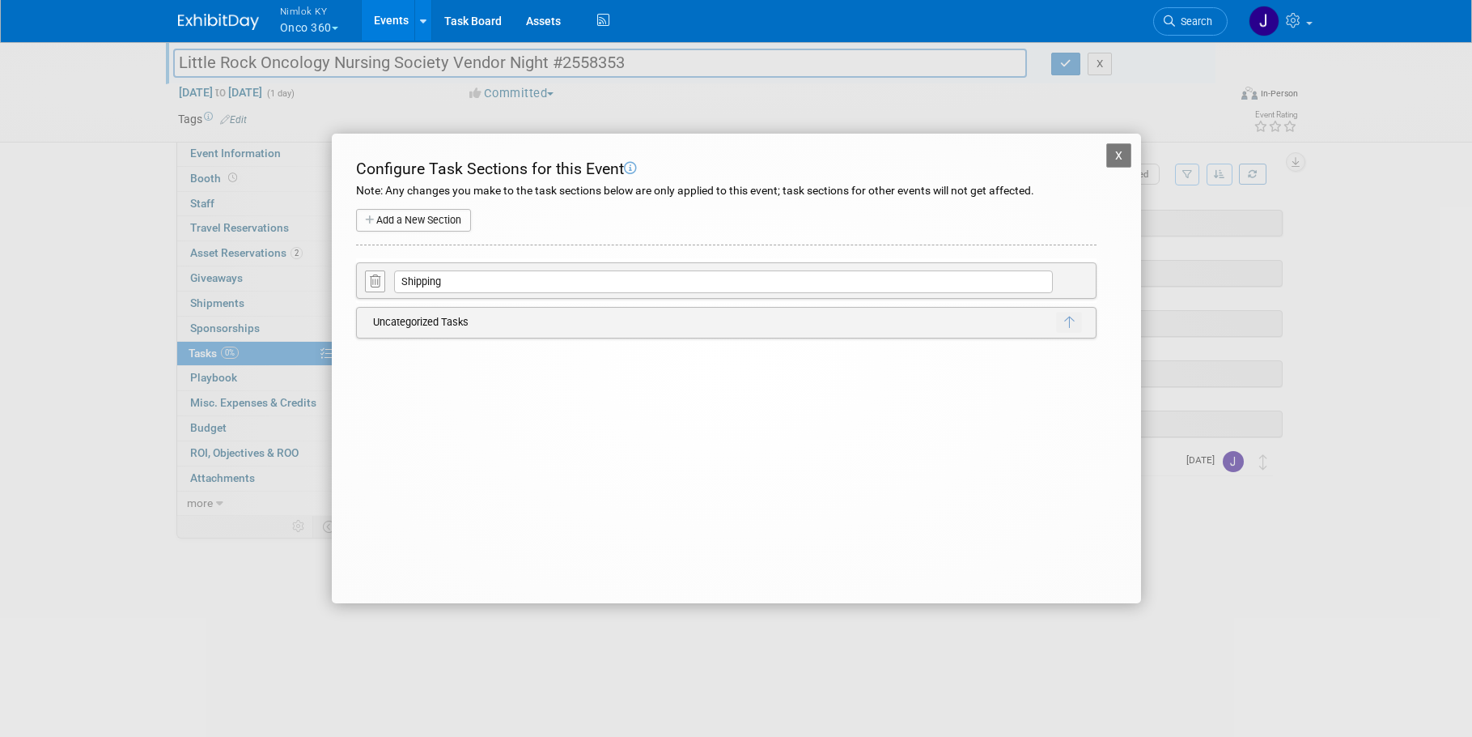
click at [1123, 150] on button "X" at bounding box center [1119, 155] width 26 height 24
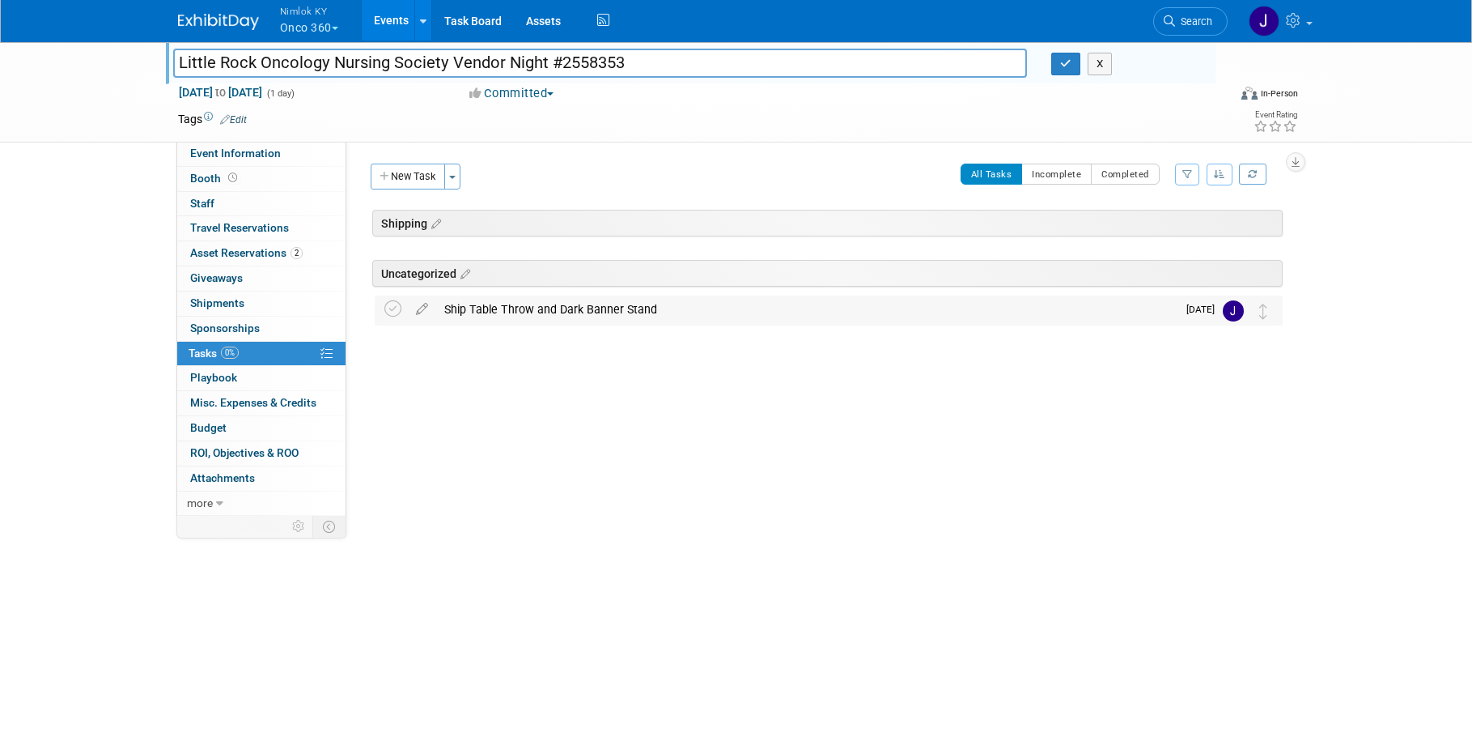
click at [546, 304] on div "Ship Table Throw and Dark Banner Stand" at bounding box center [806, 309] width 741 height 28
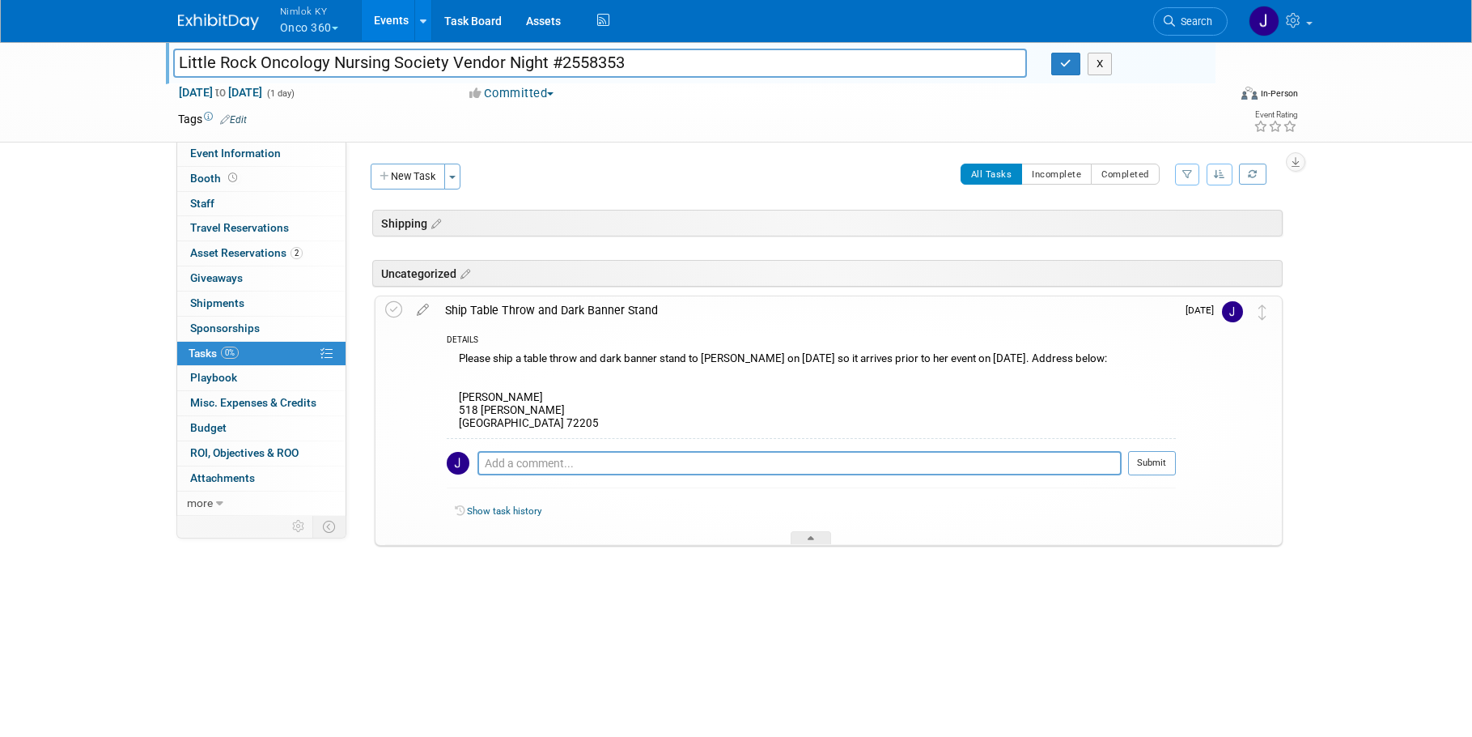
click at [559, 415] on div "Please ship a table throw and dark banner stand to Shelley on September 4 so it…" at bounding box center [811, 393] width 729 height 90
drag, startPoint x: 538, startPoint y: 419, endPoint x: 450, endPoint y: 392, distance: 92.4
click at [450, 392] on div "Please ship a table throw and dark banner stand to Shelley on September 4 so it…" at bounding box center [811, 393] width 729 height 90
copy div "Shelley Atkins 518 N. Bryan Little Rock, AR 72205"
click at [438, 227] on icon at bounding box center [434, 224] width 14 height 15
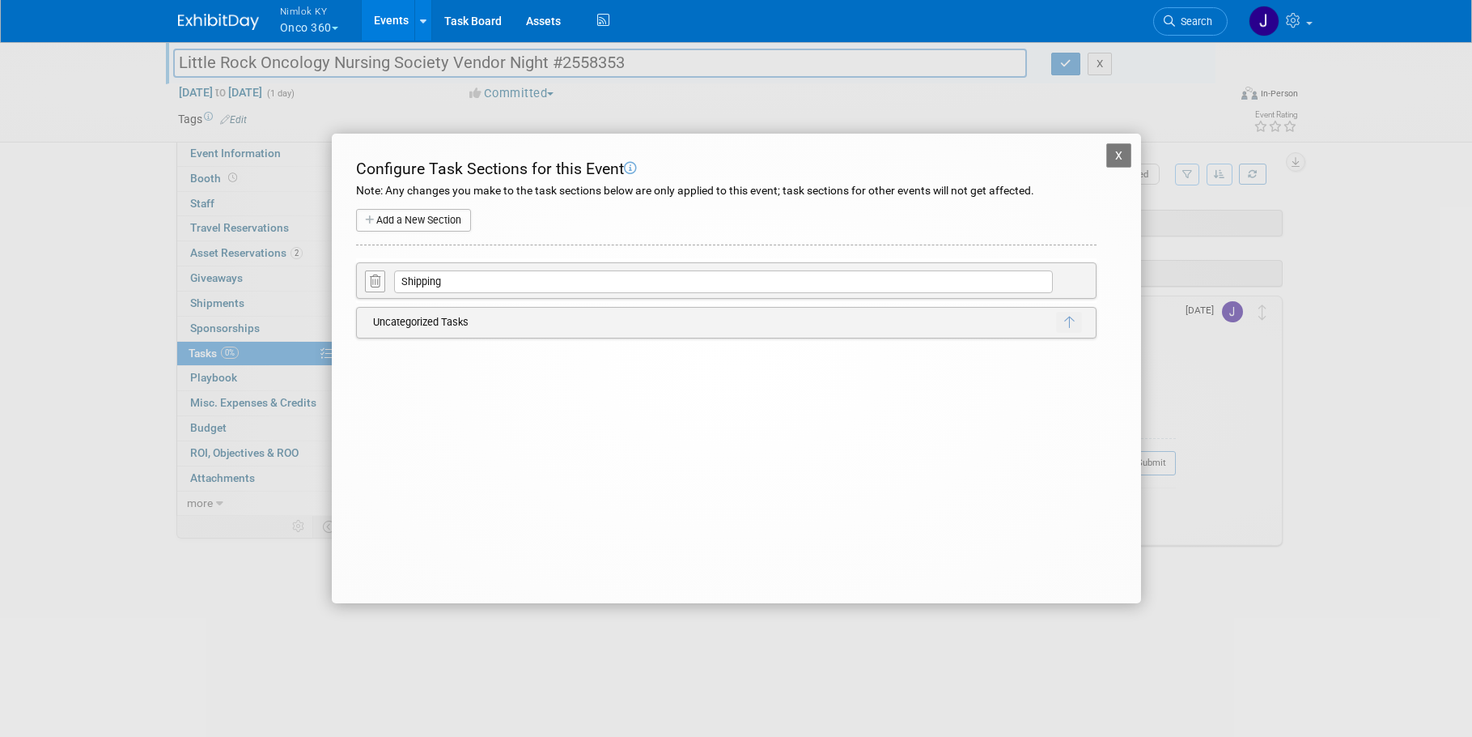
click at [1112, 147] on button "X" at bounding box center [1119, 155] width 26 height 24
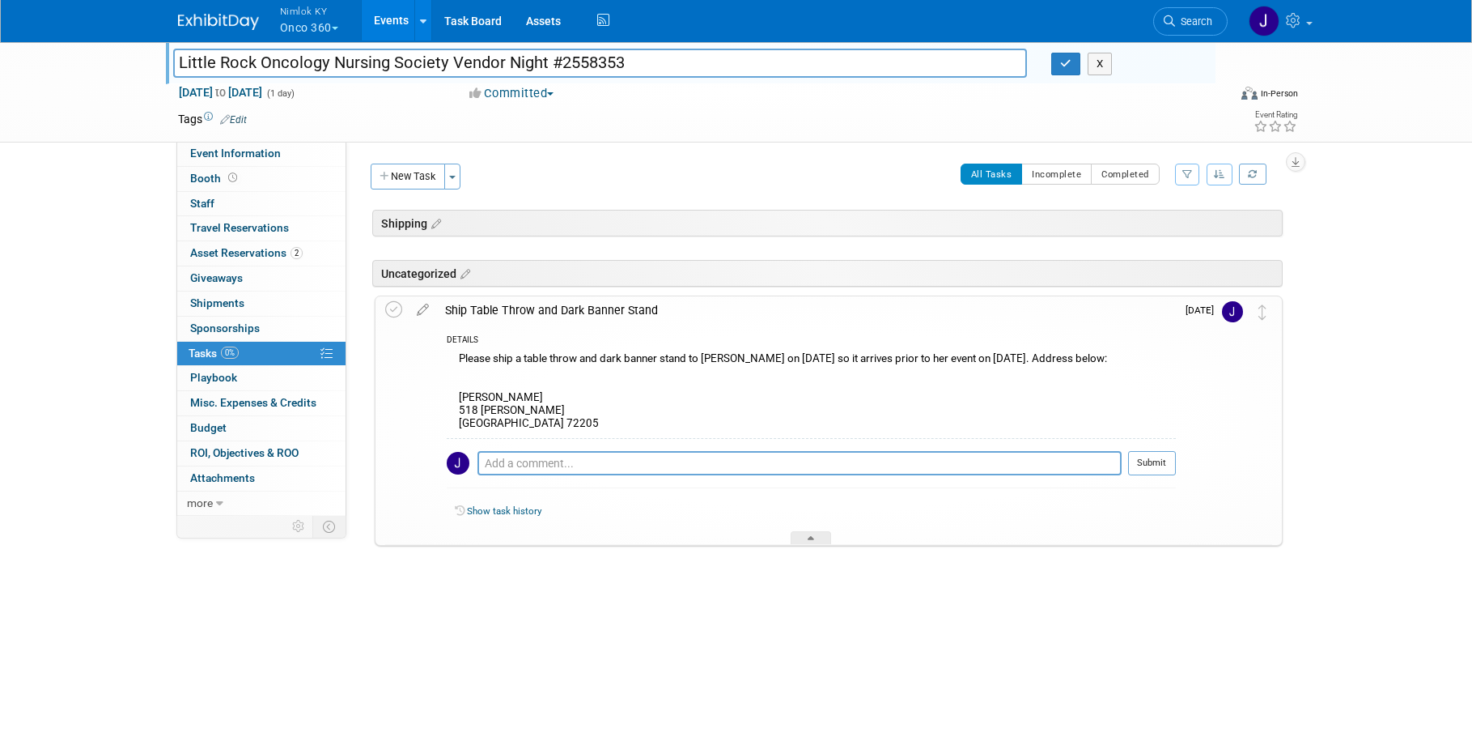
click at [464, 221] on div "Shipping" at bounding box center [827, 223] width 911 height 27
click at [418, 180] on button "New Task" at bounding box center [408, 177] width 74 height 26
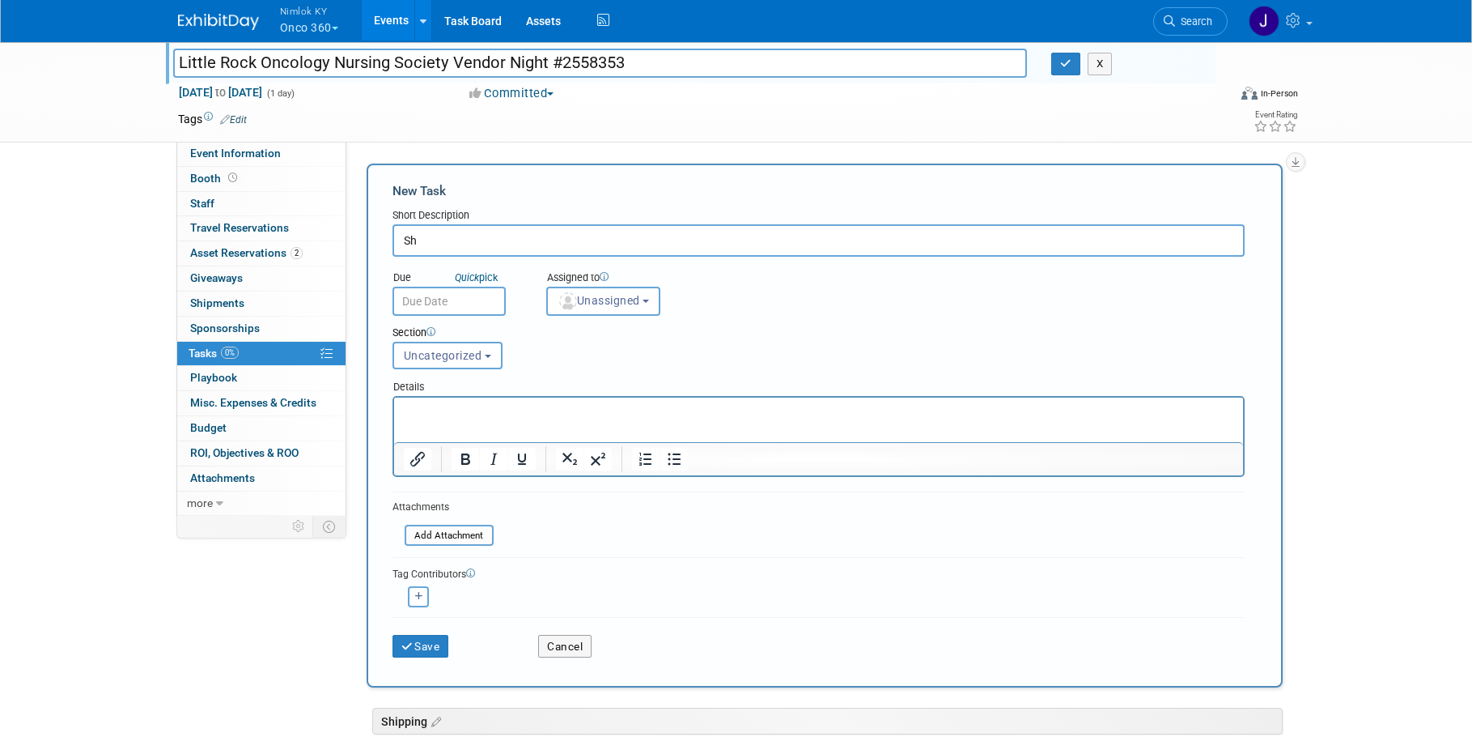
type input "S"
type input "Nimlok KY to Rep"
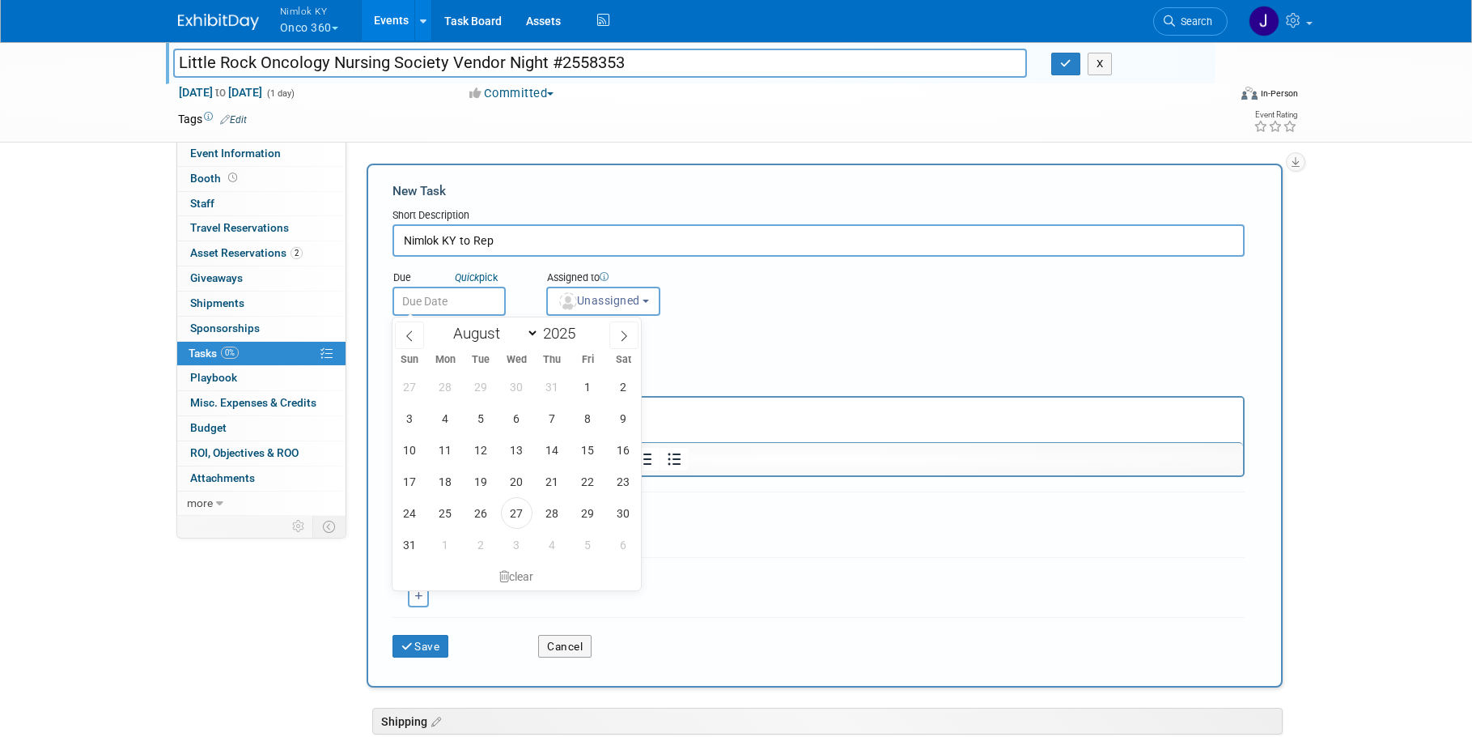
click at [461, 301] on input "text" at bounding box center [449, 301] width 113 height 29
click at [558, 546] on span "4" at bounding box center [553, 545] width 32 height 32
type input "Sep 4, 2025"
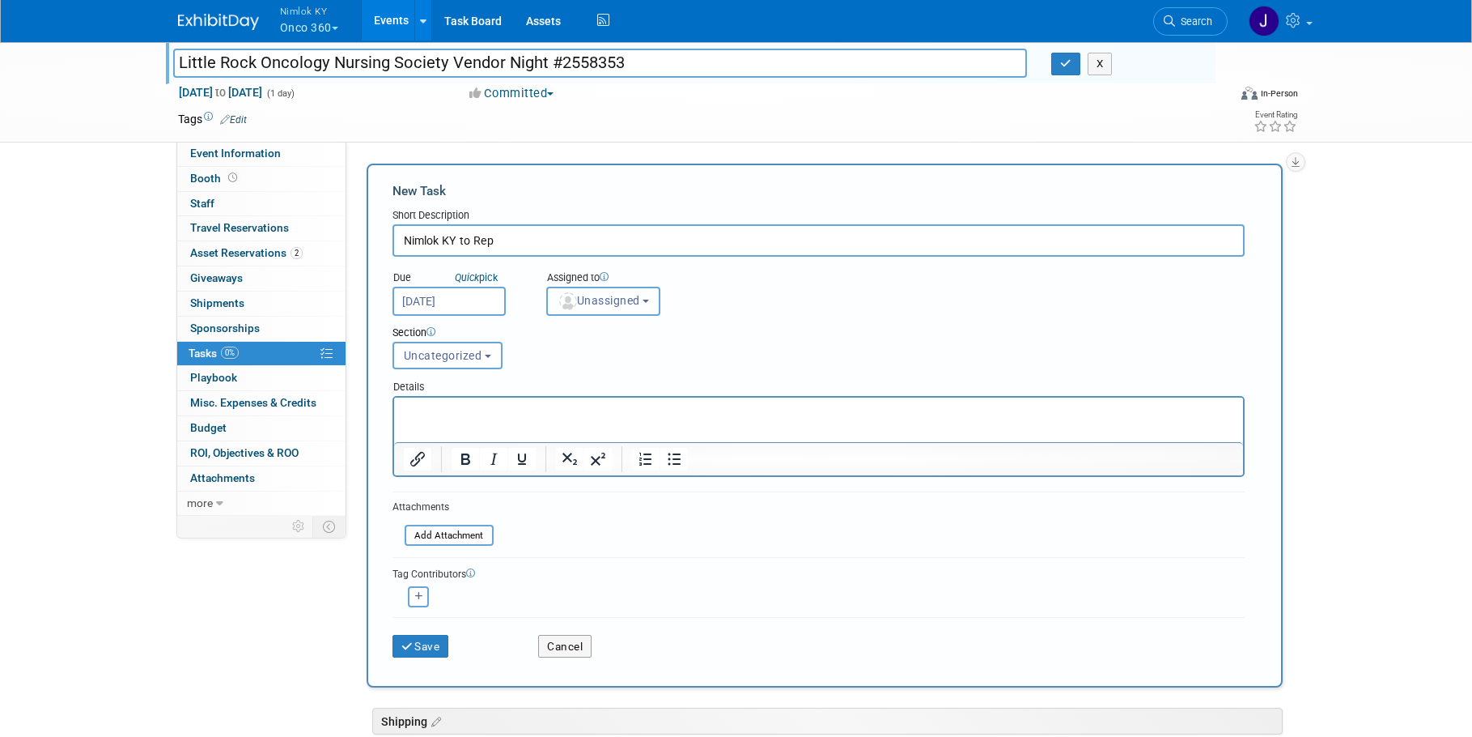
click at [597, 297] on span "Unassigned" at bounding box center [599, 300] width 83 height 13
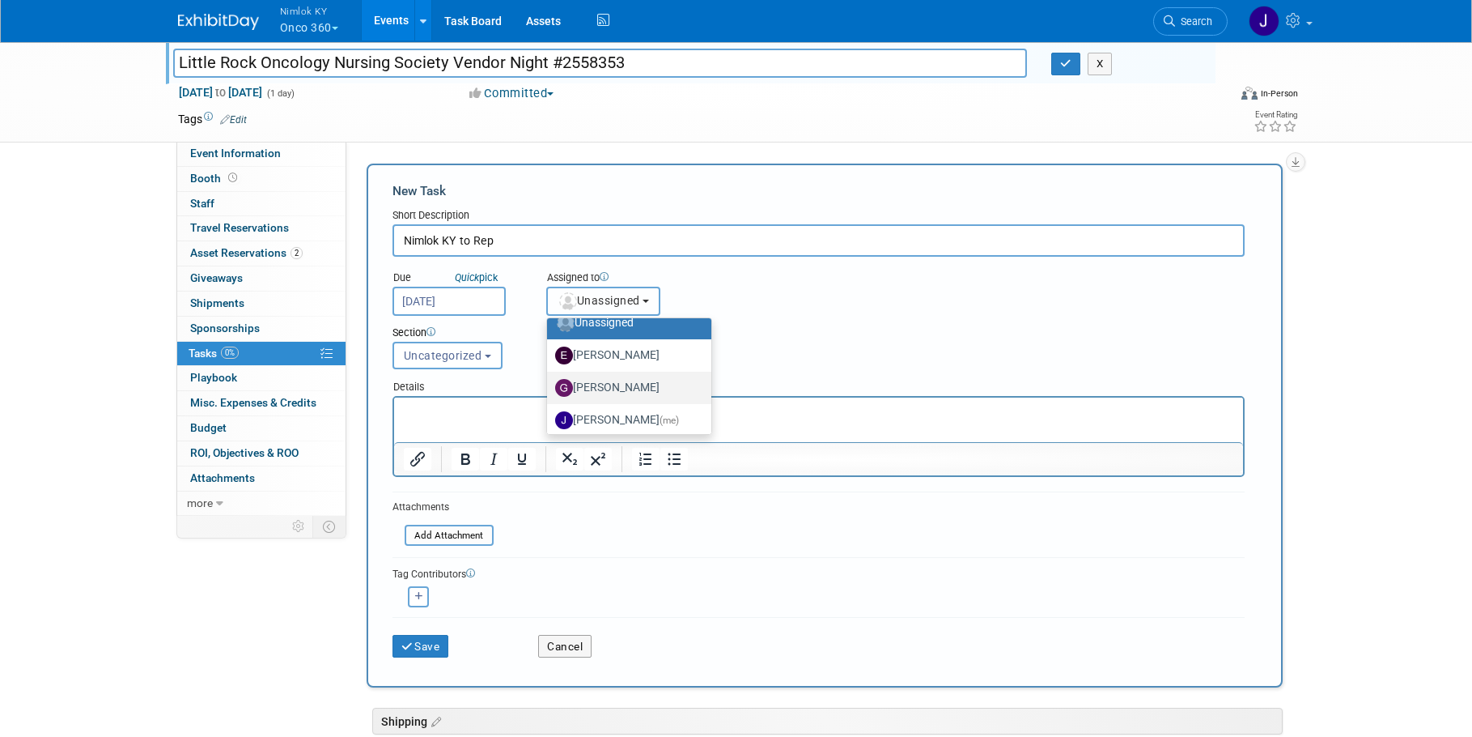
scroll to position [17, 0]
click at [618, 414] on label "Jamie Dunn (me)" at bounding box center [625, 419] width 140 height 26
click at [550, 414] on input "Jamie Dunn (me)" at bounding box center [544, 416] width 11 height 11
select select "6959d863-ee32-42c4-bffe-2330cab25484"
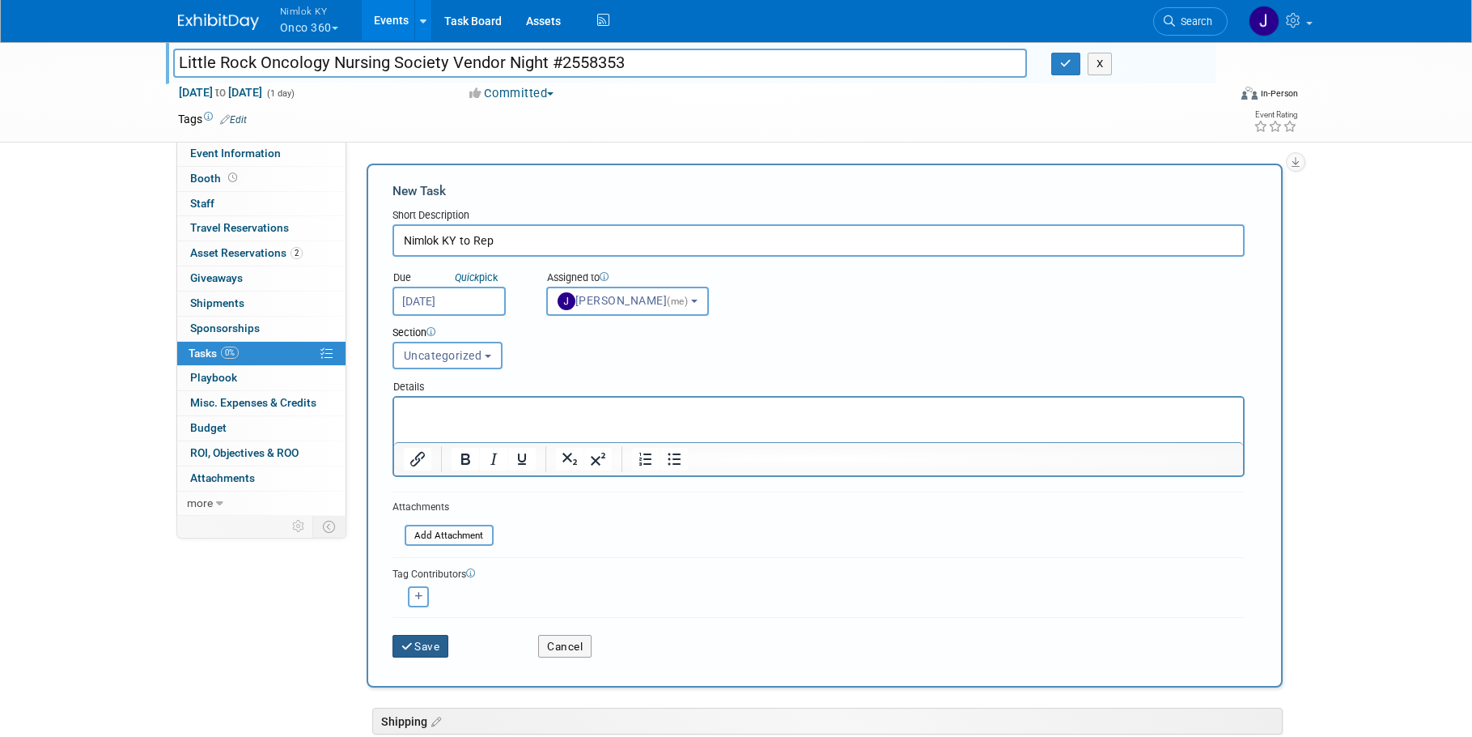
click at [444, 644] on button "Save" at bounding box center [421, 646] width 57 height 23
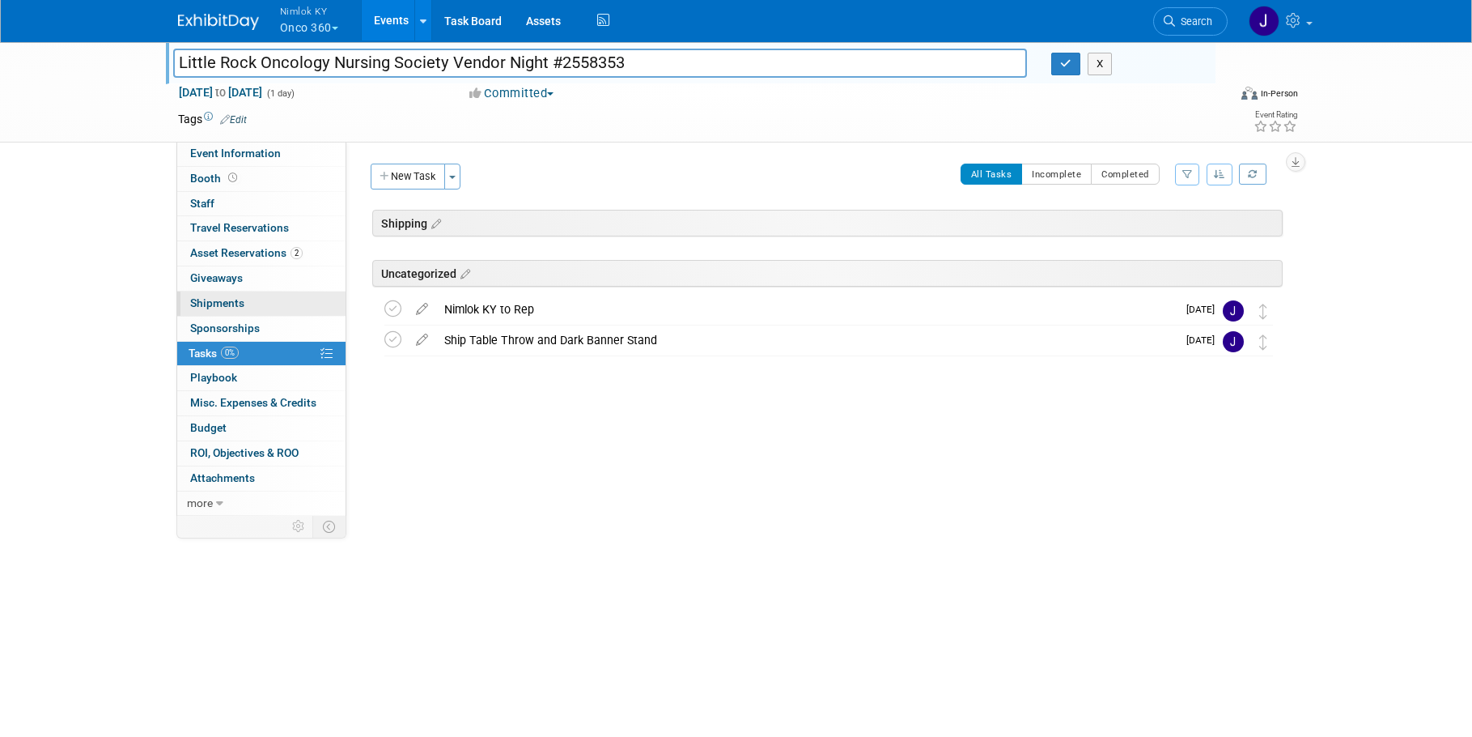
click at [247, 298] on link "0 Shipments 0" at bounding box center [261, 303] width 168 height 24
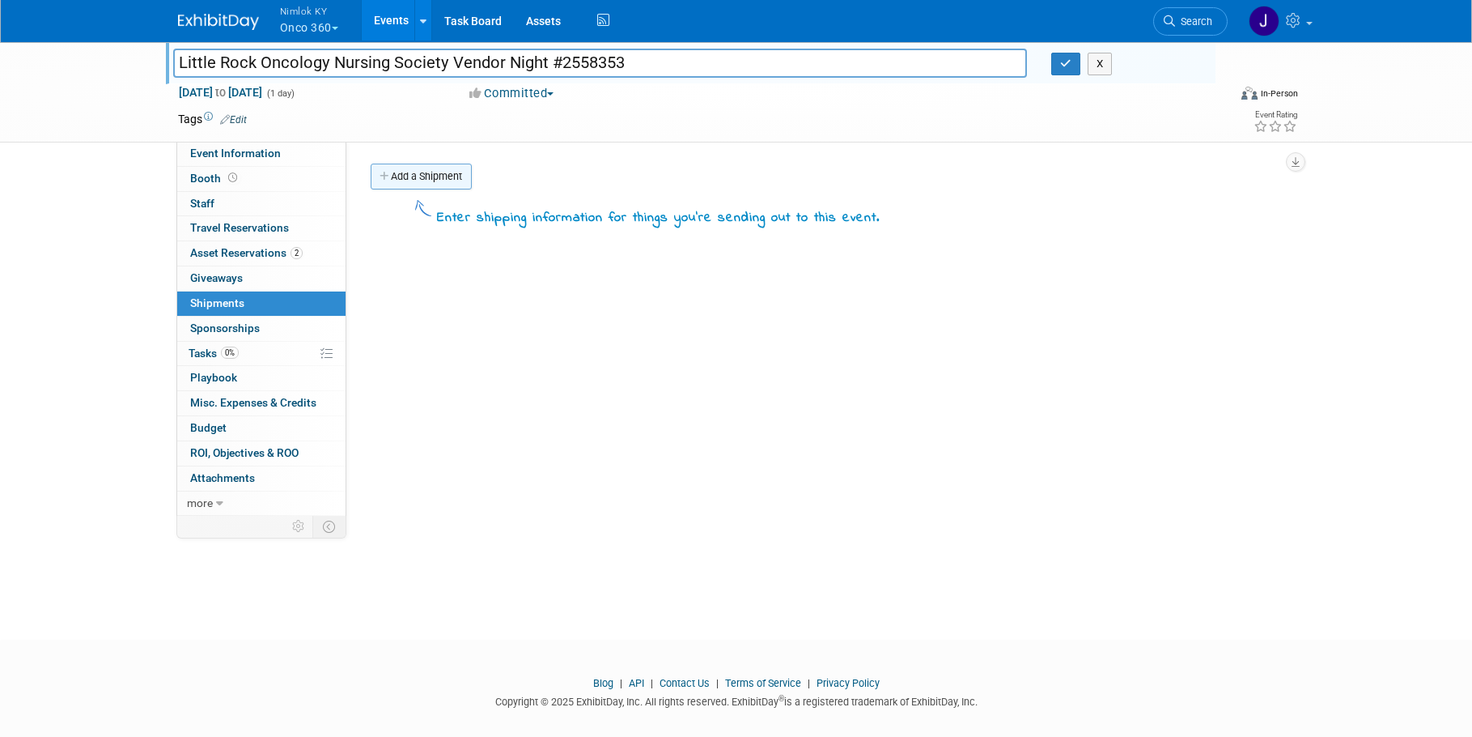
click at [425, 165] on link "Add a Shipment" at bounding box center [421, 177] width 101 height 26
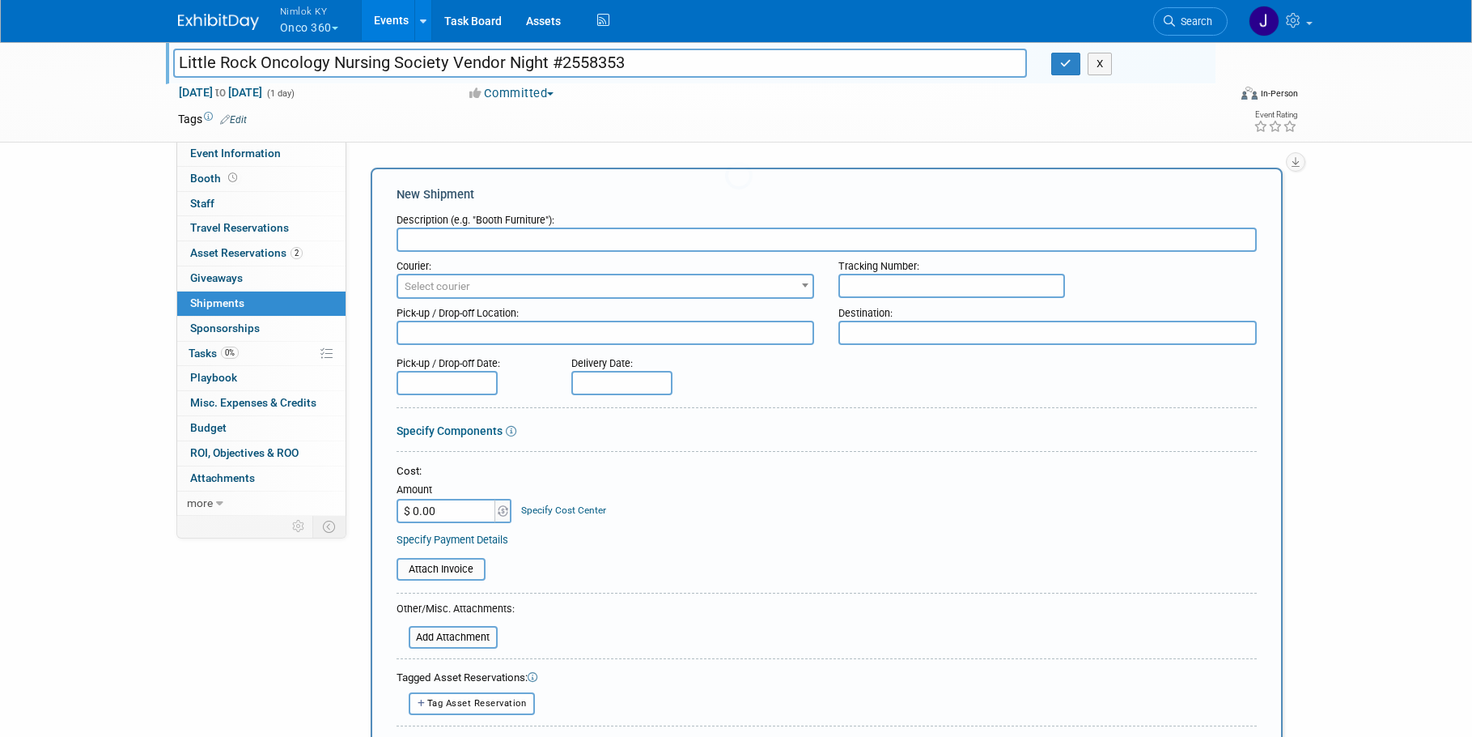
scroll to position [0, 0]
type input "Nimlok KY to Rep"
click at [905, 335] on textarea at bounding box center [1048, 333] width 418 height 24
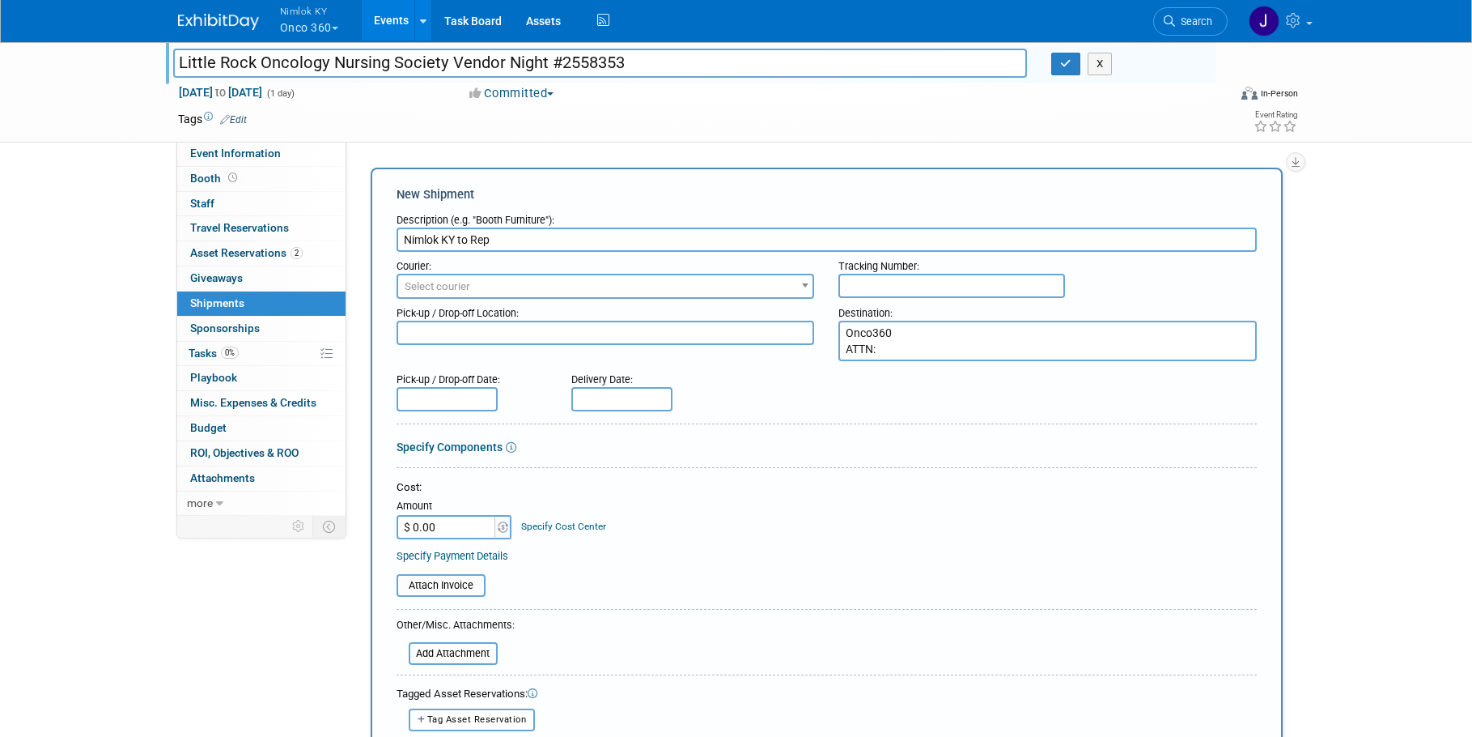
paste textarea "Shelley Atkins 518 N. Bryan Little Rock, AR 72205"
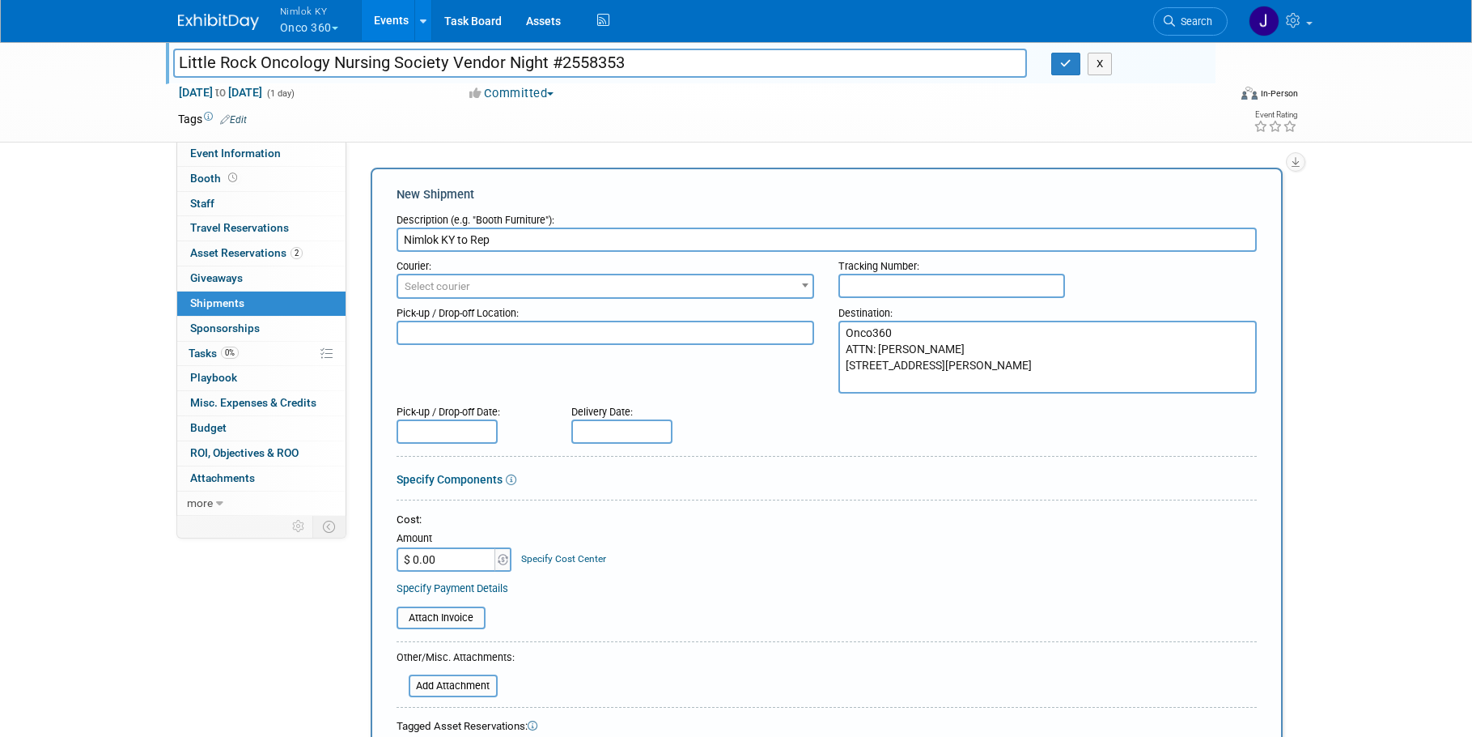
type textarea "Onco360 ATTN: Shelley Atkins 518 N. Bryan Little Rock, AR 72205"
click at [694, 287] on span "Select courier" at bounding box center [605, 286] width 415 height 23
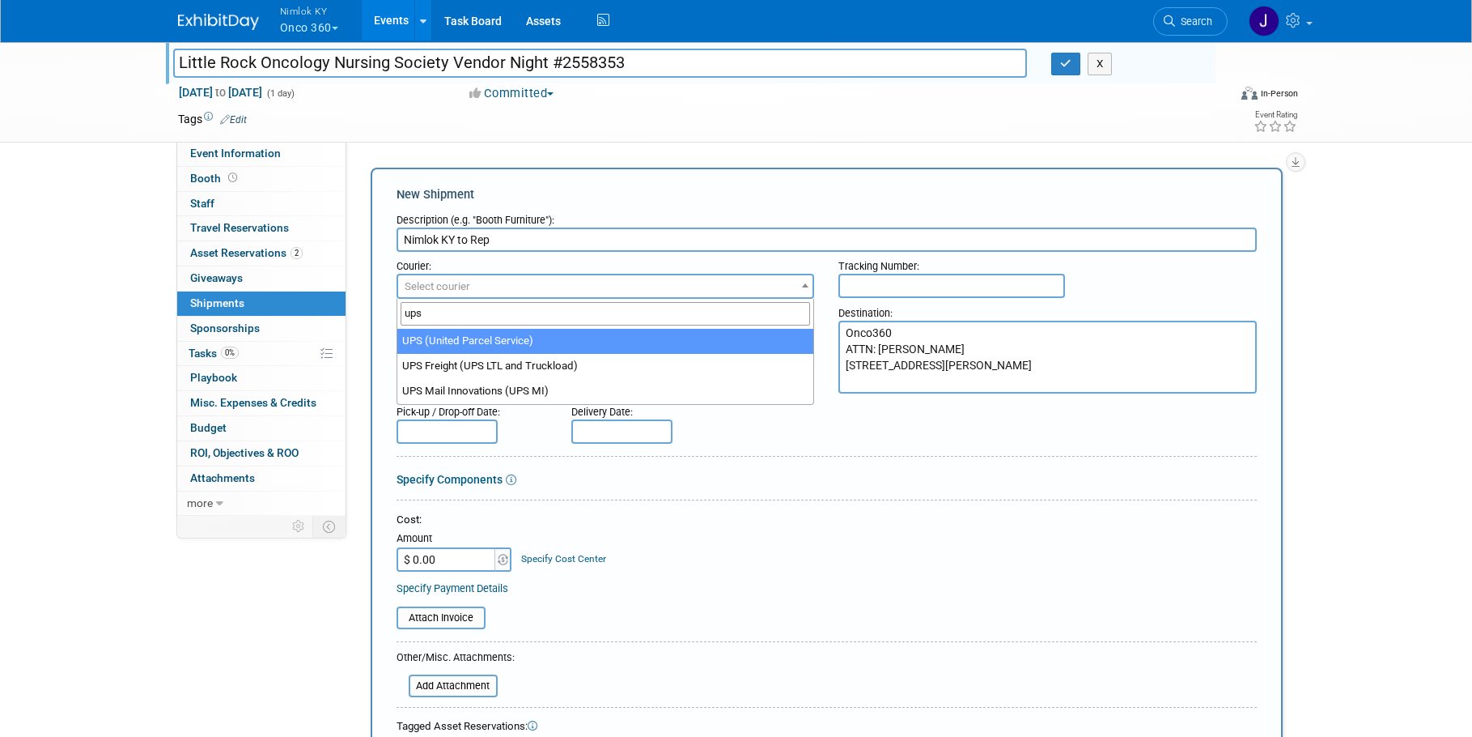
type input "ups"
select select "508"
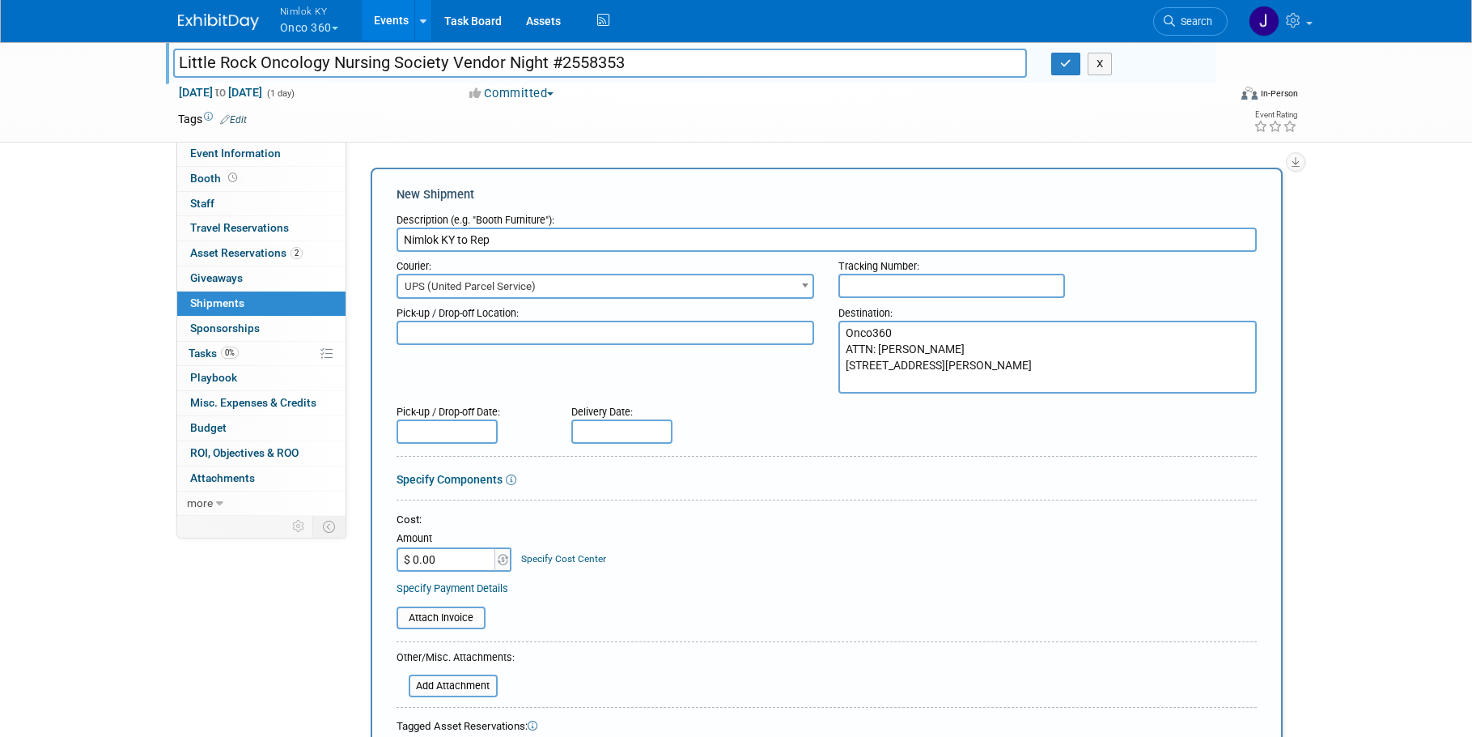
click at [544, 334] on textarea at bounding box center [606, 333] width 418 height 24
paste textarea "Nimlok KY Warehouse 10501 Bunsen Way, Suite 101 Louisville, KY 40299"
type textarea "Nimlok KY Warehouse 10501 Bunsen Way, Suite 101 Louisville, KY 40299"
click at [489, 436] on body "Nimlok KY Onco 360 Explore: My Workspaces 47 Go to Workspace: Amerita Brown For…" at bounding box center [736, 368] width 1472 height 737
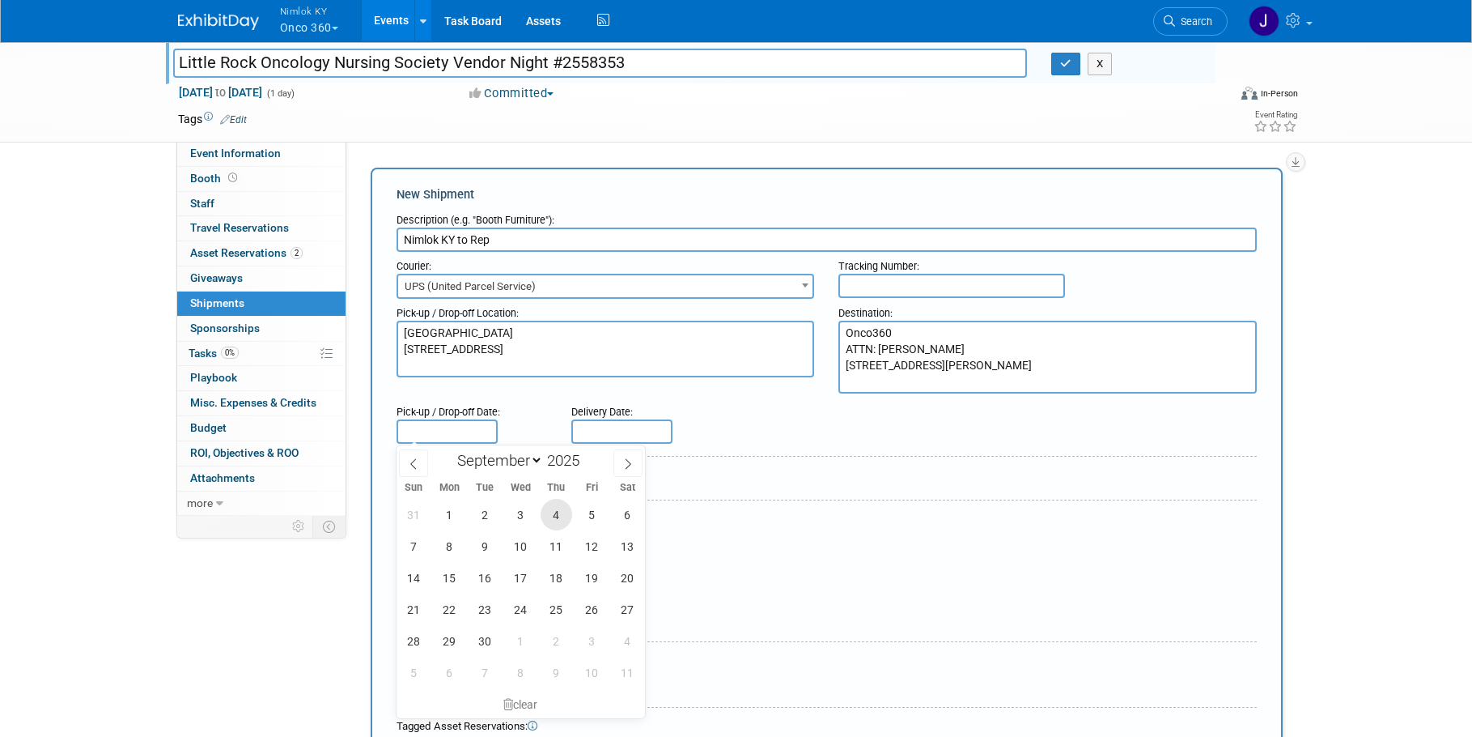
click at [556, 515] on span "4" at bounding box center [557, 515] width 32 height 32
type input "Sep 4, 2025"
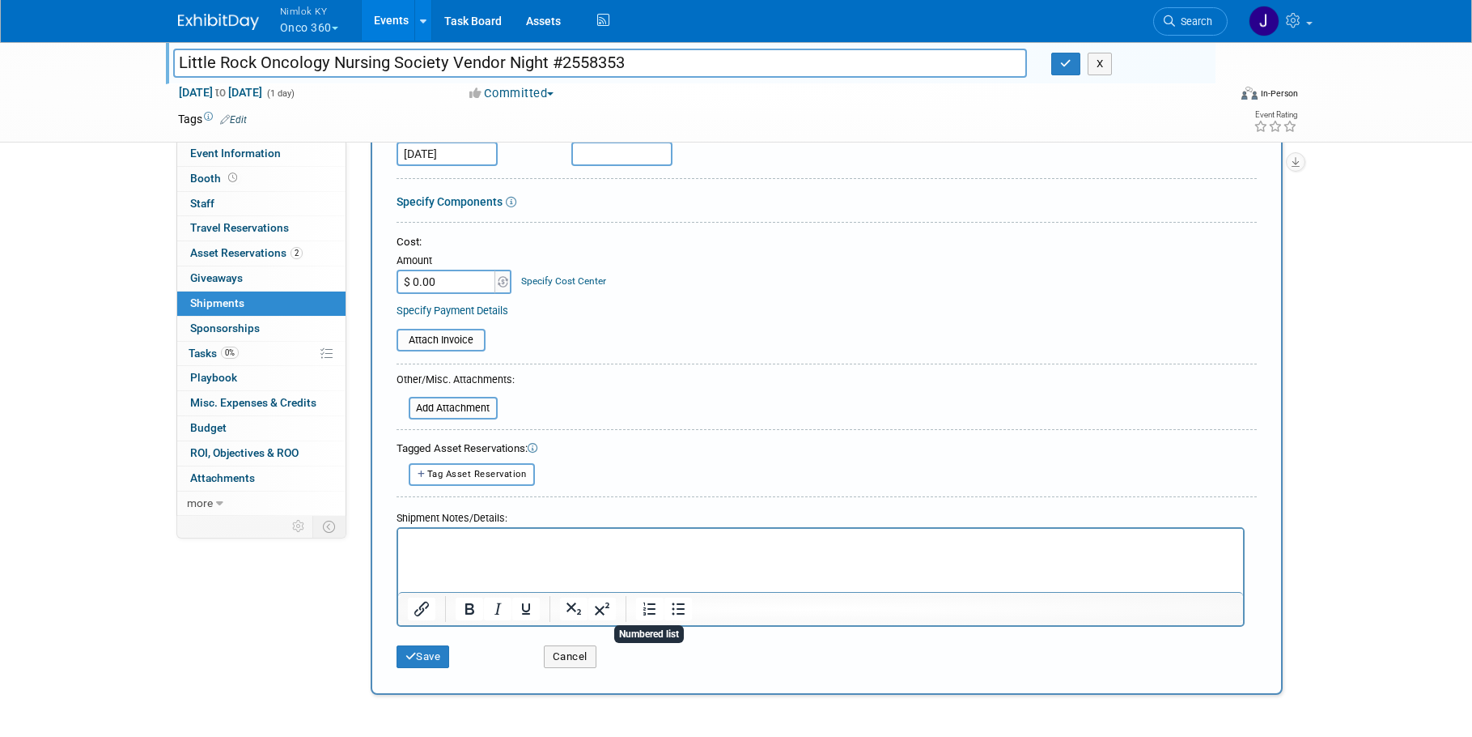
scroll to position [164, 0]
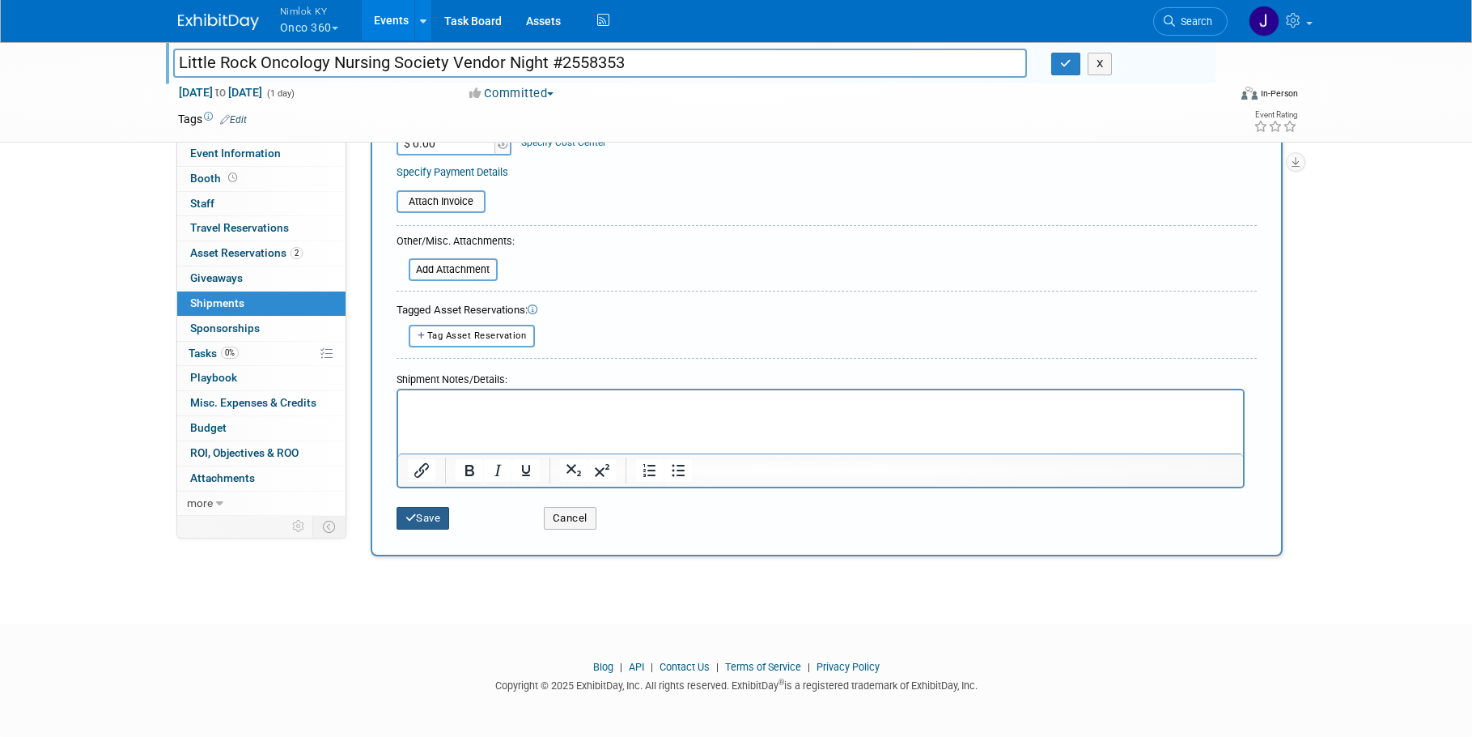
click at [421, 516] on button "Save" at bounding box center [423, 518] width 53 height 23
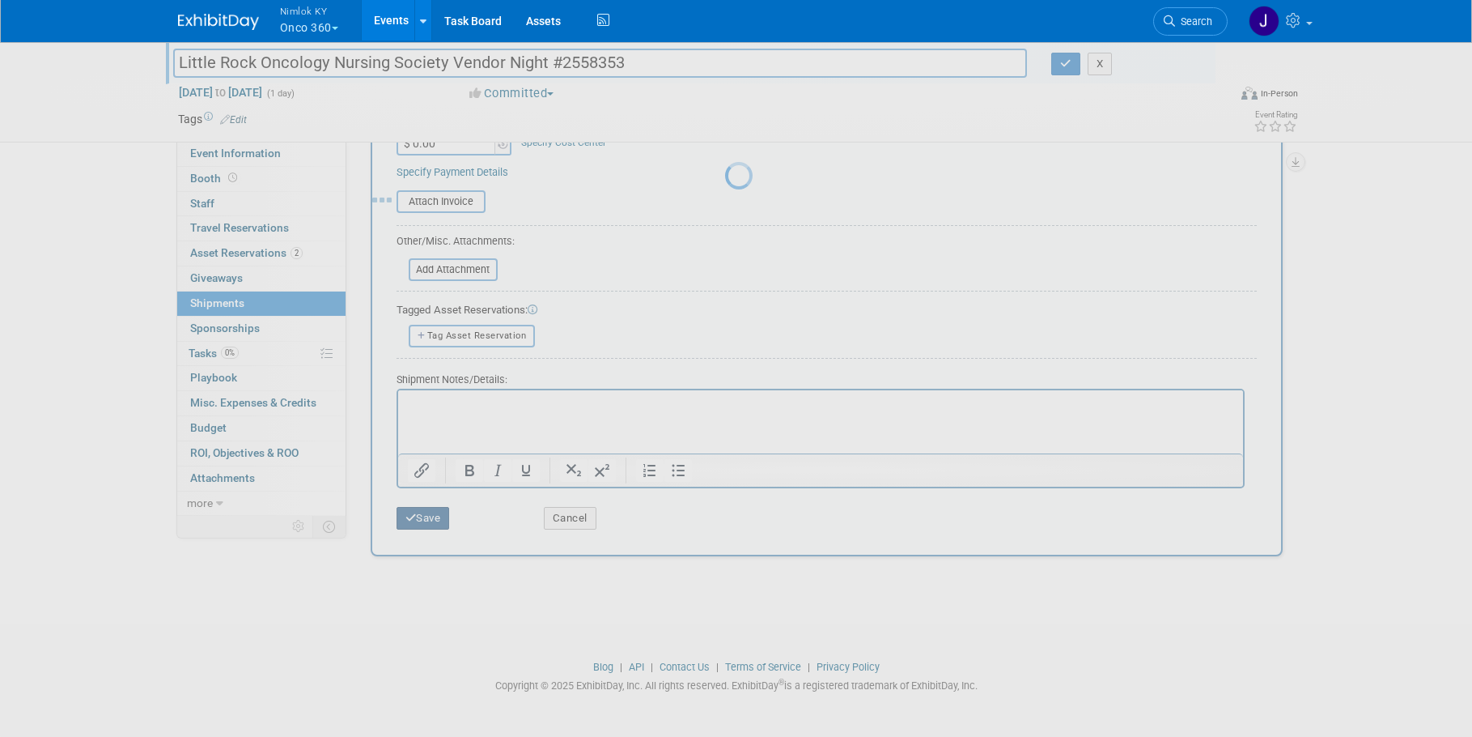
scroll to position [16, 0]
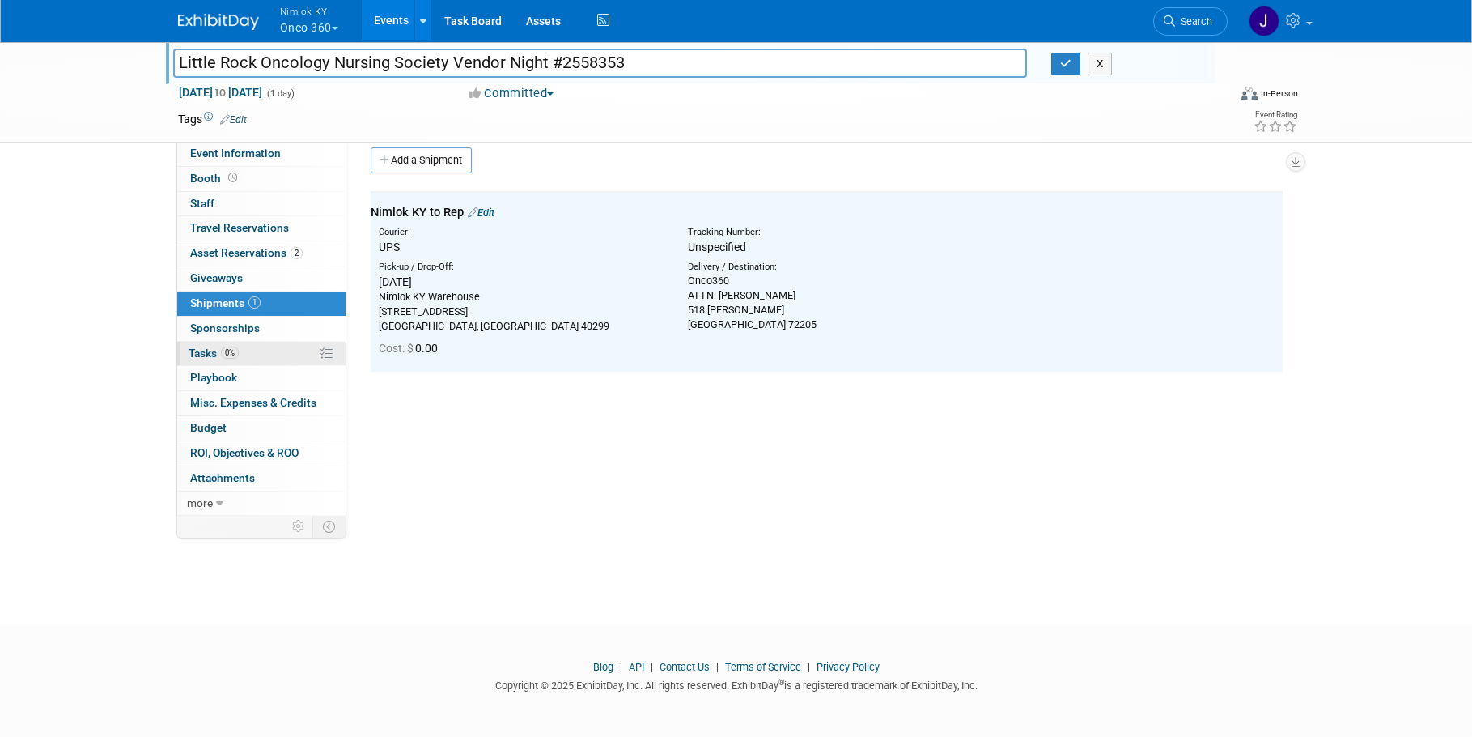
click at [261, 353] on link "0% Tasks 0%" at bounding box center [261, 354] width 168 height 24
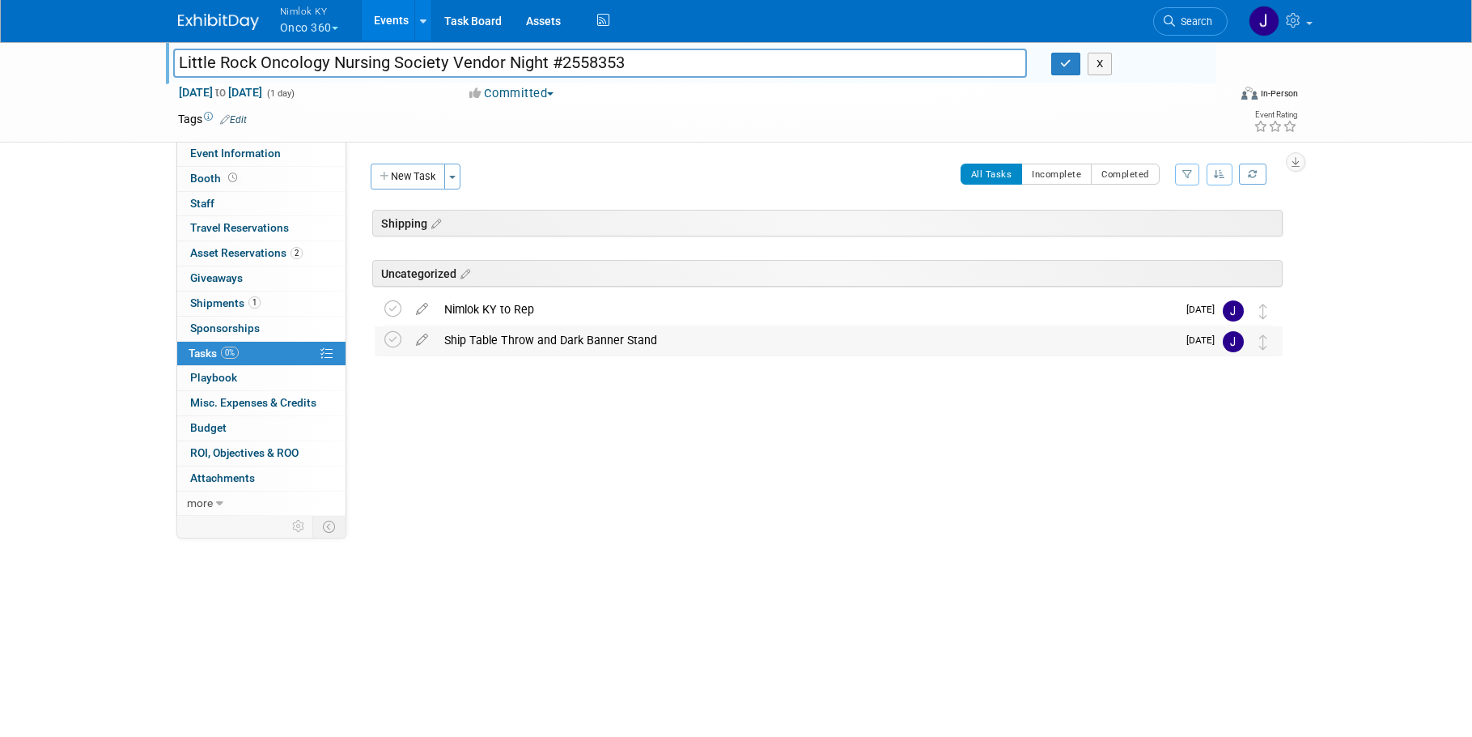
click at [509, 346] on div "Ship Table Throw and Dark Banner Stand" at bounding box center [806, 340] width 741 height 28
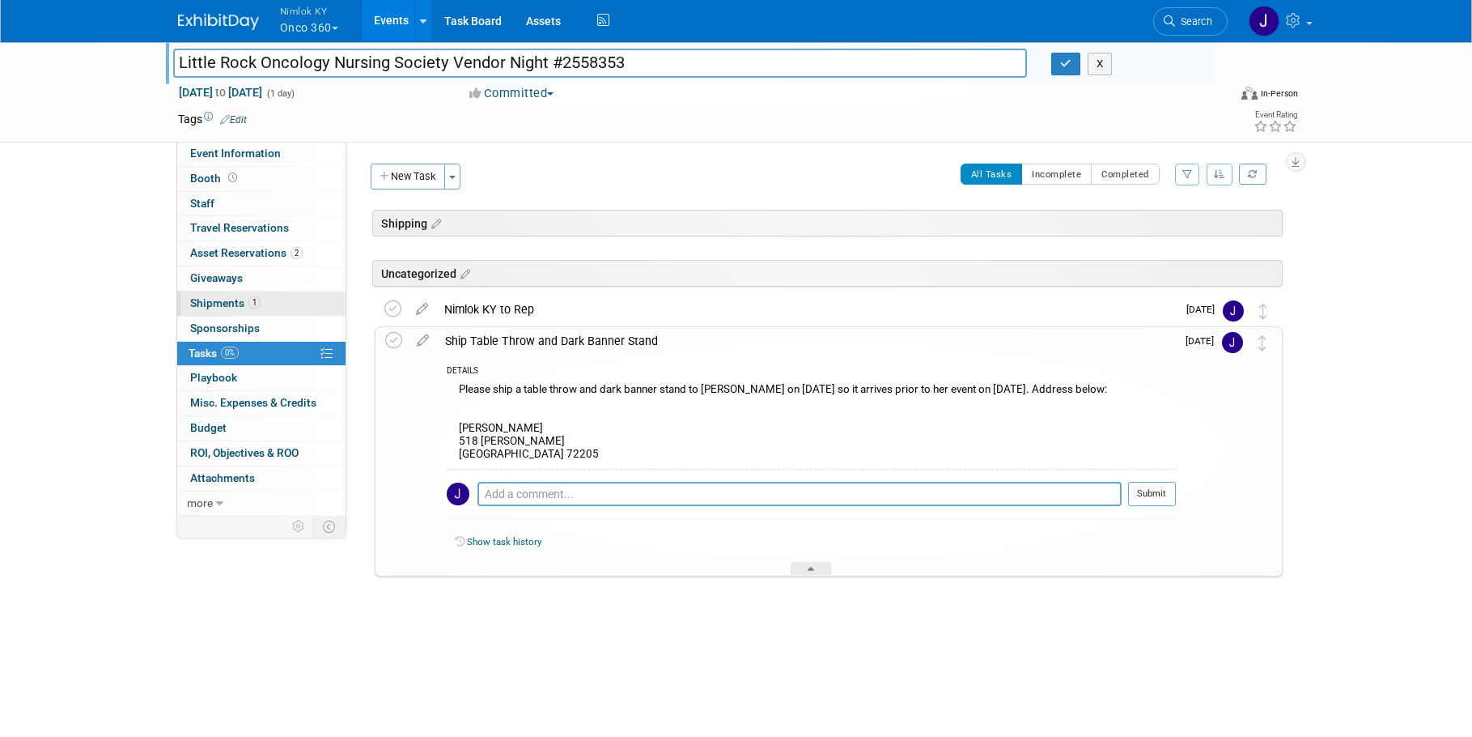
click at [264, 297] on link "1 Shipments 1" at bounding box center [261, 303] width 168 height 24
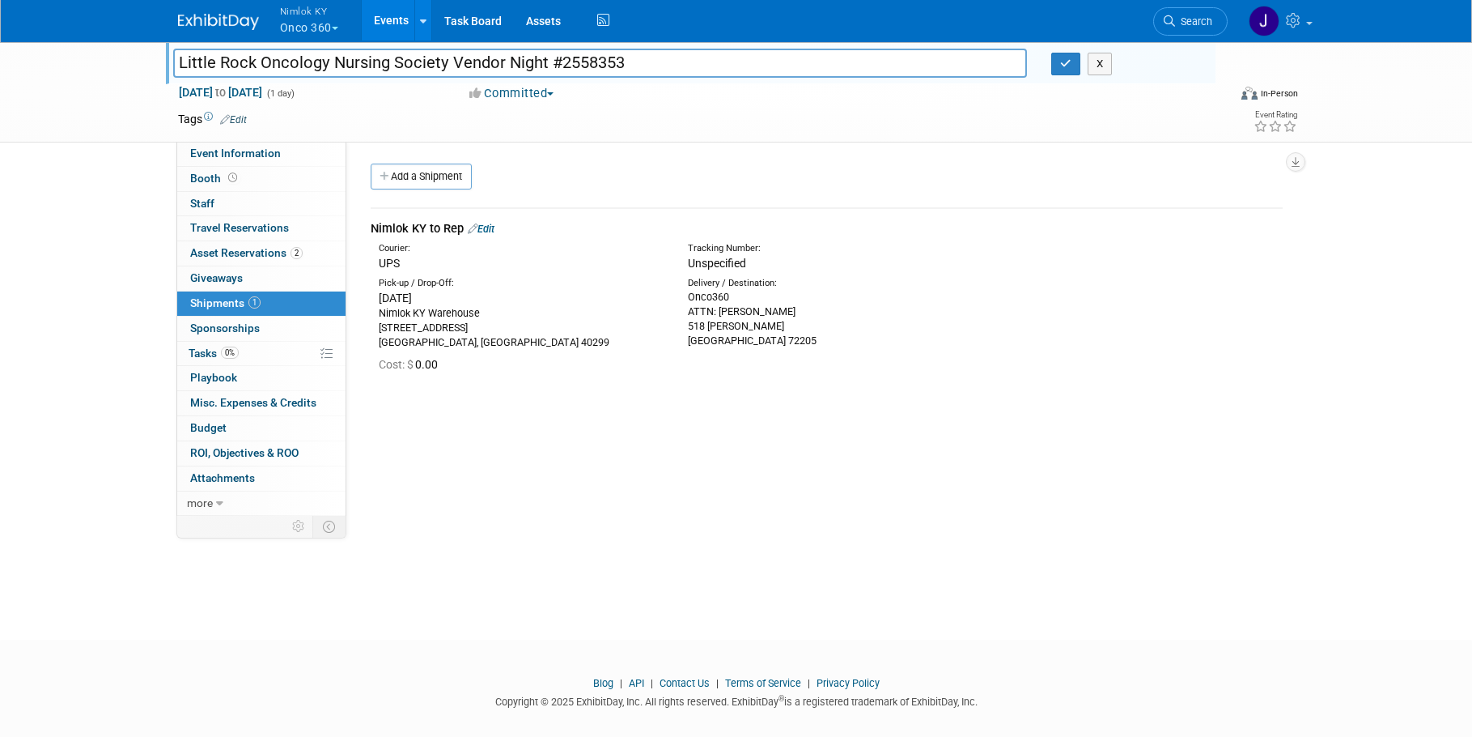
click at [486, 230] on link "Edit" at bounding box center [481, 229] width 27 height 12
select select "8"
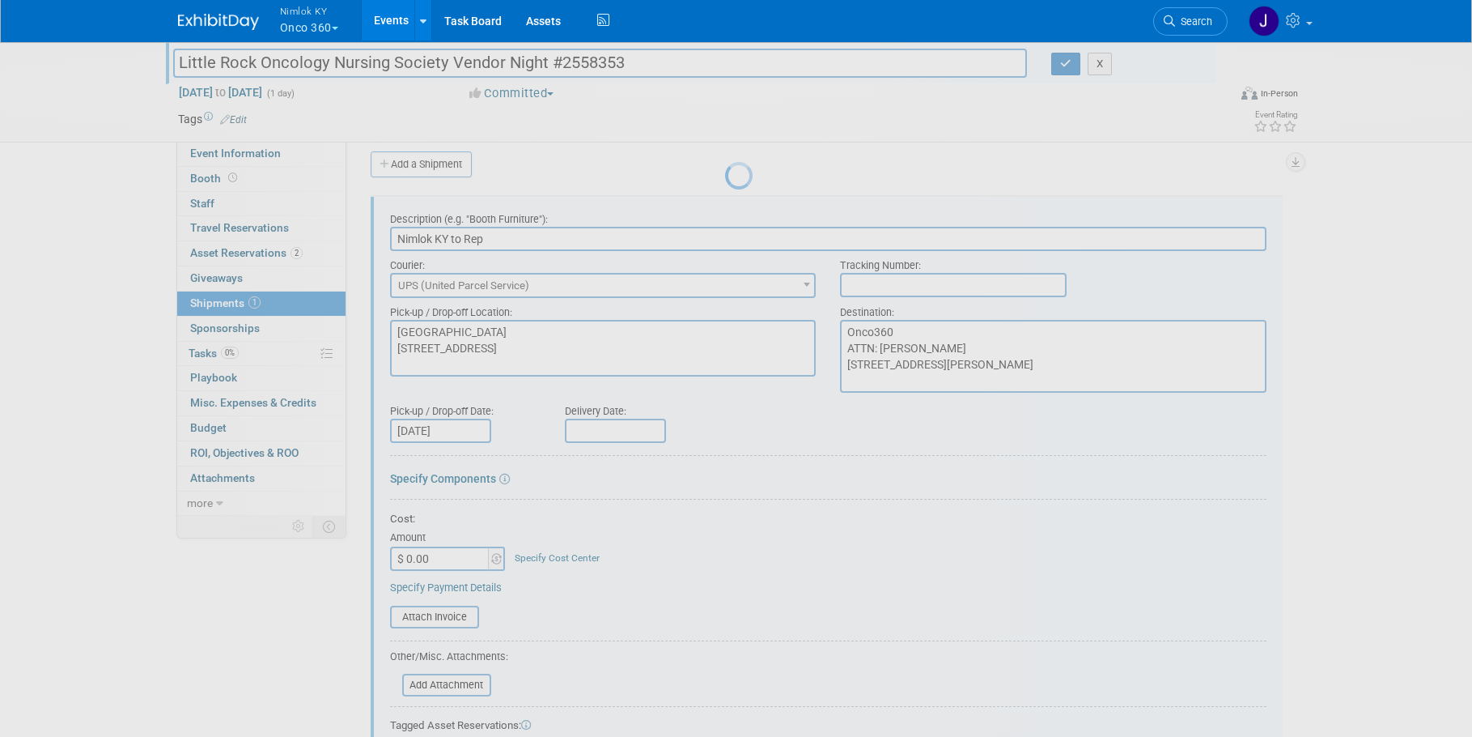
scroll to position [24, 0]
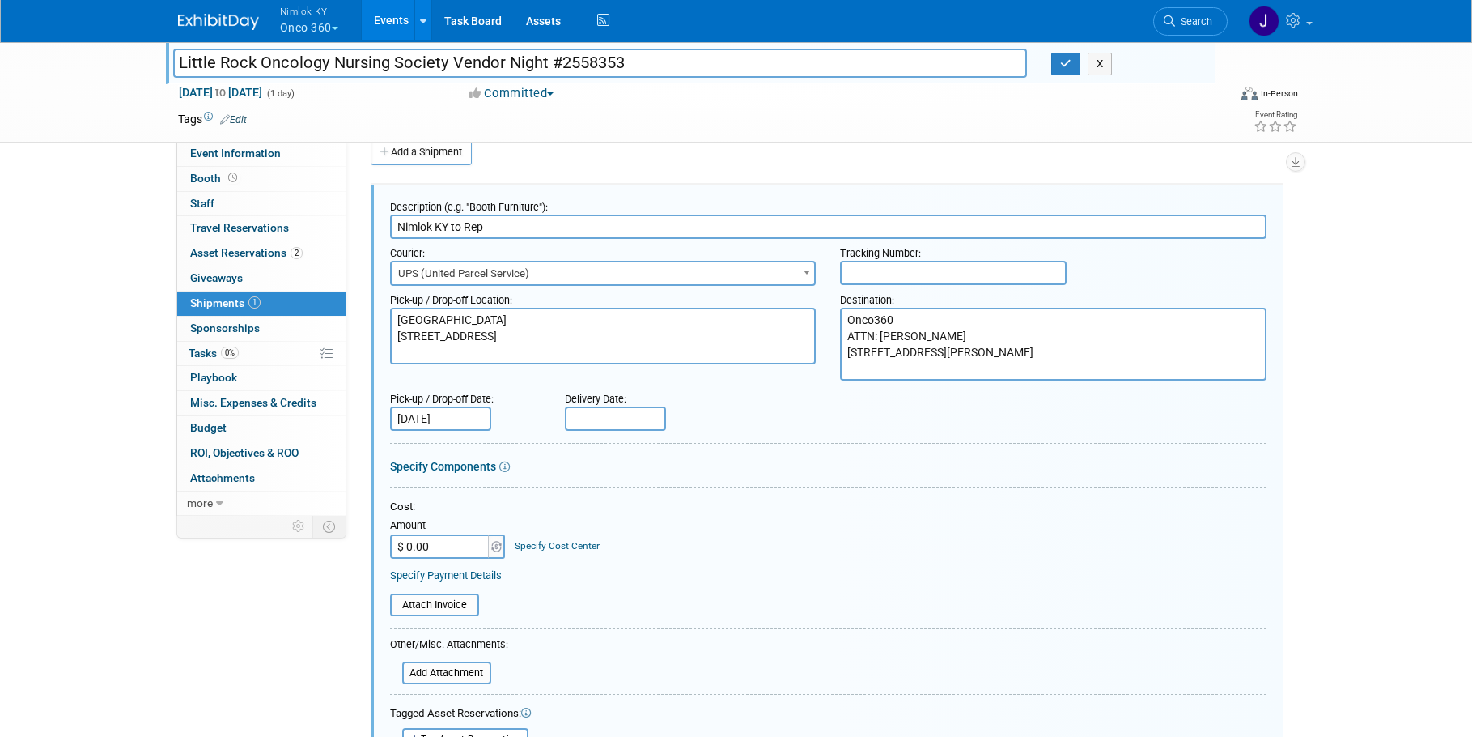
click at [610, 415] on input "text" at bounding box center [615, 418] width 101 height 24
click at [658, 533] on span "9" at bounding box center [654, 533] width 32 height 32
type input "Sep 9, 2025"
click at [652, 517] on div "Cost: Amount $ 0.00 Specify Cost Center Cost Center -- Not Specified --" at bounding box center [828, 528] width 877 height 59
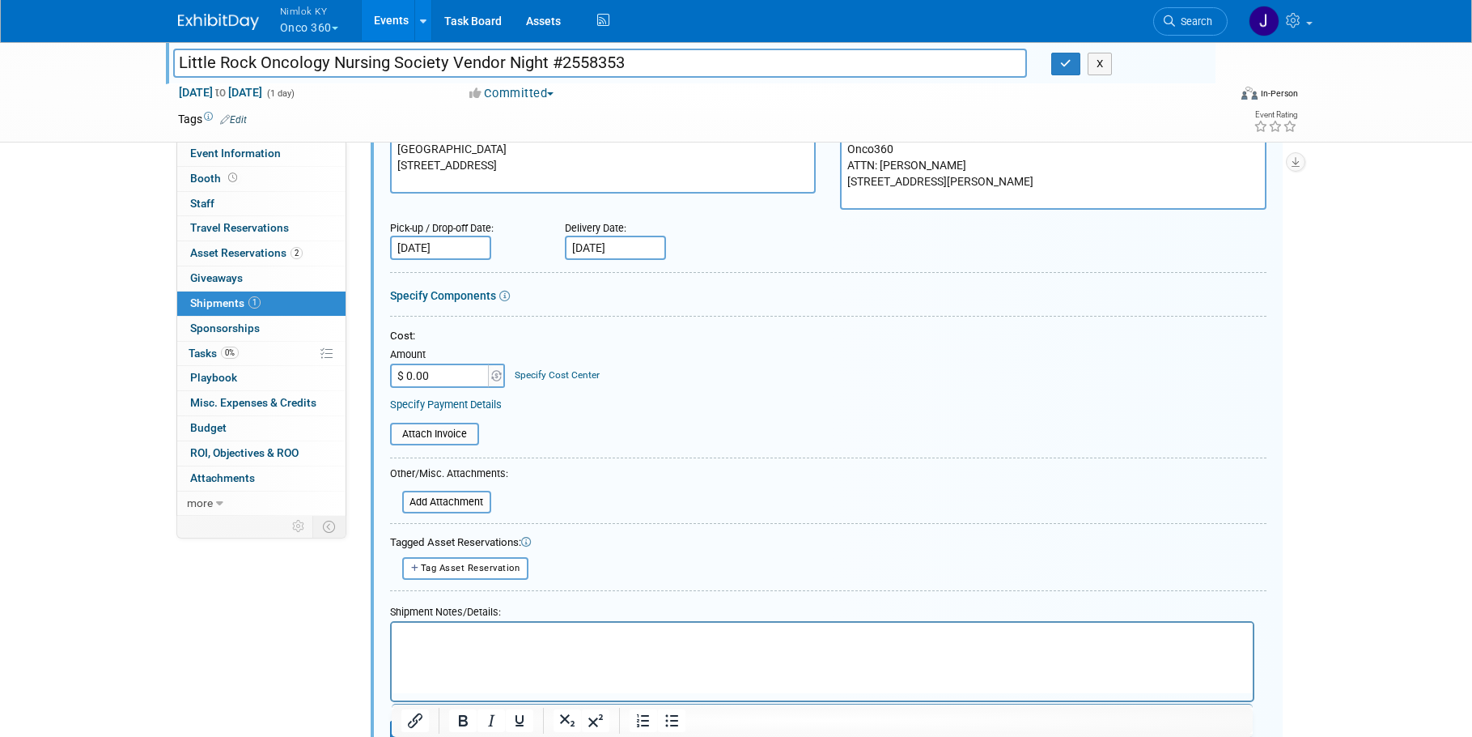
scroll to position [243, 0]
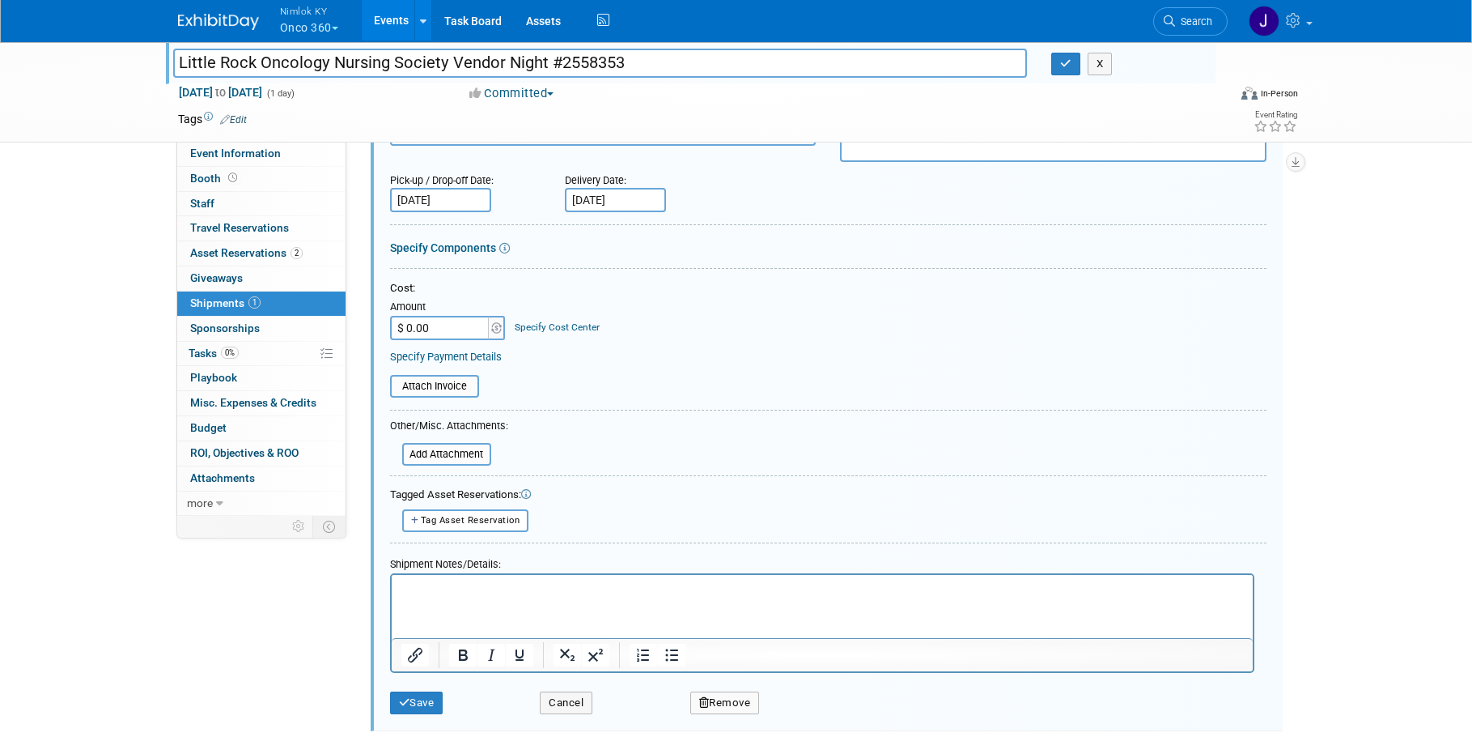
click at [642, 594] on p "Rich Text Area. Press ALT-0 for help." at bounding box center [822, 588] width 843 height 16
click at [435, 702] on button "Save" at bounding box center [416, 702] width 53 height 23
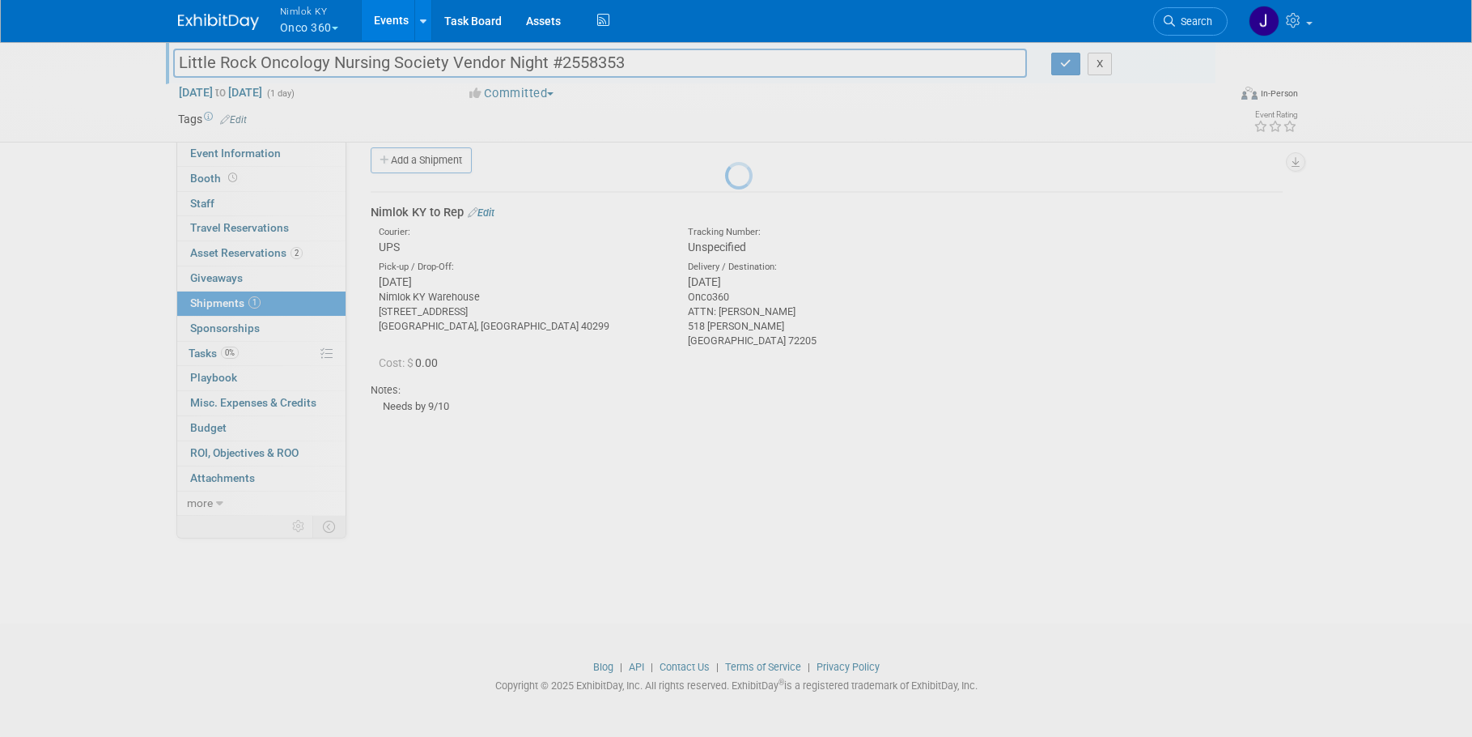
scroll to position [16, 0]
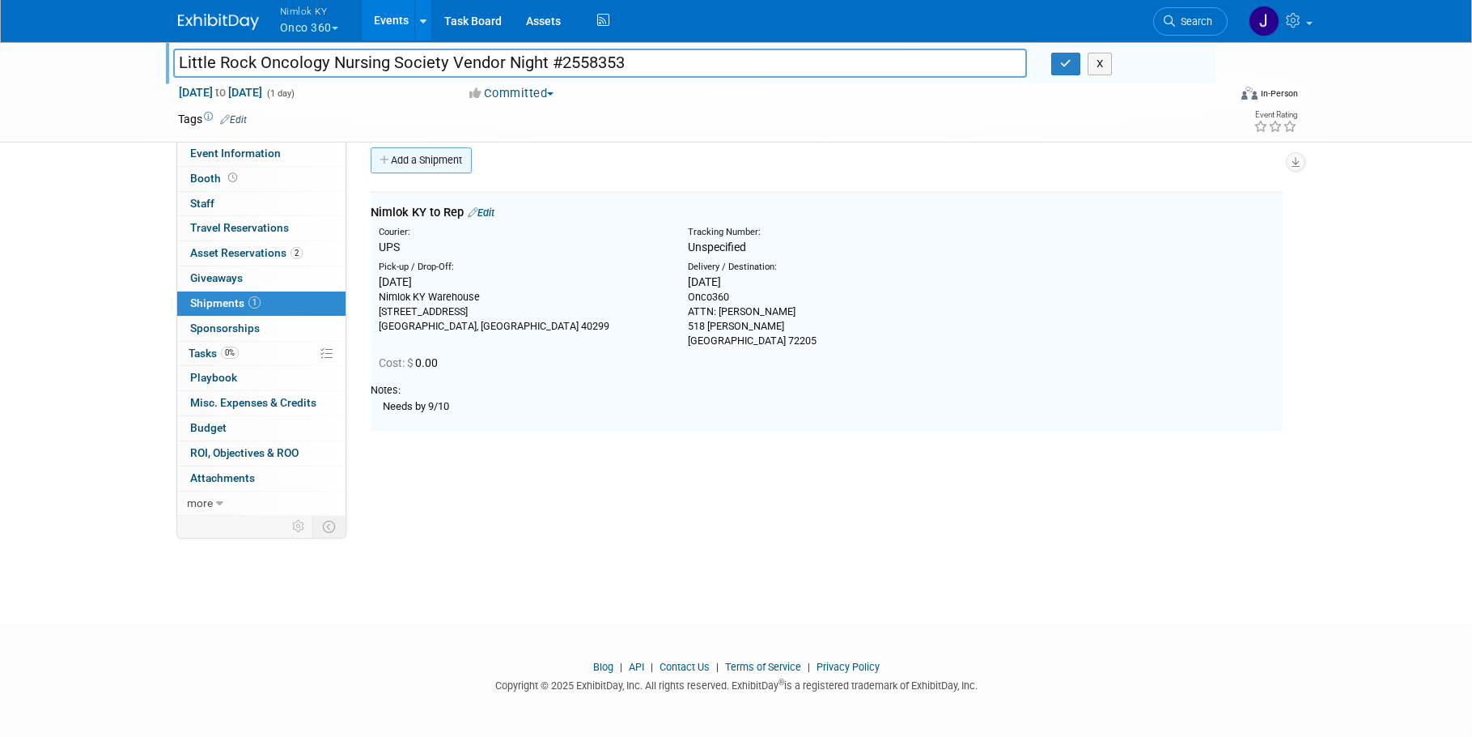
click at [454, 150] on link "Add a Shipment" at bounding box center [421, 160] width 101 height 26
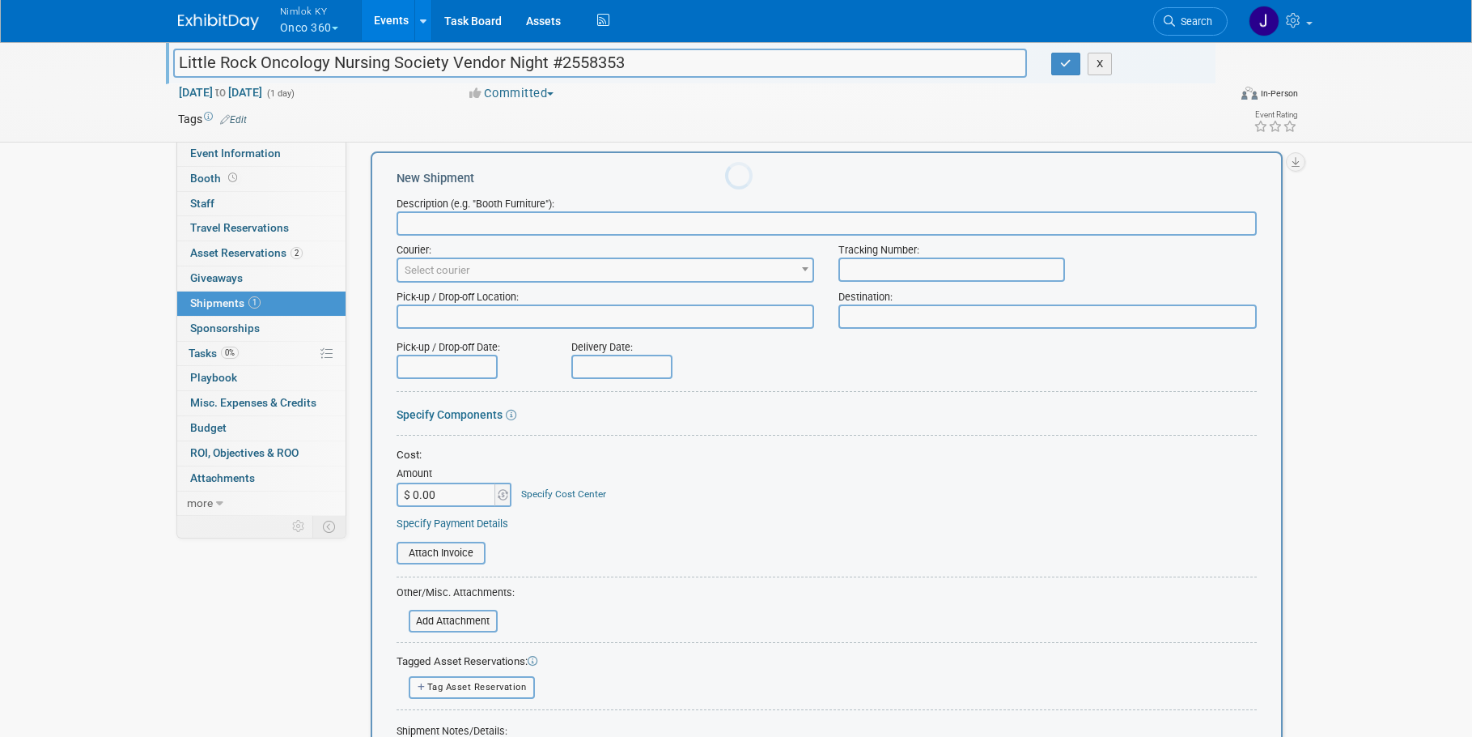
scroll to position [0, 0]
type input "Rep to Nimlok KY"
click at [459, 271] on span "Select courier" at bounding box center [438, 270] width 66 height 12
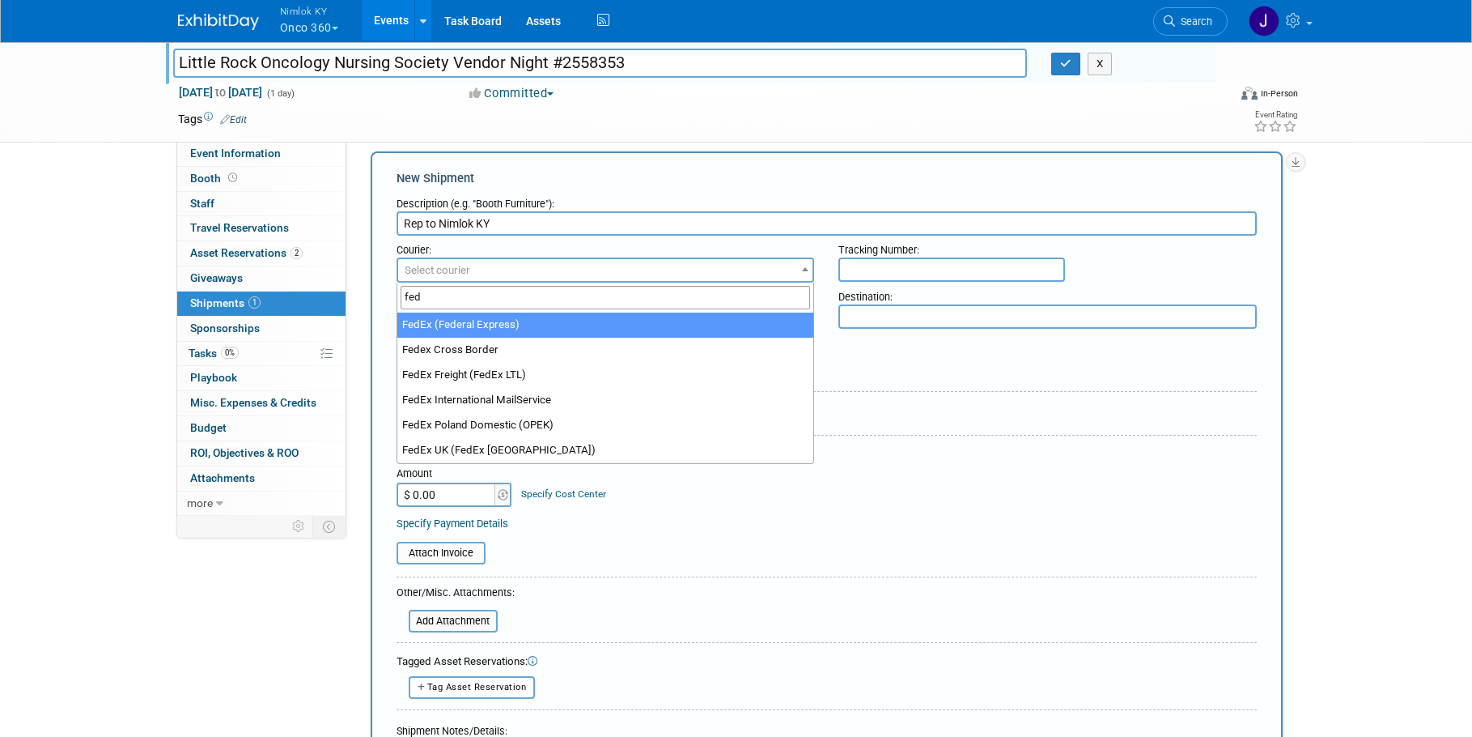
type input "fed"
select select "206"
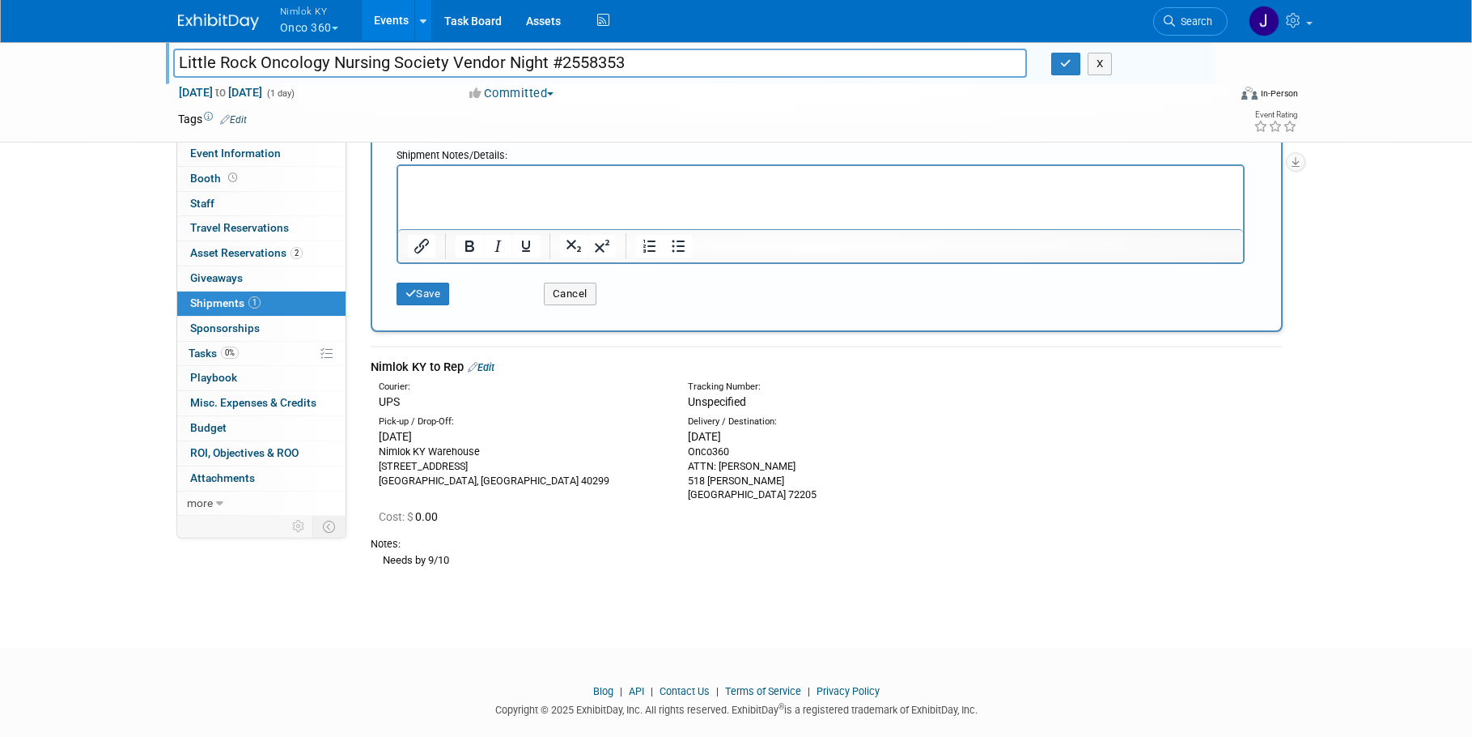
scroll to position [616, 0]
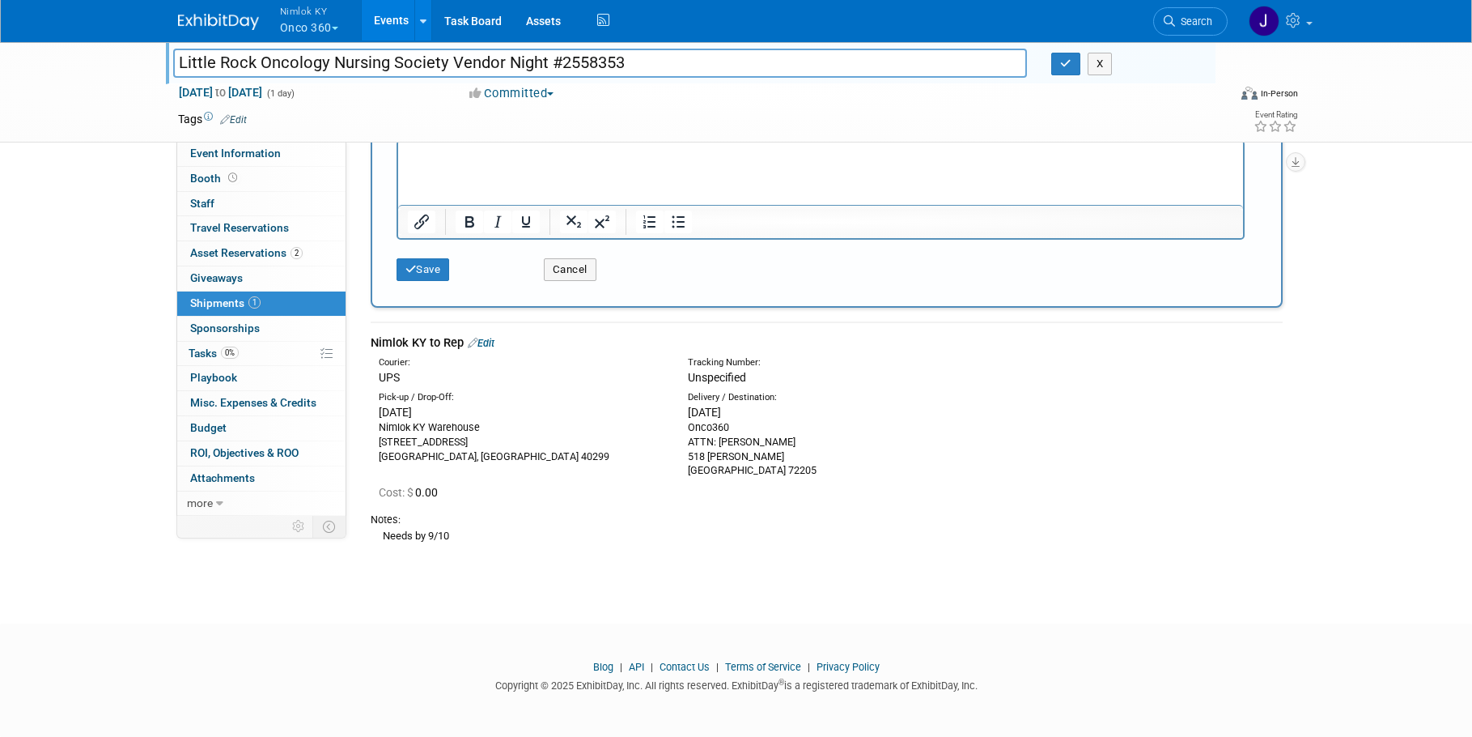
drag, startPoint x: 762, startPoint y: 495, endPoint x: 776, endPoint y: 480, distance: 20.6
click at [762, 495] on div "Cost: $ 0.00" at bounding box center [831, 492] width 904 height 16
drag, startPoint x: 786, startPoint y: 470, endPoint x: 677, endPoint y: 427, distance: 116.6
click at [677, 427] on div "Delivery / Destination: Tue. Sep 9, 2025 Onco360 ATTN: Shelley Atkins 518 N. Br…" at bounding box center [830, 434] width 309 height 87
copy div "Onco360 ATTN: Shelley Atkins 518 N. Bryan Little Rock, AR 72205"
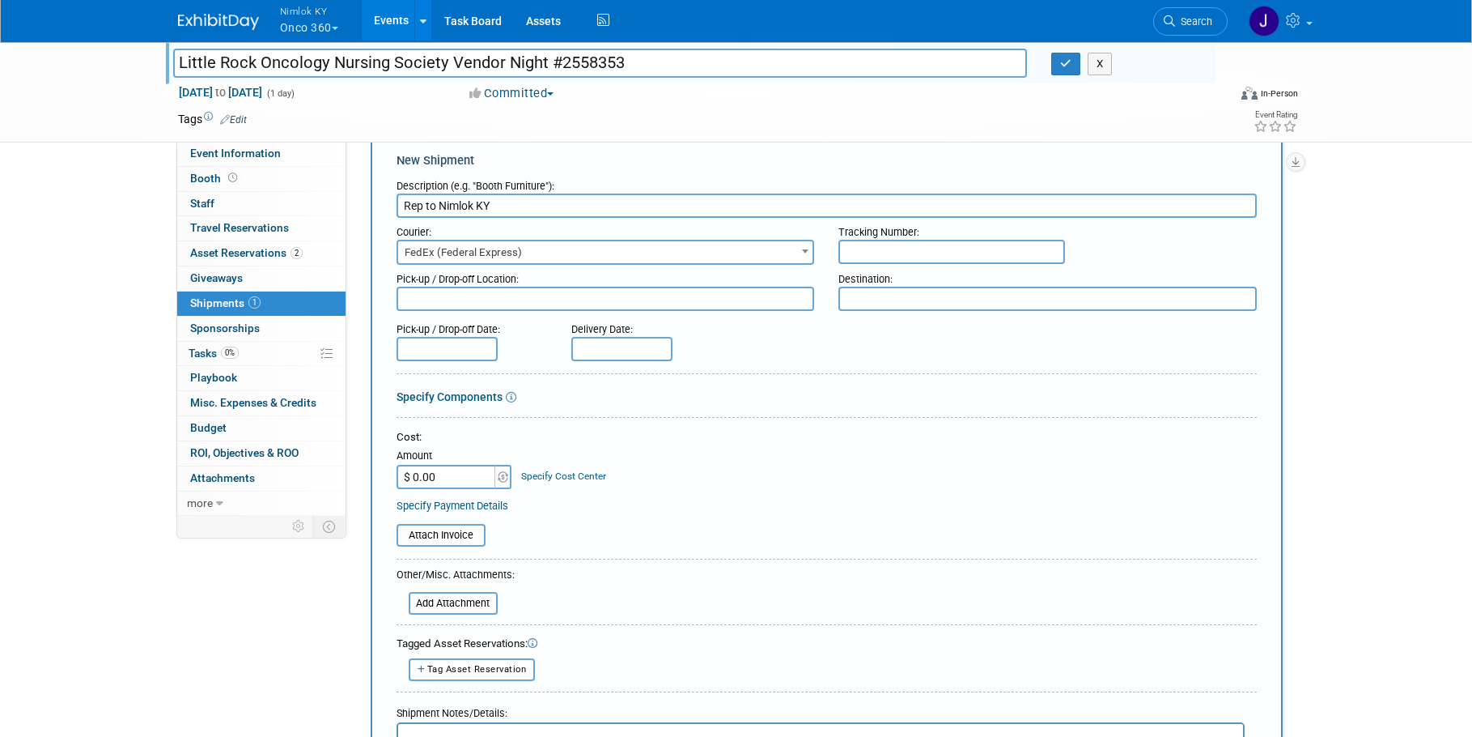
scroll to position [0, 0]
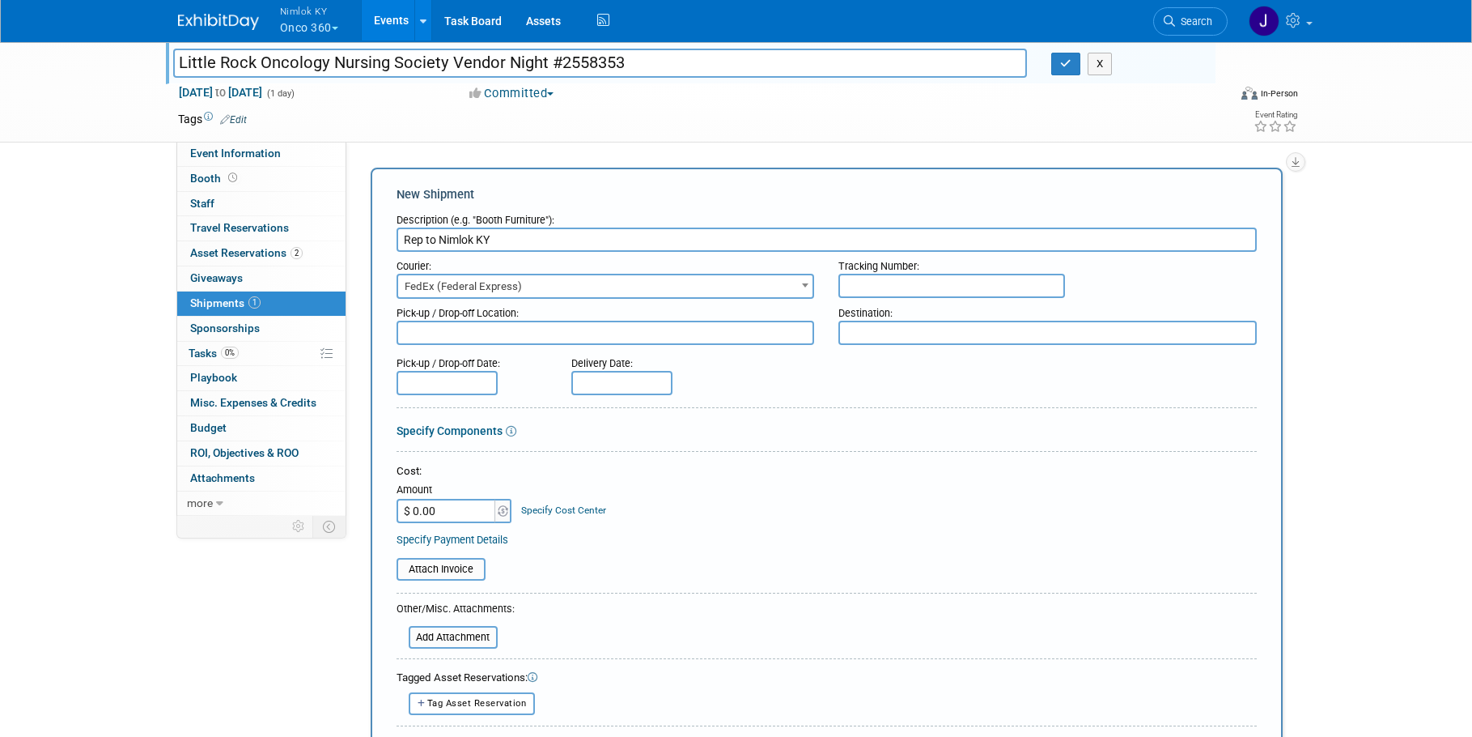
click at [580, 330] on textarea at bounding box center [606, 333] width 418 height 24
paste textarea "Onco360 ATTN: Shelley Atkins 518 N. Bryan Little Rock, AR 72205"
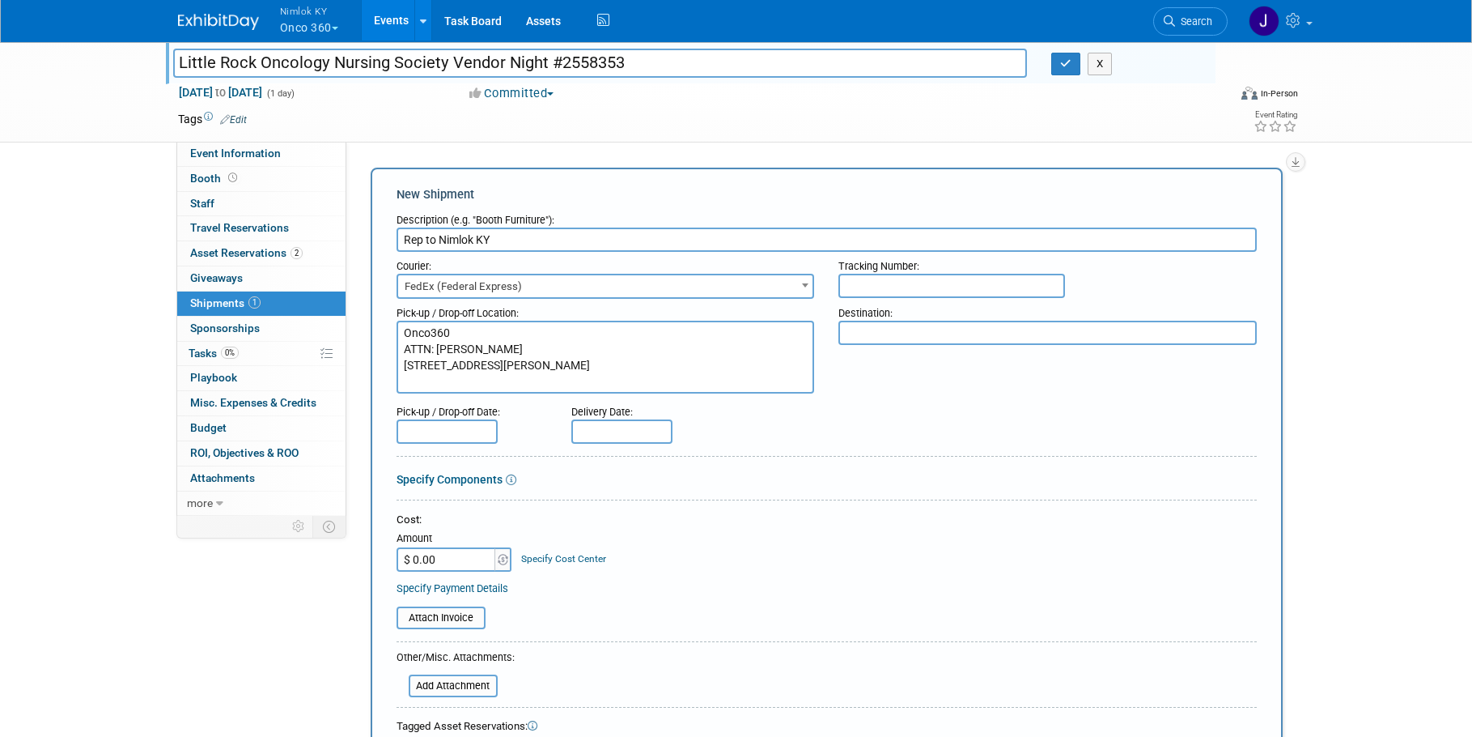
type textarea "Onco360 ATTN: Shelley Atkins 518 N. Bryan Little Rock, AR 72205"
click at [864, 326] on textarea at bounding box center [1048, 333] width 418 height 24
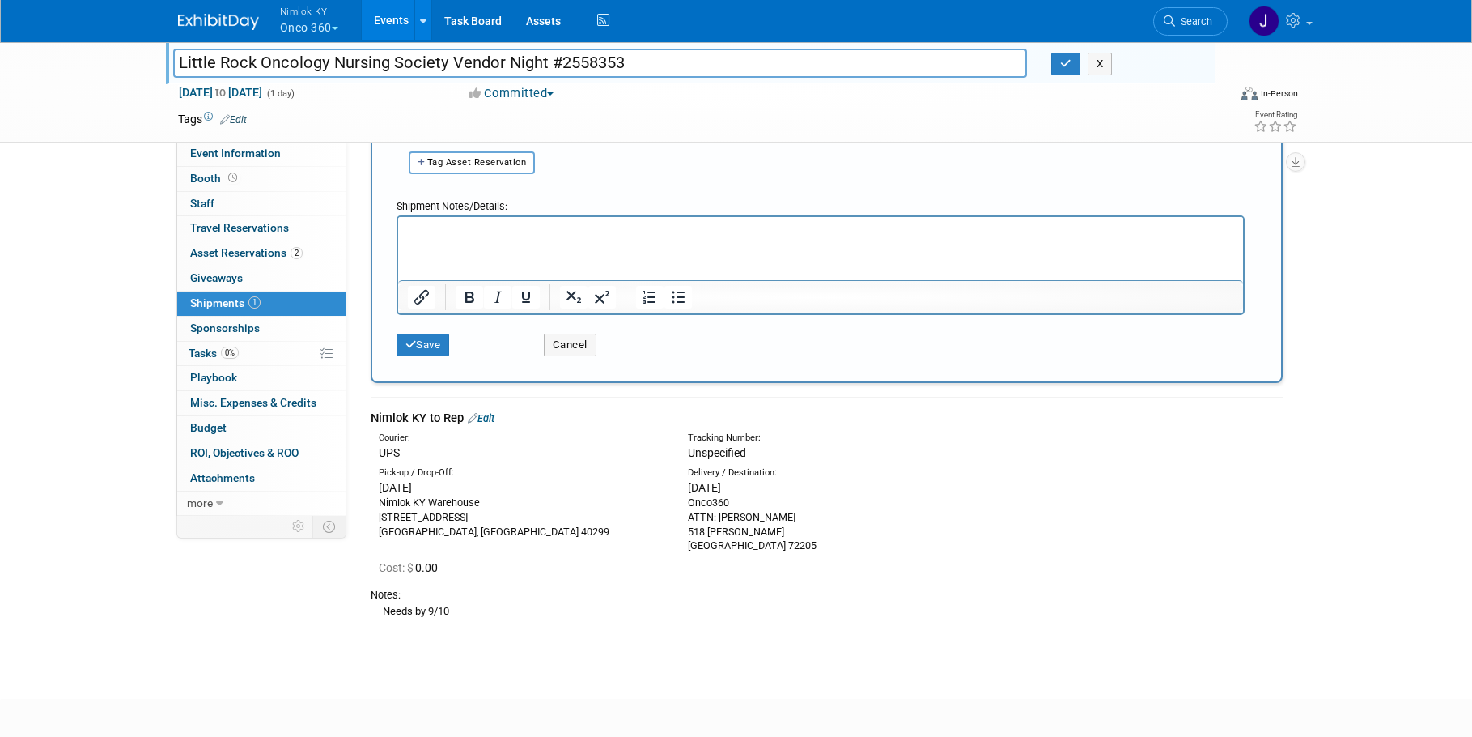
scroll to position [661, 0]
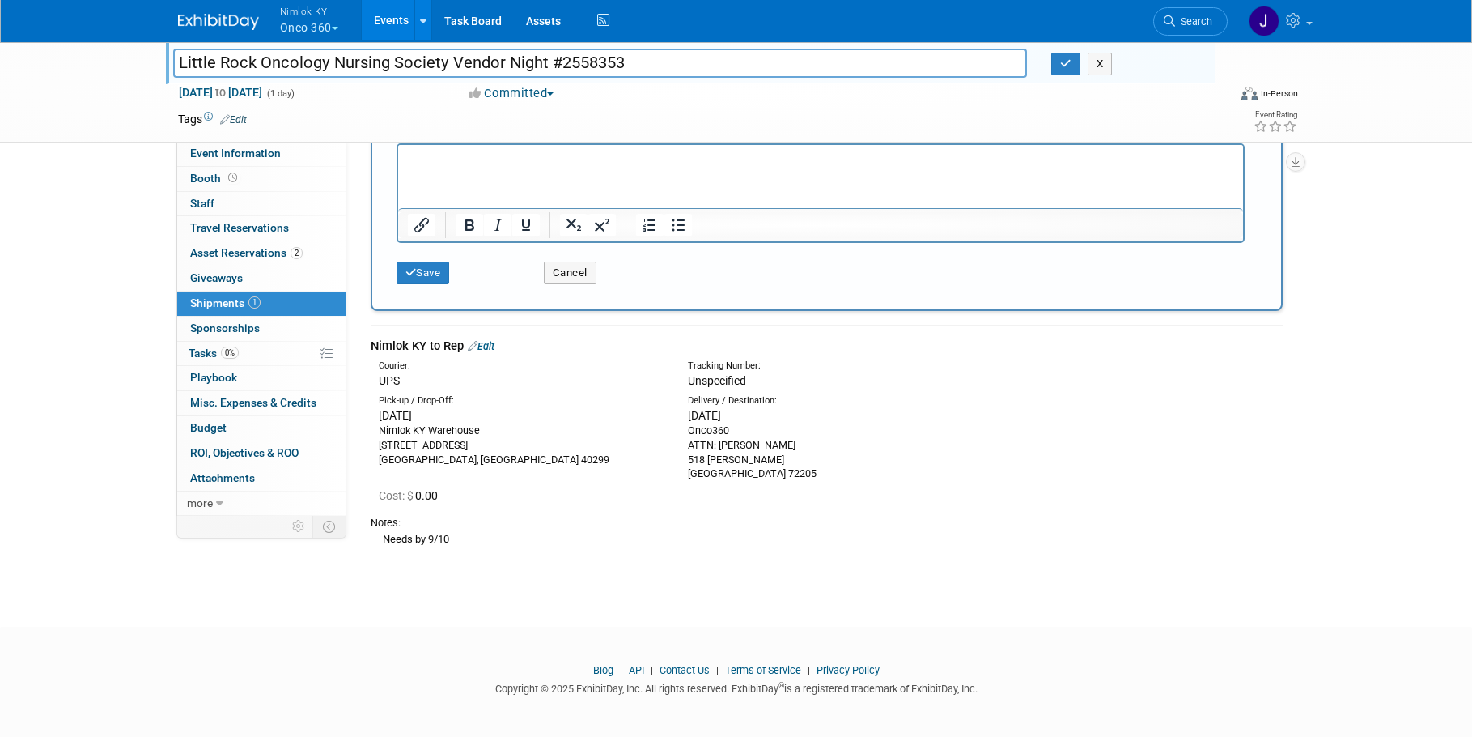
drag, startPoint x: 476, startPoint y: 458, endPoint x: 369, endPoint y: 427, distance: 111.4
click at [369, 427] on div "Pick-up / Drop-Off: Thu. Sep 4, 2025 Nimlok KY Warehouse 10501 Bunsen Way, Suit…" at bounding box center [521, 430] width 309 height 73
copy div "Nimlok KY Warehouse 10501 Bunsen Way, Suite 101 Louisville, KY 40299"
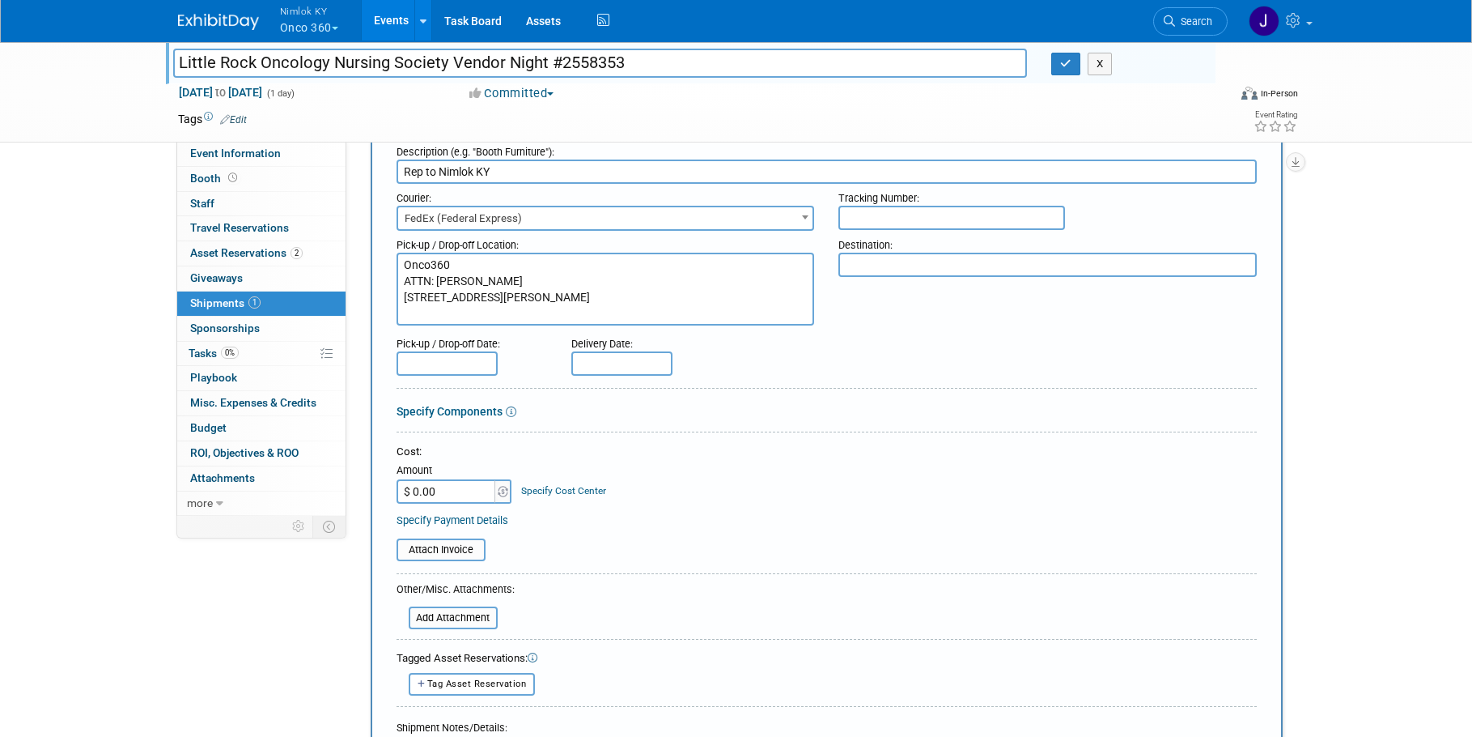
scroll to position [67, 0]
click at [882, 273] on textarea at bounding box center [1048, 265] width 418 height 24
paste textarea "Nimlok KY Warehouse 10501 Bunsen Way, Suite 101 Louisville, KY 40299"
type textarea "Nimlok KY Warehouse 10501 Bunsen Way, Suite 101 Louisville, KY 40299"
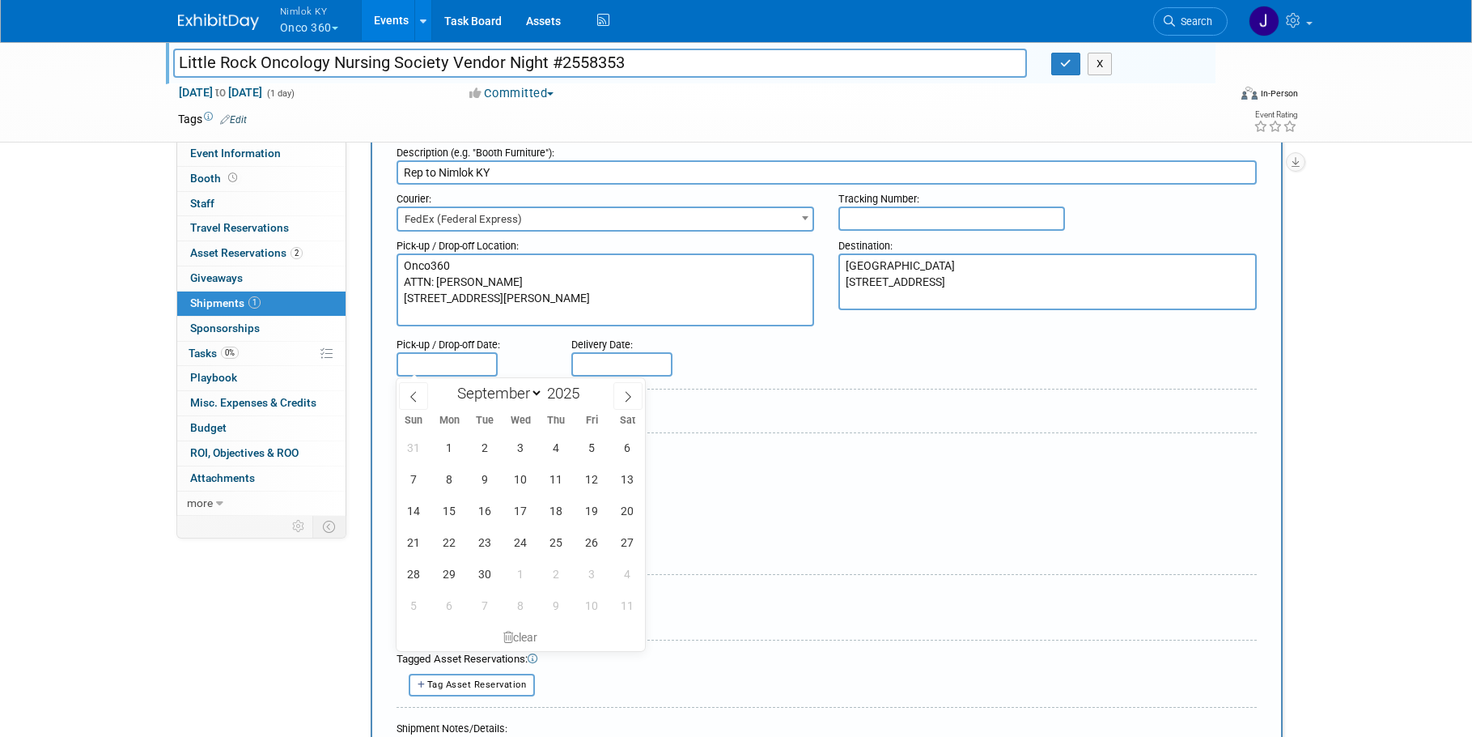
click at [458, 361] on input "text" at bounding box center [447, 364] width 101 height 24
click at [591, 484] on span "12" at bounding box center [592, 479] width 32 height 32
type input "Sep 12, 2025"
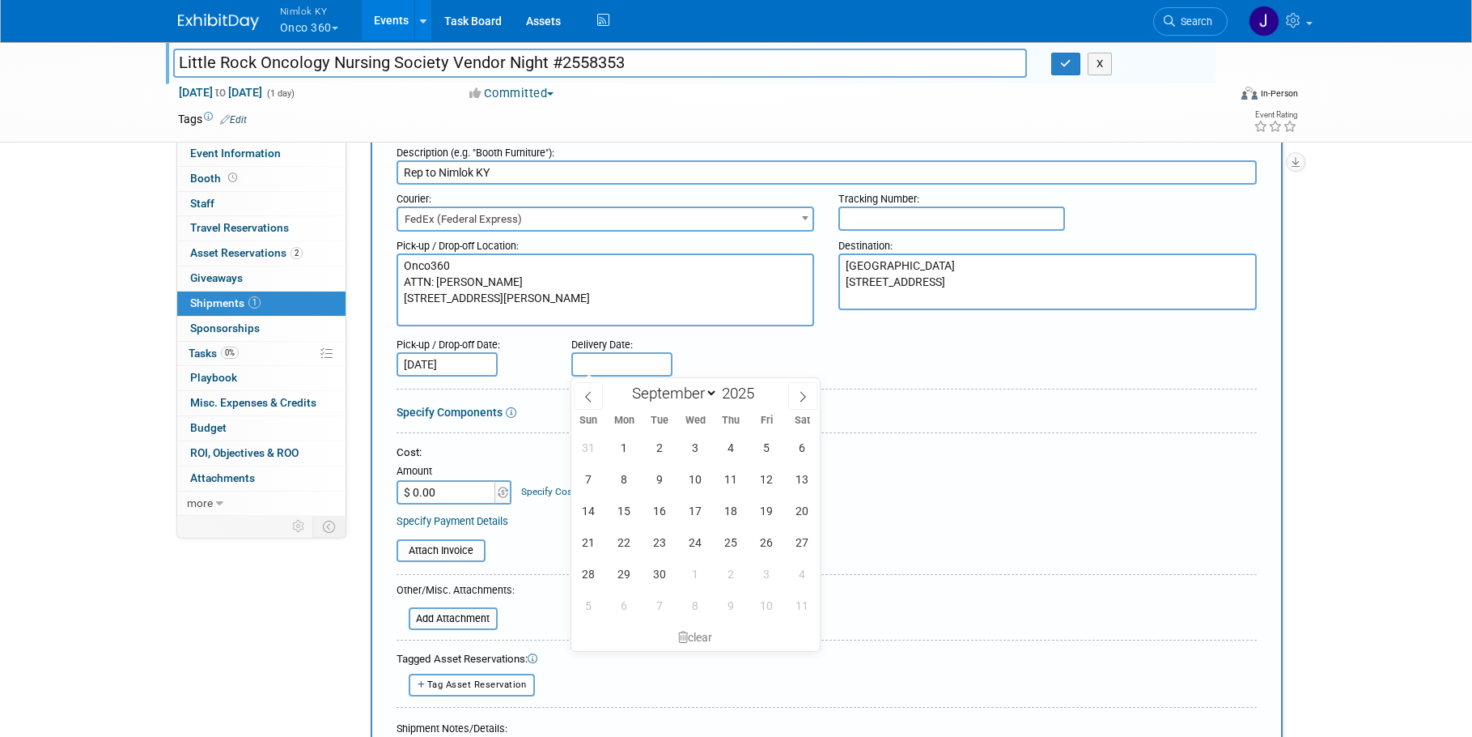
click at [613, 374] on body "Nimlok KY Onco 360 Explore: My Workspaces 47 Go to Workspace: Amerita Brown For…" at bounding box center [736, 301] width 1472 height 737
click at [771, 511] on span "19" at bounding box center [767, 511] width 32 height 32
type input "[DATE]"
click at [757, 519] on div "Specify Payment Details" at bounding box center [827, 520] width 860 height 17
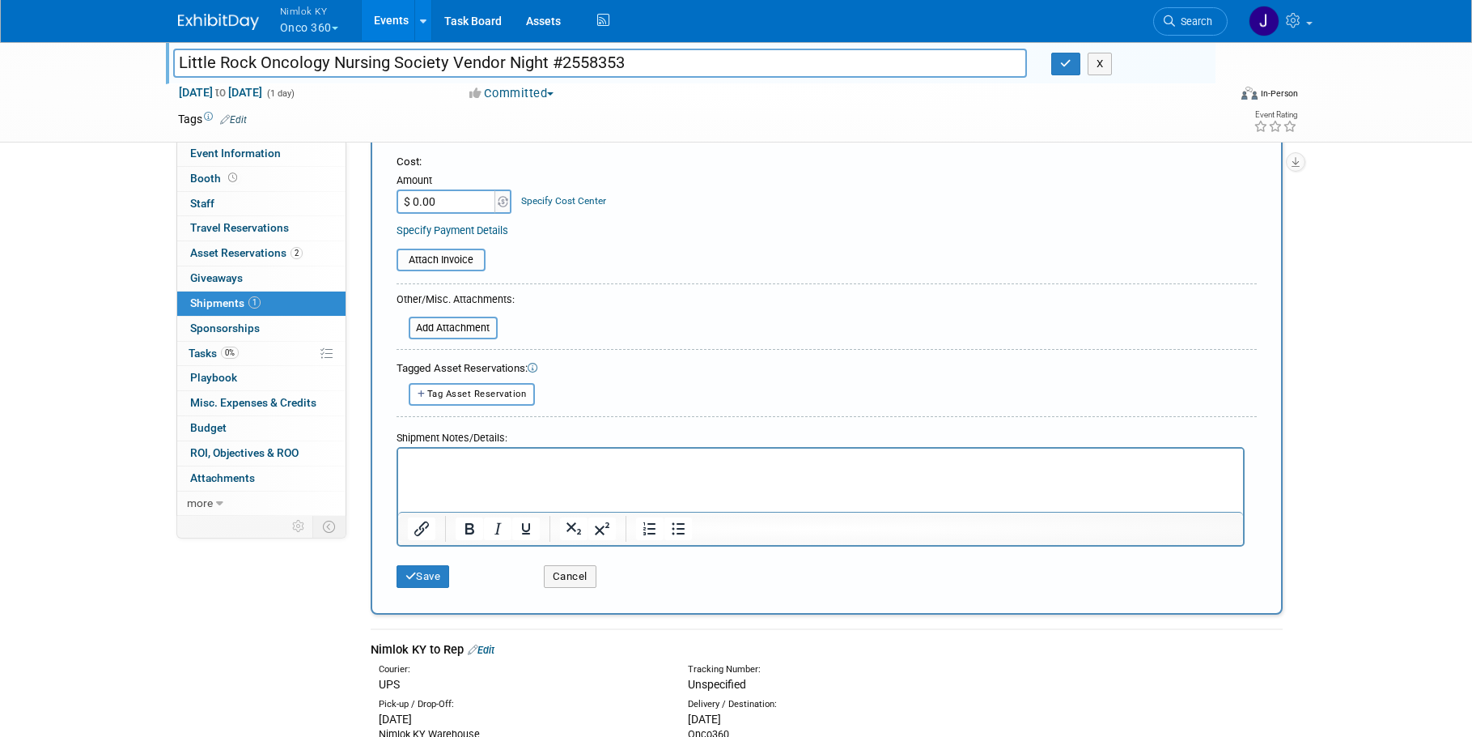
scroll to position [364, 0]
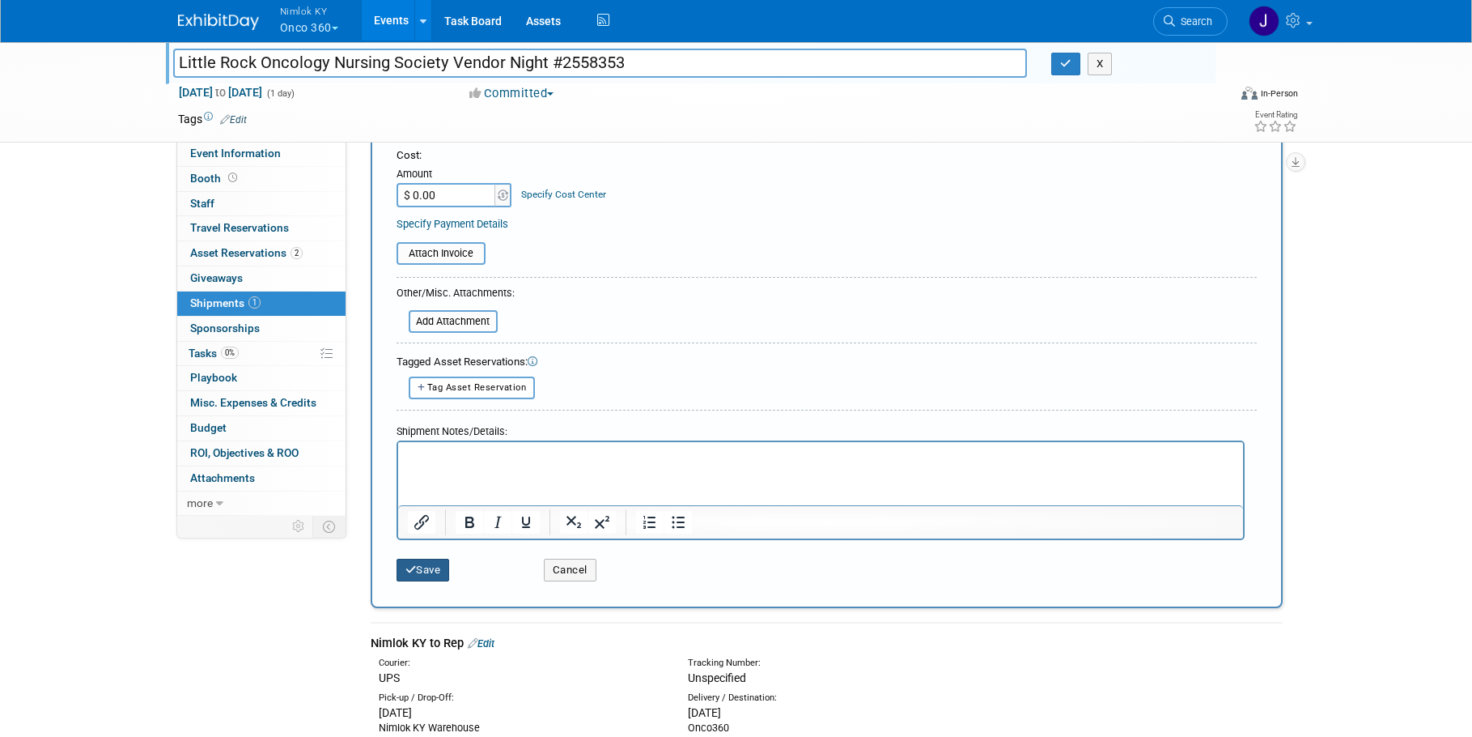
click at [437, 565] on button "Save" at bounding box center [423, 569] width 53 height 23
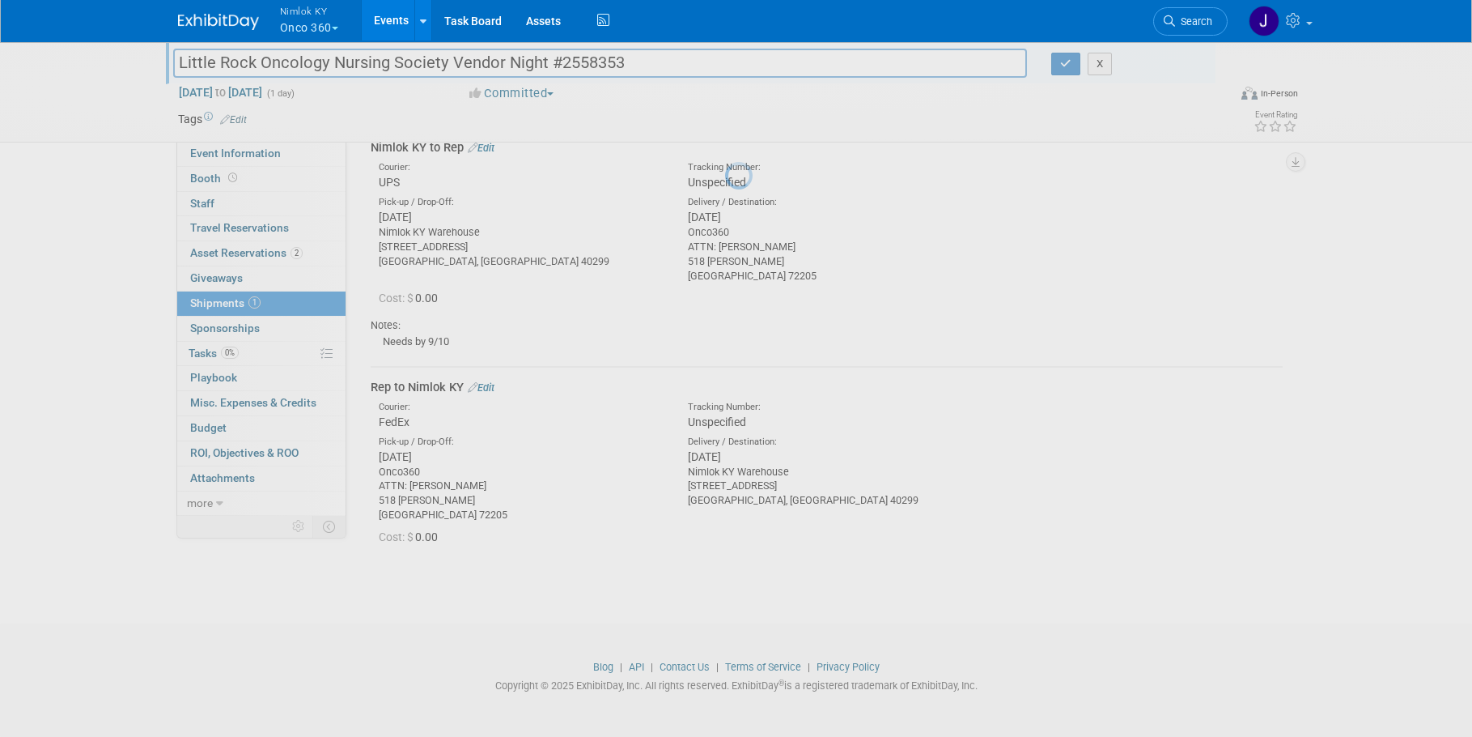
scroll to position [81, 0]
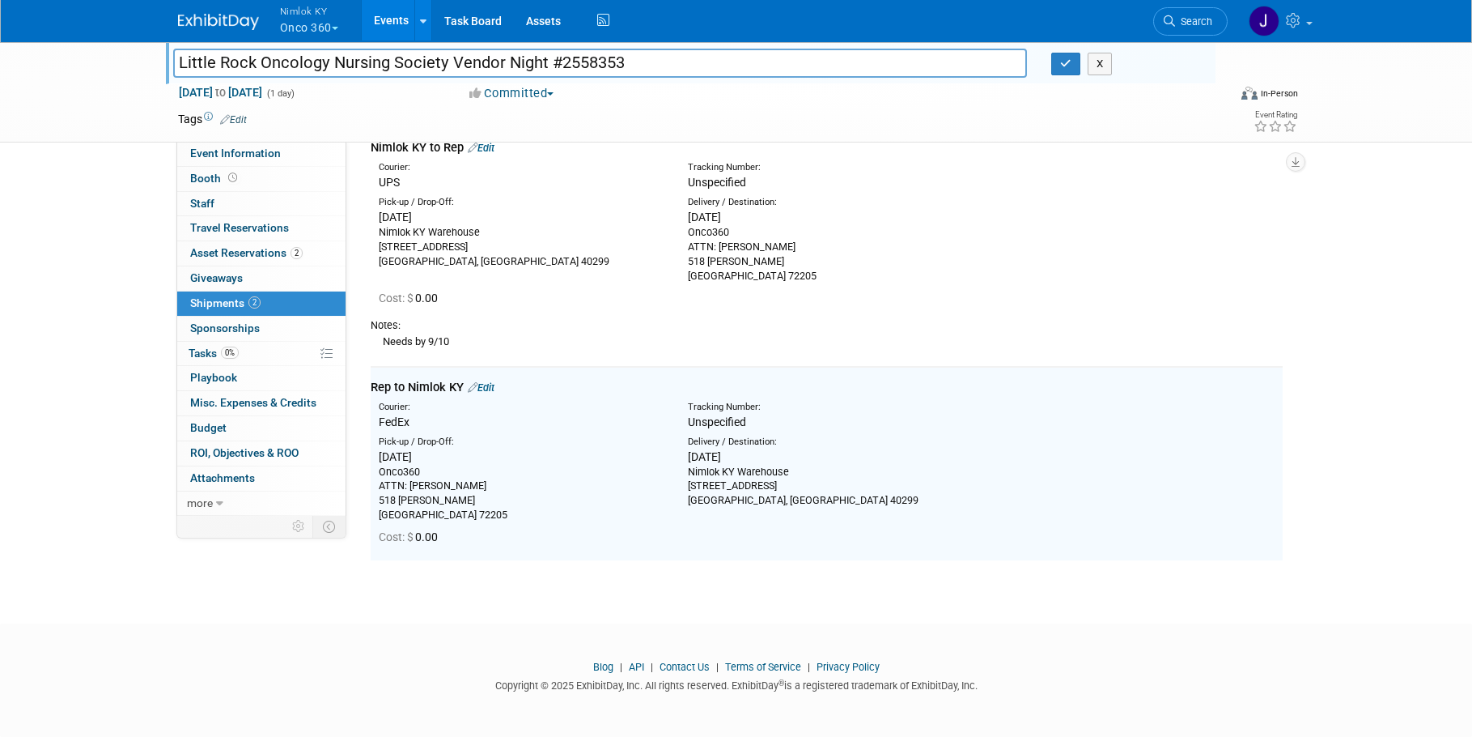
click at [248, 355] on link "0% Tasks 0%" at bounding box center [261, 354] width 168 height 24
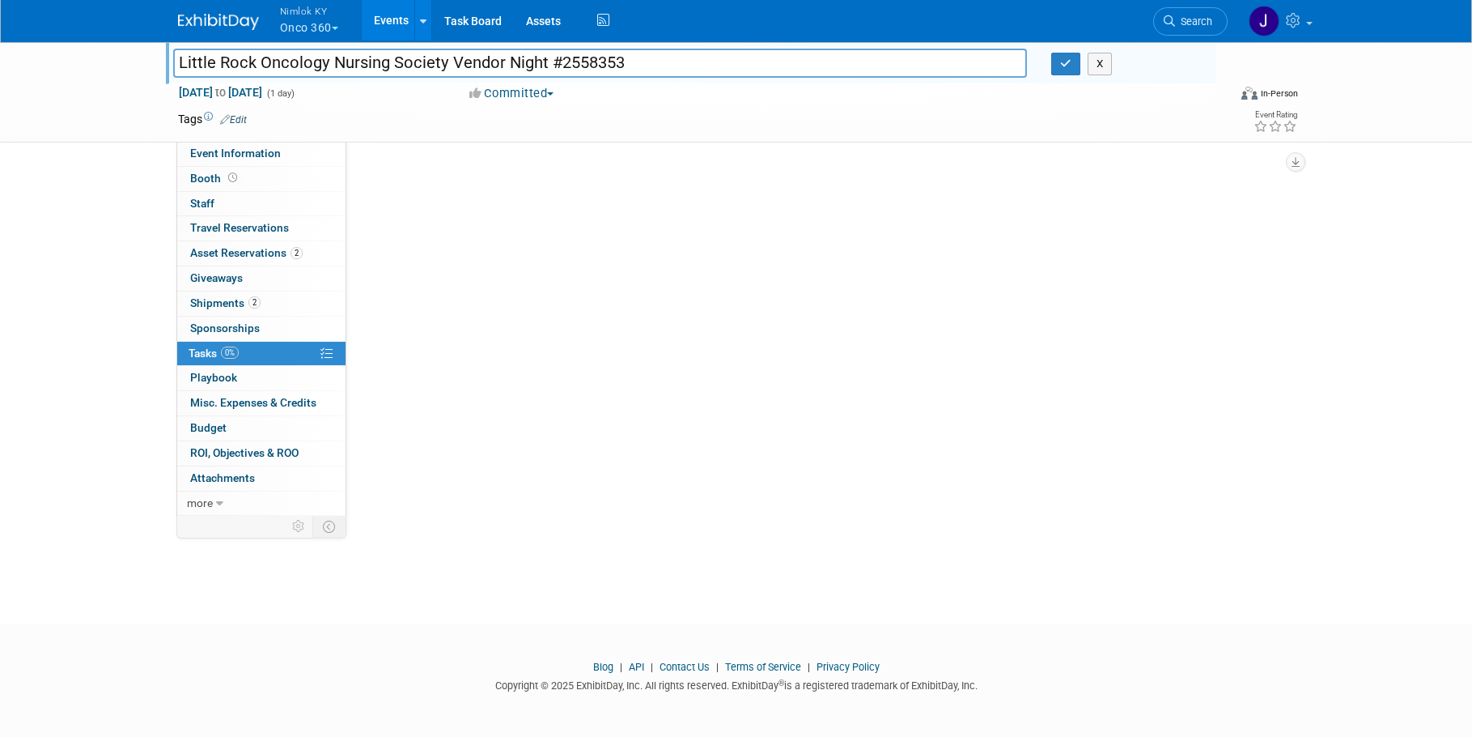
scroll to position [0, 0]
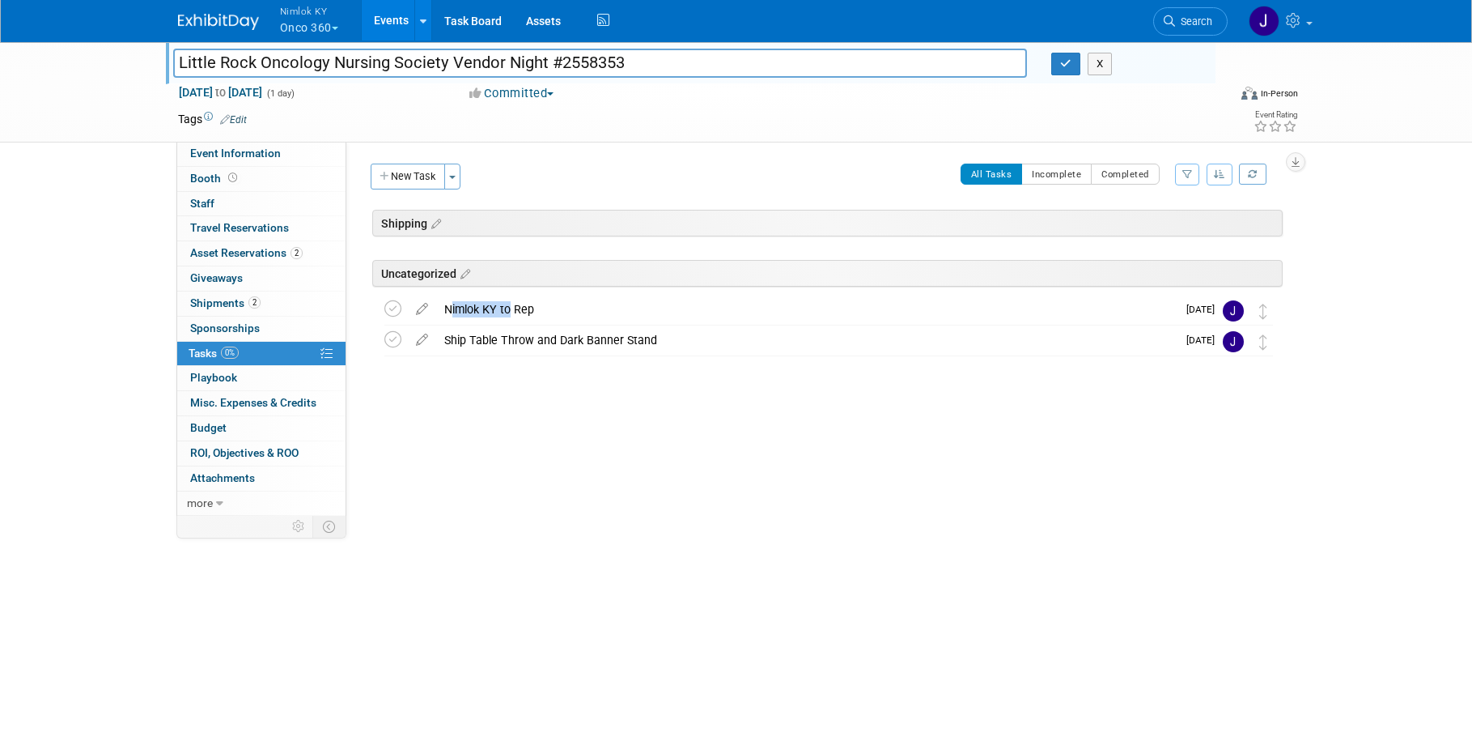
drag, startPoint x: 505, startPoint y: 304, endPoint x: 500, endPoint y: 249, distance: 55.3
click at [500, 249] on div "Little Rock Oncology Nursing Society Vendor Night #2558353 Sep 11, 2025 to Sep …" at bounding box center [825, 300] width 916 height 113
click at [626, 319] on div "Nimlok KY to Rep" at bounding box center [806, 309] width 741 height 28
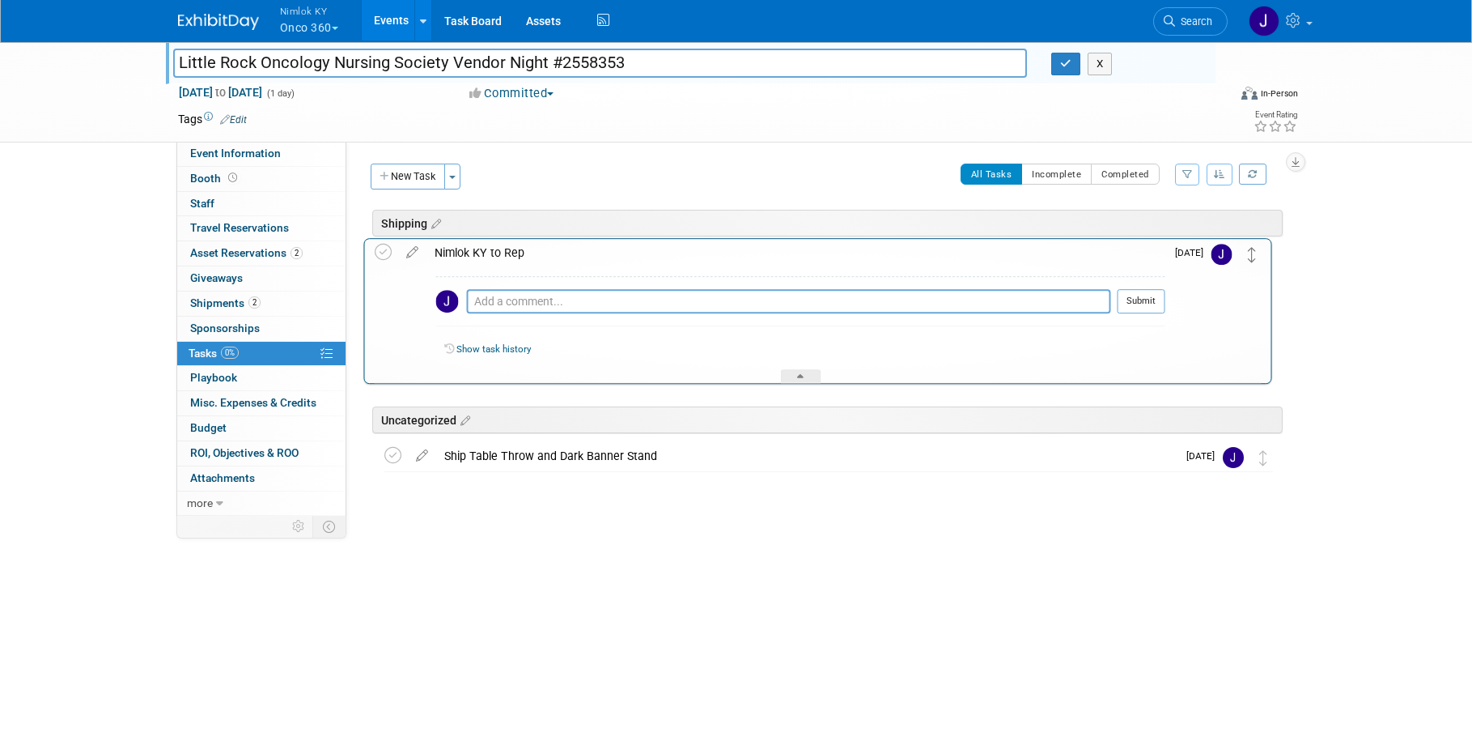
drag, startPoint x: 1261, startPoint y: 310, endPoint x: 1253, endPoint y: 251, distance: 59.6
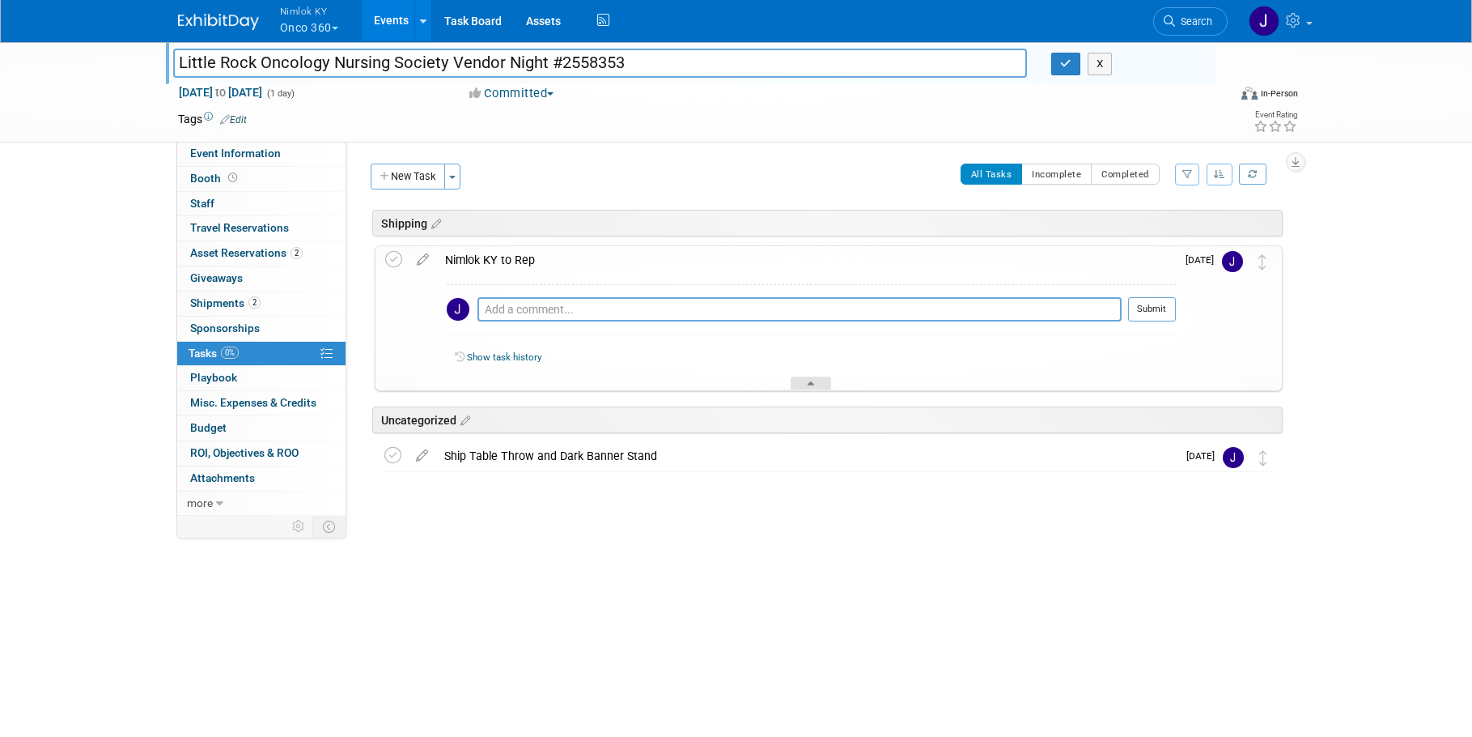
click at [809, 380] on div at bounding box center [811, 383] width 40 height 14
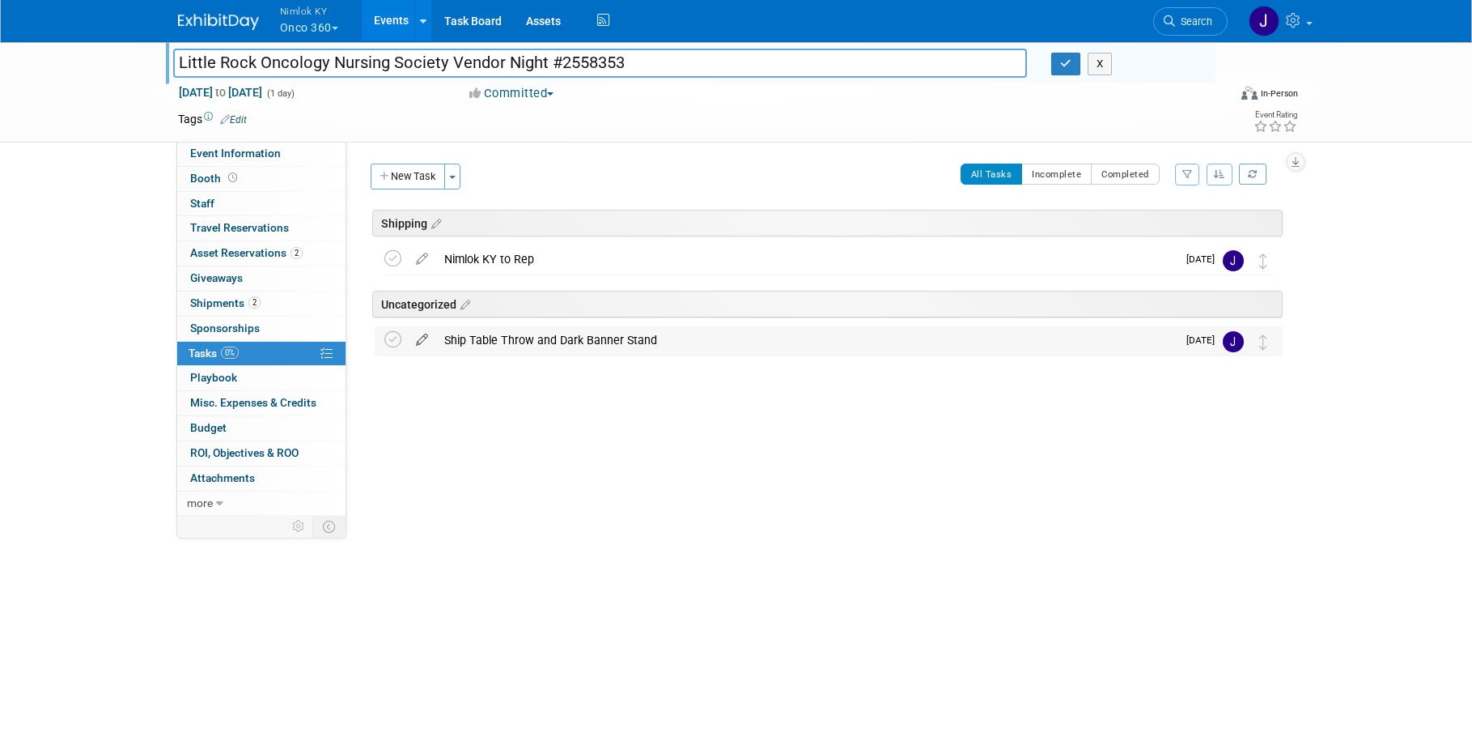
click at [424, 335] on icon at bounding box center [422, 336] width 28 height 20
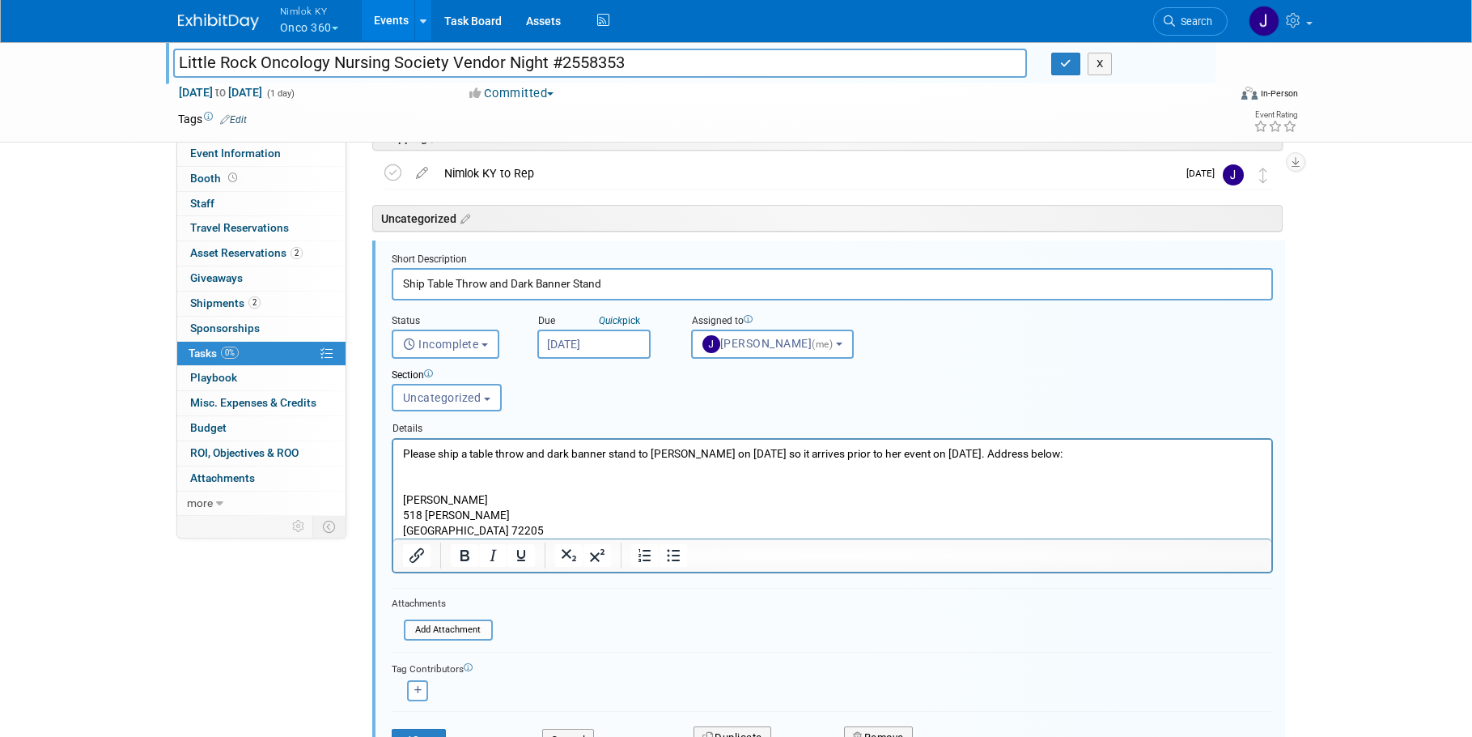
scroll to position [89, 0]
click at [401, 280] on input "Ship Table Throw and Dark Banner Stand" at bounding box center [832, 281] width 881 height 32
click at [767, 282] on input "Arrange Shipment of Table Throw and Dark Banner Stand" at bounding box center [832, 281] width 881 height 32
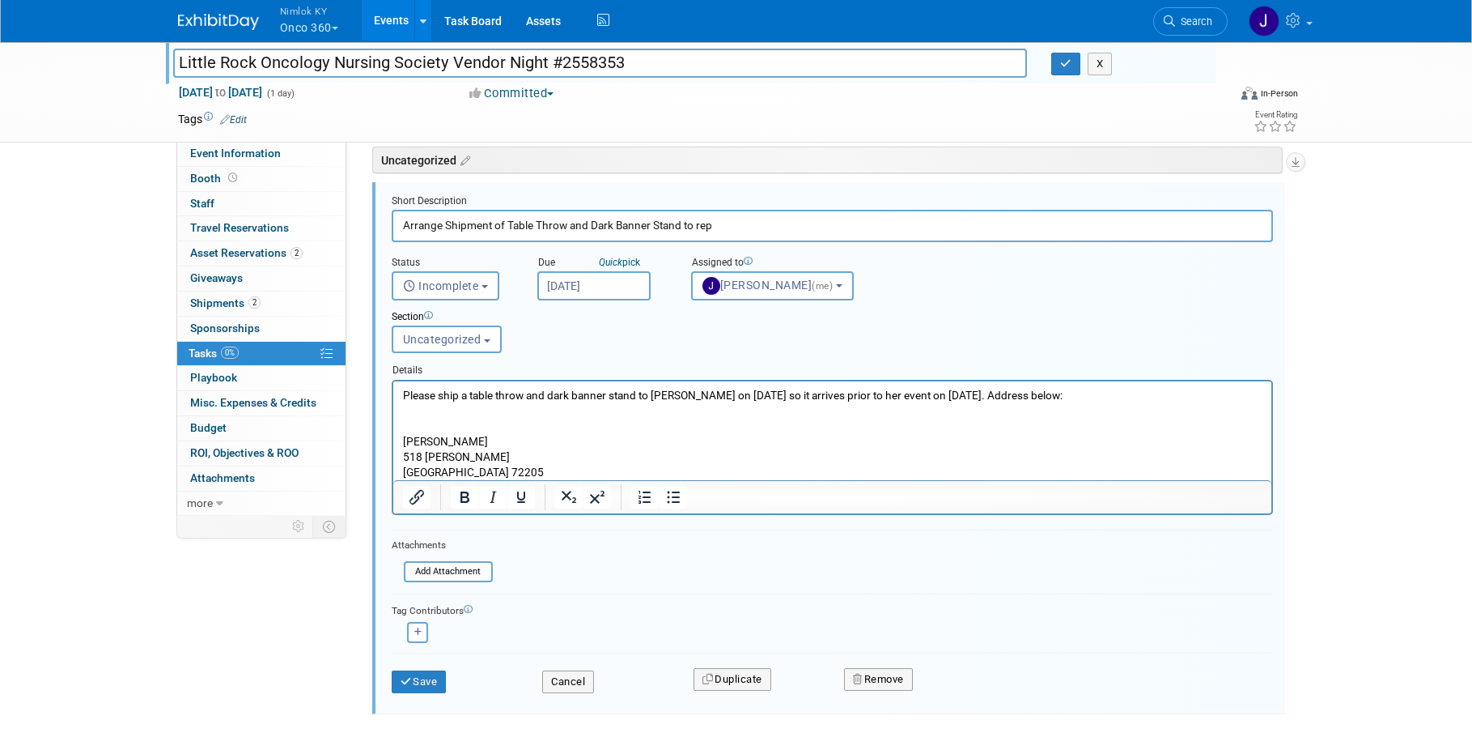
scroll to position [190, 0]
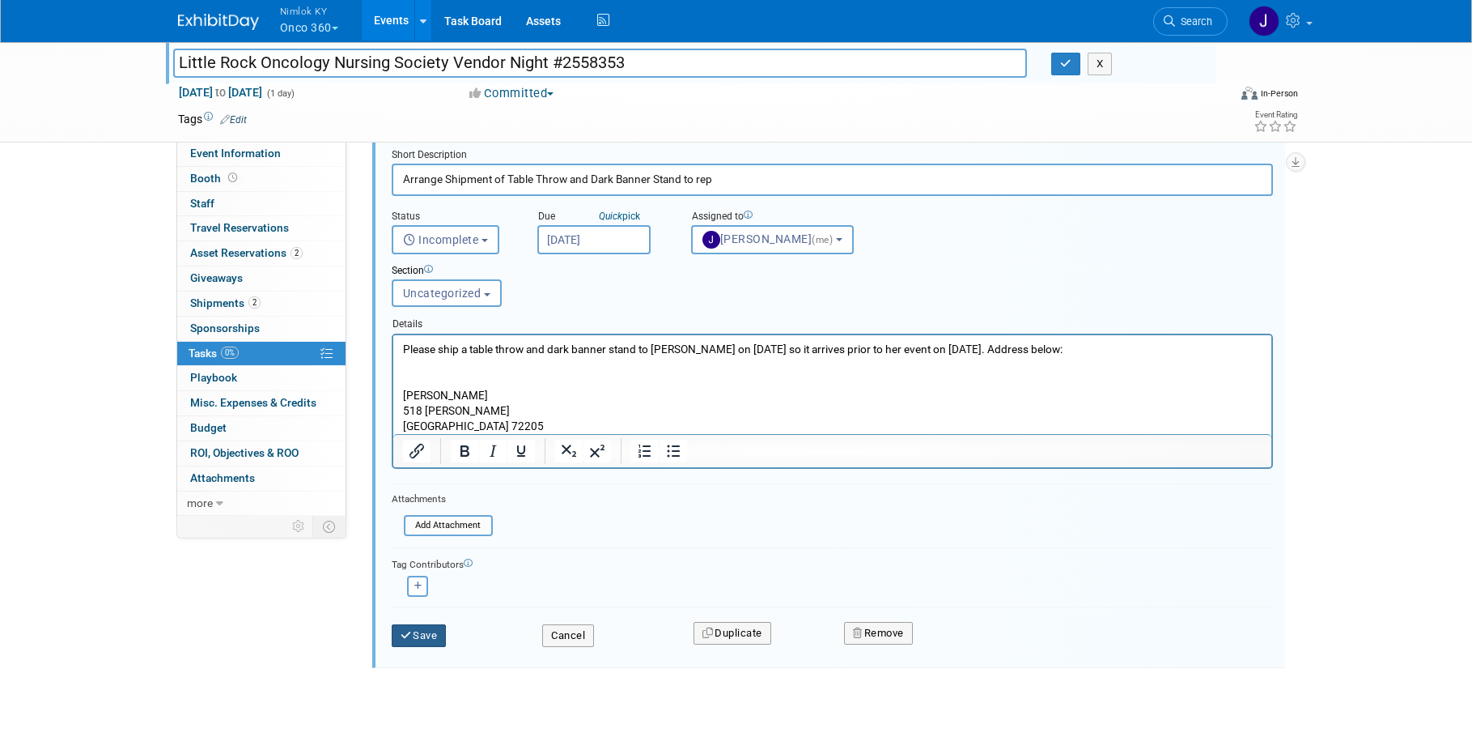
type input "Arrange Shipment of Table Throw and Dark Banner Stand to rep"
click at [427, 635] on button "Save" at bounding box center [419, 635] width 55 height 23
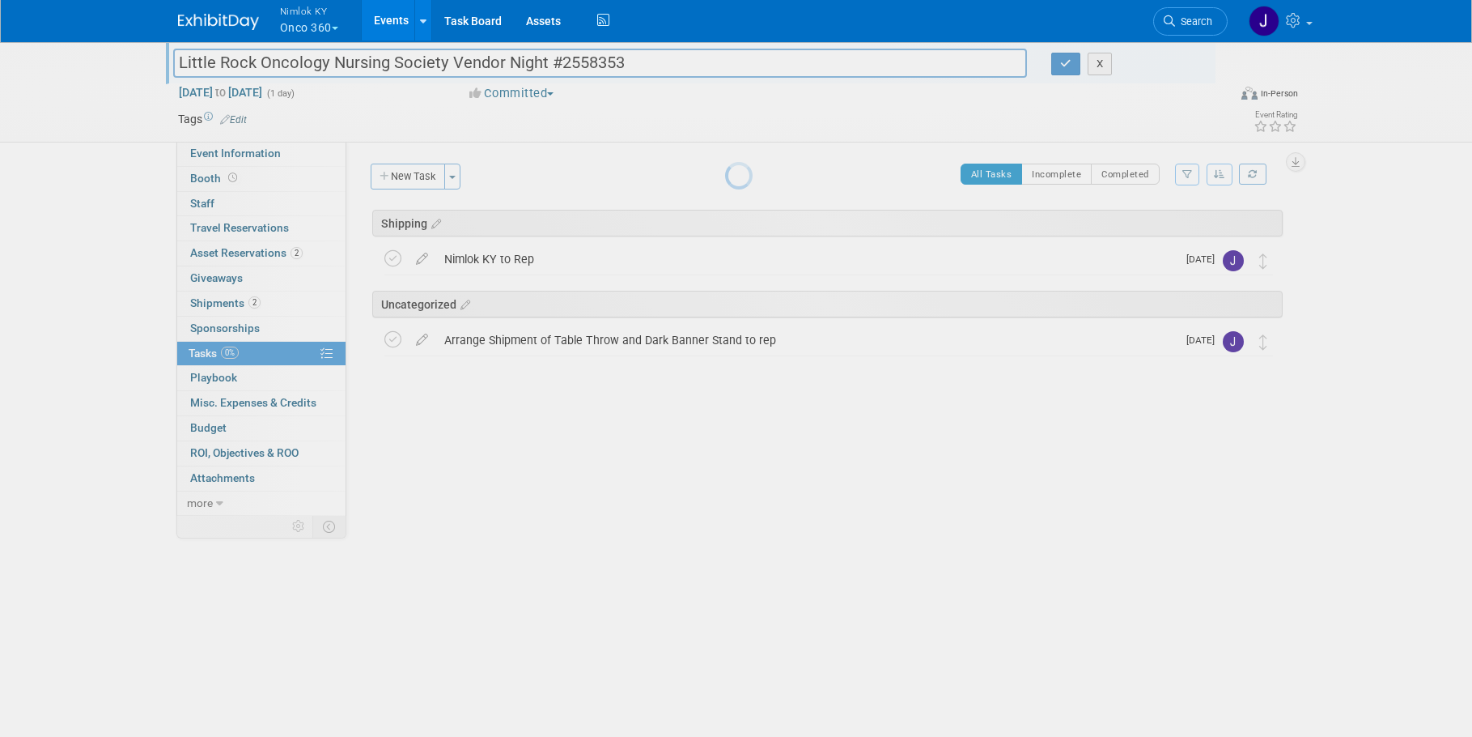
scroll to position [0, 0]
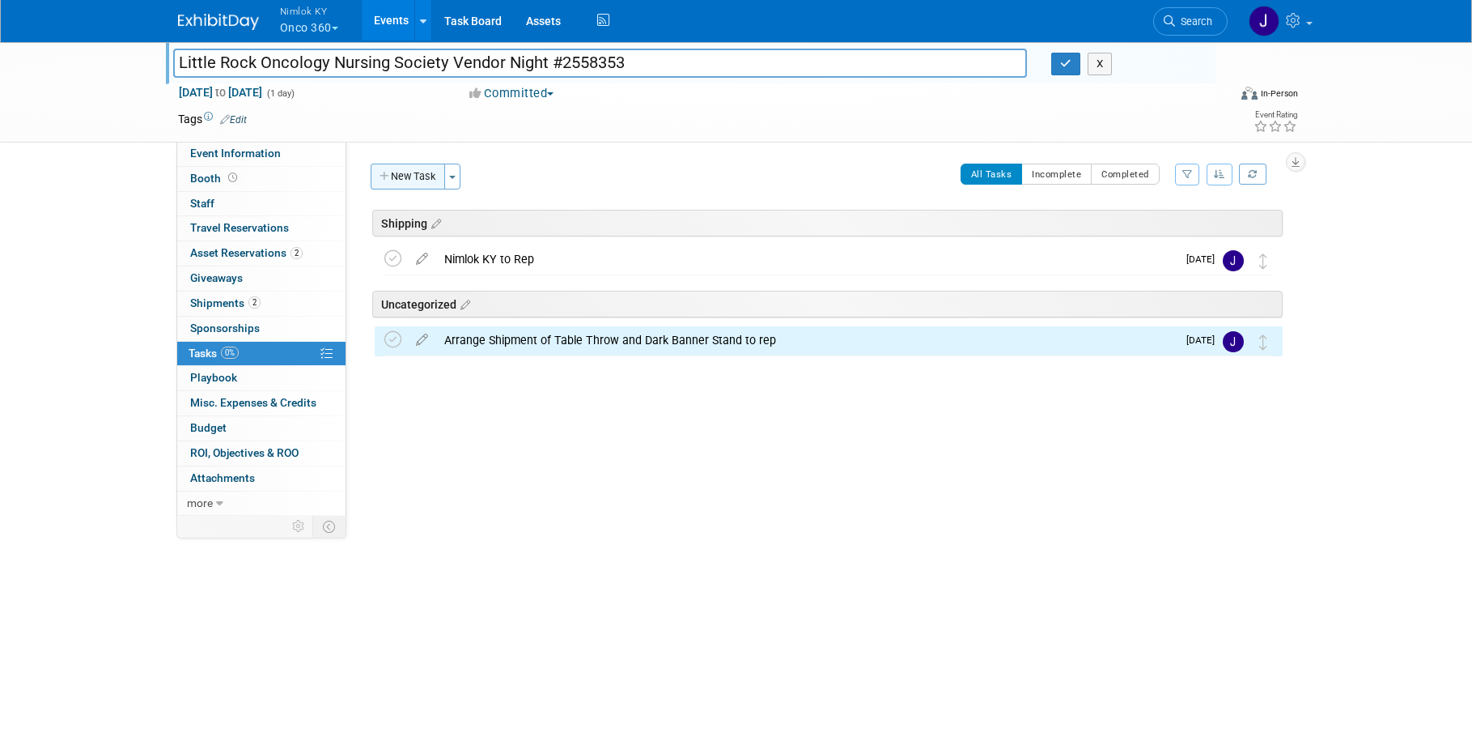
click at [402, 167] on button "New Task" at bounding box center [408, 177] width 74 height 26
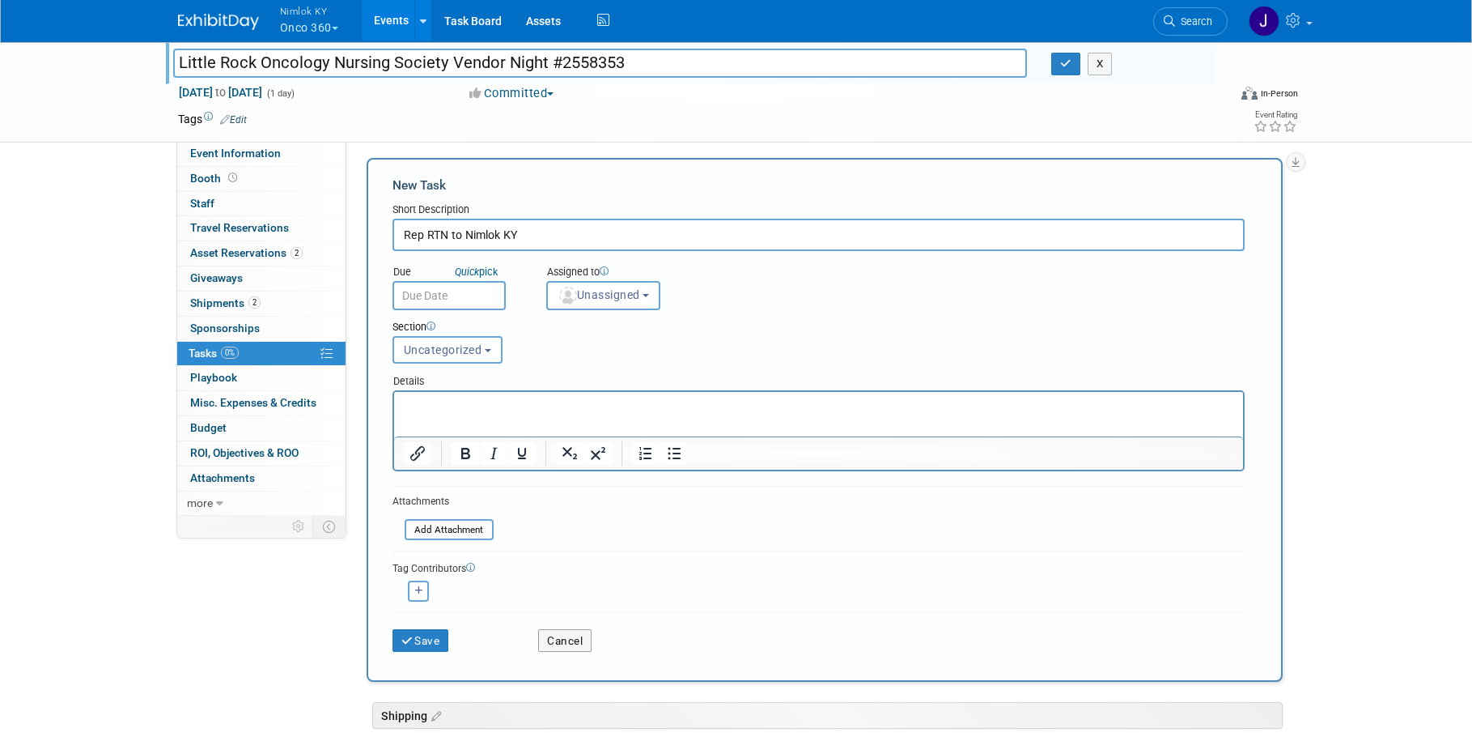
type input "Rep RTN to Nimlok KY"
click at [472, 302] on body "Nimlok KY Onco 360 Explore: My Workspaces 47 Go to Workspace: Amerita Brown For…" at bounding box center [736, 362] width 1472 height 737
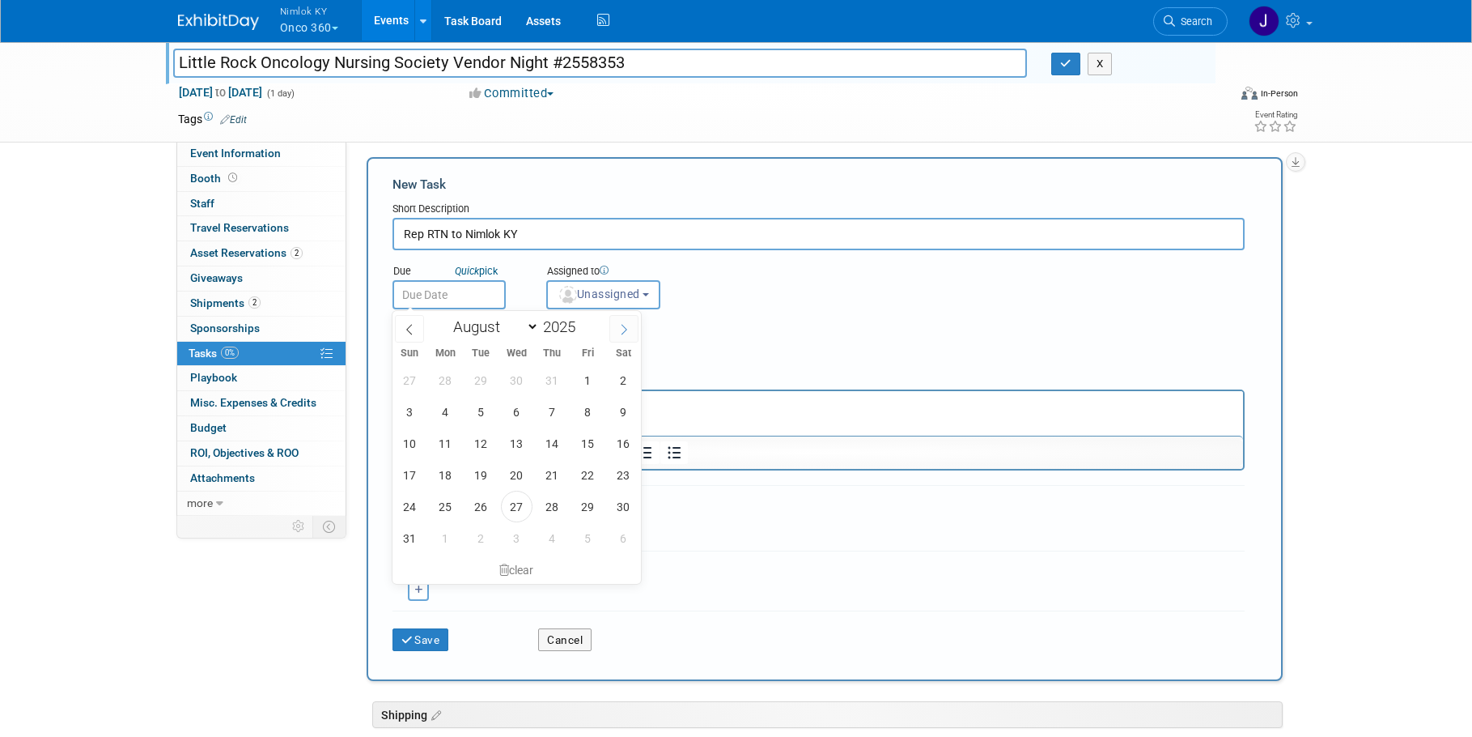
click at [623, 332] on icon at bounding box center [623, 329] width 11 height 11
select select "8"
click at [592, 452] on span "19" at bounding box center [588, 443] width 32 height 32
type input "[DATE]"
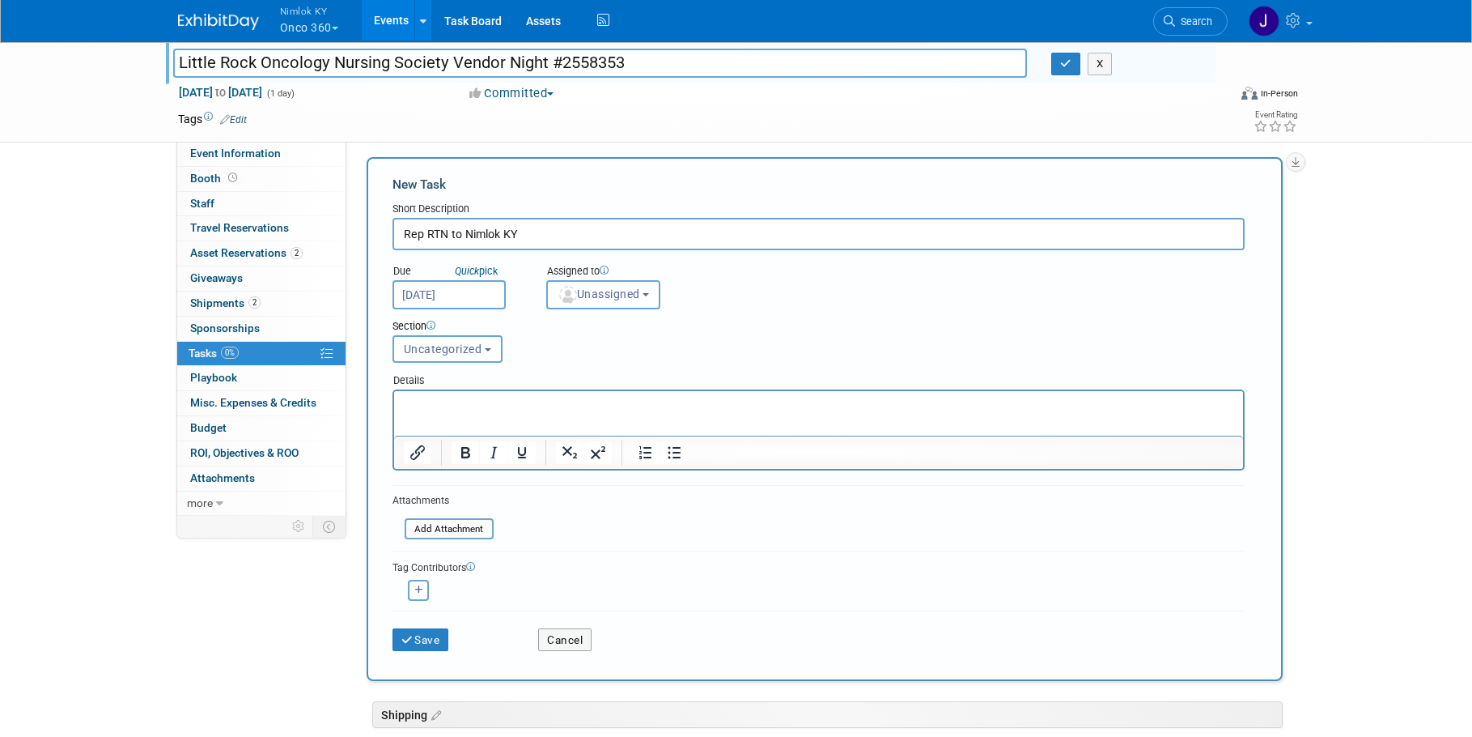
click at [609, 274] on span at bounding box center [604, 271] width 9 height 12
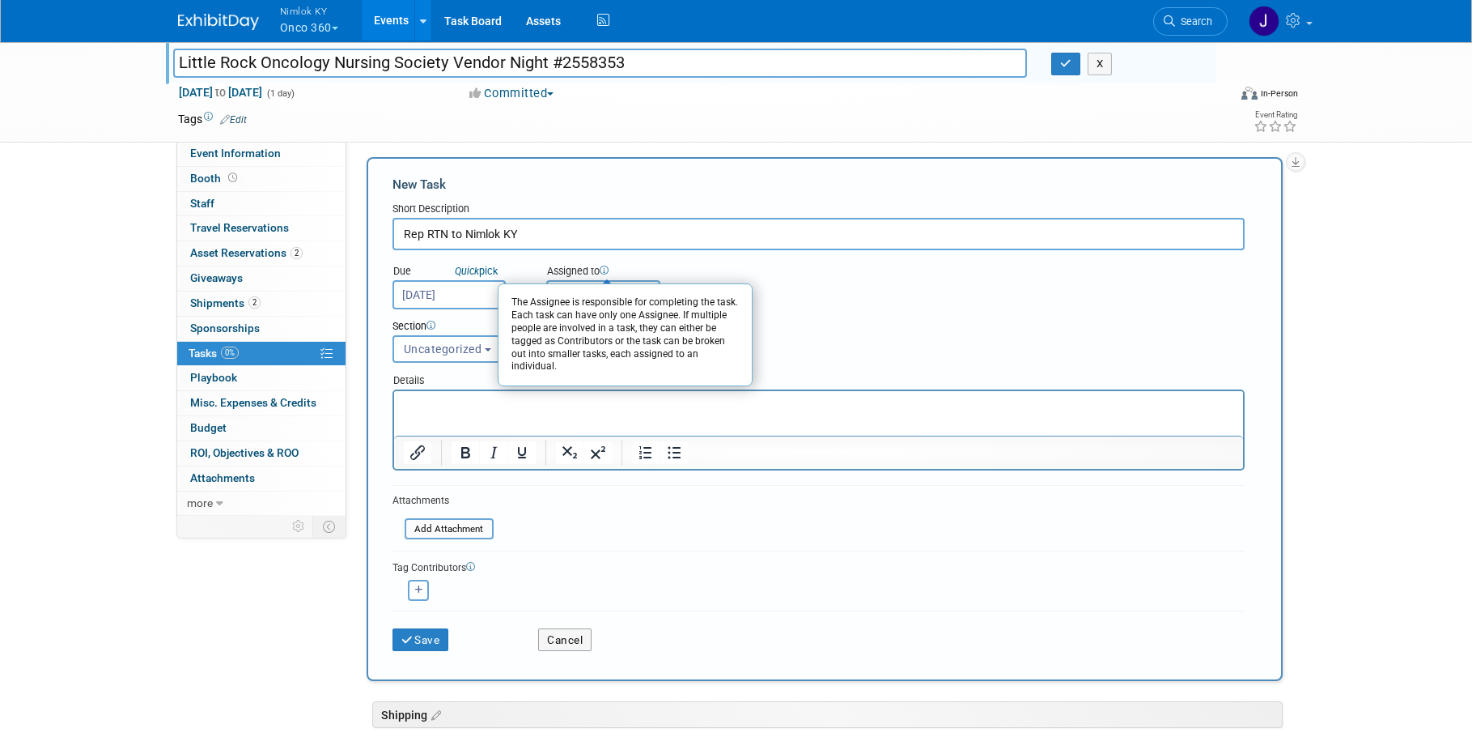
drag, startPoint x: 802, startPoint y: 305, endPoint x: 679, endPoint y: 312, distance: 123.2
click at [801, 305] on div "Due Quick pick Sep 19, 2025 Assigned to The Assignee is responsible for complet…" at bounding box center [818, 279] width 877 height 59
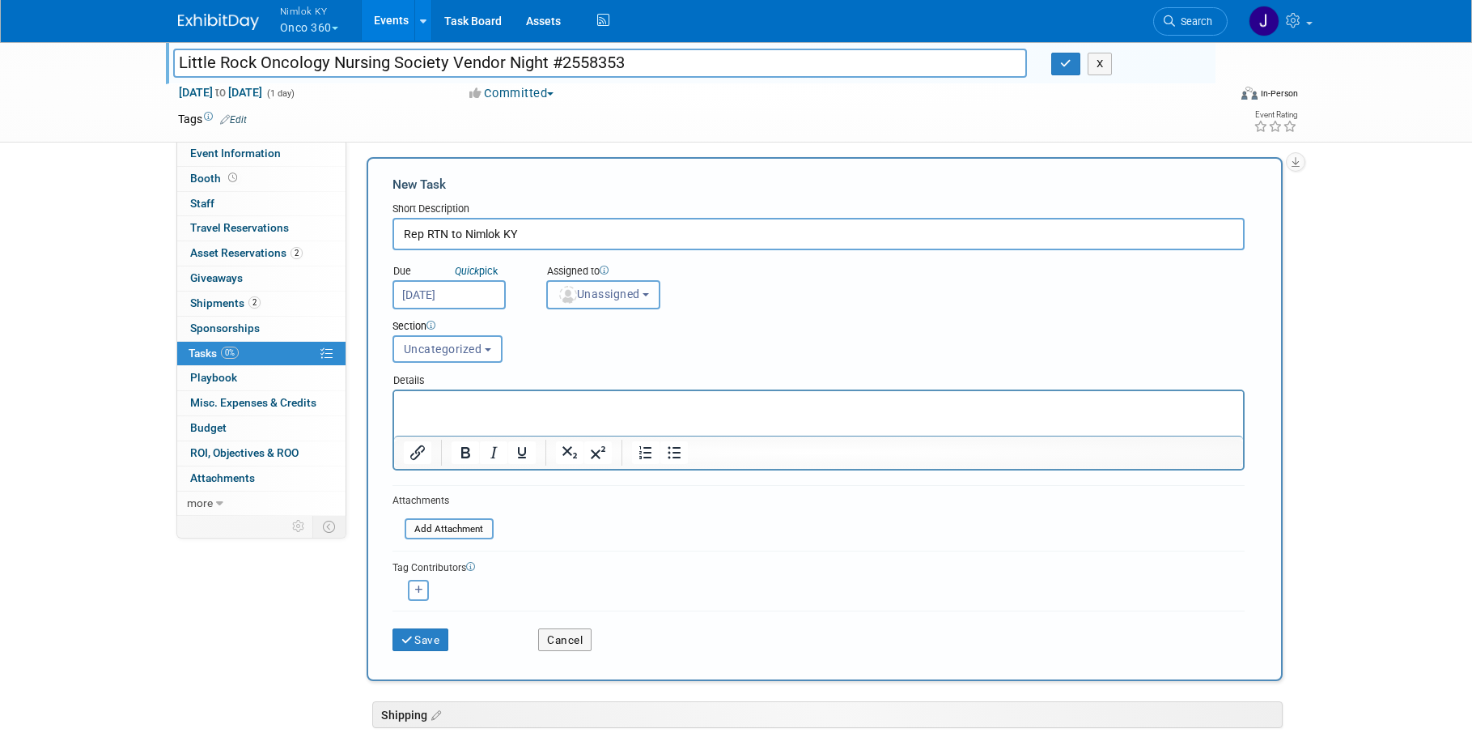
click at [636, 294] on span "Unassigned" at bounding box center [599, 293] width 83 height 13
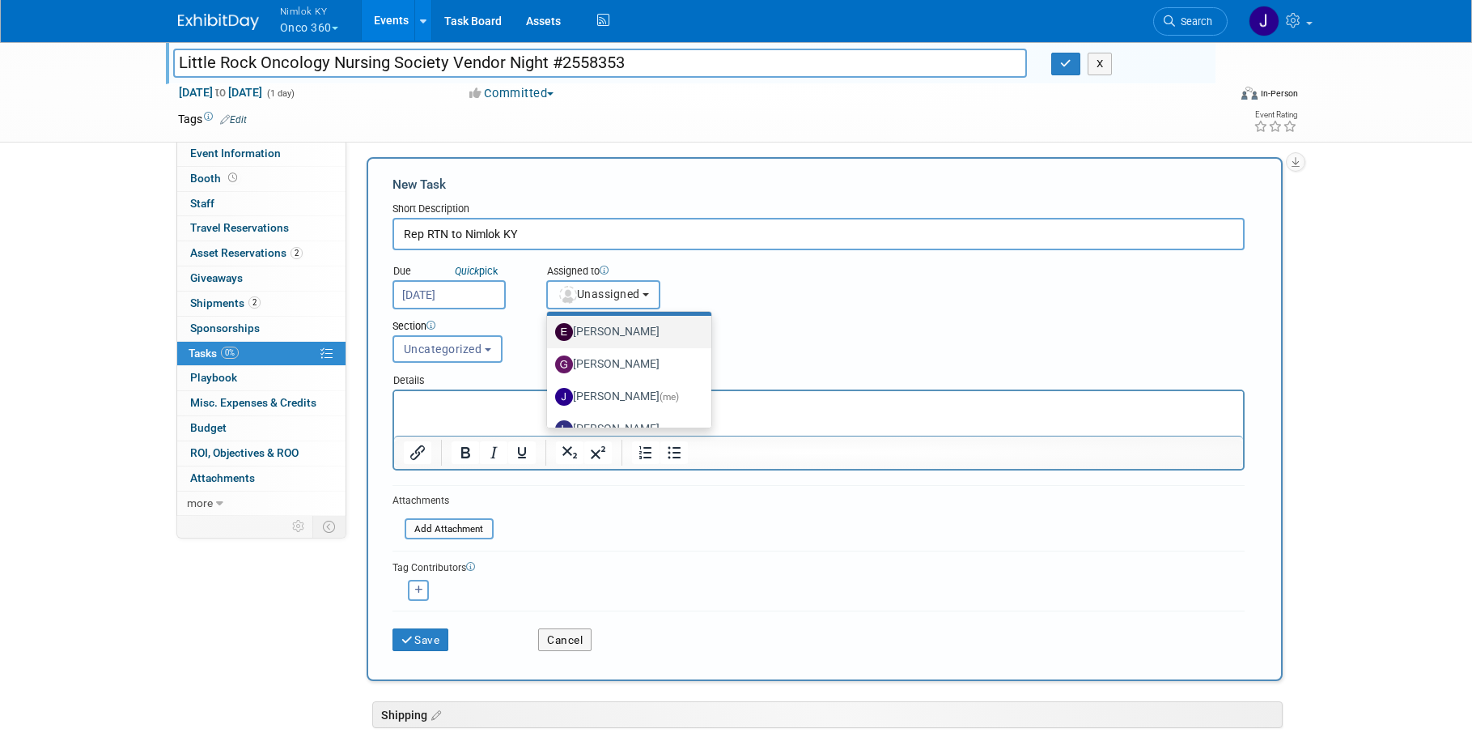
scroll to position [36, 0]
click at [656, 383] on label "Jamie Dunn (me)" at bounding box center [625, 393] width 140 height 26
click at [550, 385] on input "Jamie Dunn (me)" at bounding box center [544, 390] width 11 height 11
select select "6959d863-ee32-42c4-bffe-2330cab25484"
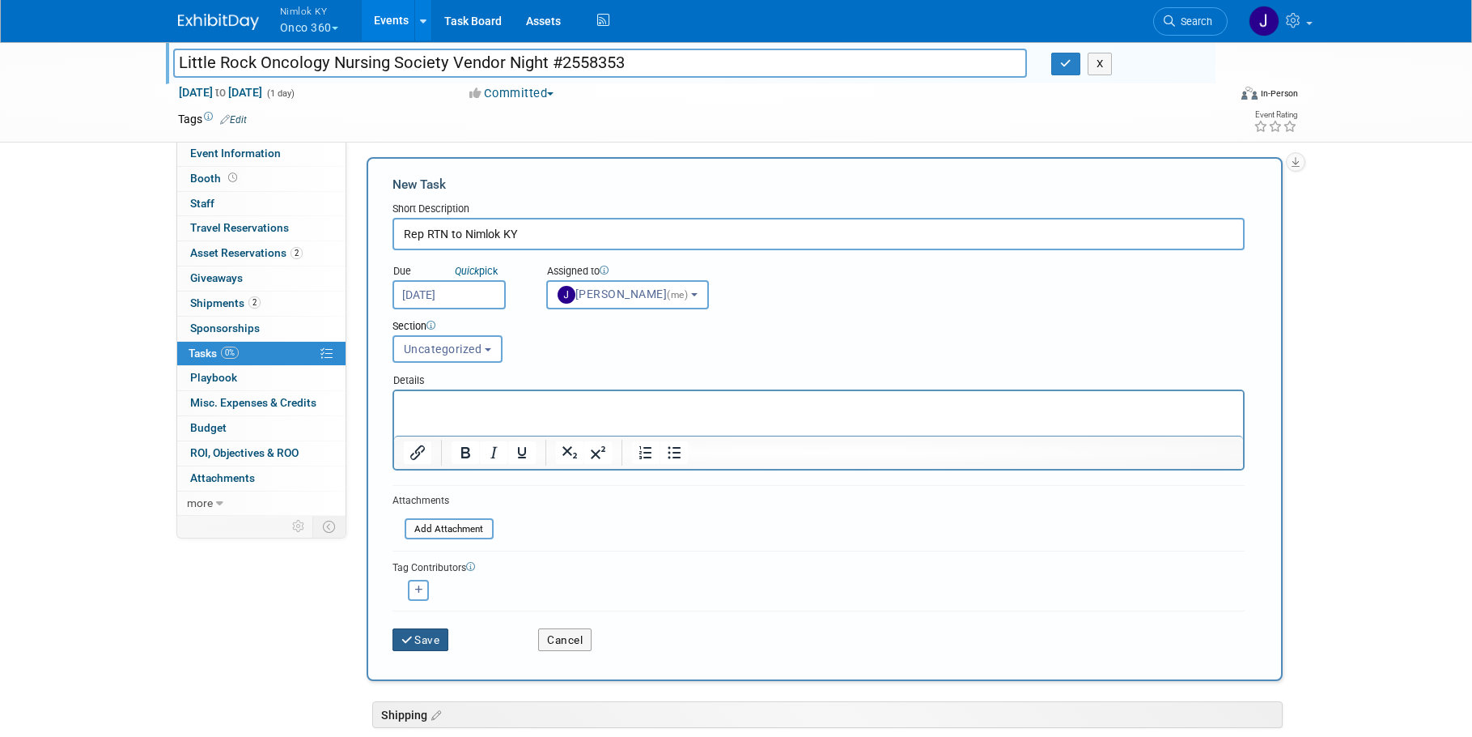
click at [437, 639] on button "Save" at bounding box center [421, 639] width 57 height 23
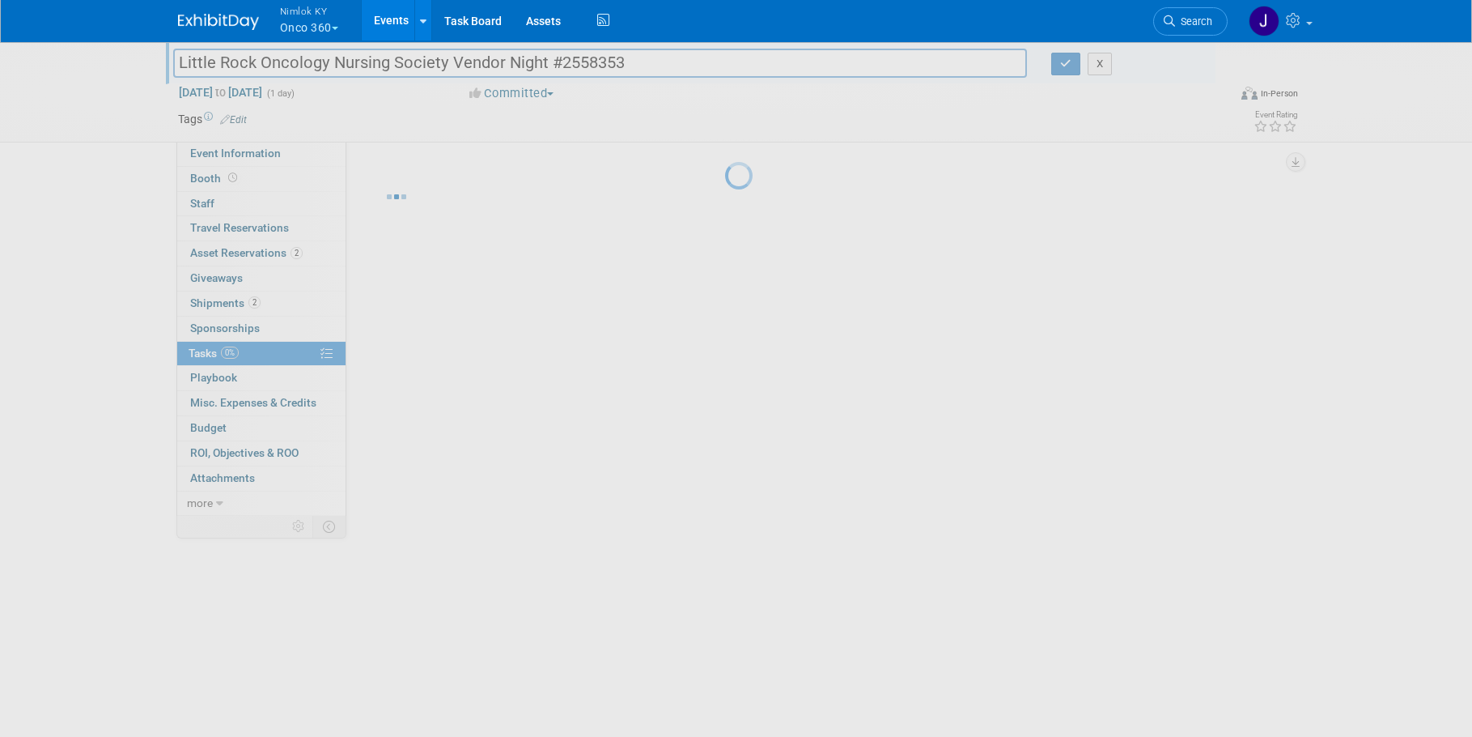
scroll to position [0, 0]
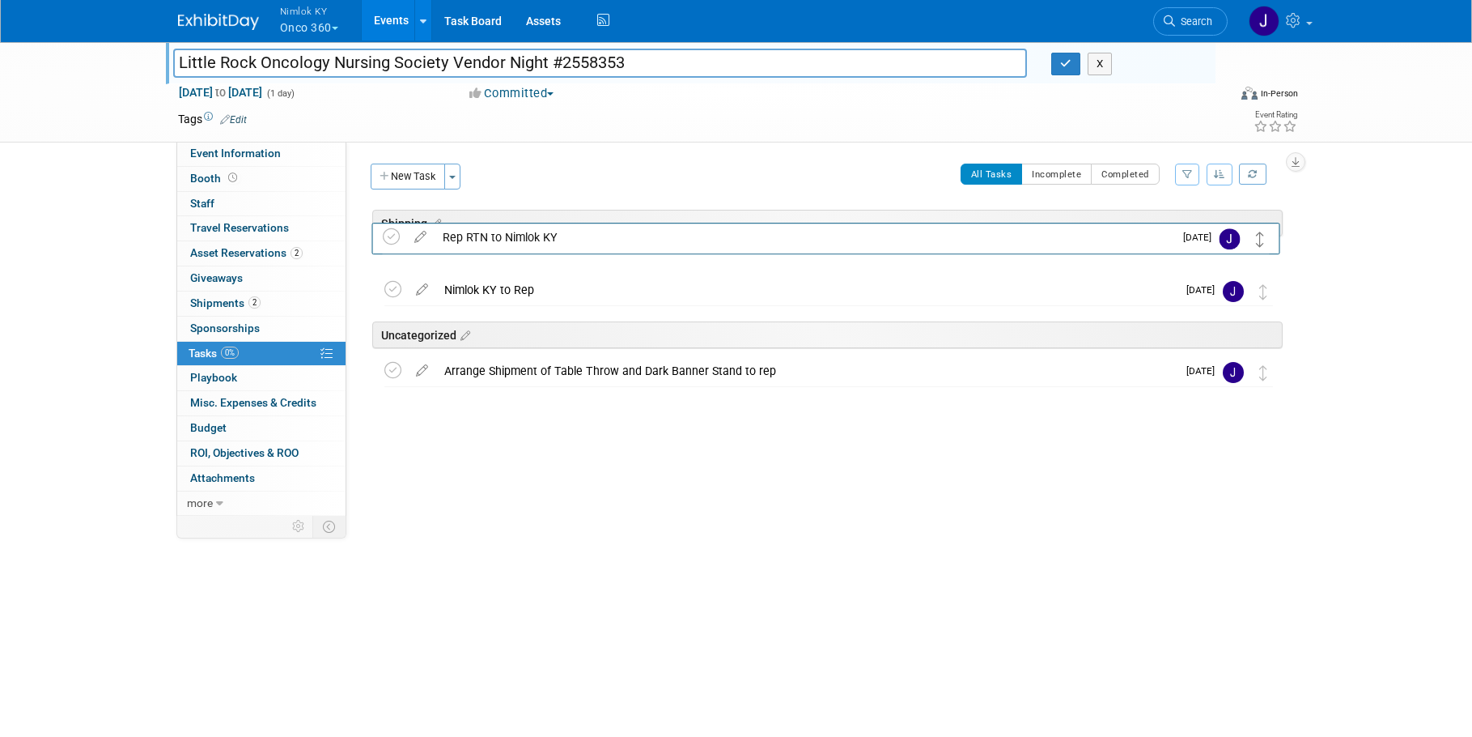
drag, startPoint x: 1264, startPoint y: 346, endPoint x: 1261, endPoint y: 245, distance: 101.2
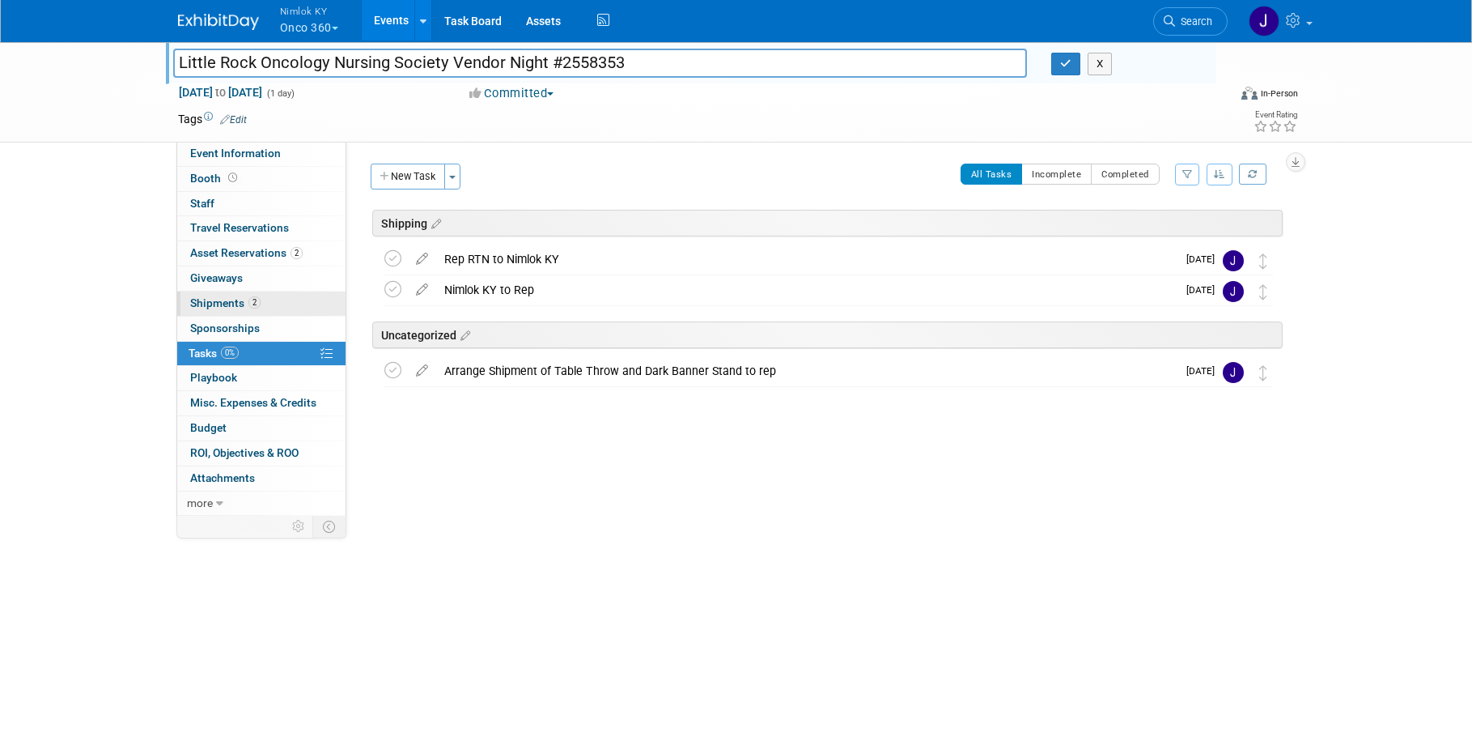
click at [261, 304] on link "2 Shipments 2" at bounding box center [261, 303] width 168 height 24
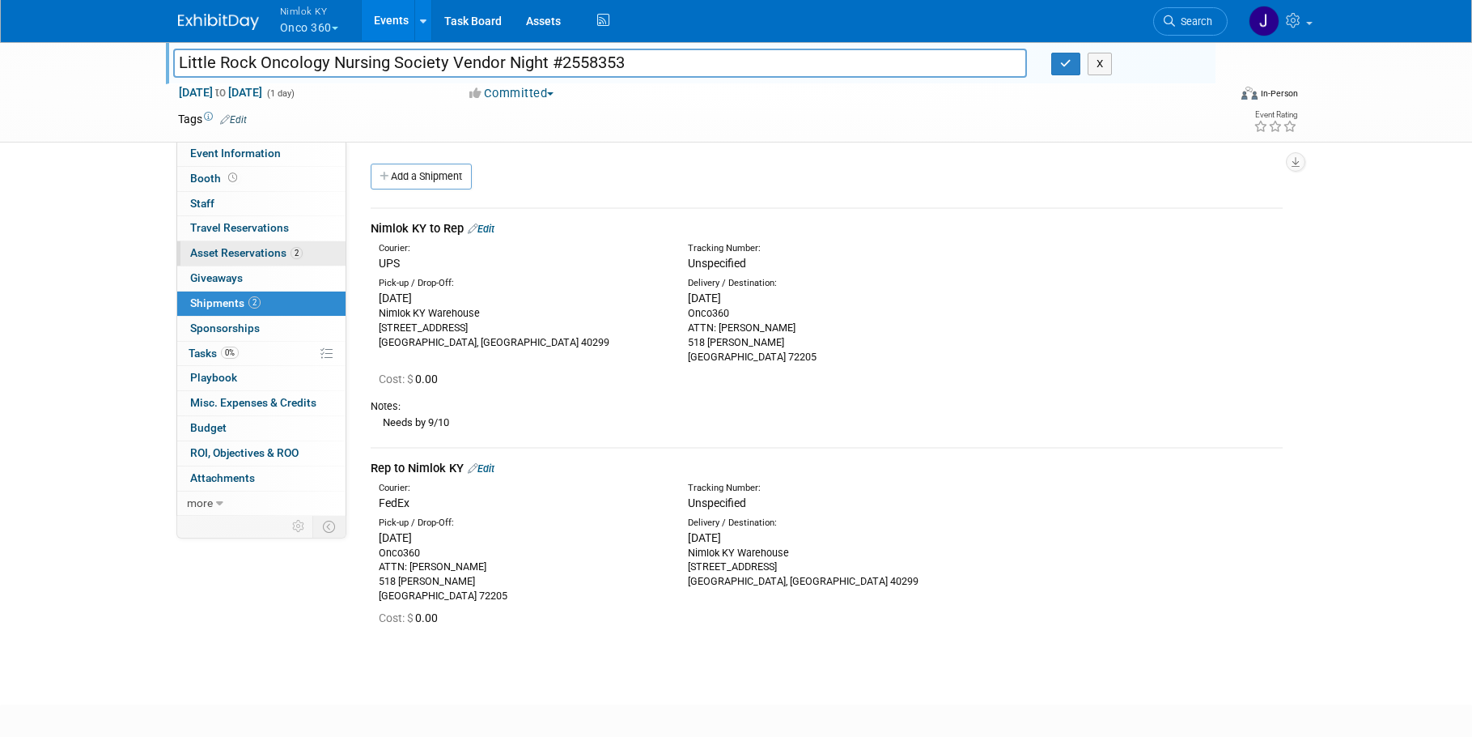
click at [265, 257] on span "Asset Reservations 2" at bounding box center [246, 252] width 113 height 13
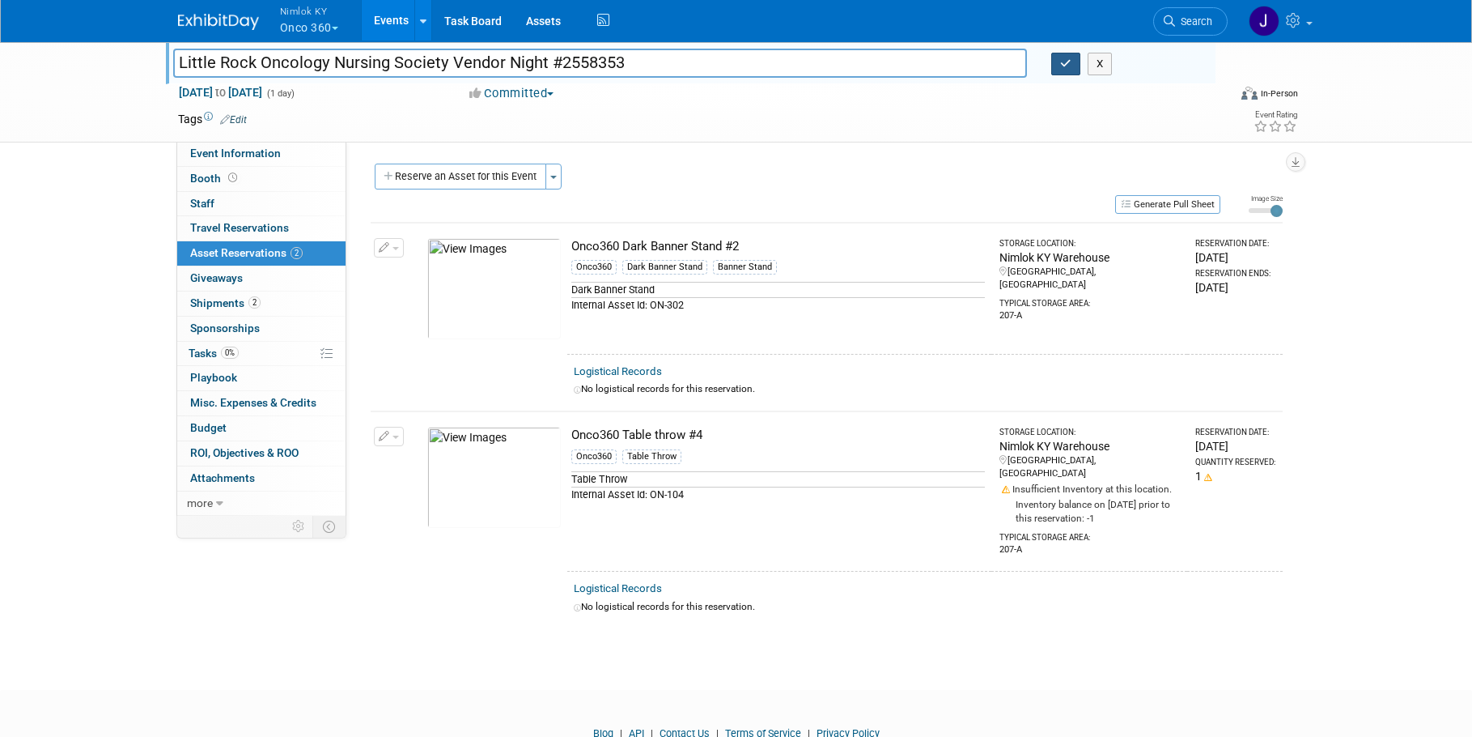
click at [1067, 66] on icon "button" at bounding box center [1065, 63] width 11 height 11
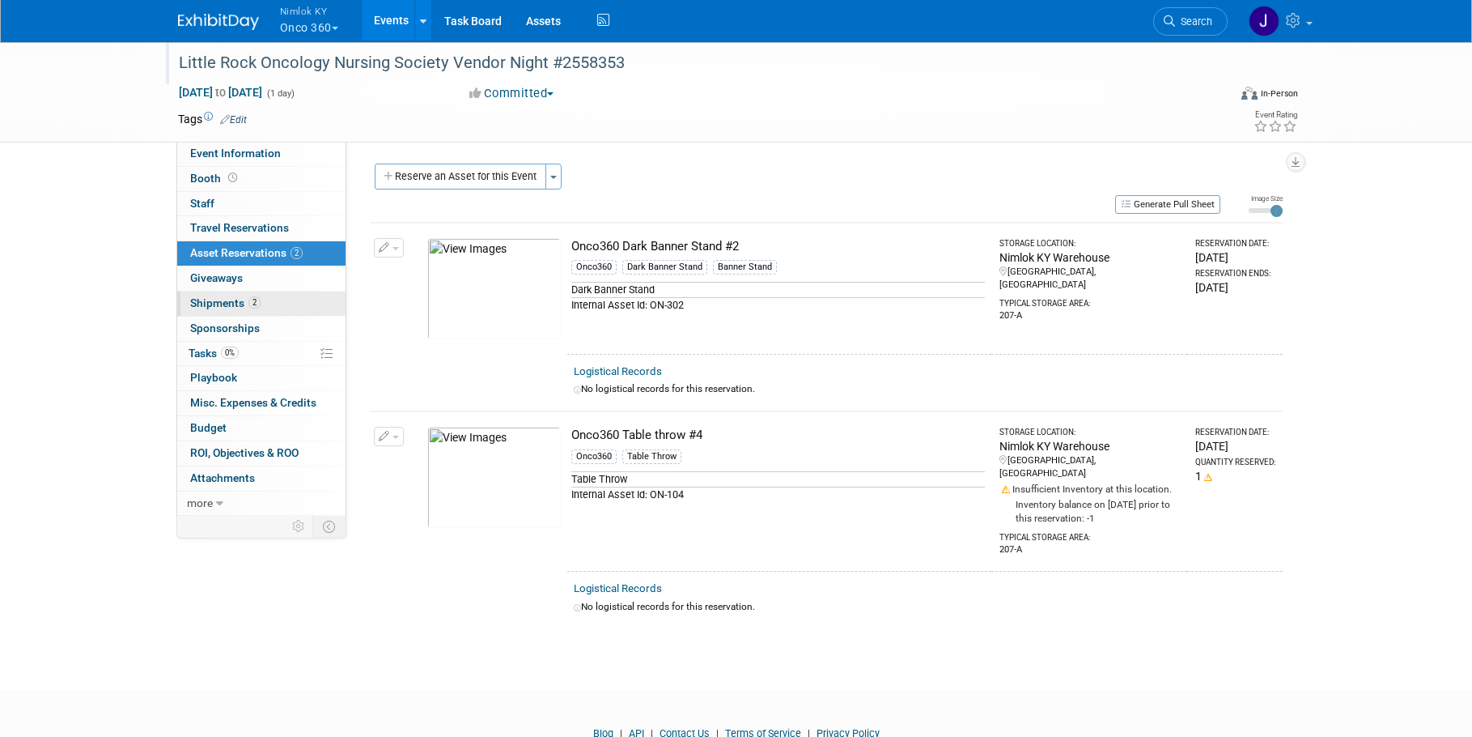
click at [243, 303] on span "Shipments 2" at bounding box center [225, 302] width 70 height 13
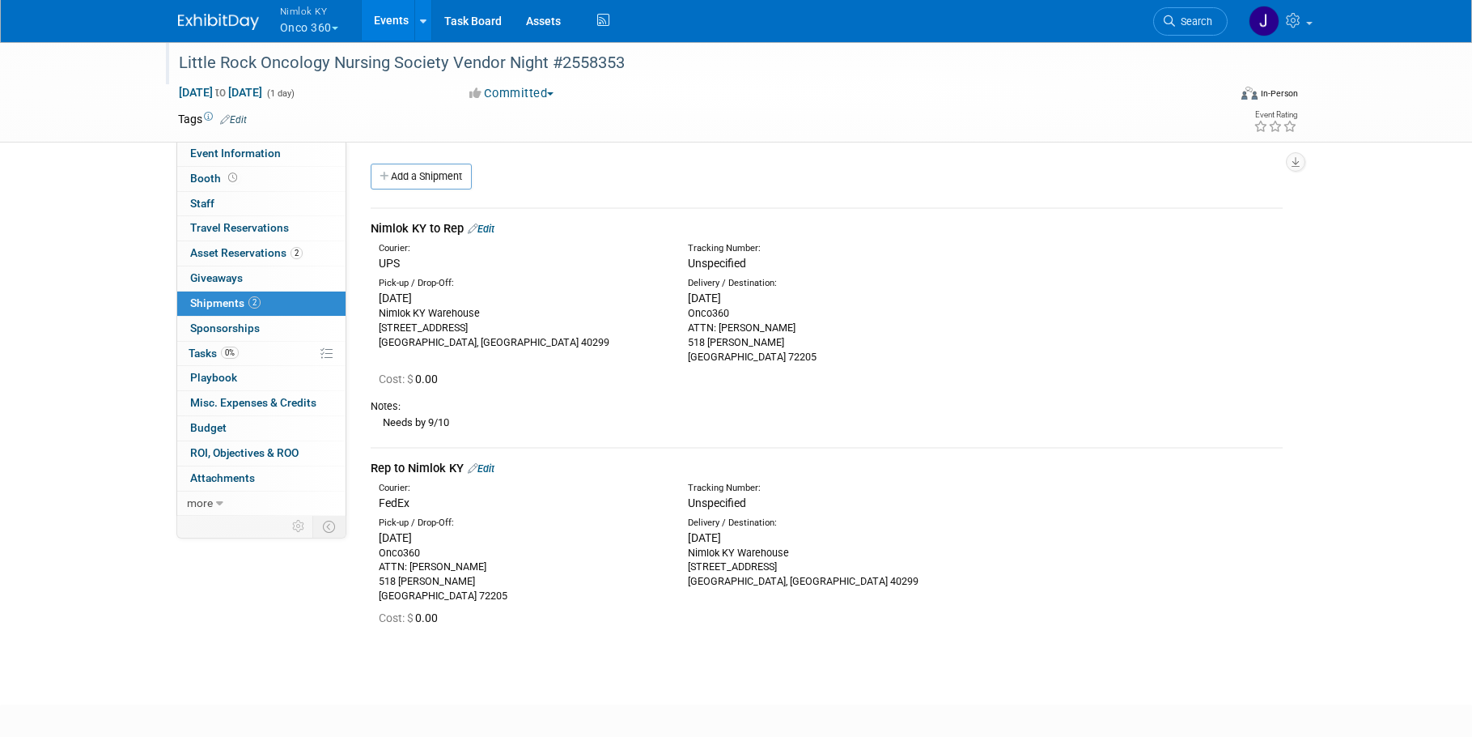
click at [741, 323] on div "Onco360 ATTN: Shelley Atkins 518 N. Bryan Little Rock, AR 72205" at bounding box center [830, 335] width 285 height 58
drag, startPoint x: 788, startPoint y: 355, endPoint x: 675, endPoint y: 332, distance: 114.9
click at [676, 332] on div "Delivery / Destination: Tue. Sep 9, 2025 Onco360 ATTN: Shelley Atkins 518 N. Br…" at bounding box center [830, 320] width 309 height 87
copy div "ATTN: Shelley Atkins 518 N. Bryan Little Rock, AR 72205"
click at [707, 376] on div "Cost: $ 0.00" at bounding box center [831, 379] width 904 height 16
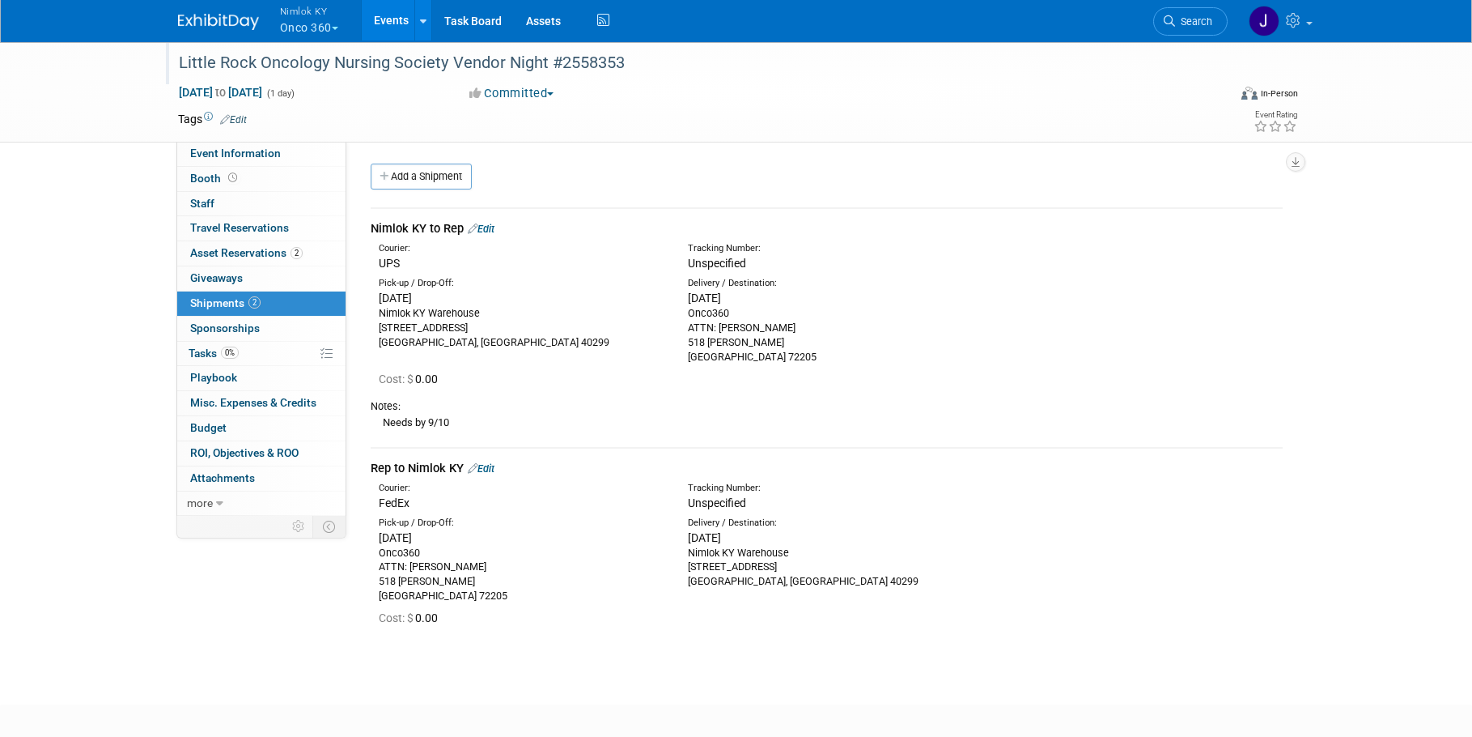
click at [491, 223] on link "Edit" at bounding box center [481, 229] width 27 height 12
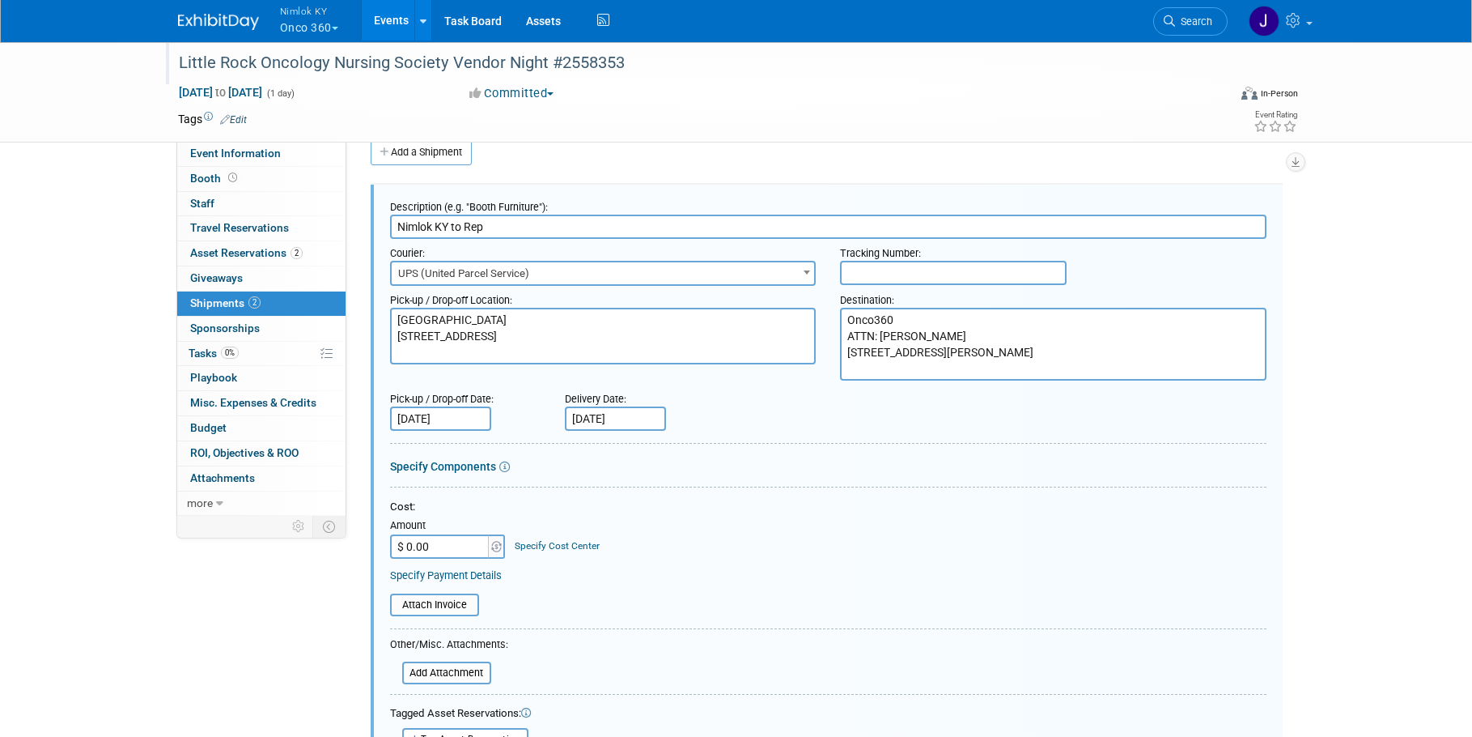
click at [944, 342] on textarea "Onco360 ATTN: Shelley Atkins 518 N. Bryan Little Rock, AR 72205" at bounding box center [1053, 344] width 427 height 73
click at [940, 349] on textarea "Onco360 ATTN: Shelley Atkins 518 N. Bryan Little Rock, AR 72205" at bounding box center [1053, 344] width 427 height 73
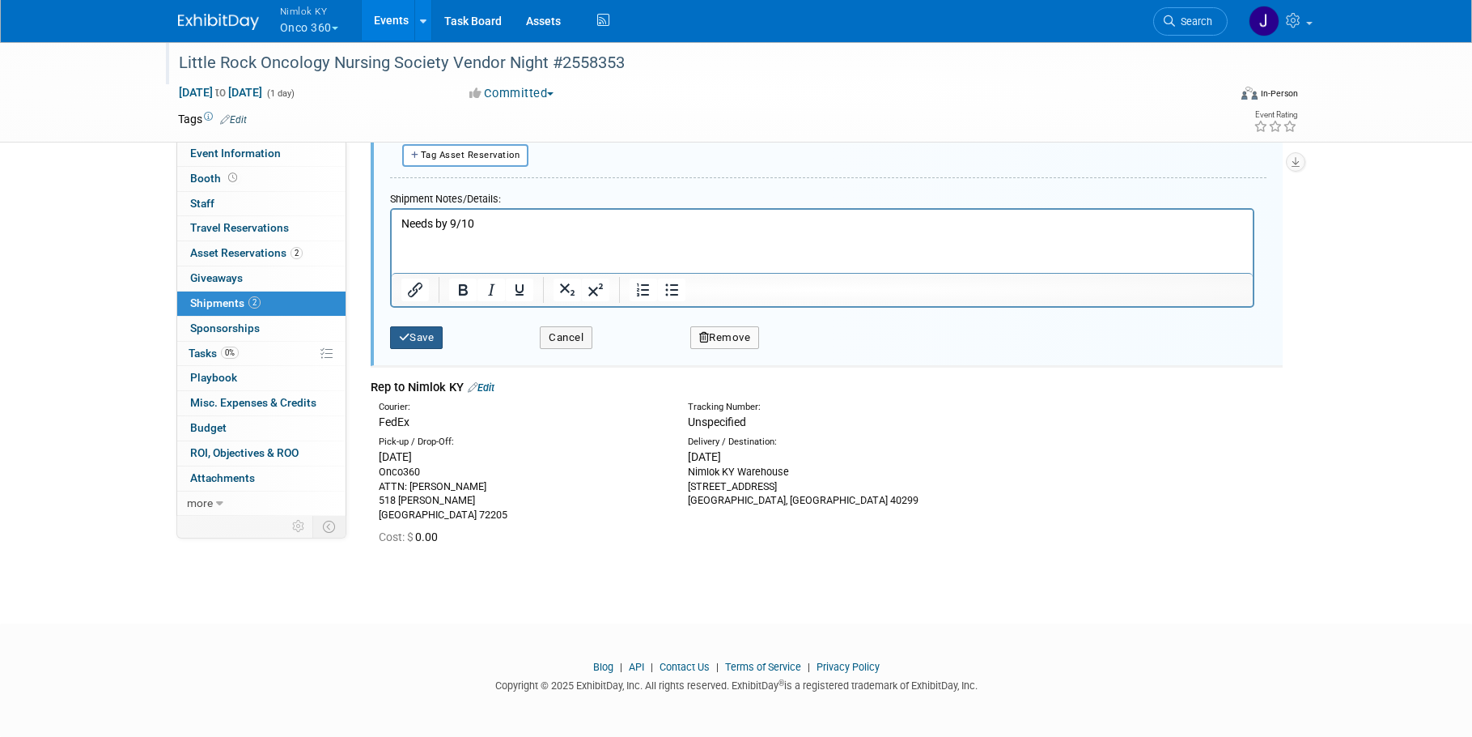
type textarea "Onco360 ATTN: Shelley Atkins 518 N. Bryan St. Little Rock, AR 72205"
click at [439, 342] on button "Save" at bounding box center [416, 337] width 53 height 23
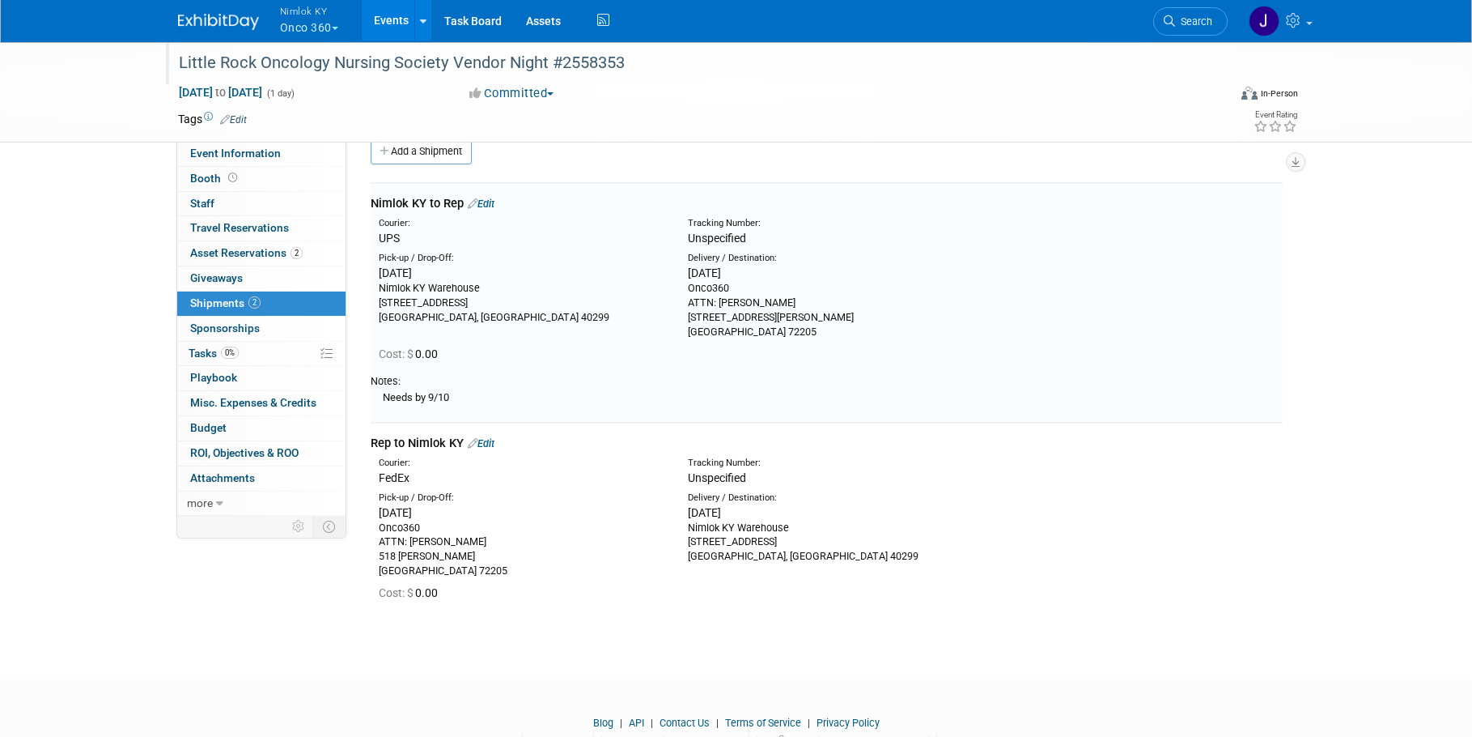
scroll to position [24, 0]
click at [491, 444] on link "Edit" at bounding box center [481, 444] width 27 height 12
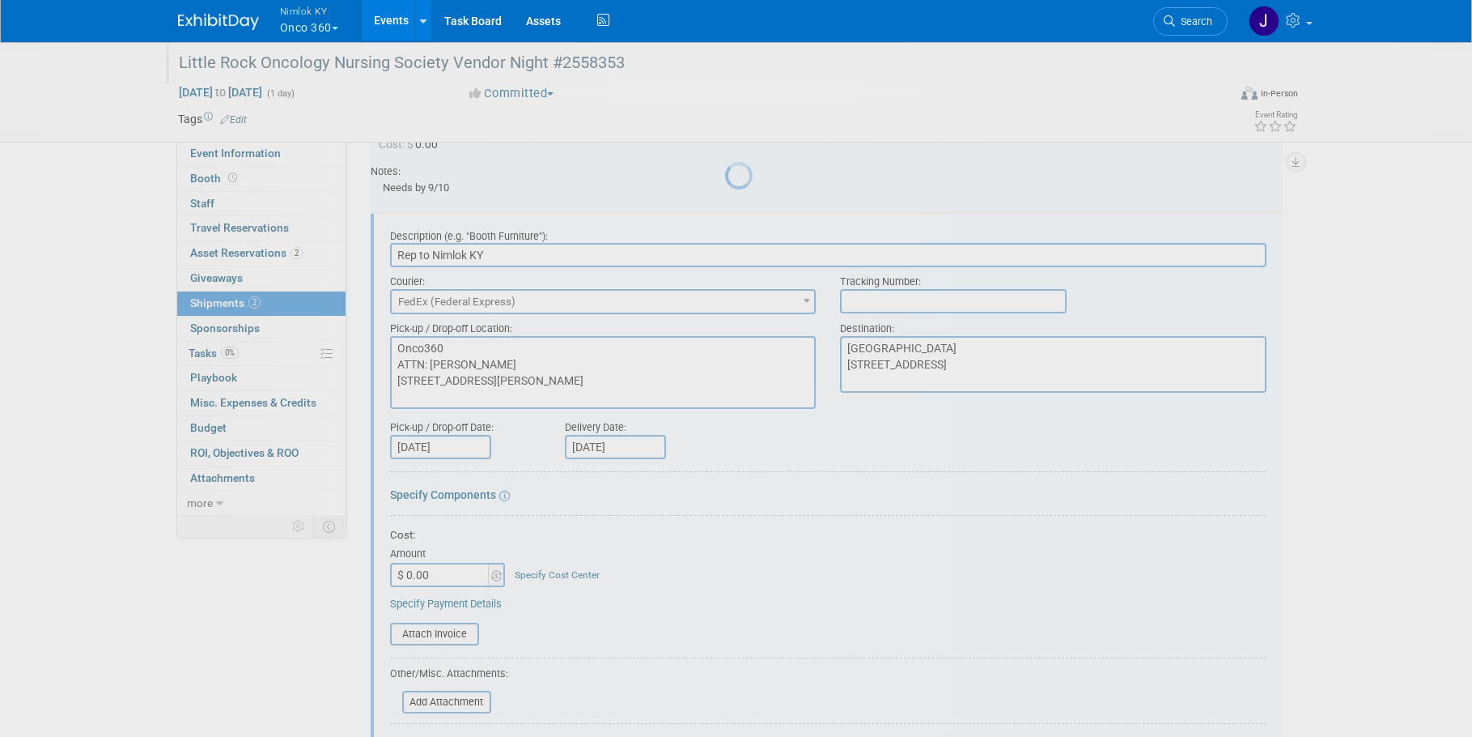
scroll to position [264, 0]
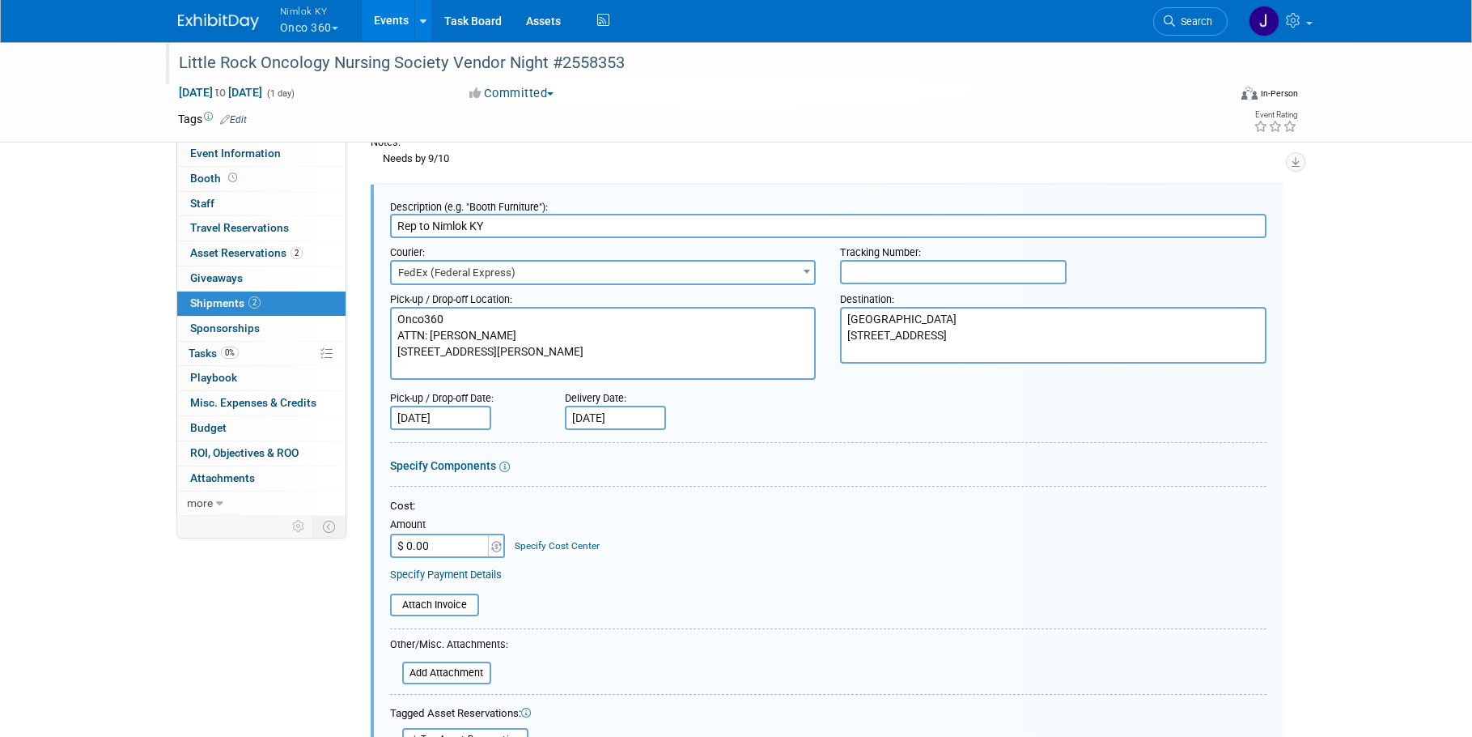
click at [507, 353] on textarea "Onco360 ATTN: Shelley Atkins 518 N. Bryan Little Rock, AR 72205" at bounding box center [603, 343] width 427 height 73
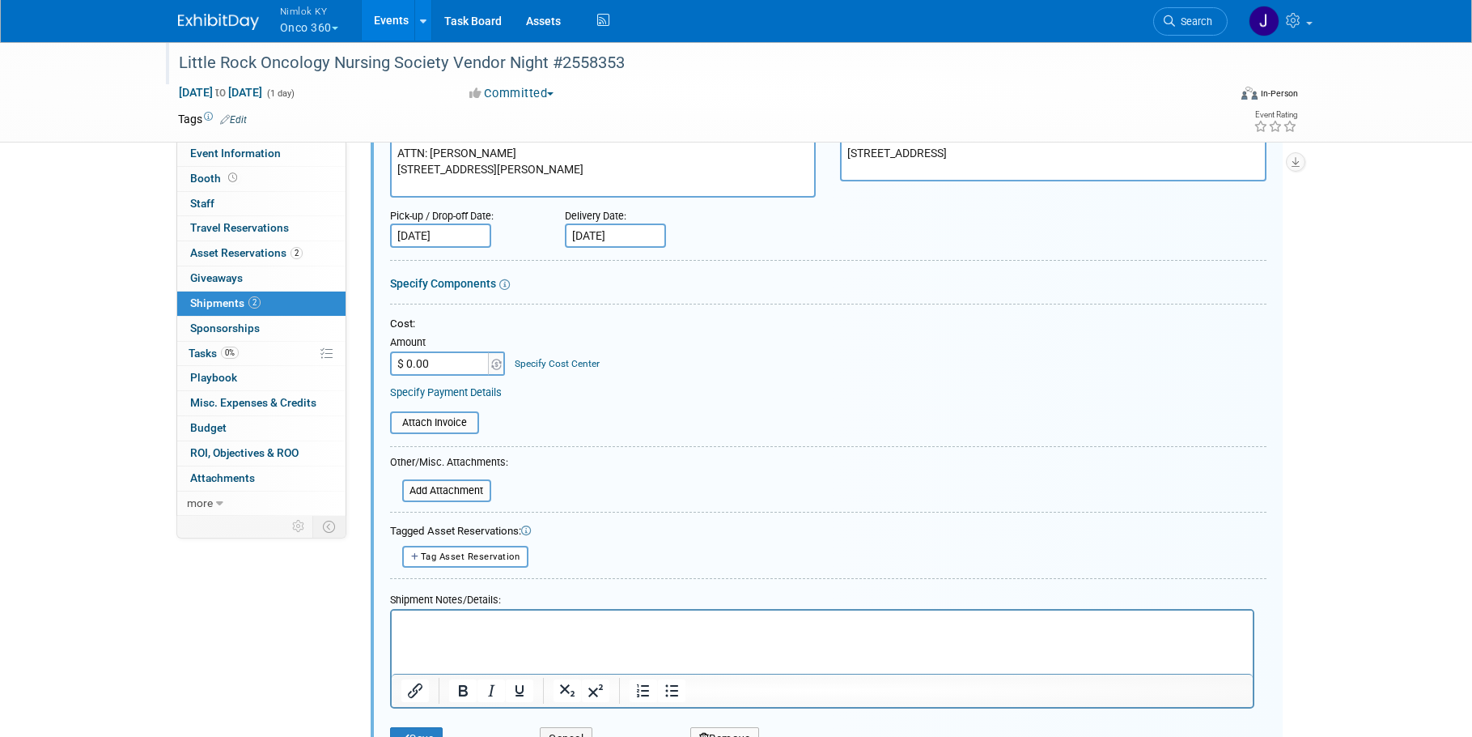
scroll to position [652, 0]
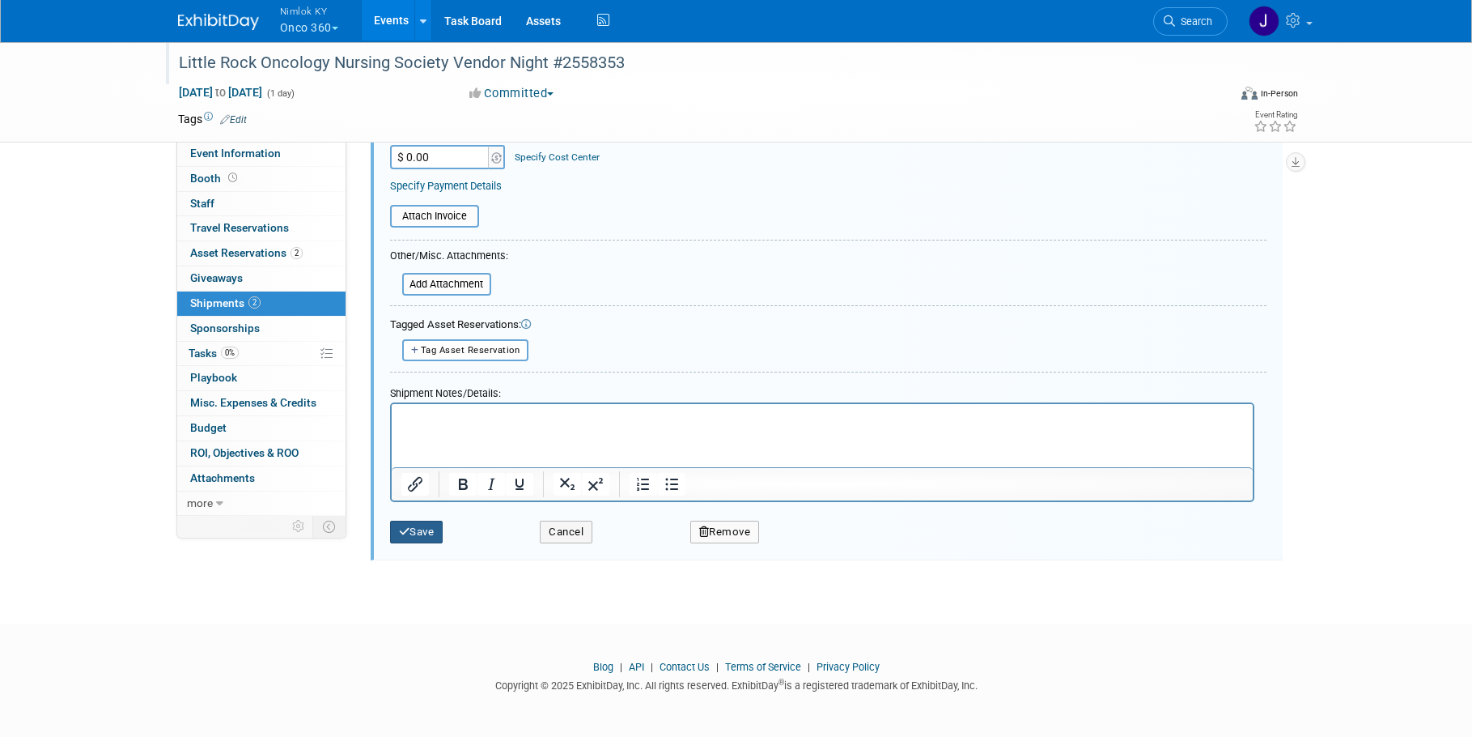
type textarea "Onco360 ATTN: Shelley Atkins 518 N. Bryan St. Little Rock, AR 72205"
click at [418, 537] on button "Save" at bounding box center [416, 531] width 53 height 23
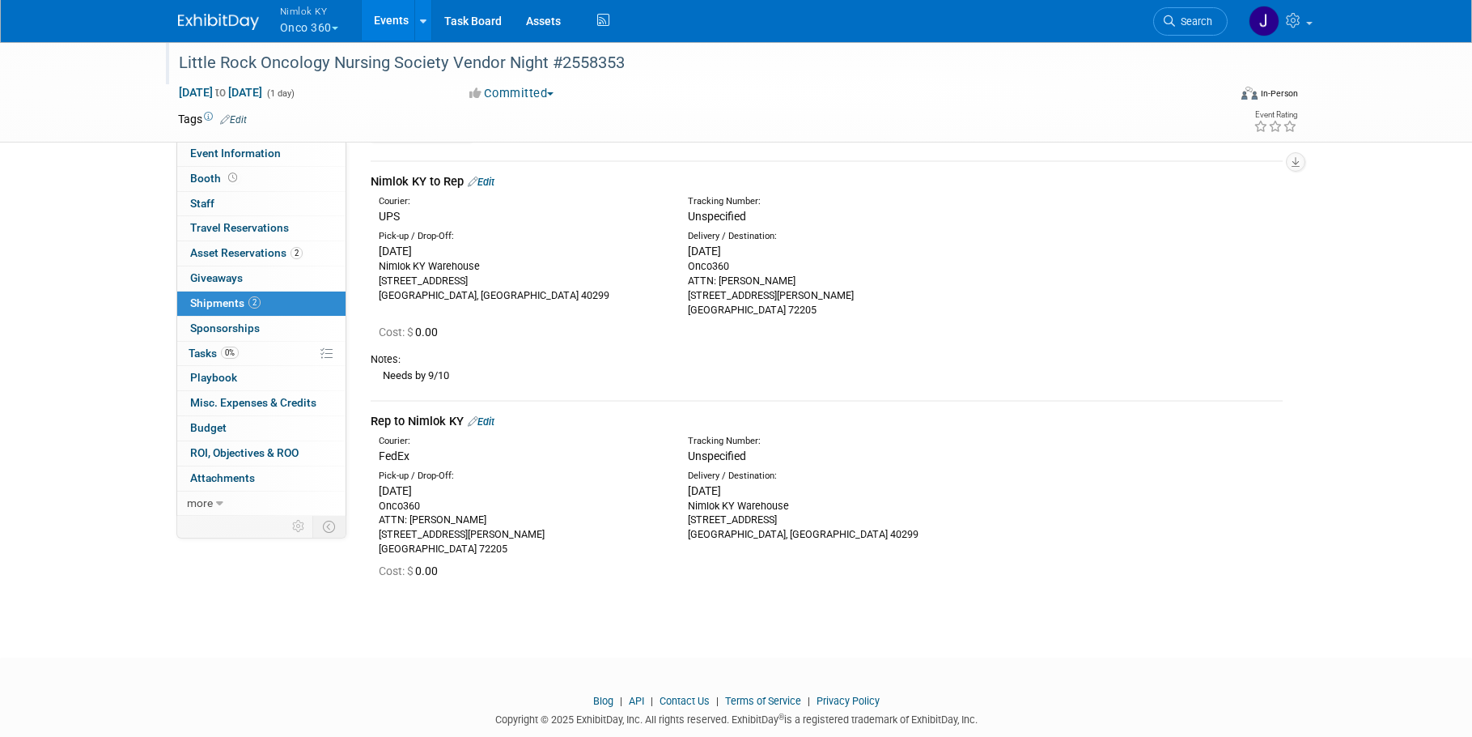
scroll to position [0, 0]
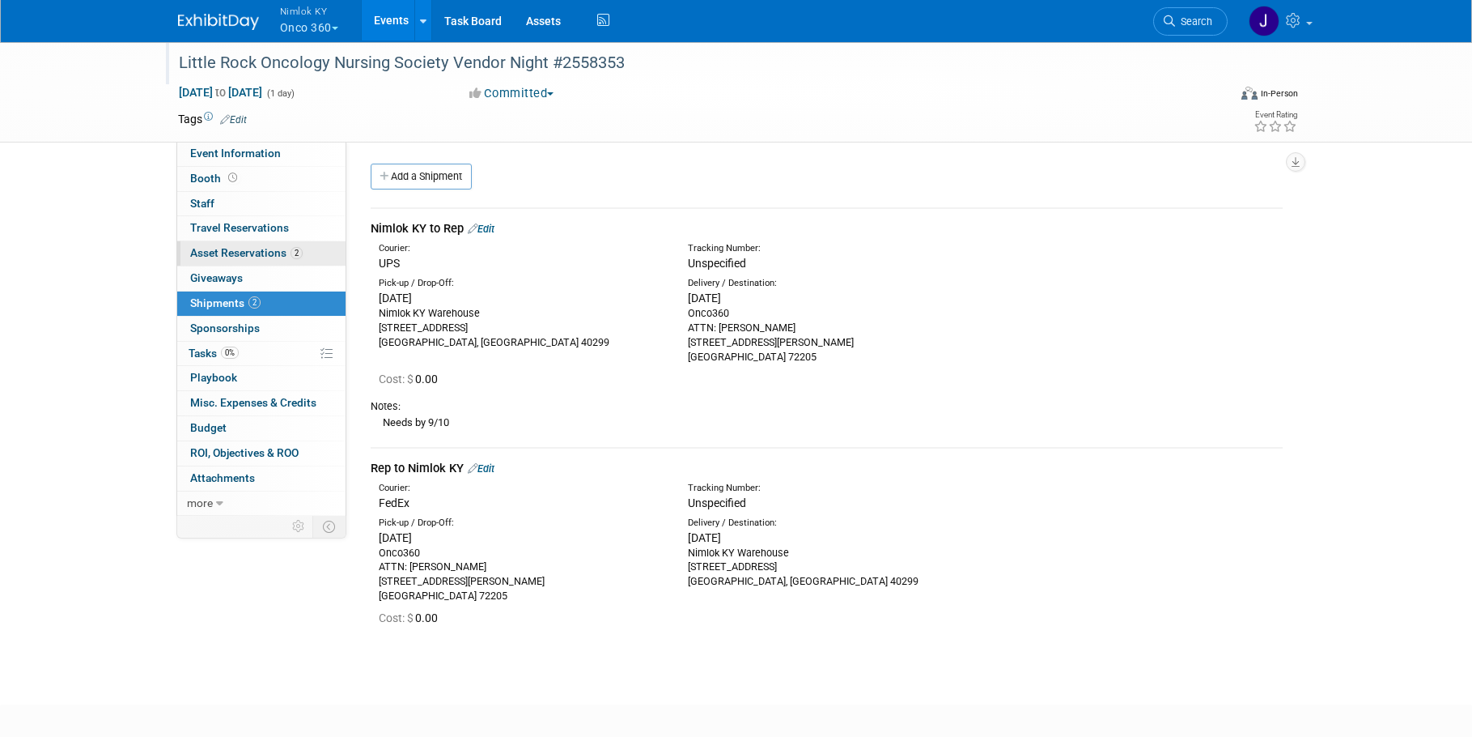
click at [232, 244] on link "2 Asset Reservations 2" at bounding box center [261, 253] width 168 height 24
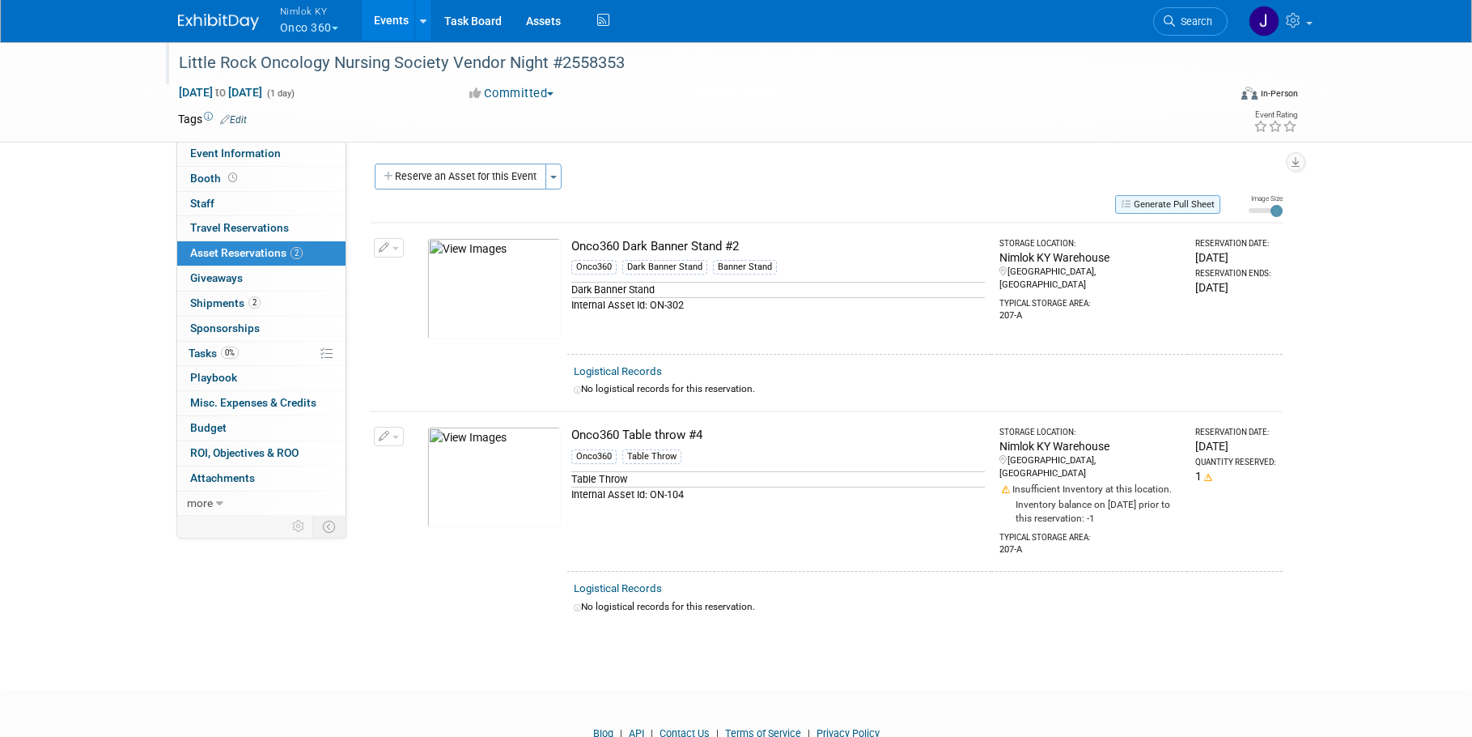
click at [1175, 205] on button "Generate Pull Sheet" at bounding box center [1167, 204] width 105 height 19
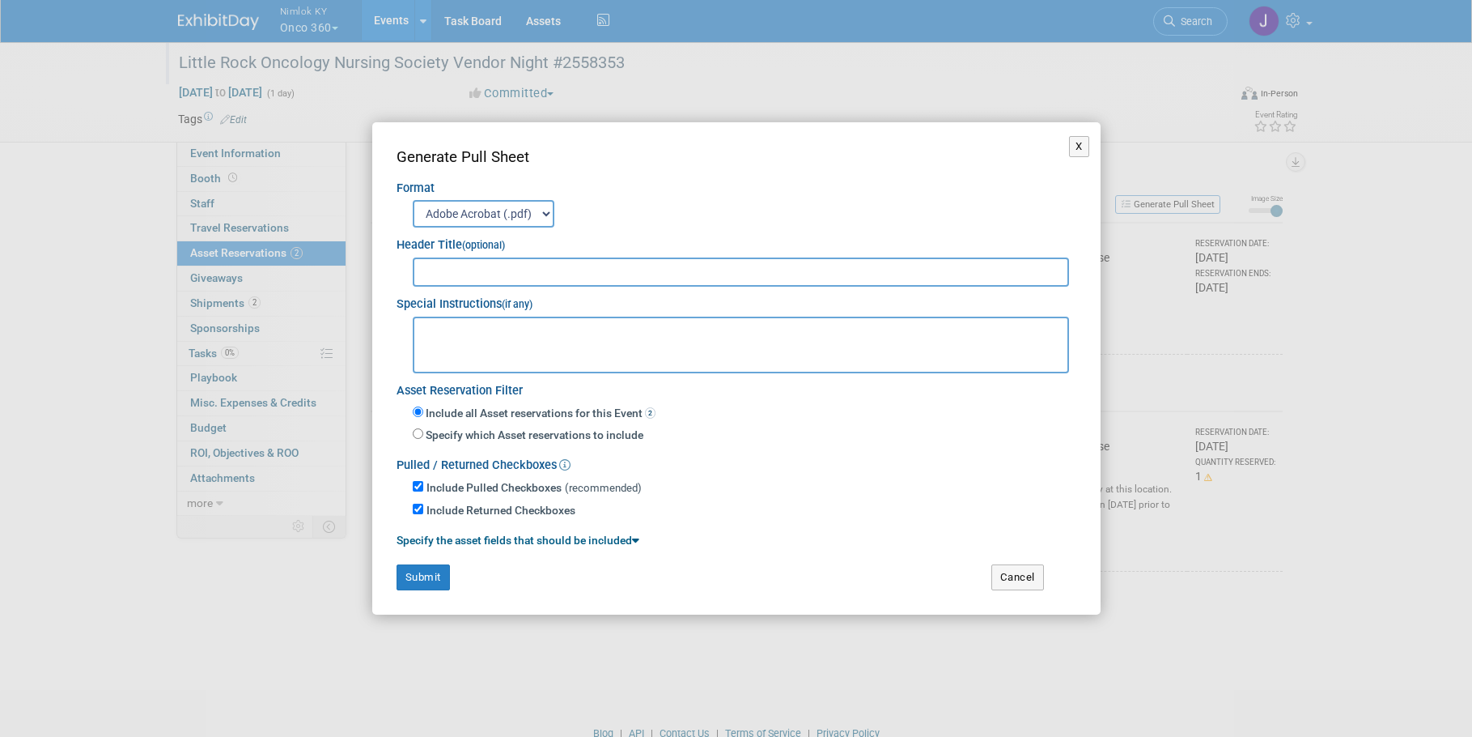
click at [983, 278] on input "text" at bounding box center [741, 271] width 657 height 29
type input "2558353"
click at [407, 571] on button "Submit" at bounding box center [423, 577] width 53 height 26
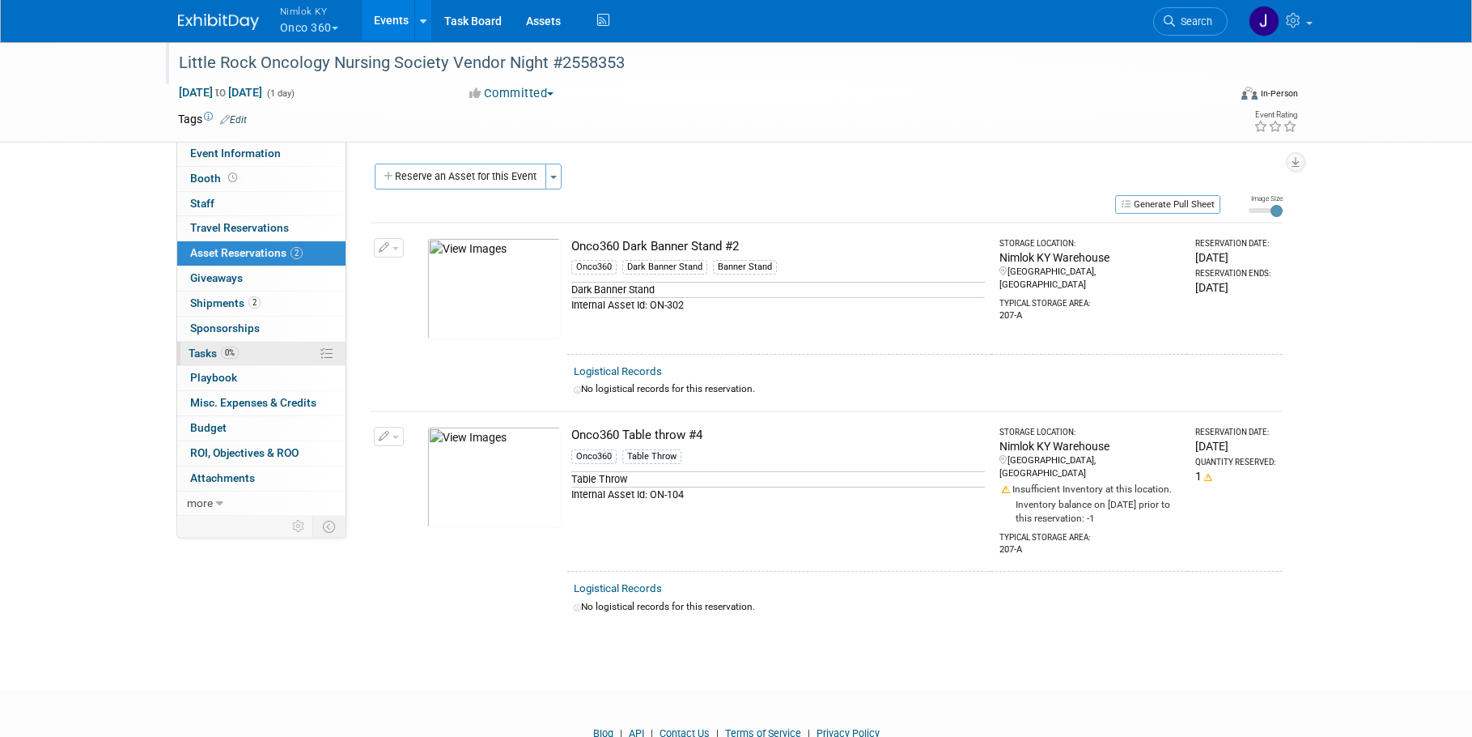
click at [276, 362] on link "0% Tasks 0%" at bounding box center [261, 354] width 168 height 24
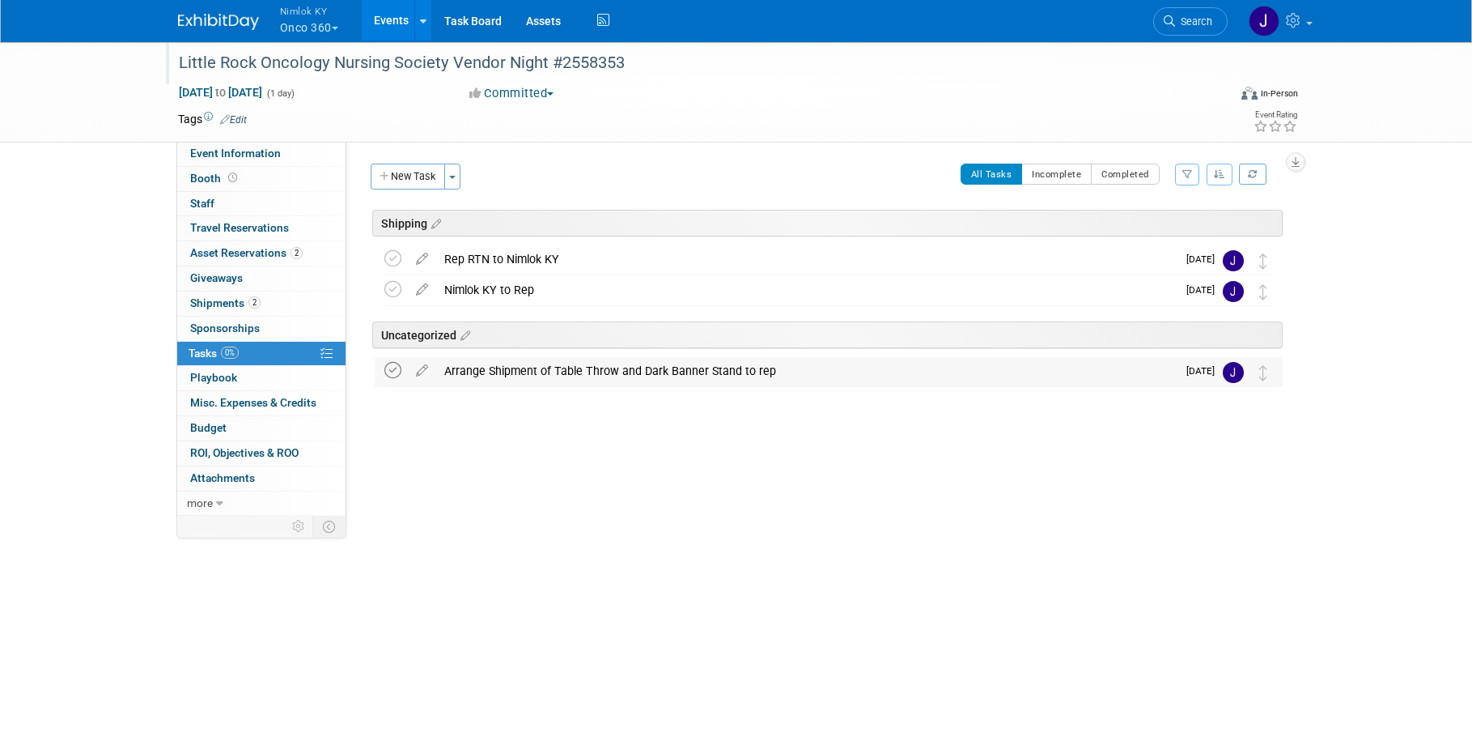
click at [393, 372] on icon at bounding box center [392, 370] width 17 height 17
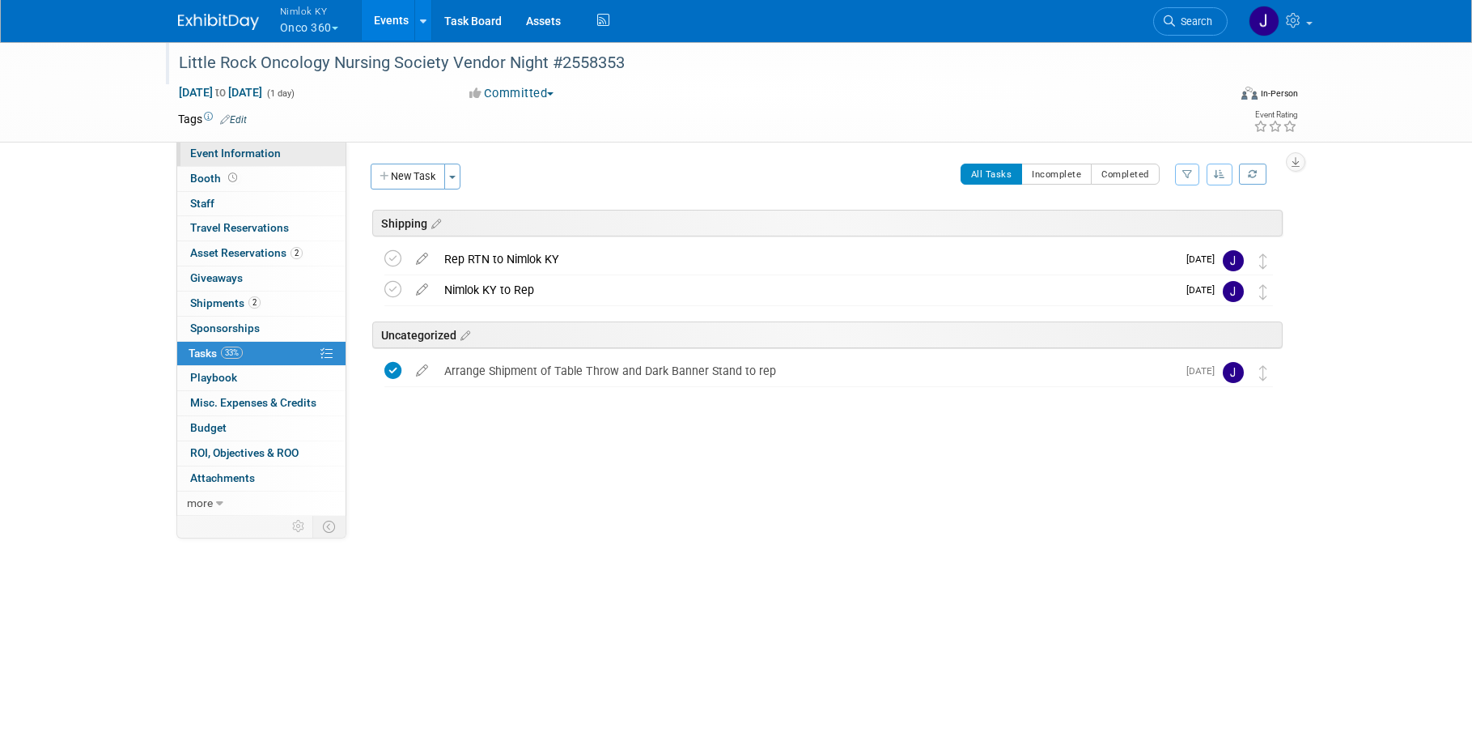
click at [304, 158] on link "Event Information" at bounding box center [261, 154] width 168 height 24
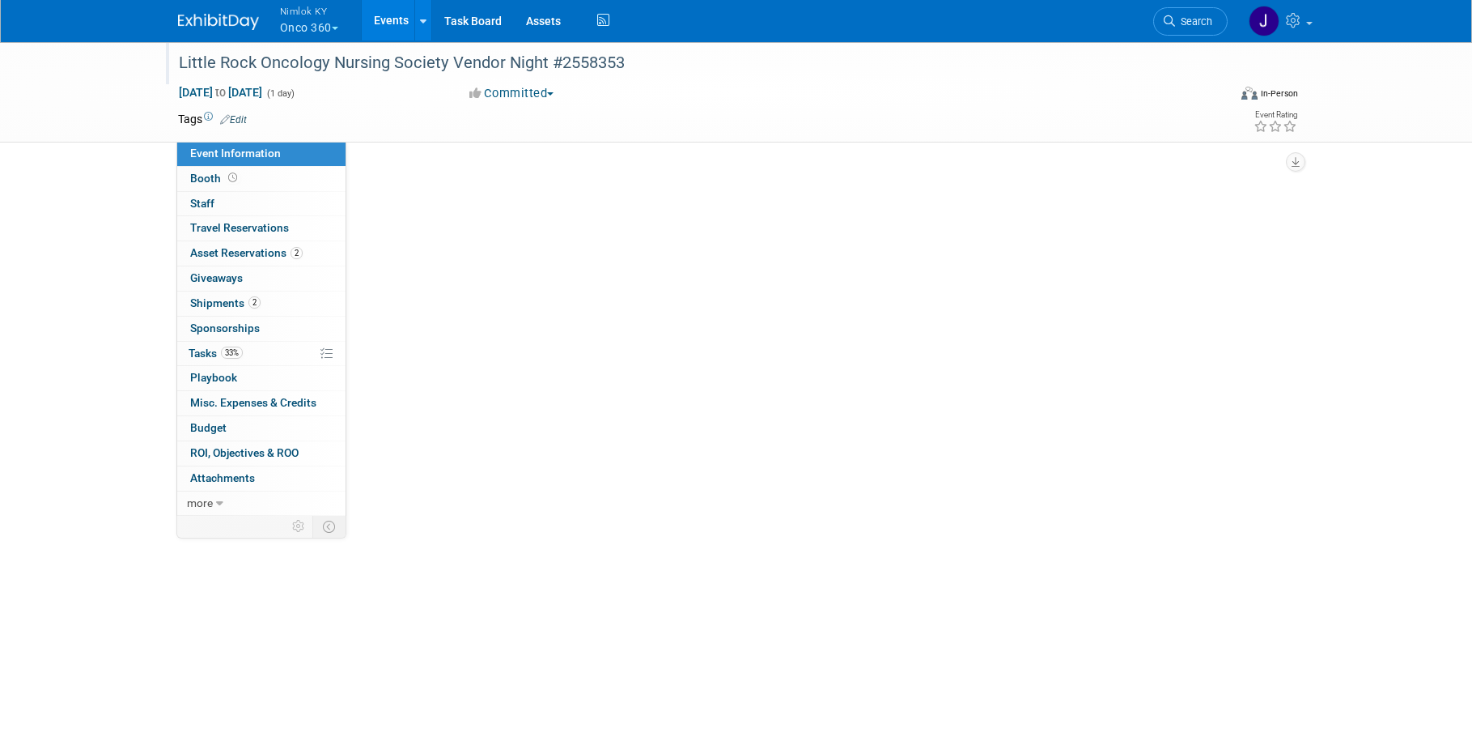
select select "Preparing to Ship"
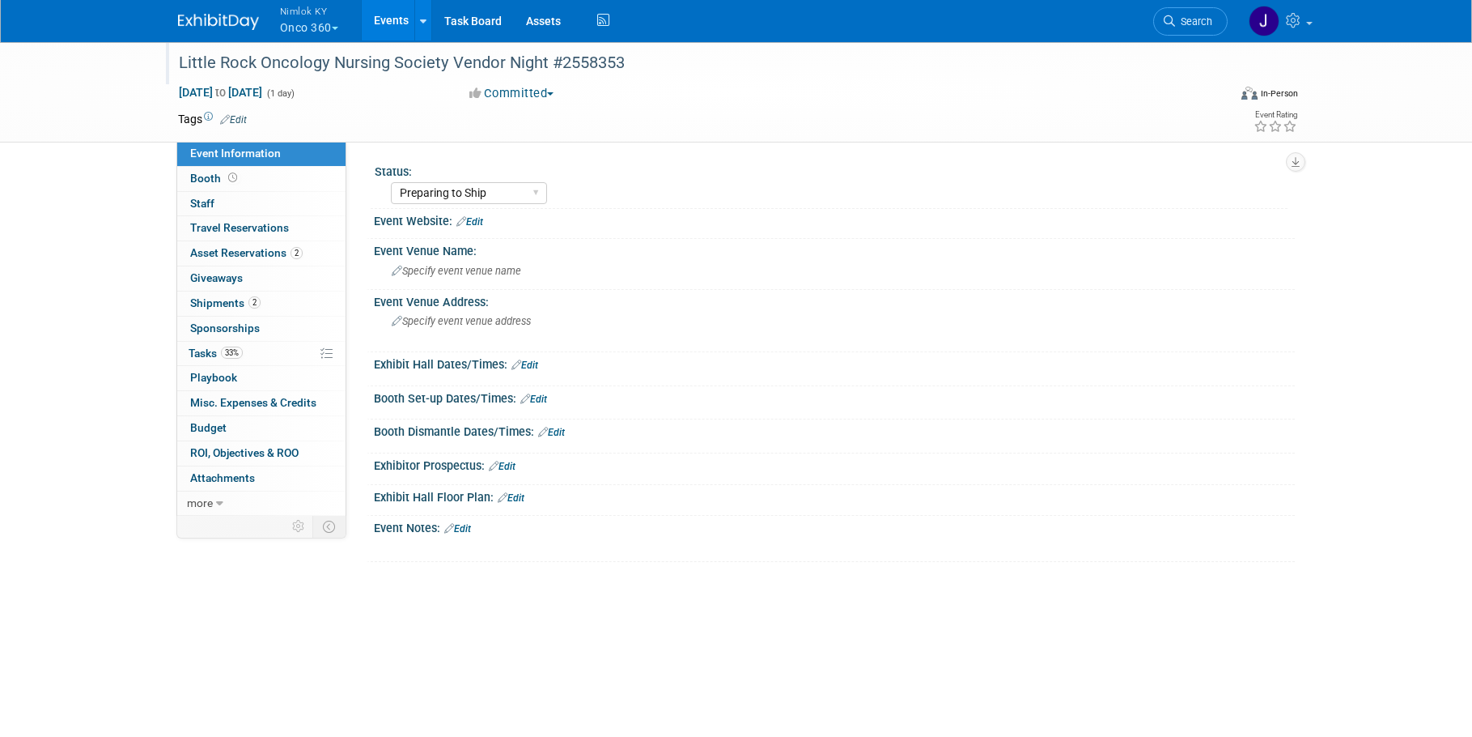
click at [397, 16] on link "Events" at bounding box center [391, 20] width 59 height 40
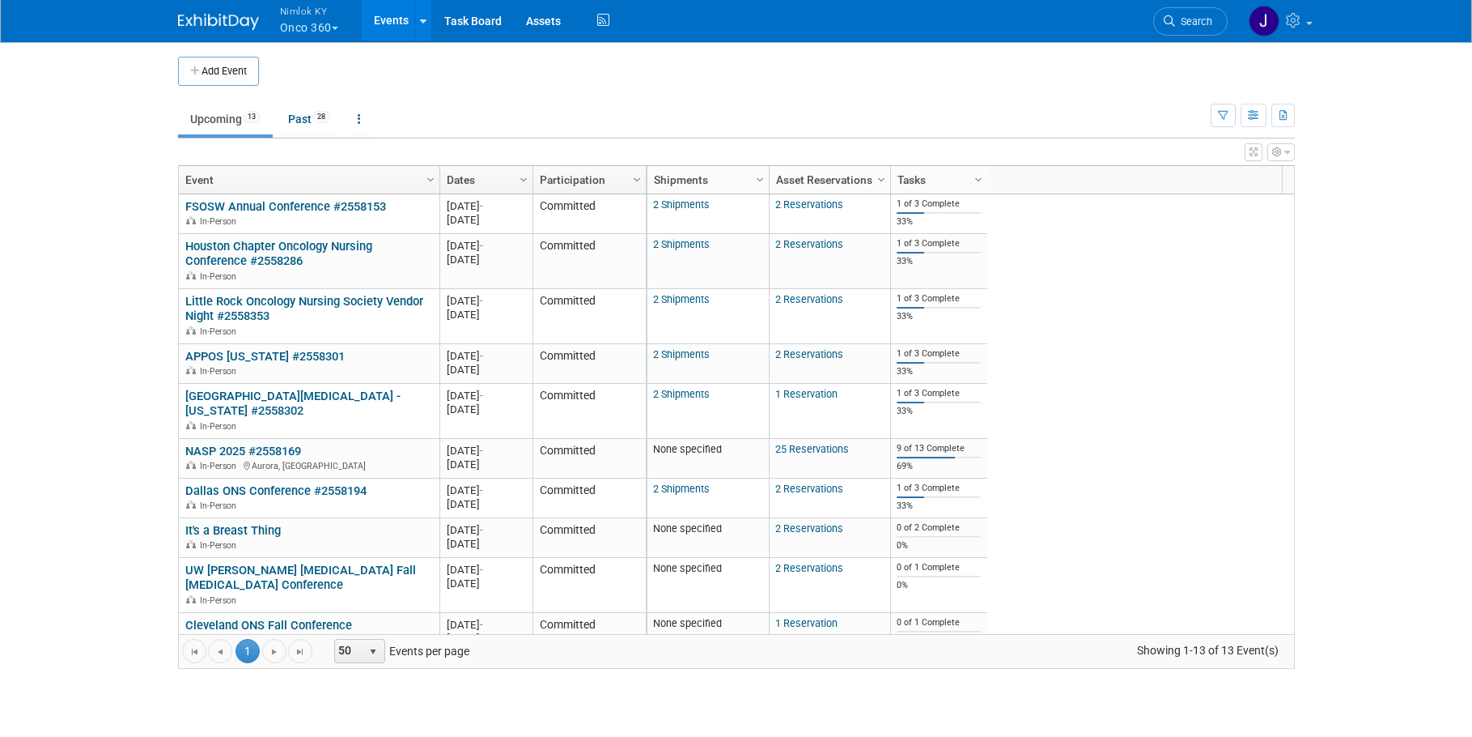
click at [308, 19] on button "Nimlok KY Onco 360" at bounding box center [318, 21] width 80 height 42
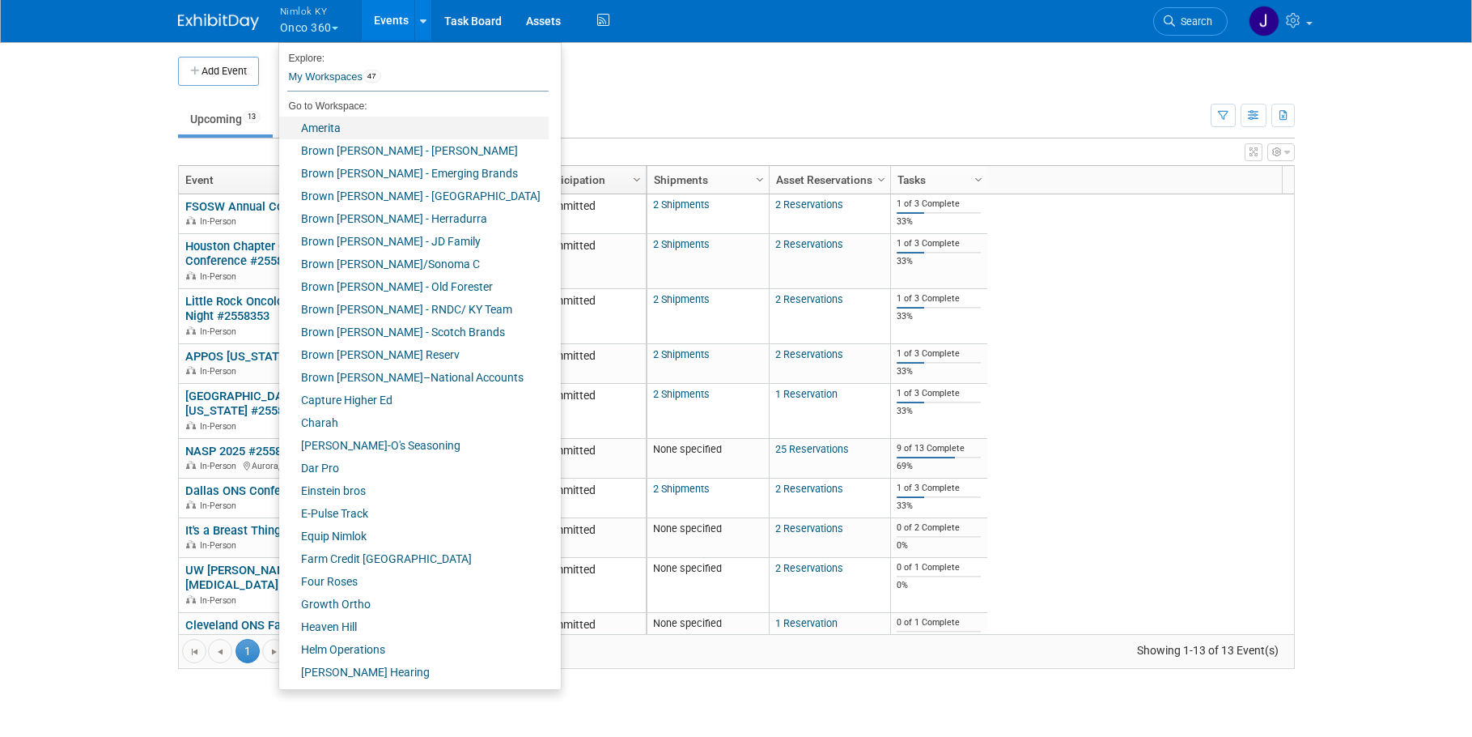
click at [333, 125] on link "Amerita" at bounding box center [414, 128] width 270 height 23
